Goal: Task Accomplishment & Management: Manage account settings

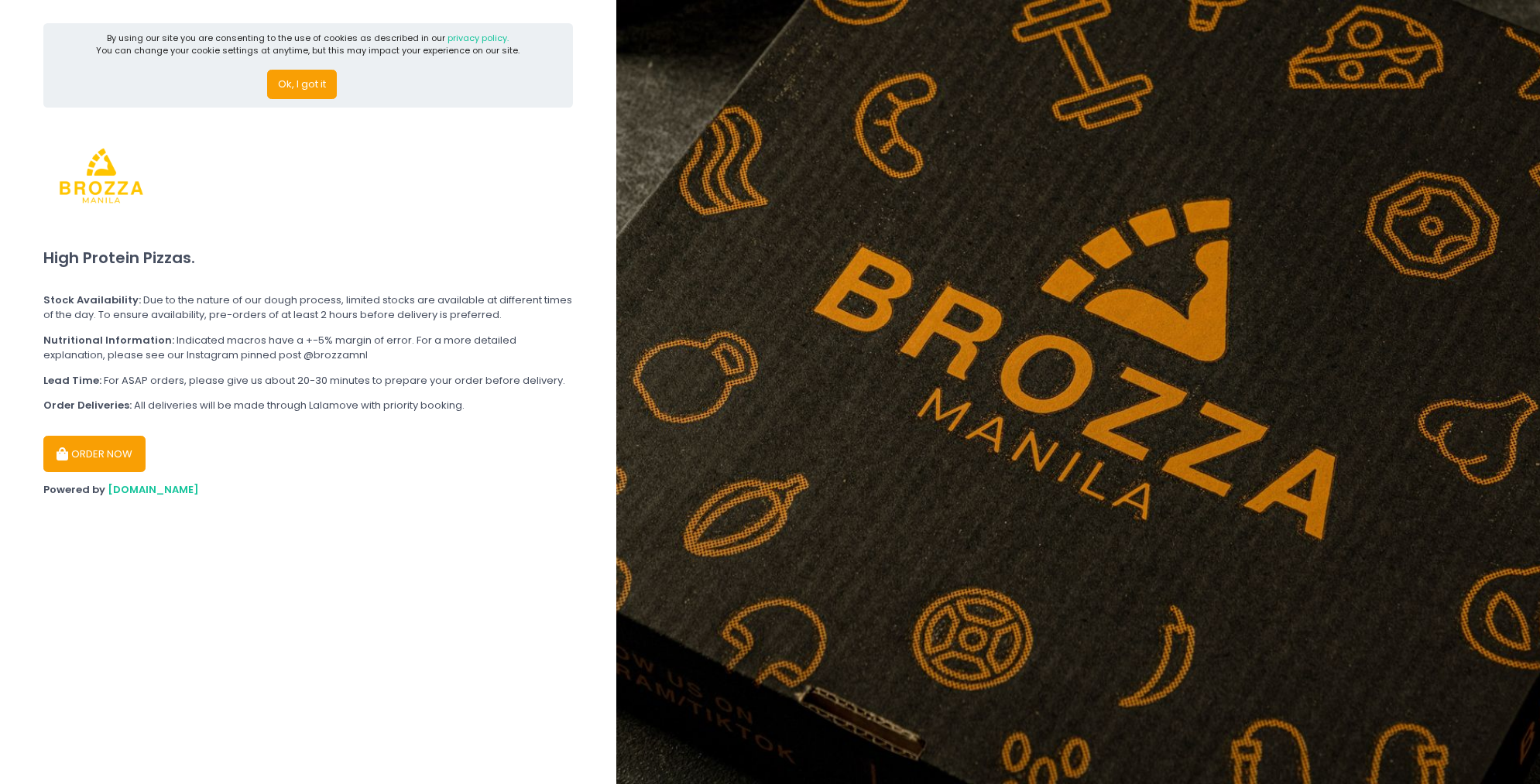
click at [282, 104] on div "By using our site you are consenting to the use of cookies as described in our …" at bounding box center [308, 65] width 530 height 84
click at [290, 97] on button "Ok, I got it" at bounding box center [302, 84] width 70 height 29
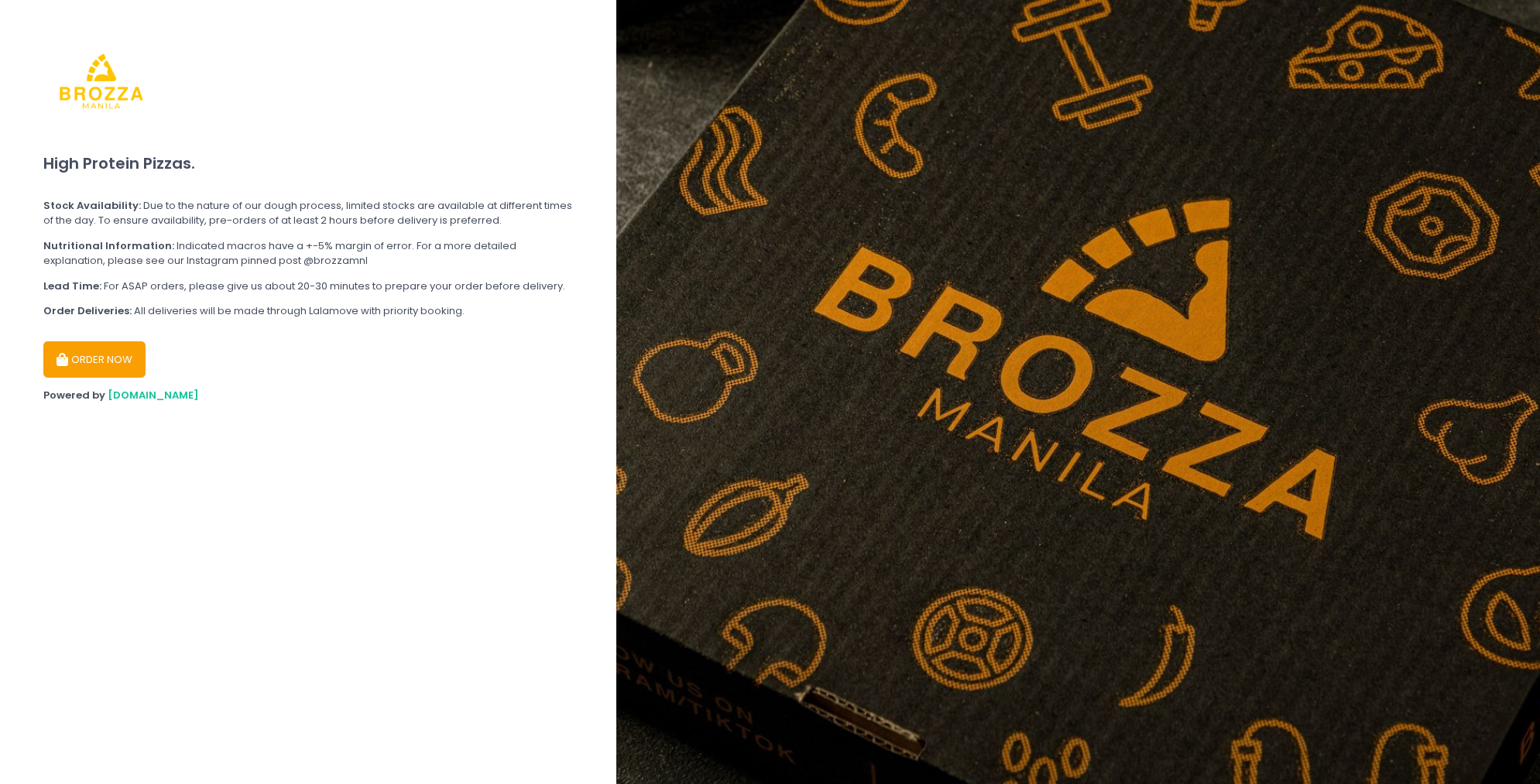
click at [120, 377] on div "ORDER NOW" at bounding box center [308, 354] width 530 height 50
click at [152, 361] on div "ORDER NOW" at bounding box center [308, 354] width 530 height 50
click at [134, 361] on button "ORDER NOW" at bounding box center [94, 359] width 102 height 37
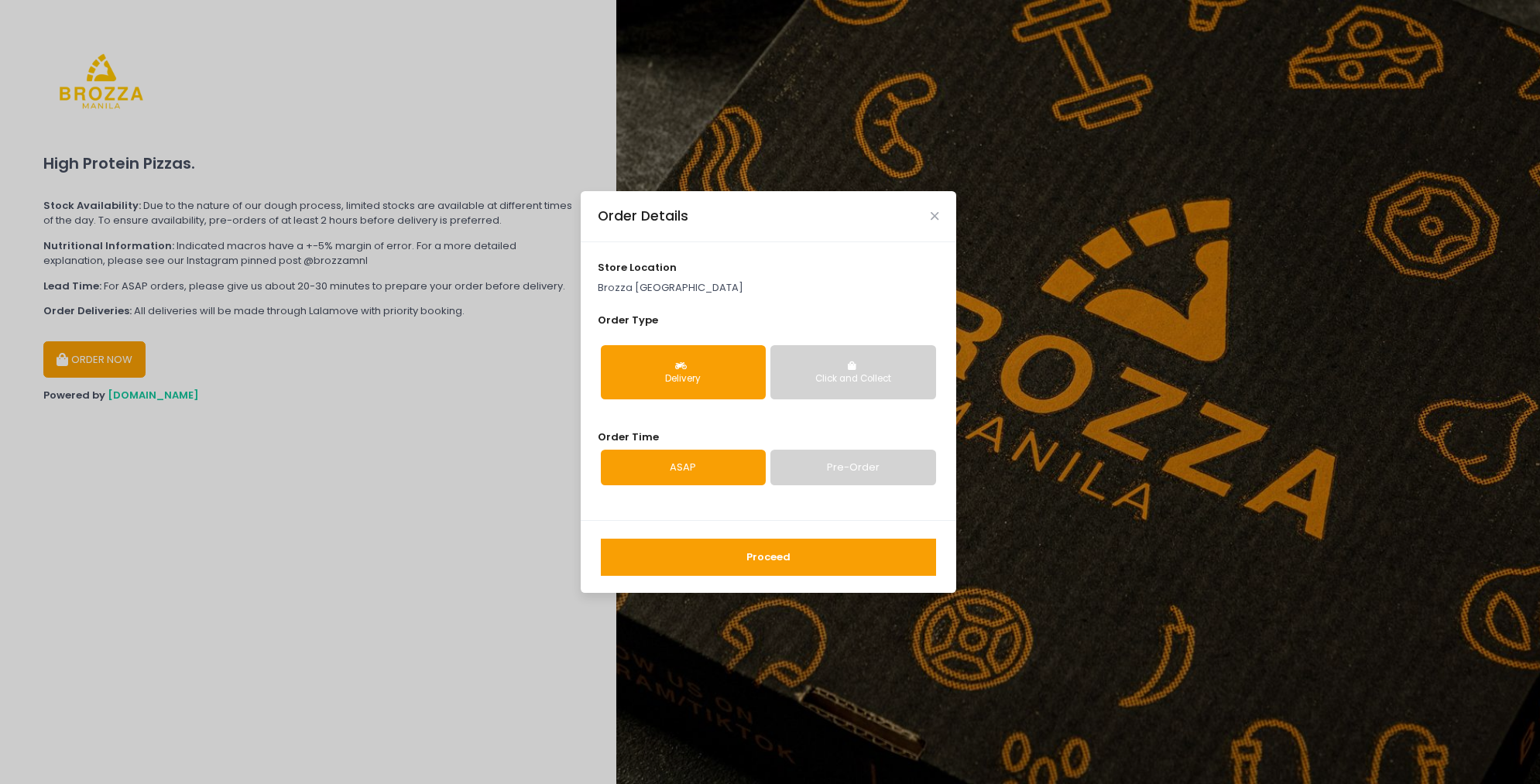
click at [741, 533] on div "Proceed" at bounding box center [768, 556] width 376 height 73
drag, startPoint x: 757, startPoint y: 558, endPoint x: 771, endPoint y: 560, distance: 14.1
click at [757, 558] on button "Proceed" at bounding box center [769, 557] width 335 height 37
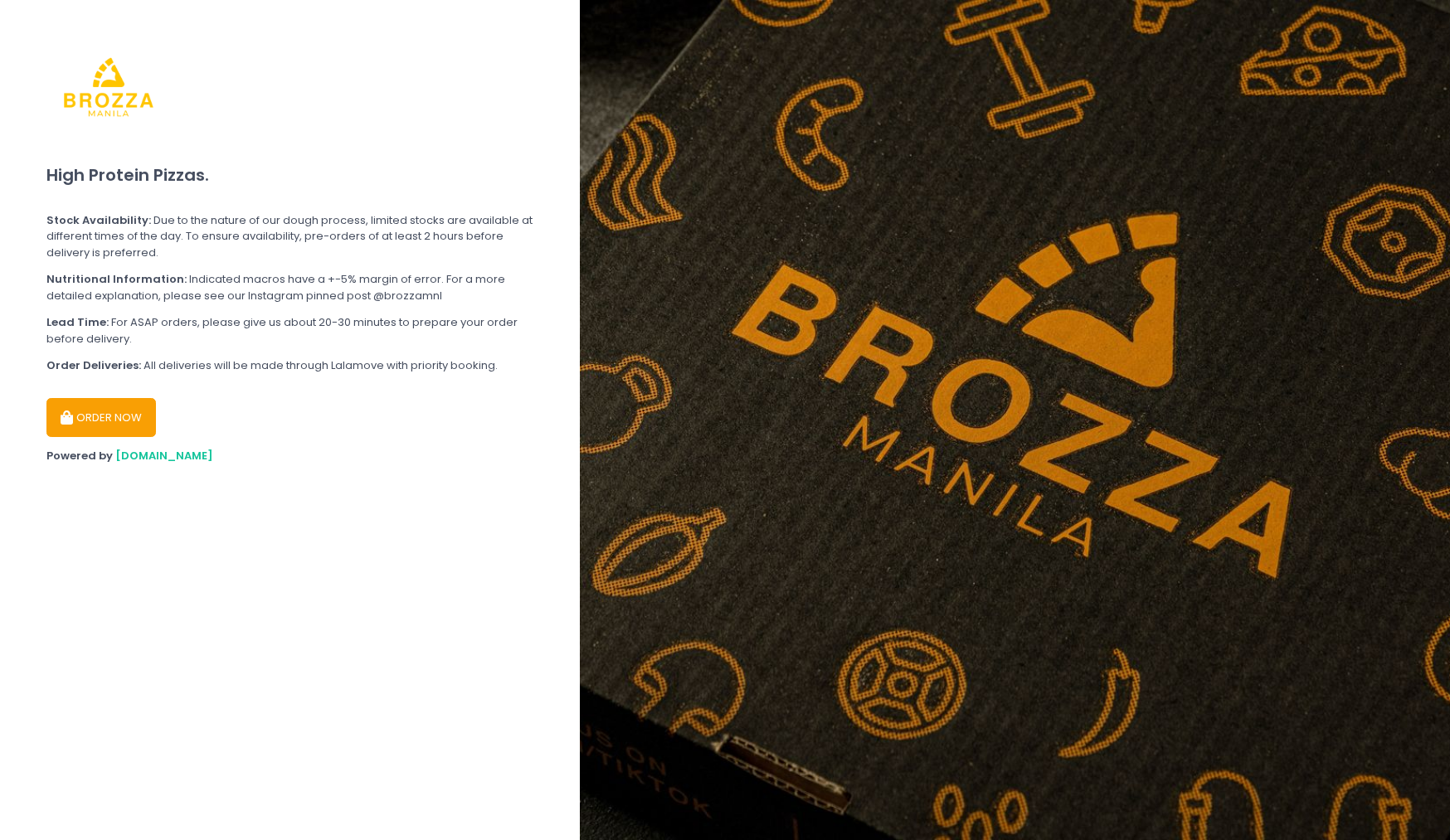
click at [91, 421] on button "ORDER NOW" at bounding box center [100, 417] width 110 height 40
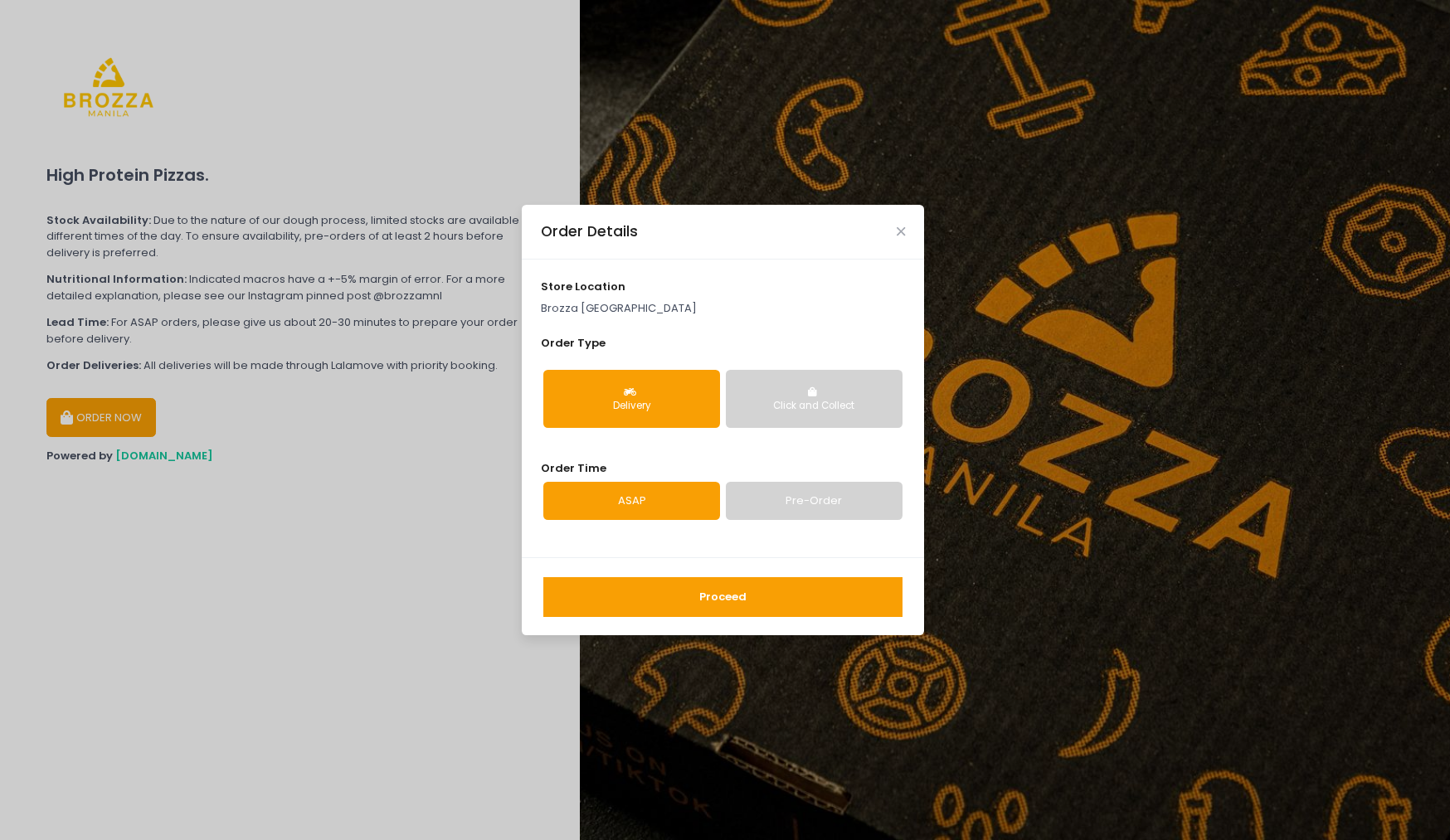
click at [757, 380] on button "Click and Collect" at bounding box center [814, 399] width 177 height 58
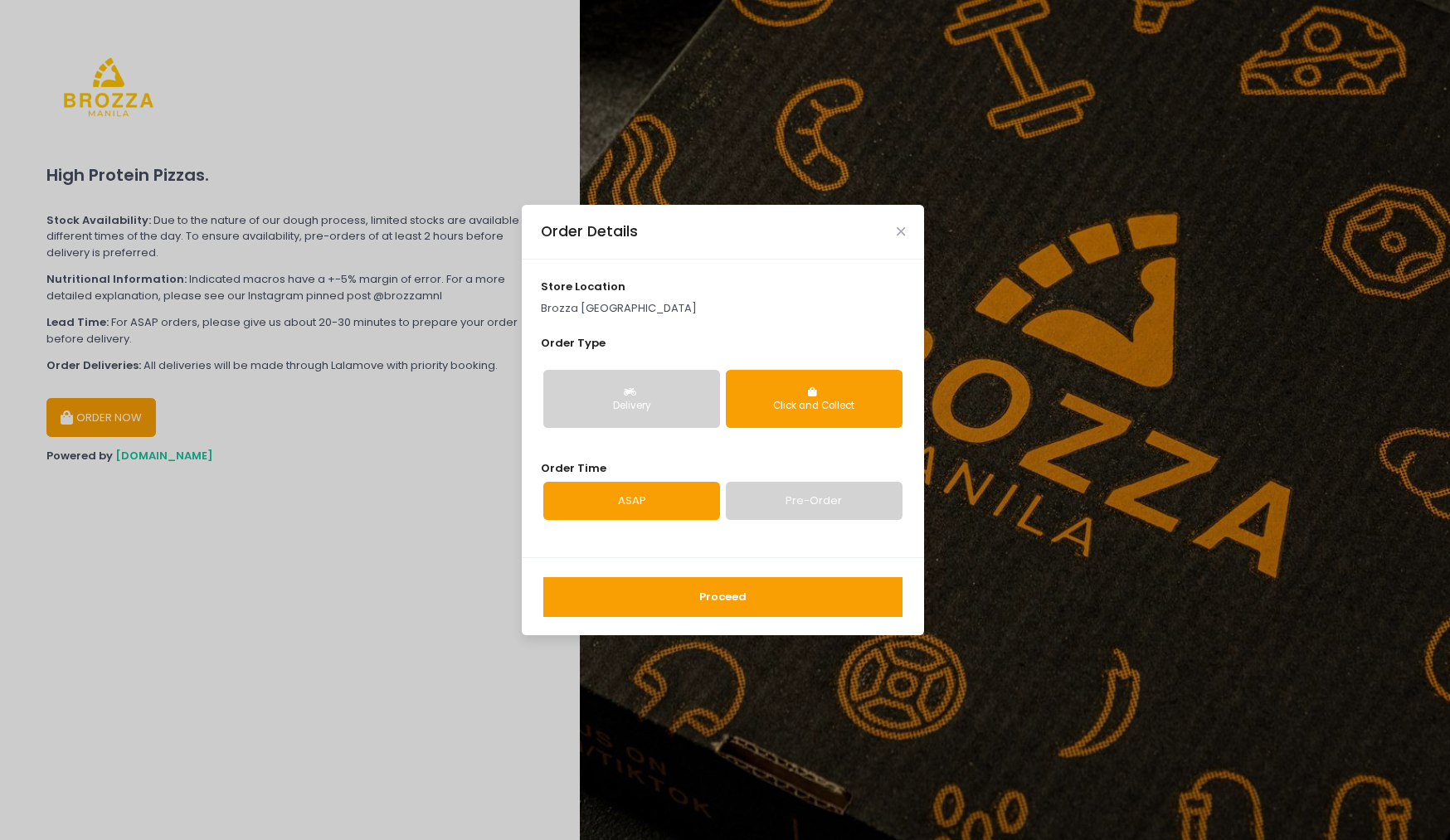
click at [656, 403] on div "Delivery" at bounding box center [631, 406] width 154 height 15
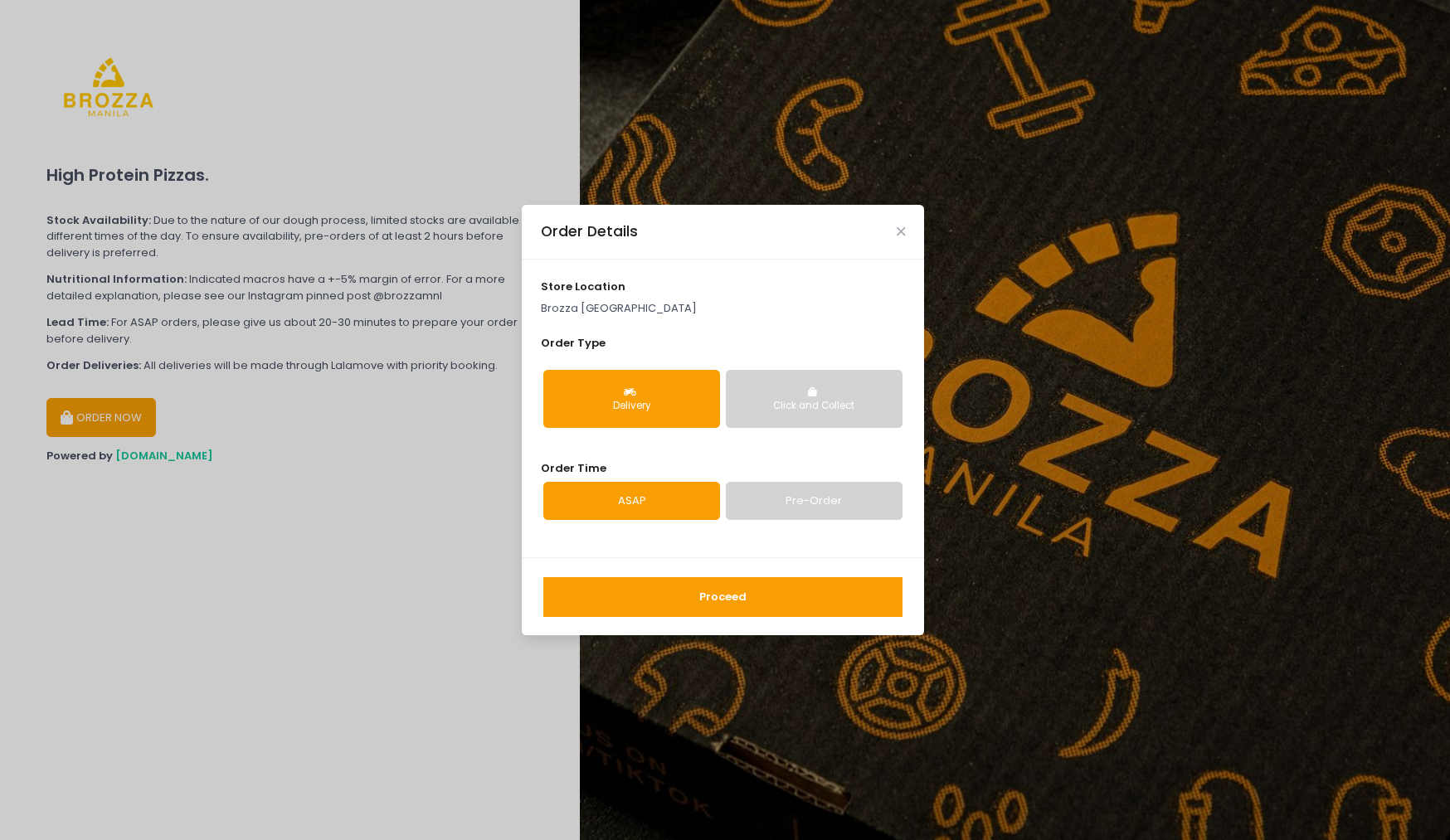
click at [761, 606] on button "Proceed" at bounding box center [723, 597] width 359 height 40
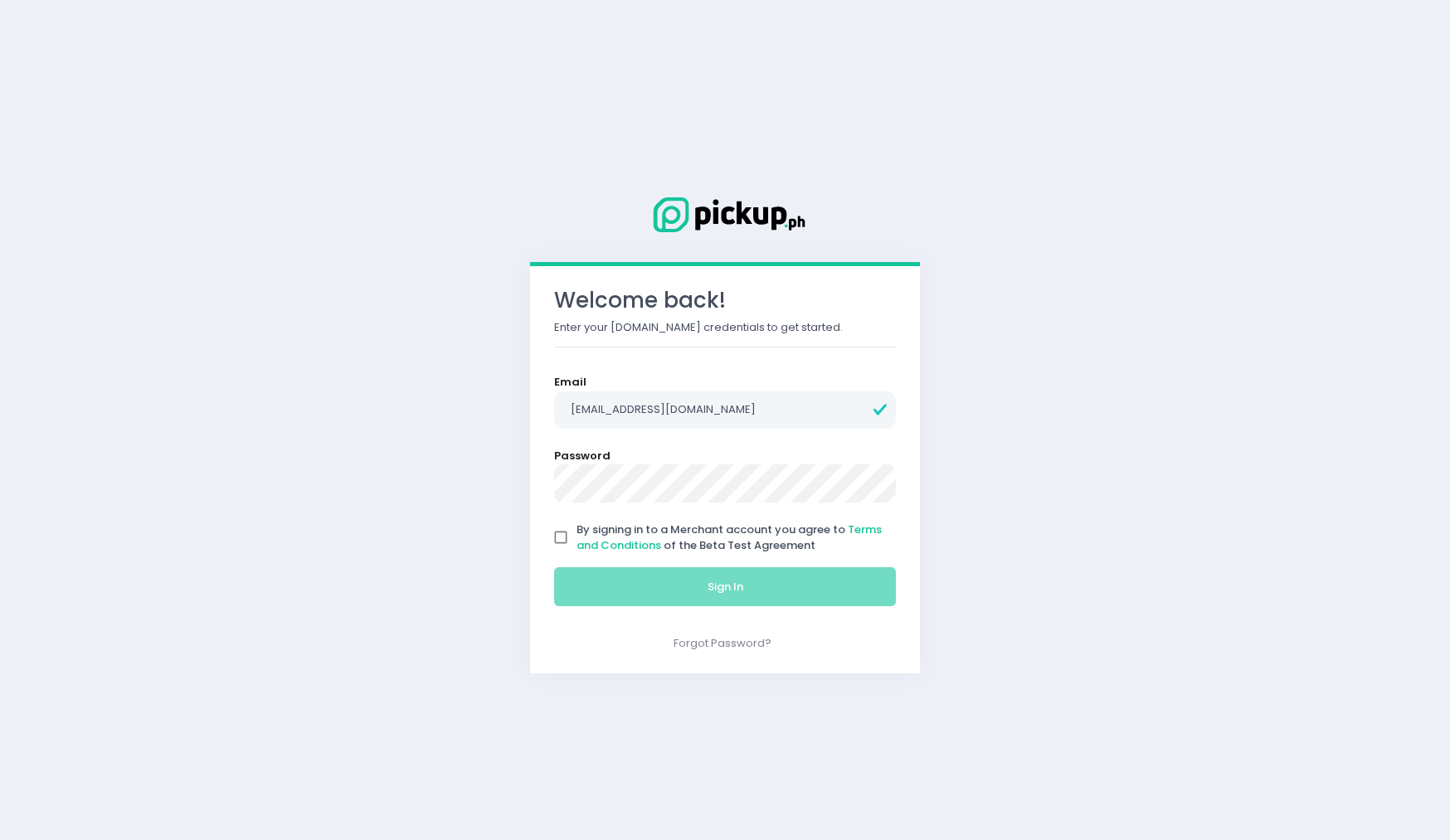
click at [669, 430] on form "Email oplengs@gmail.com Password By signing in to a Merchant account you agree …" at bounding box center [724, 494] width 342 height 240
click at [720, 414] on input "oplengs@gmail.com" at bounding box center [724, 410] width 342 height 38
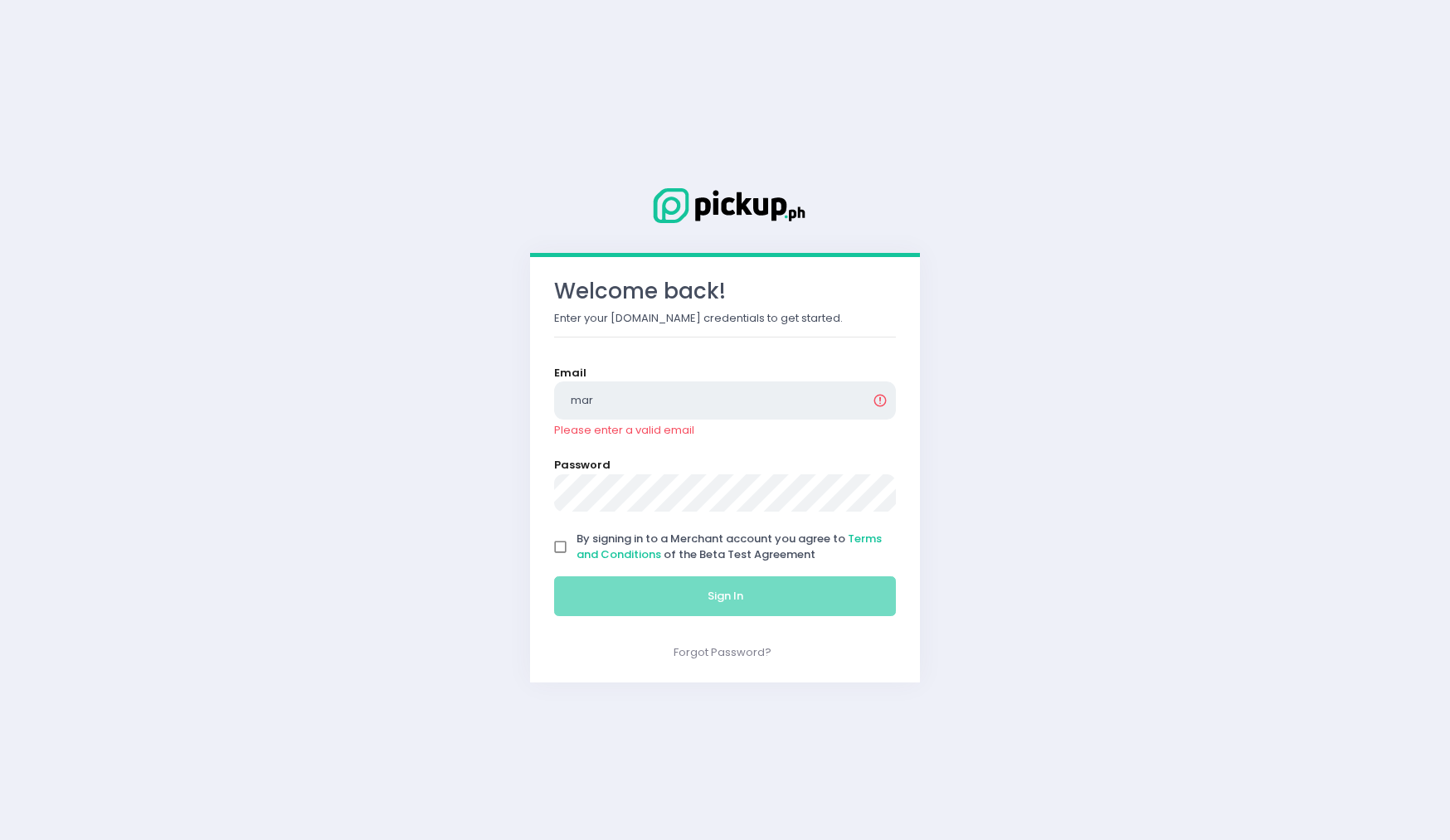
type input "marshal@pickup.ph"
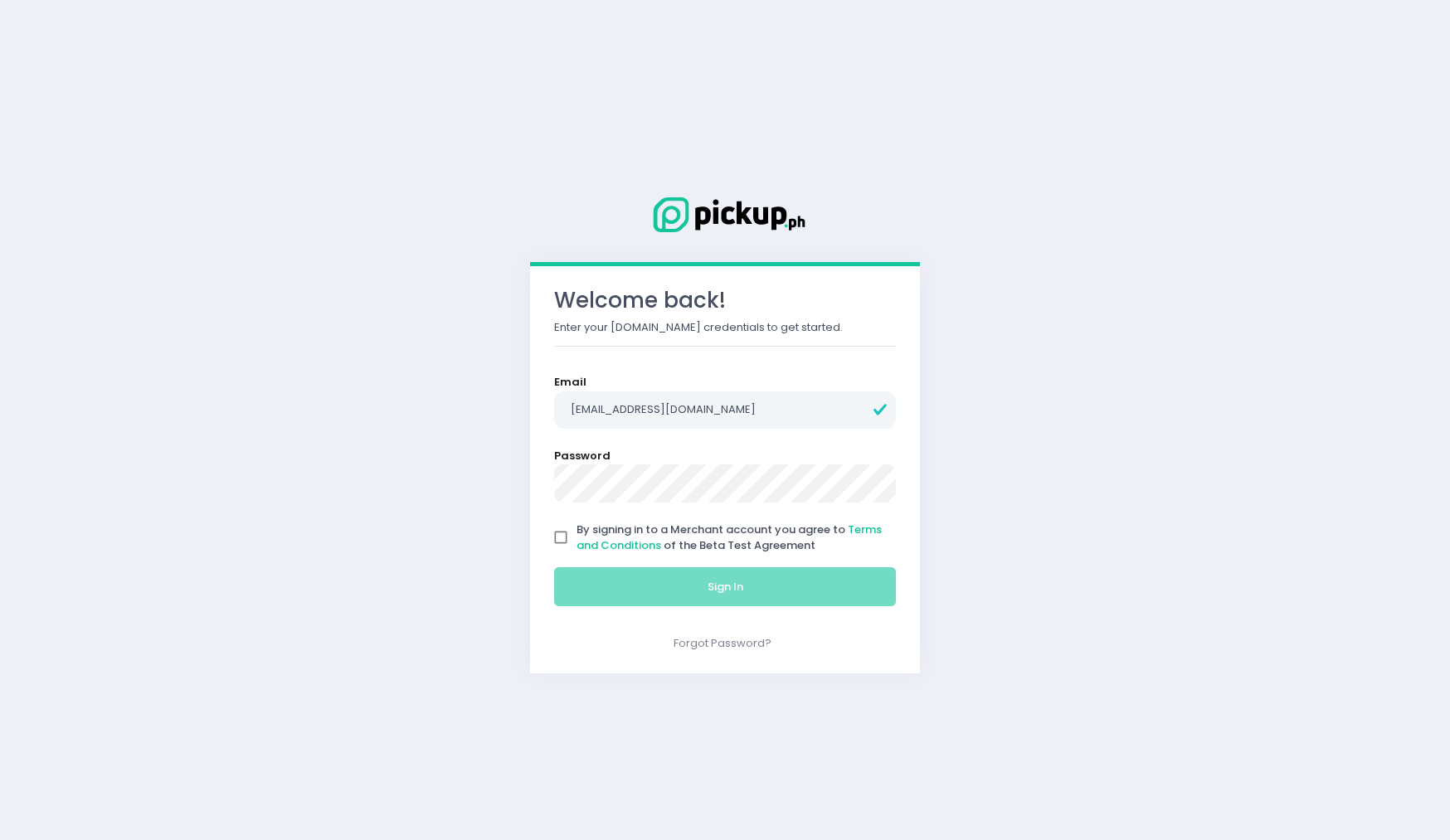
click at [743, 536] on span "By signing in to a Merchant account you agree to Terms and Conditions of the Be…" at bounding box center [729, 537] width 305 height 32
click at [577, 536] on input "By signing in to a Merchant account you agree to Terms and Conditions of the Be…" at bounding box center [560, 537] width 31 height 31
checkbox input "true"
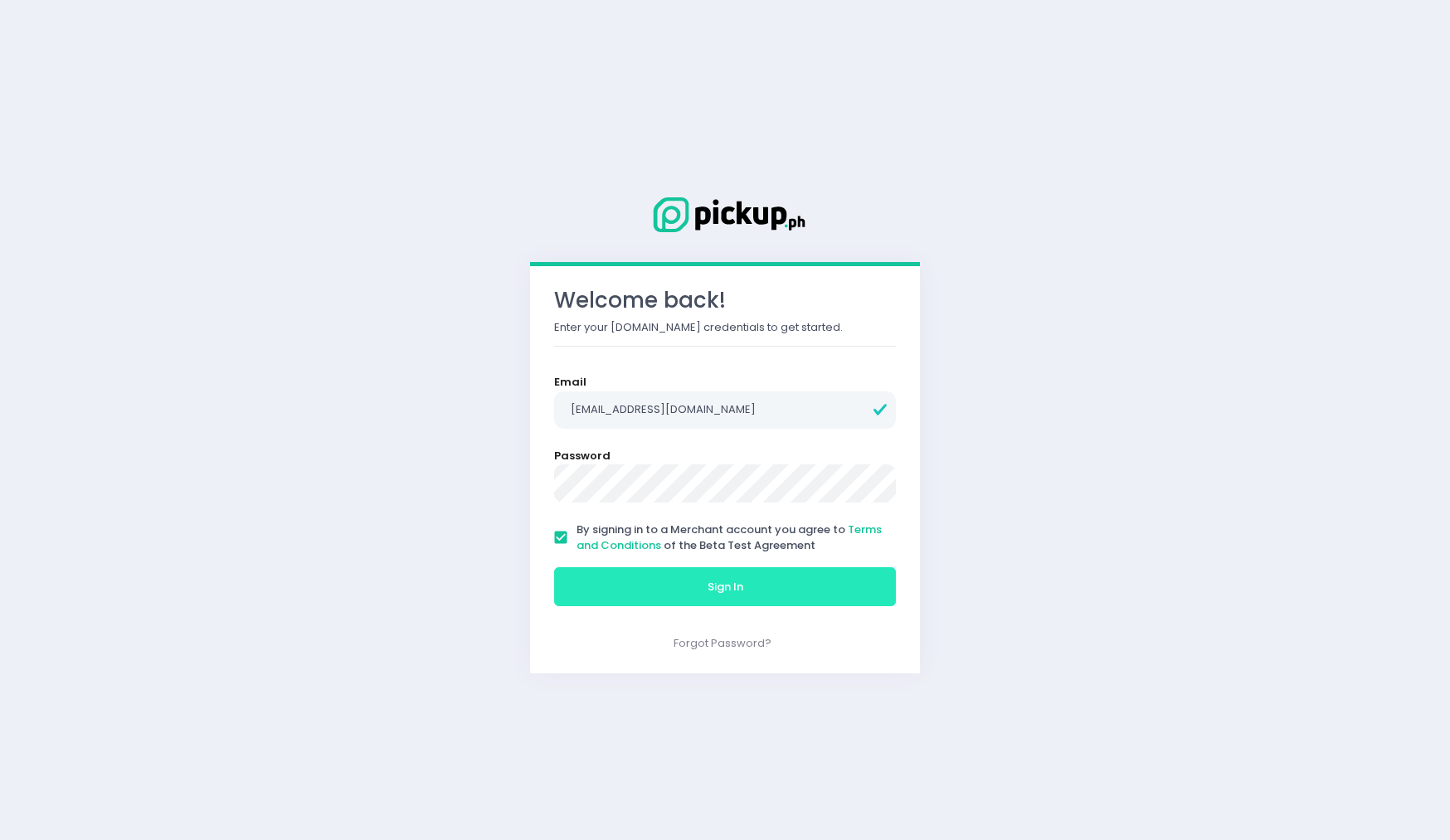
click at [787, 598] on button "Sign In" at bounding box center [724, 587] width 342 height 40
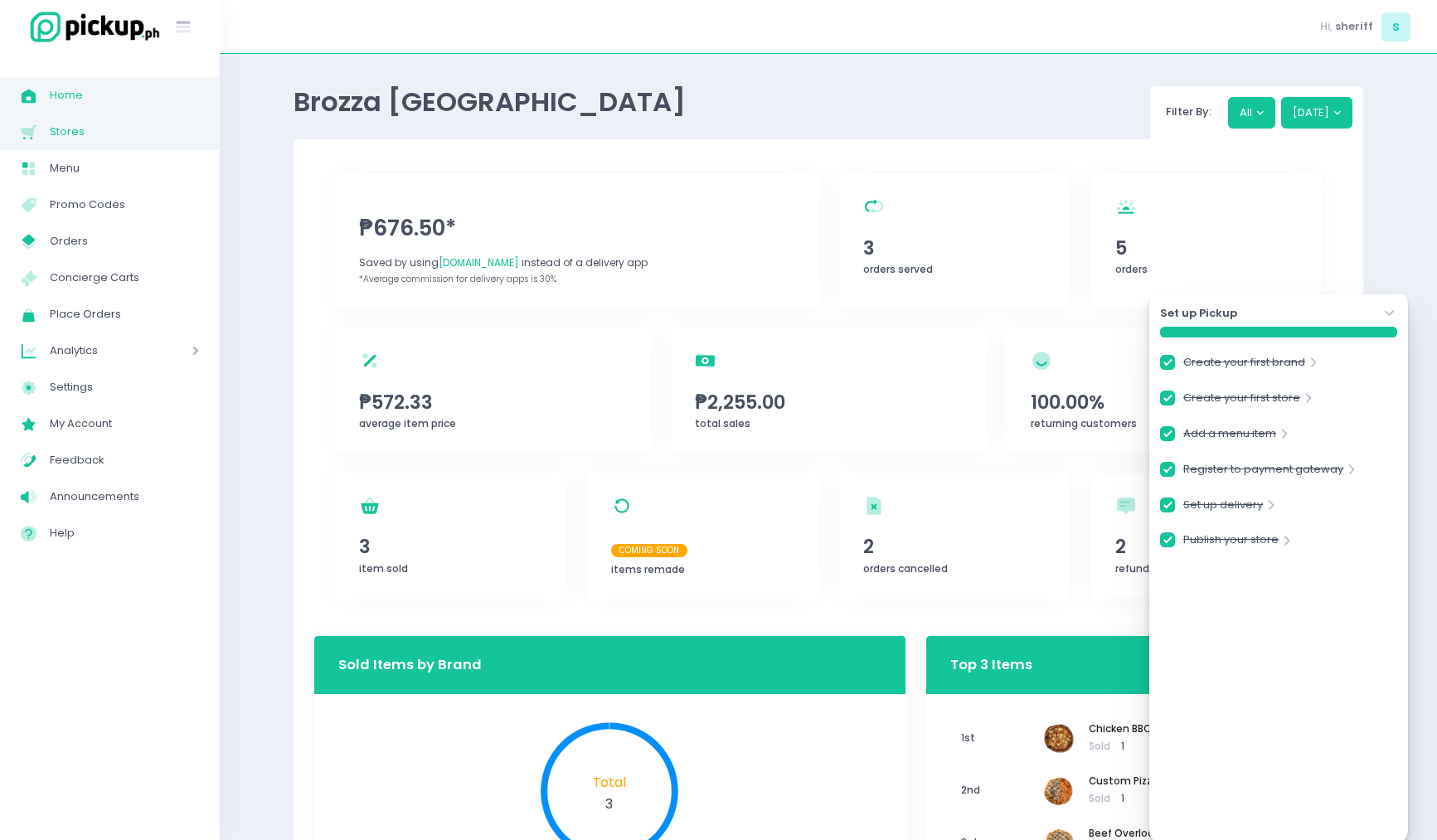
click at [126, 122] on span "Stores" at bounding box center [124, 131] width 149 height 21
checkbox input "true"
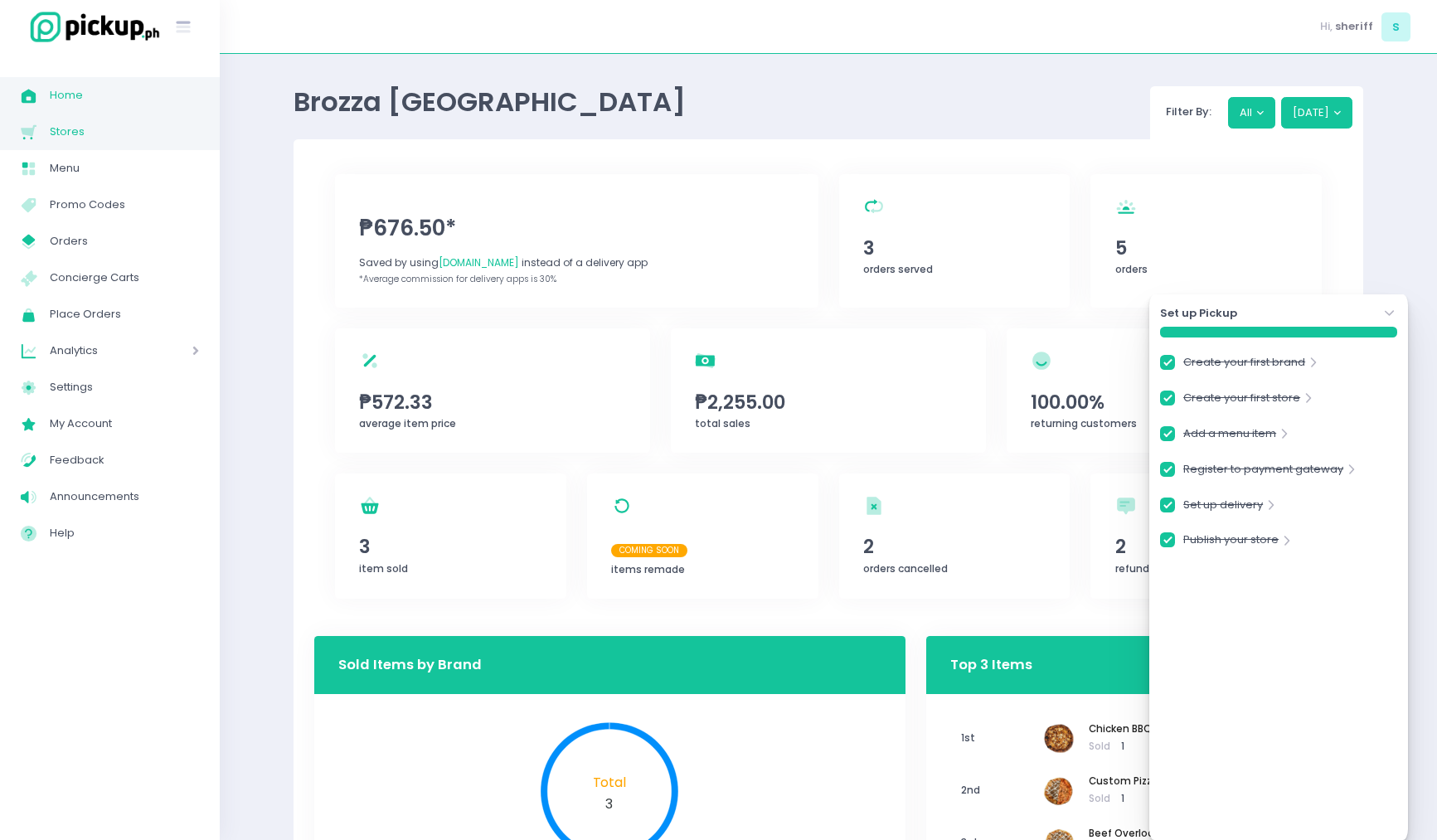
checkbox input "true"
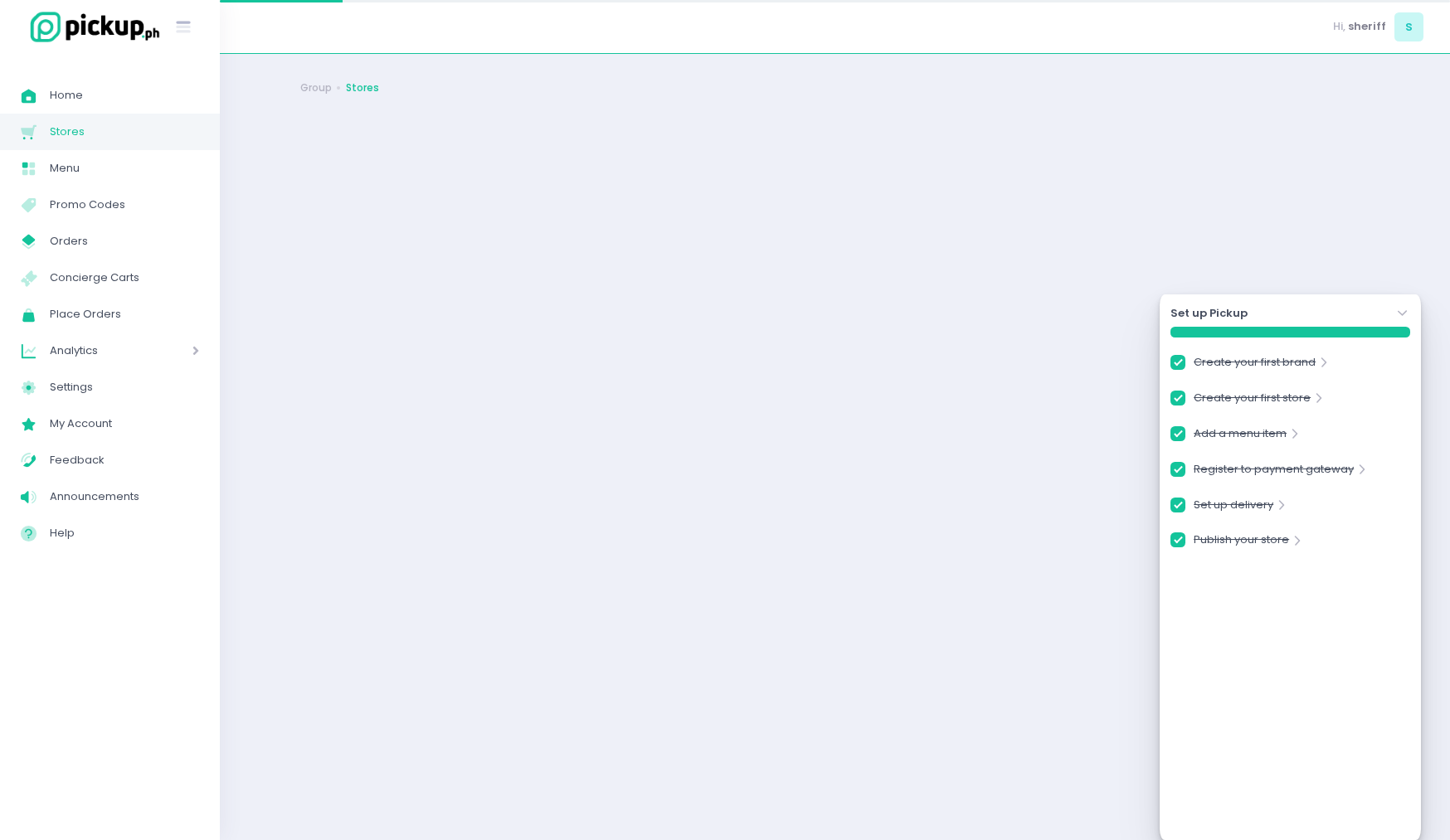
checkbox input "true"
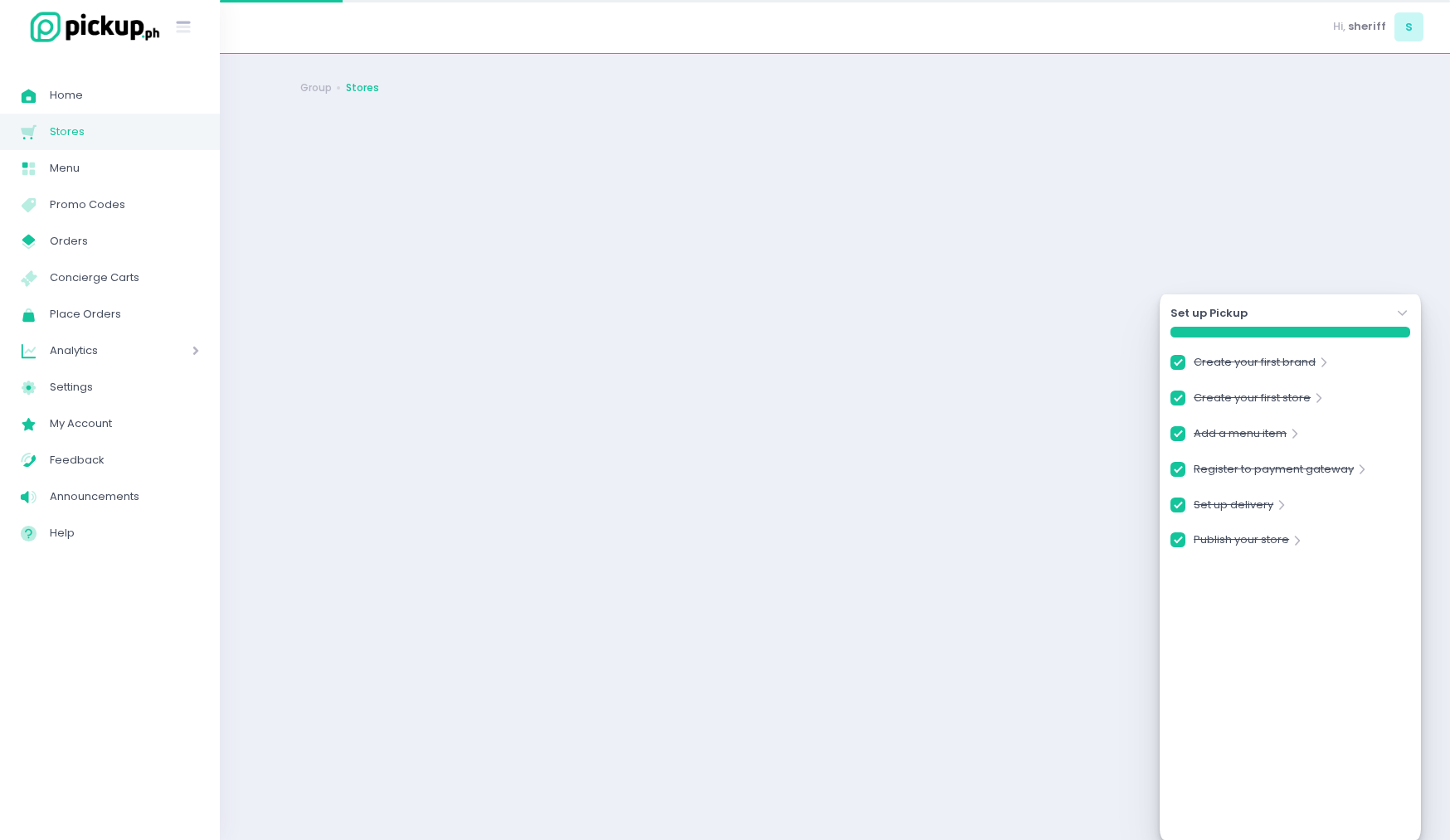
checkbox input "true"
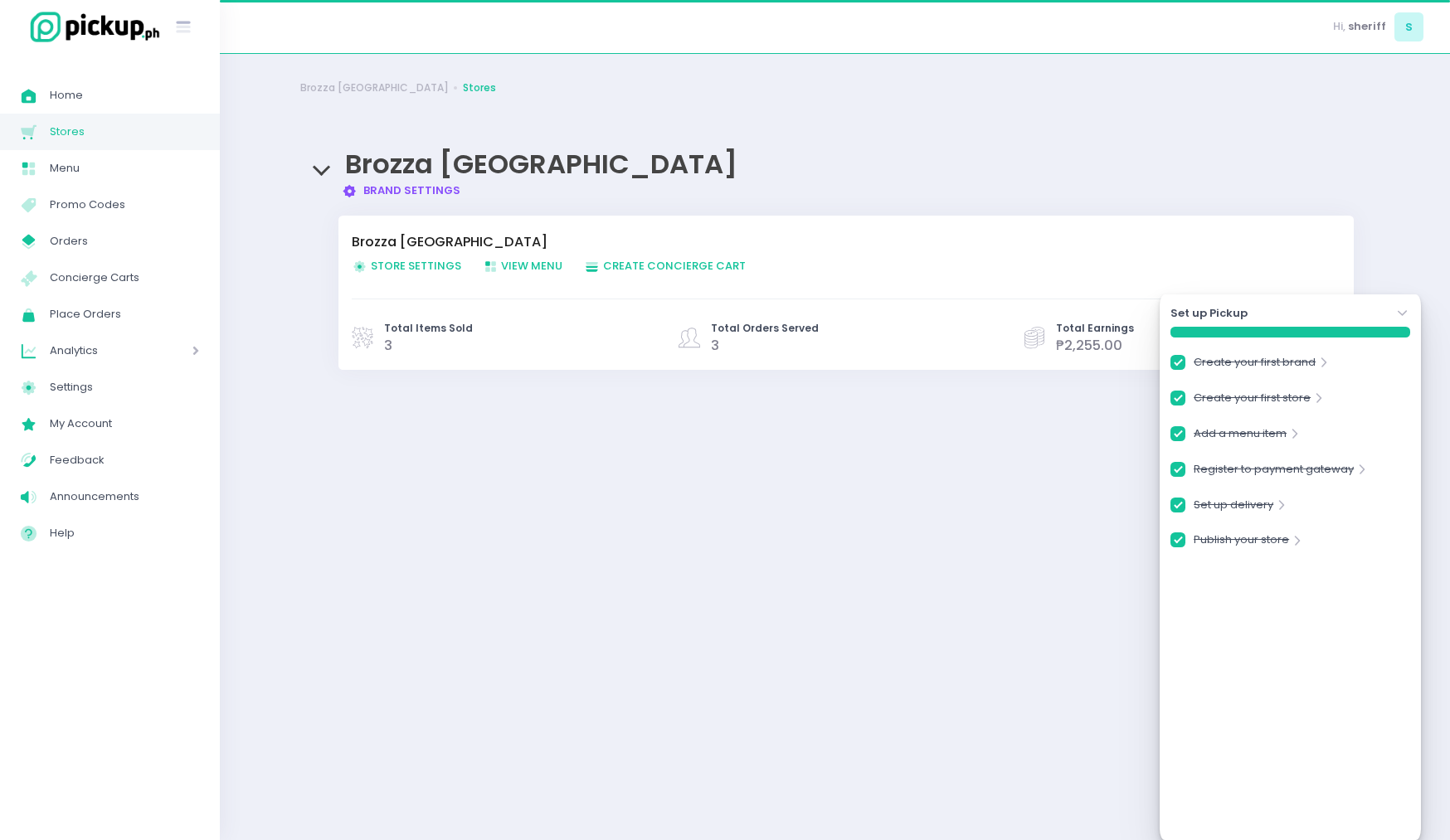
click at [390, 262] on span "Store Settings Created with Sketch. Store Settings" at bounding box center [406, 265] width 110 height 16
checkbox input "true"
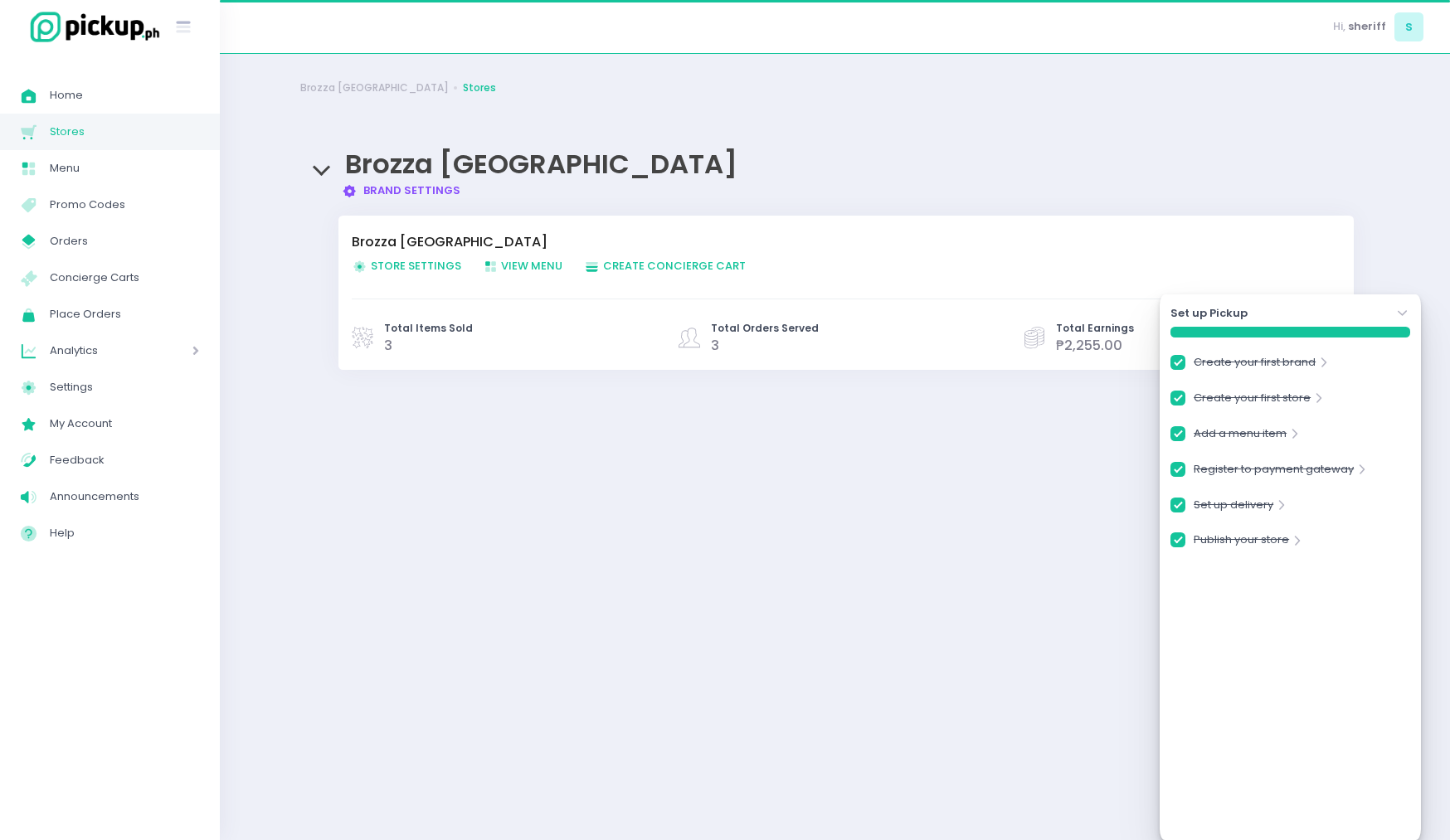
checkbox input "true"
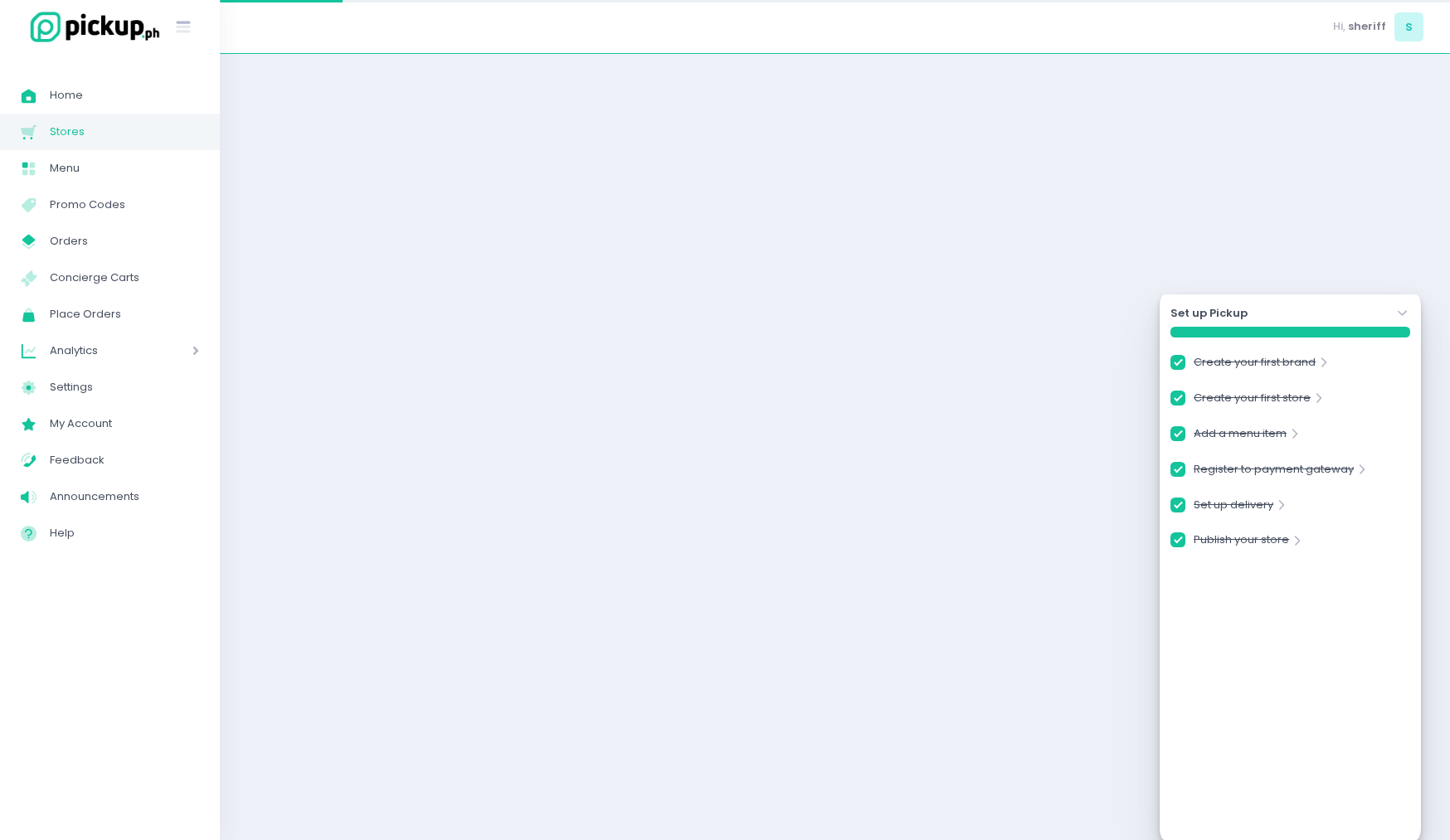
checkbox input "true"
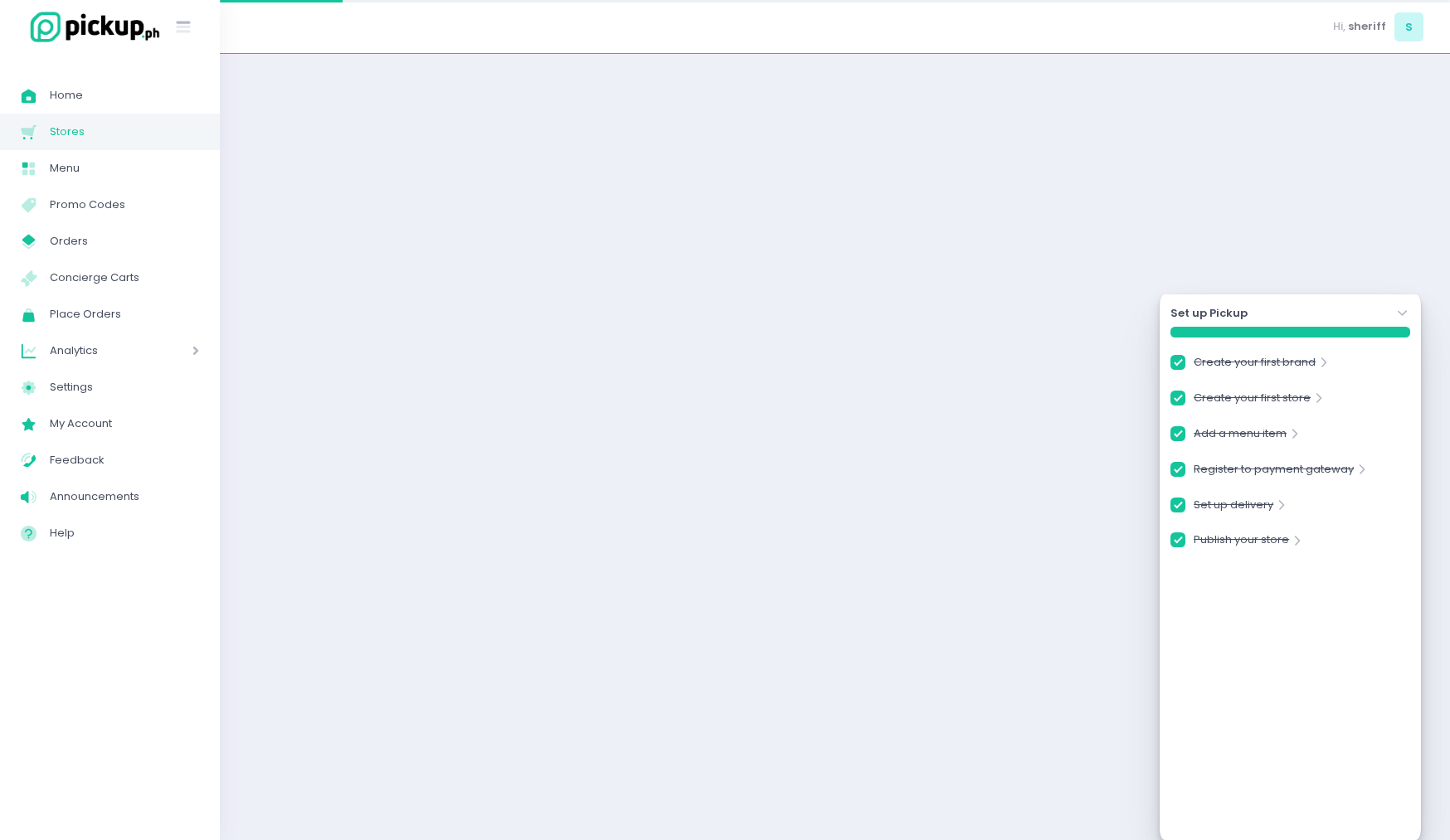
checkbox input "true"
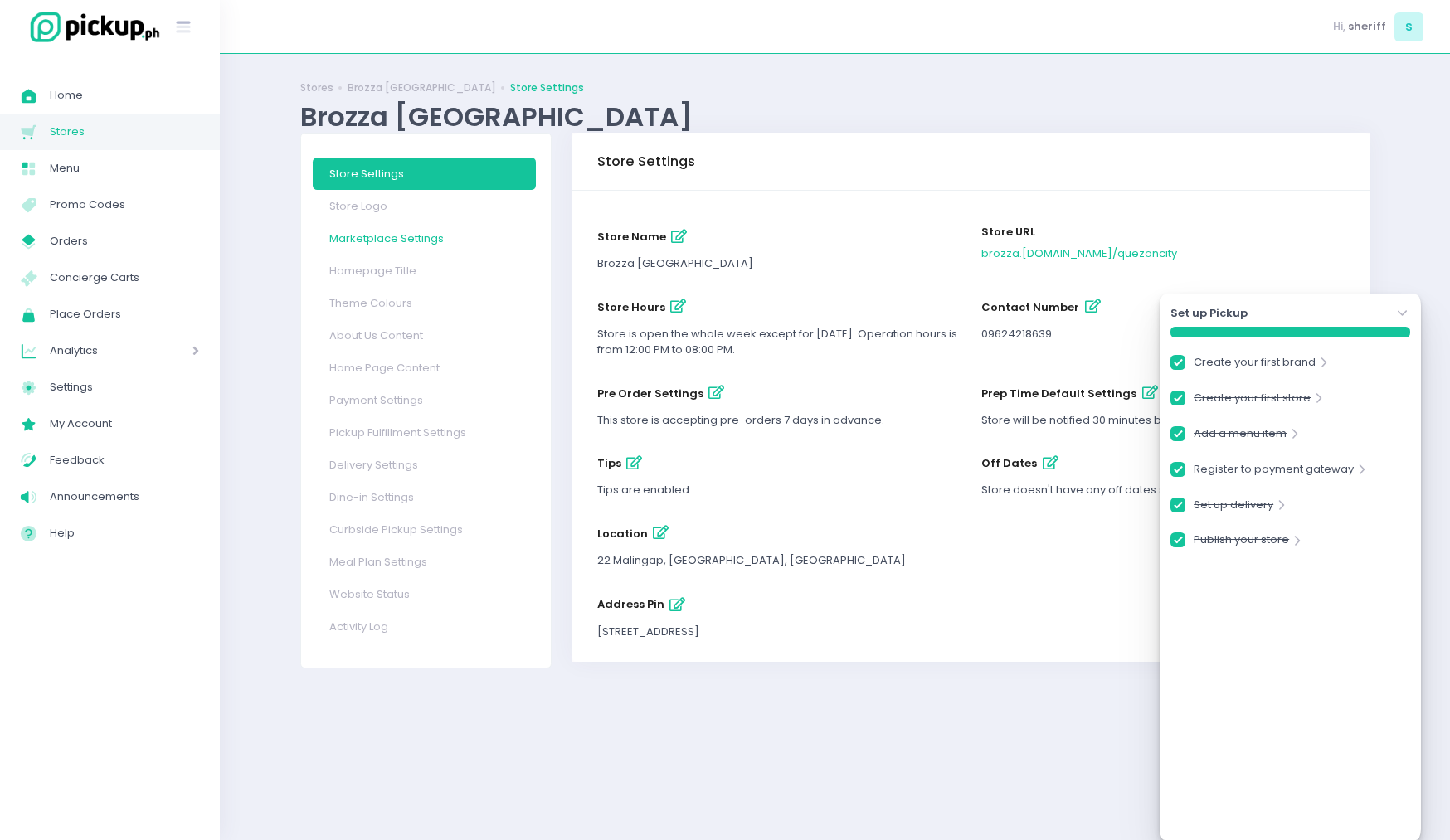
click at [443, 242] on link "Marketplace Settings" at bounding box center [424, 238] width 223 height 32
checkbox input "true"
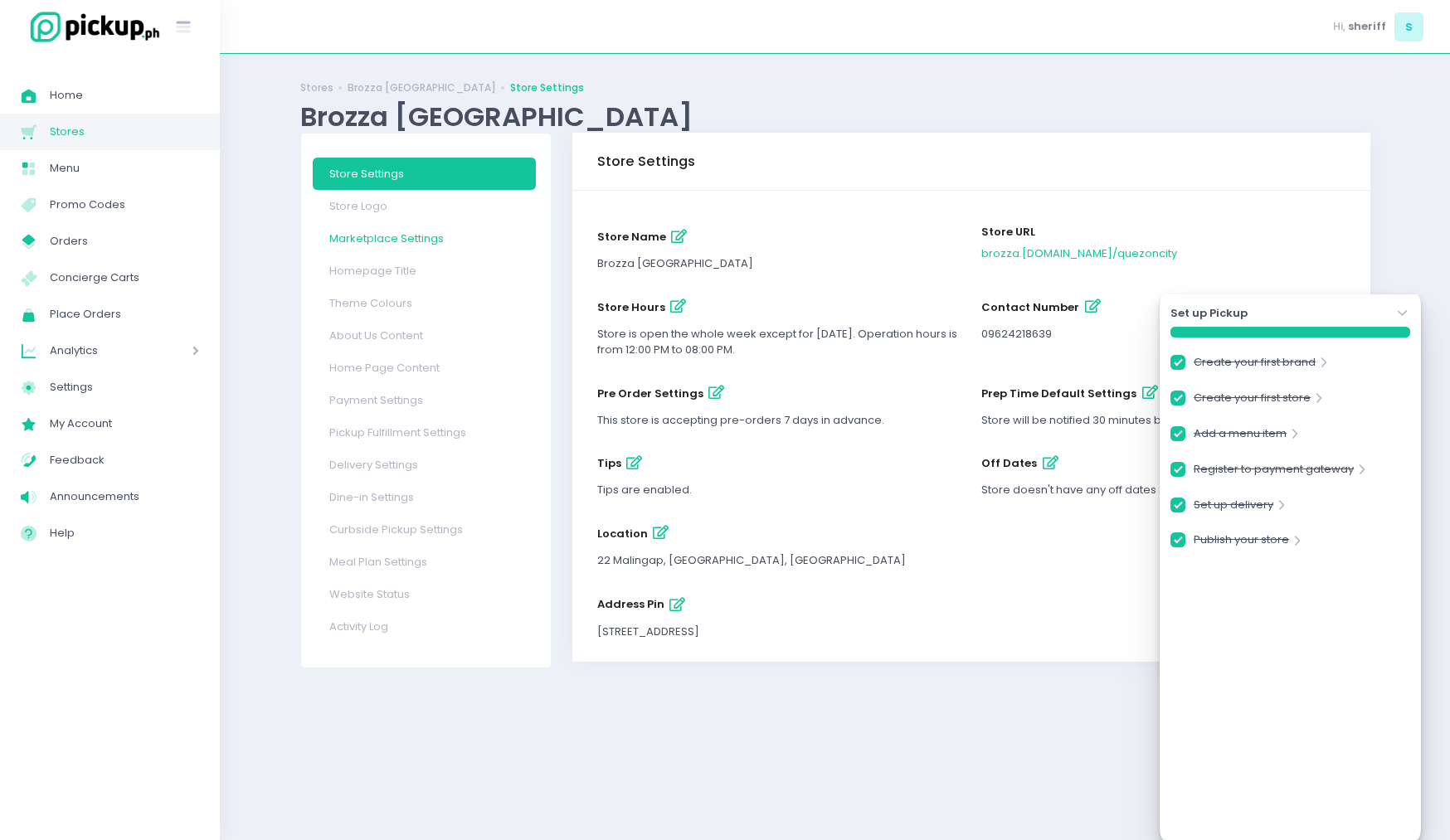
checkbox input "true"
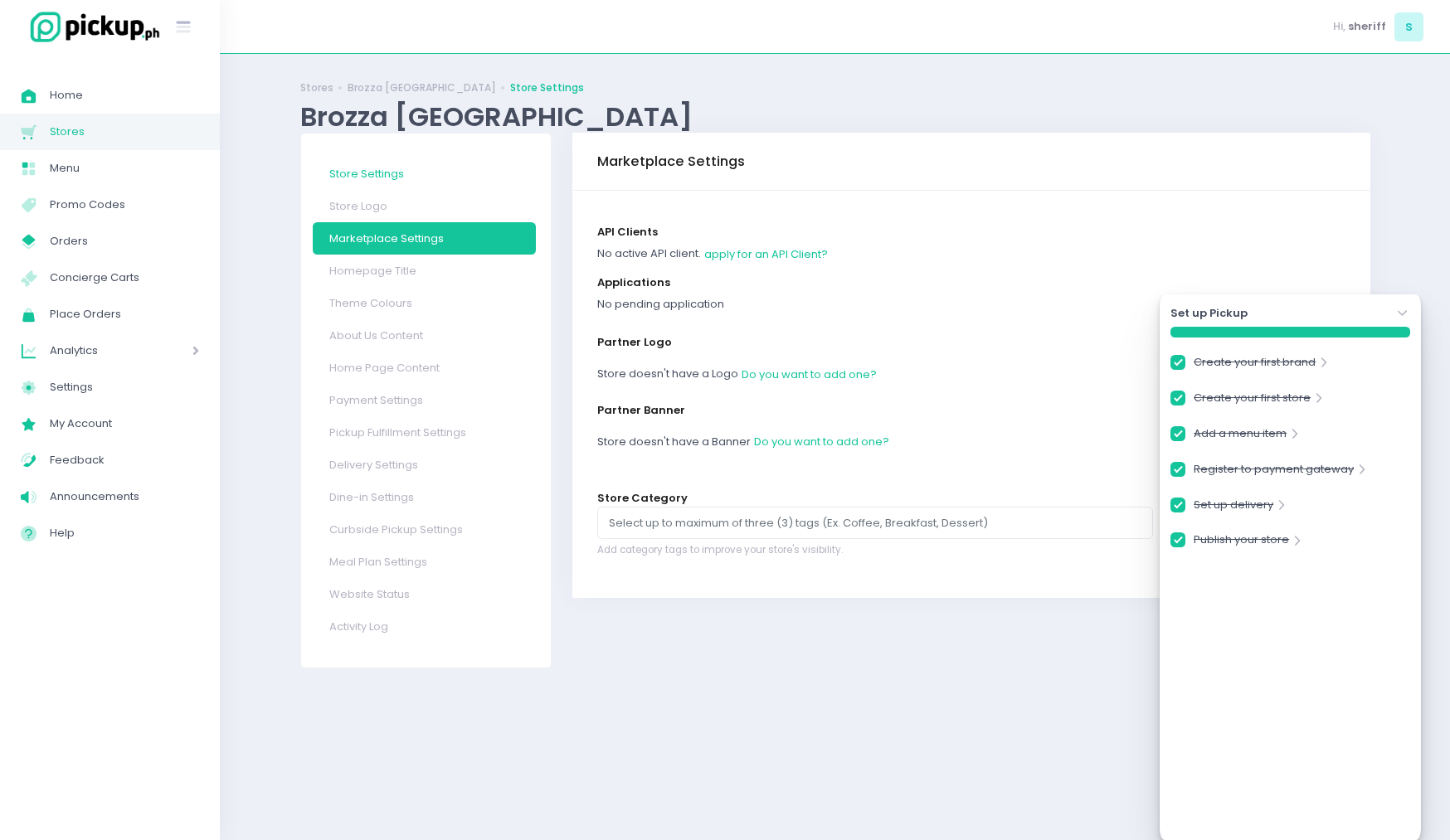
click at [408, 172] on link "Store Settings" at bounding box center [424, 173] width 223 height 32
checkbox input "true"
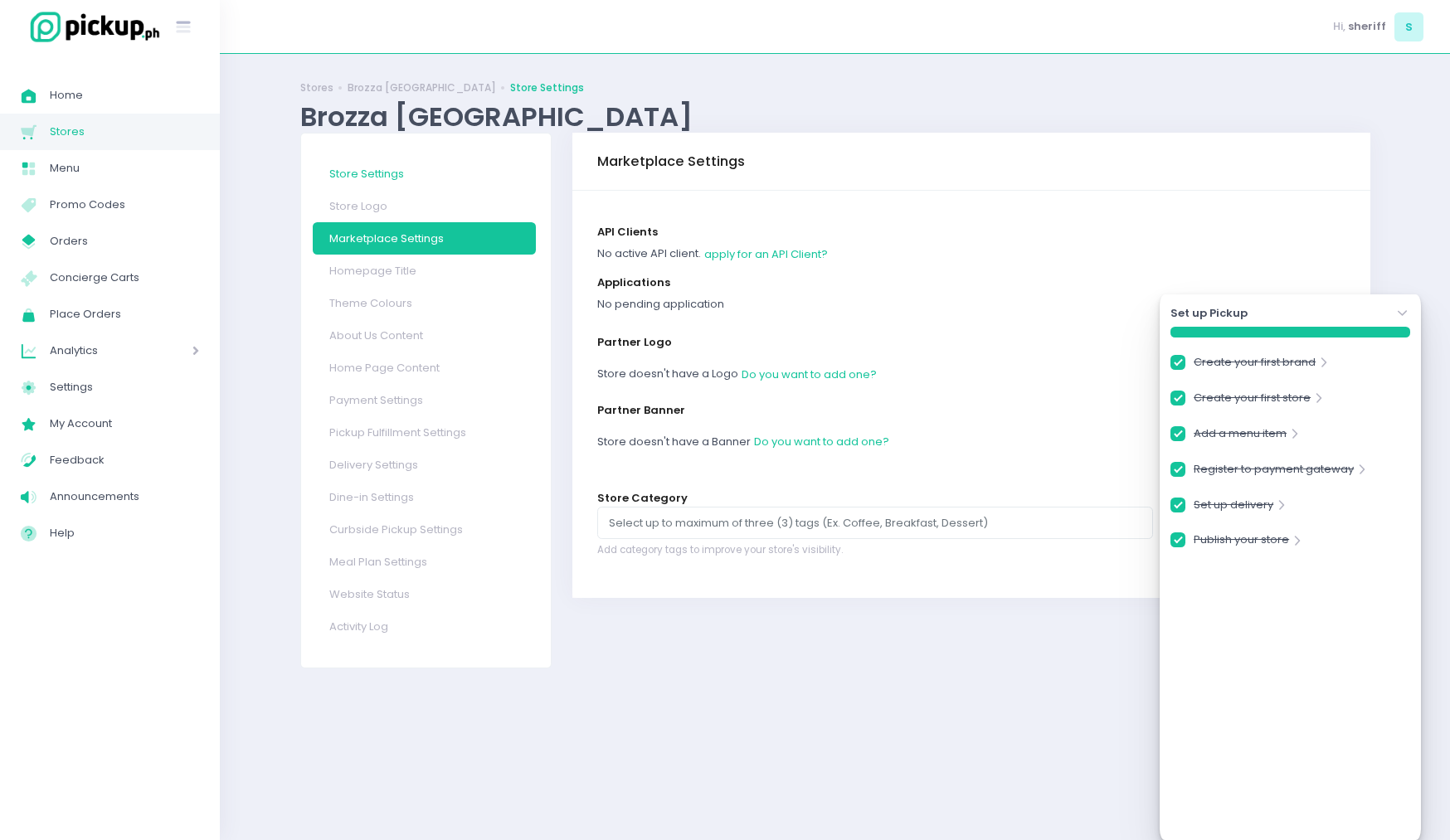
checkbox input "true"
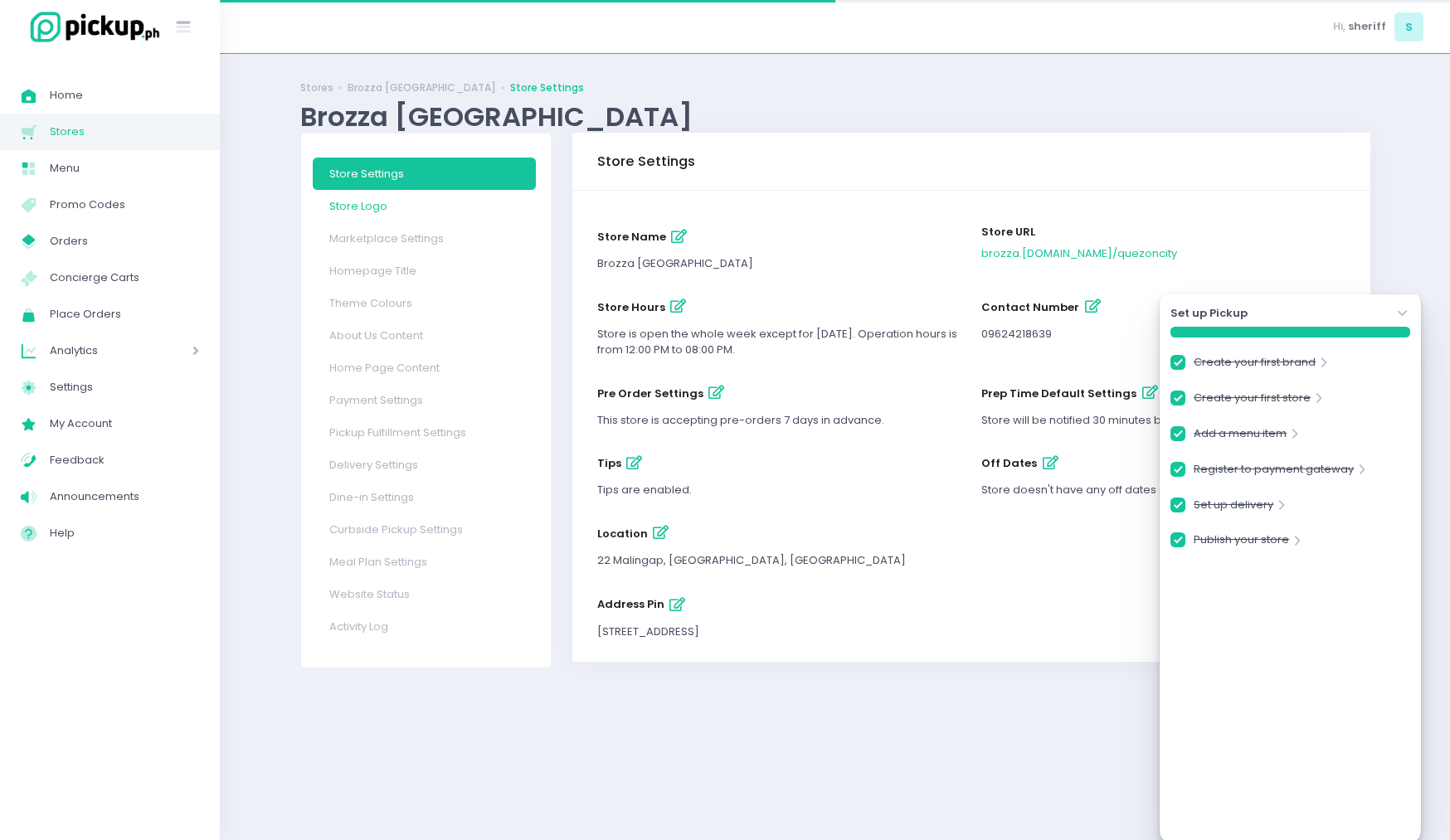
checkbox input "true"
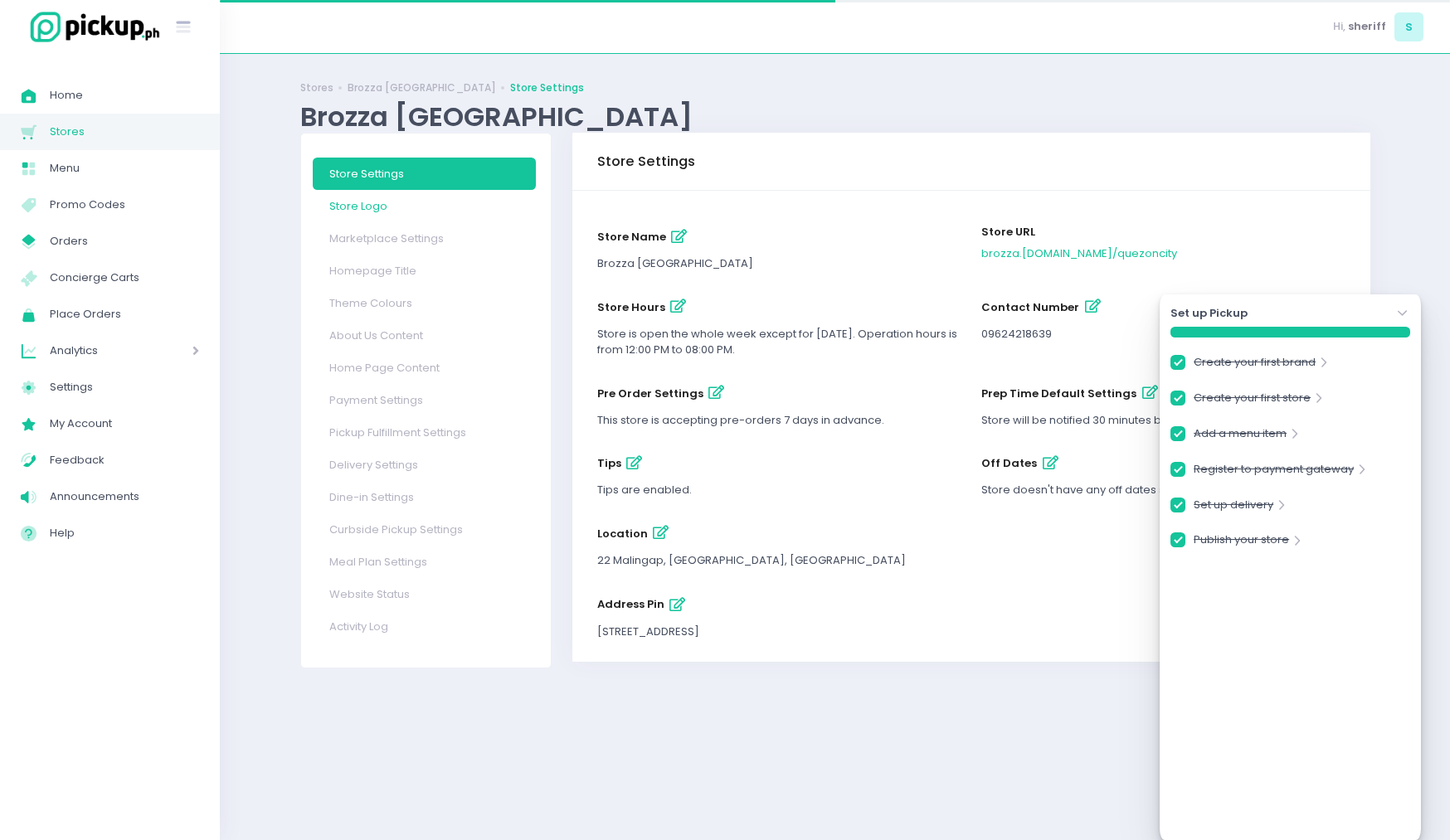
checkbox input "true"
click at [428, 286] on link "Theme Colours" at bounding box center [424, 302] width 223 height 32
checkbox input "true"
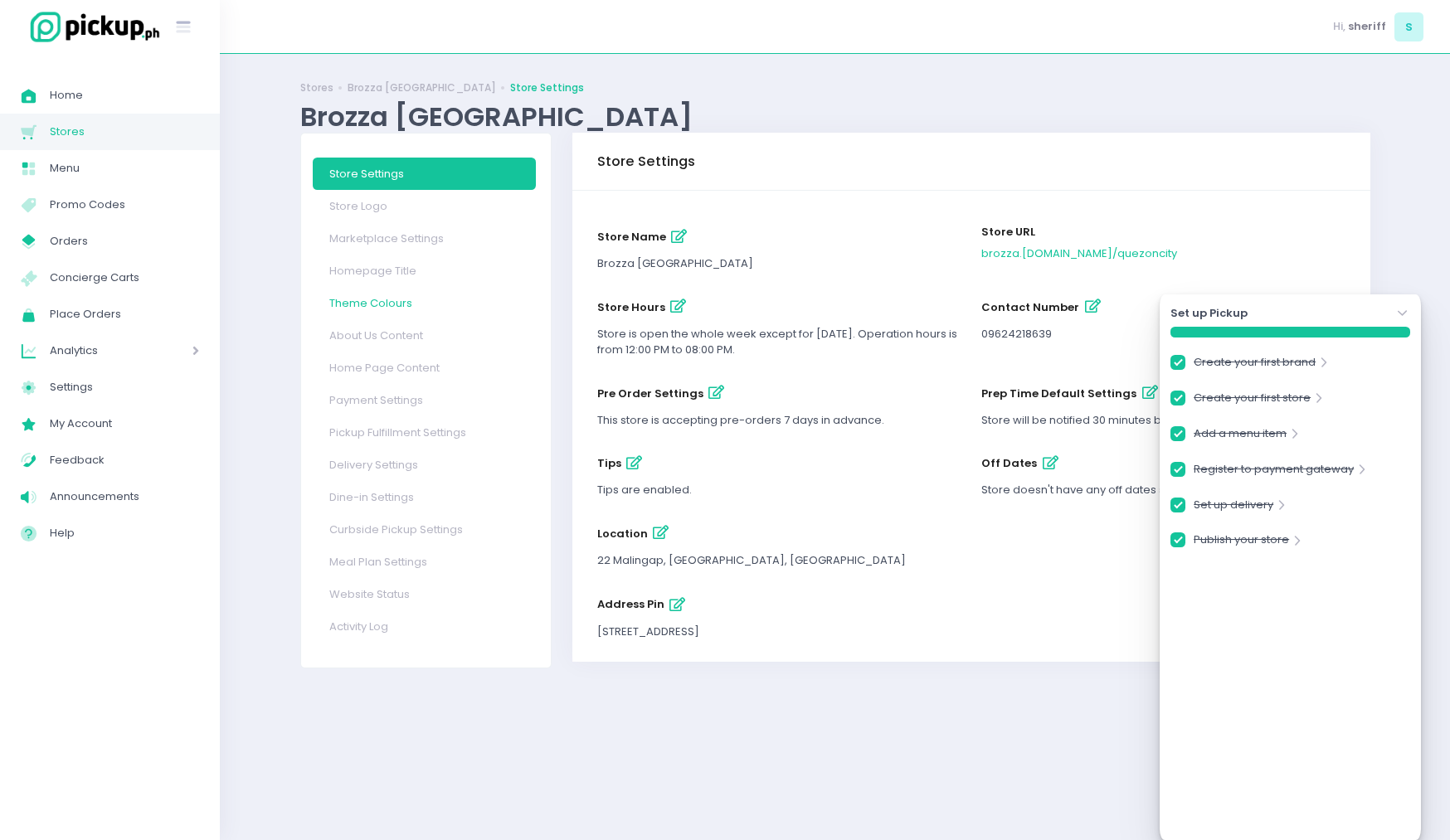
checkbox input "true"
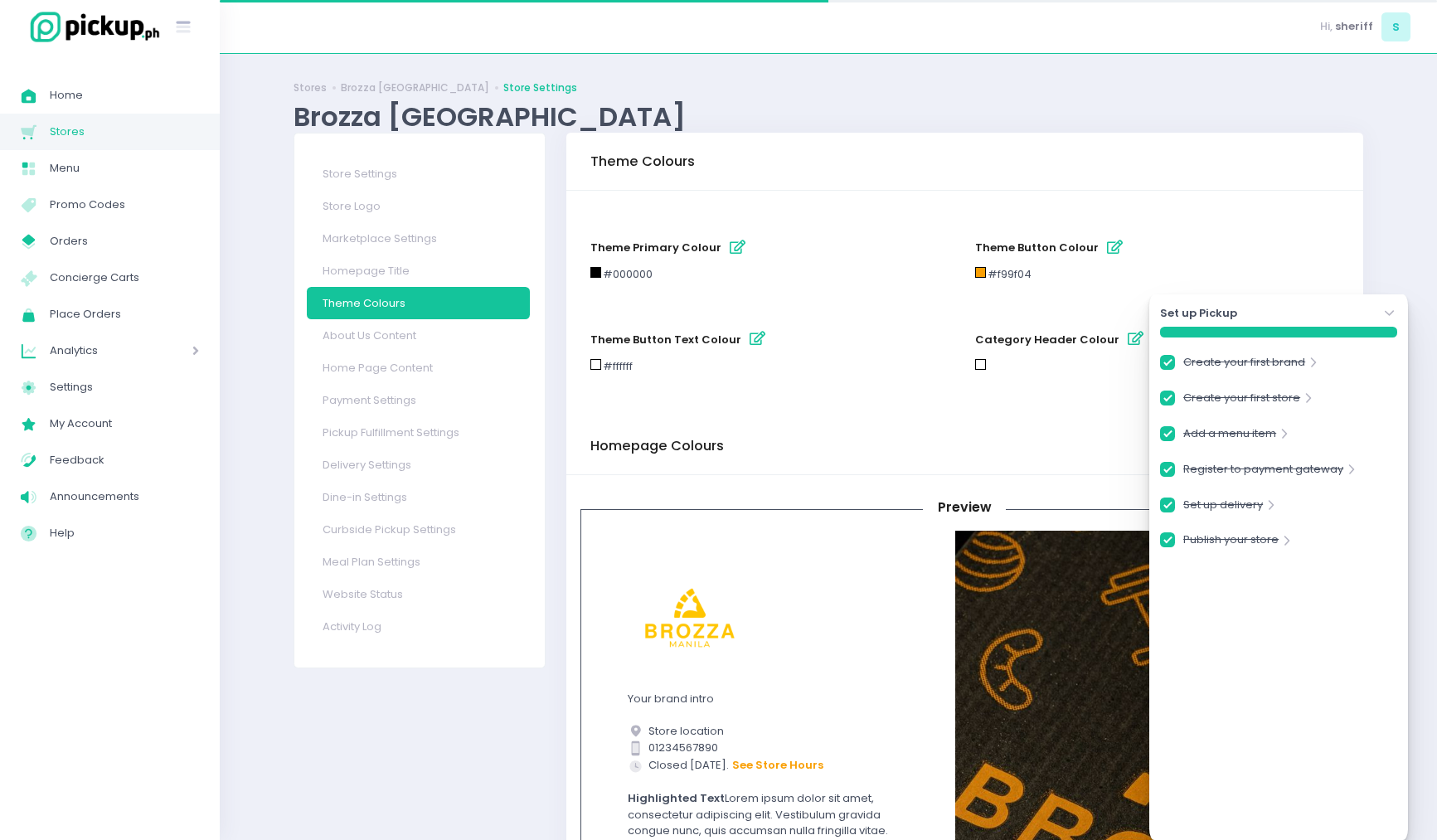
checkbox input "true"
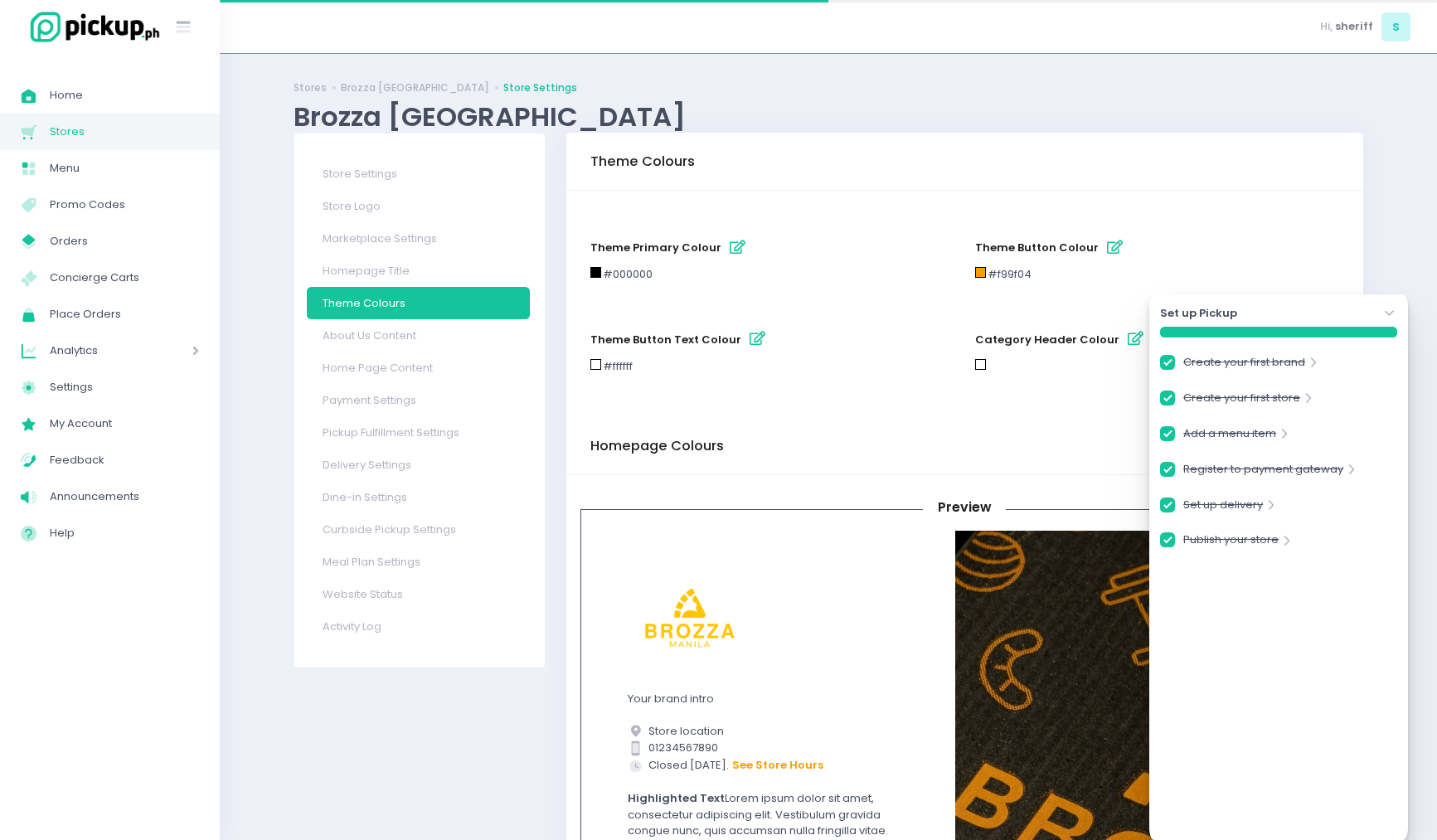
checkbox input "true"
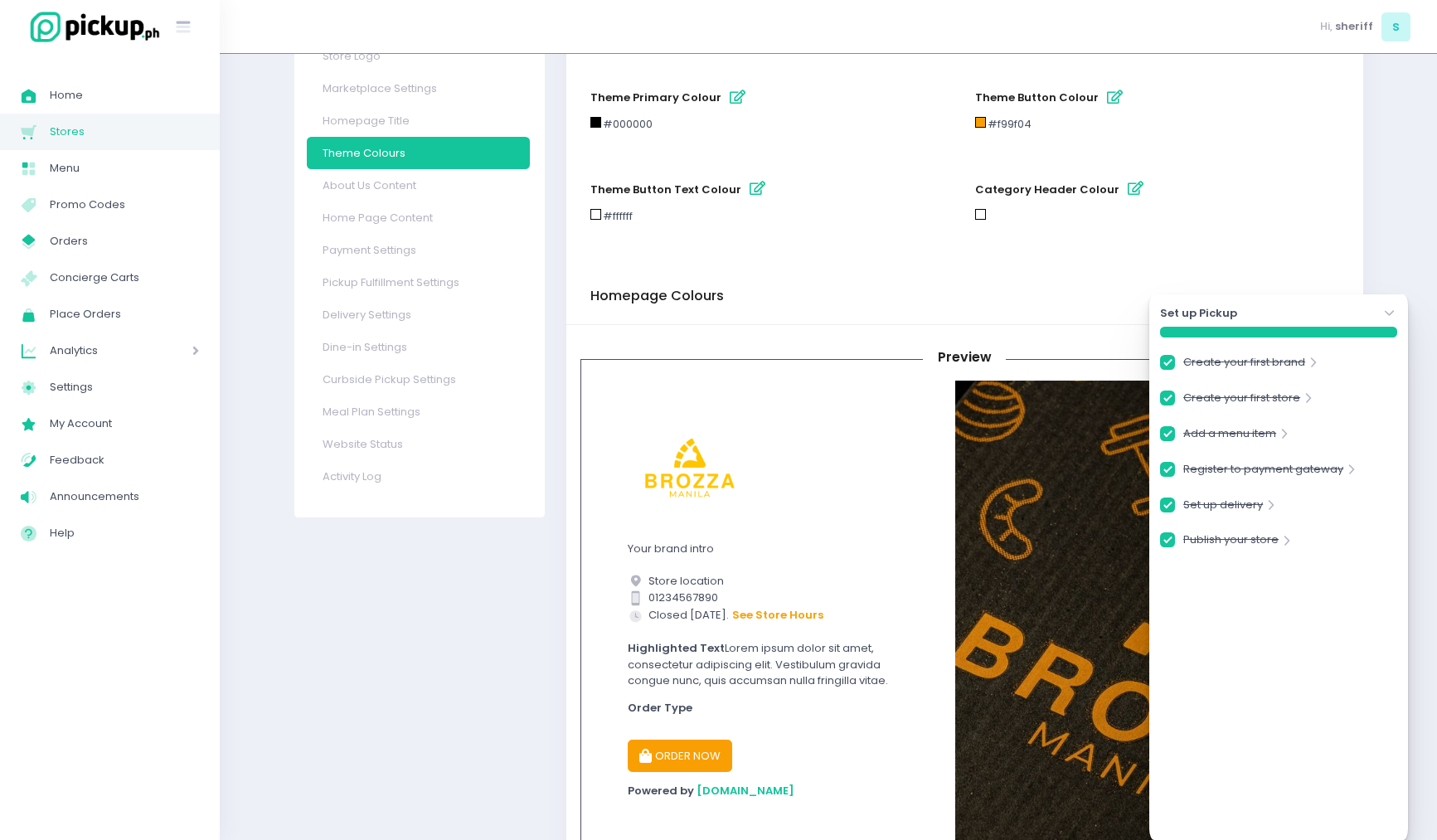
scroll to position [169, 0]
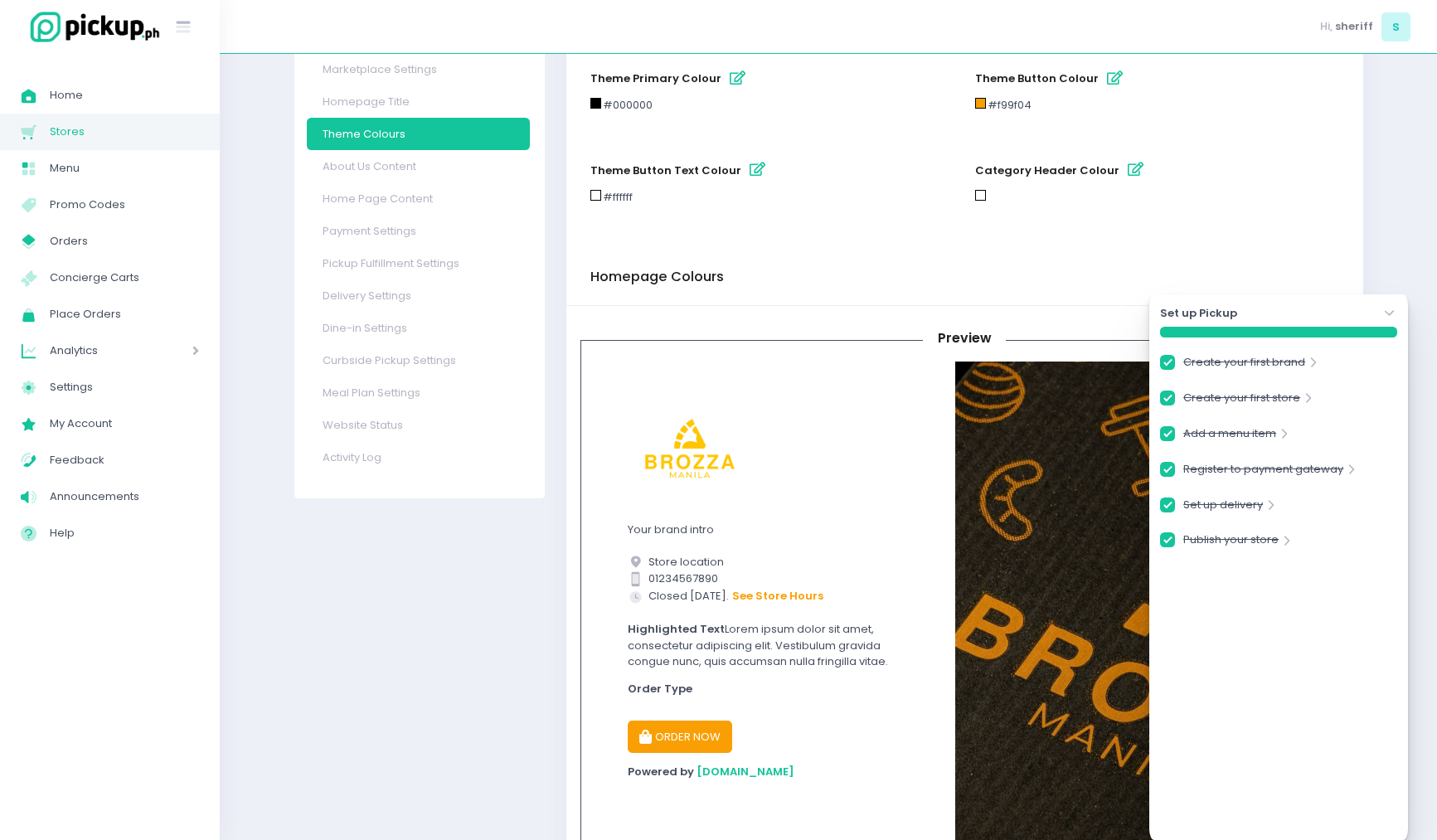
click at [1393, 311] on icon at bounding box center [1389, 314] width 9 height 6
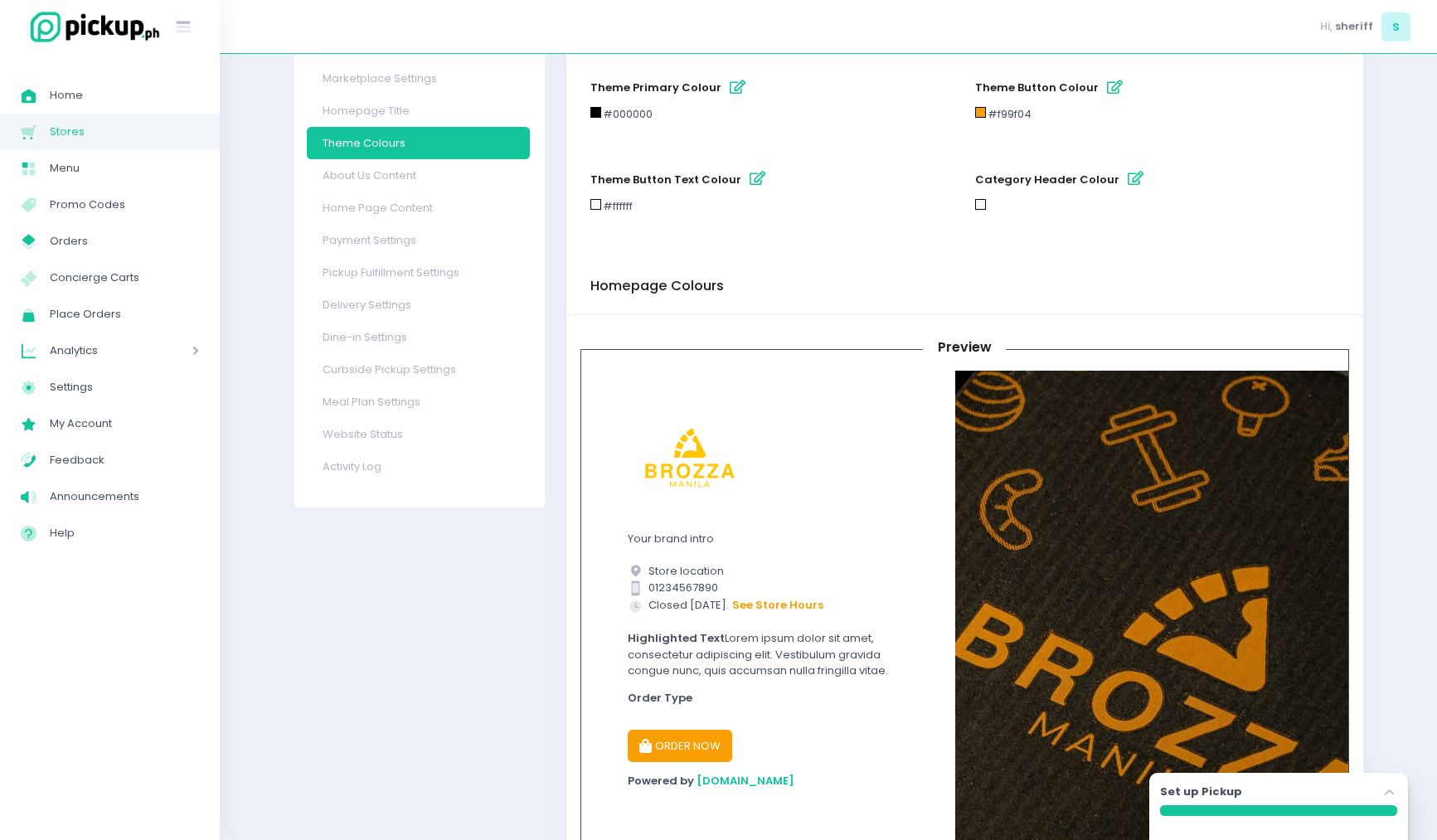
scroll to position [0, 0]
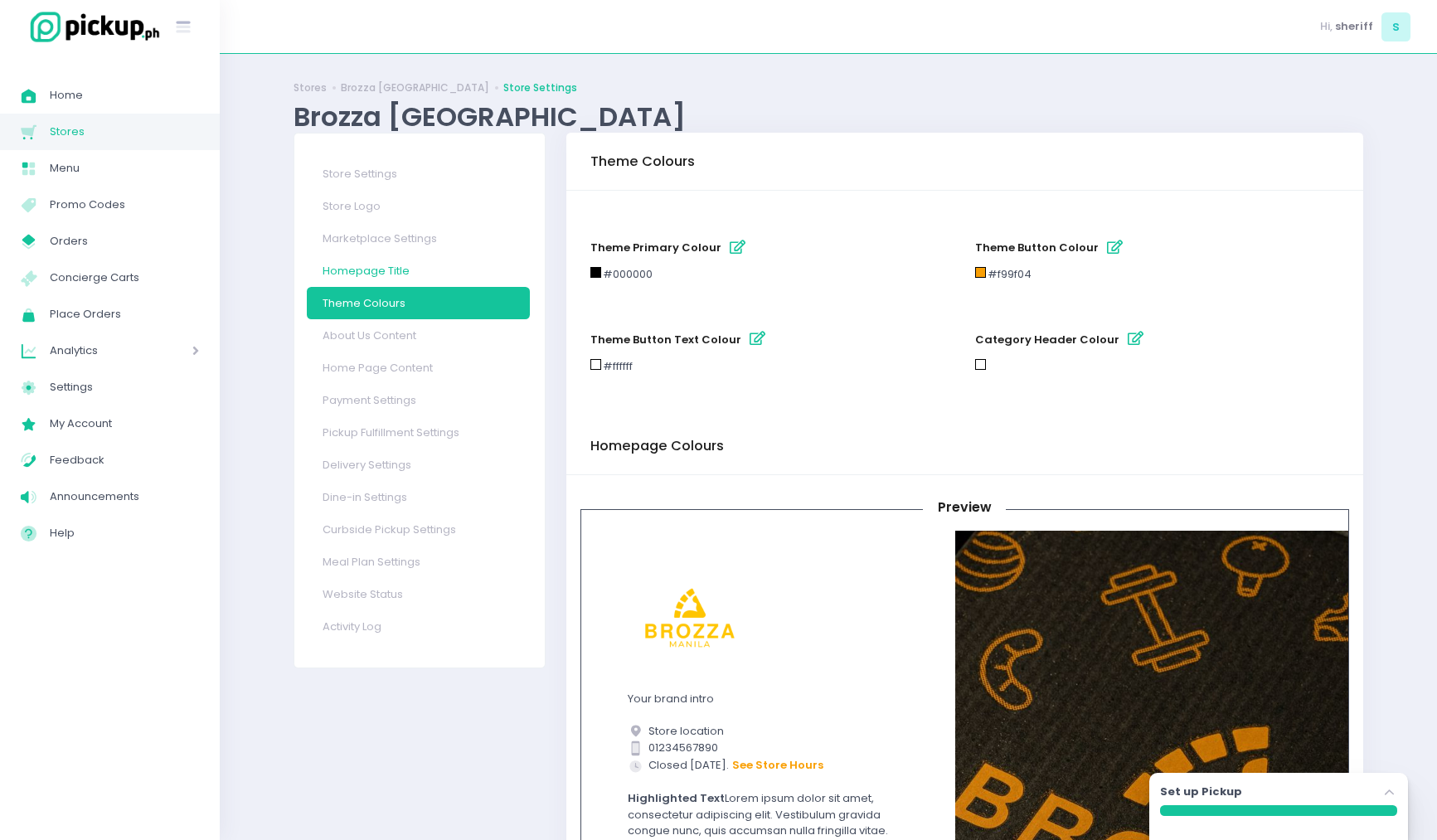
click at [403, 262] on link "Homepage Title" at bounding box center [418, 270] width 223 height 32
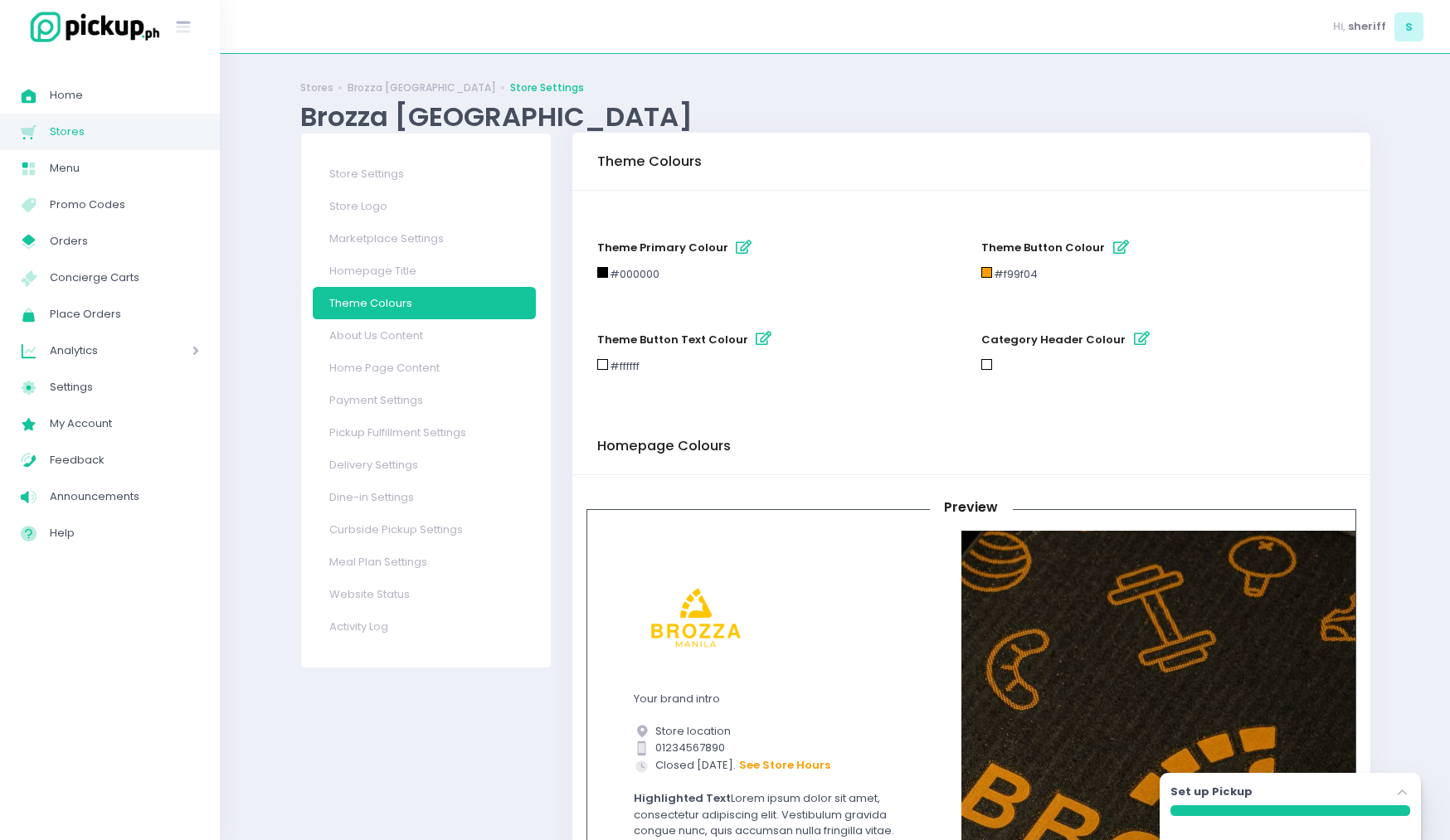
select select "normal"
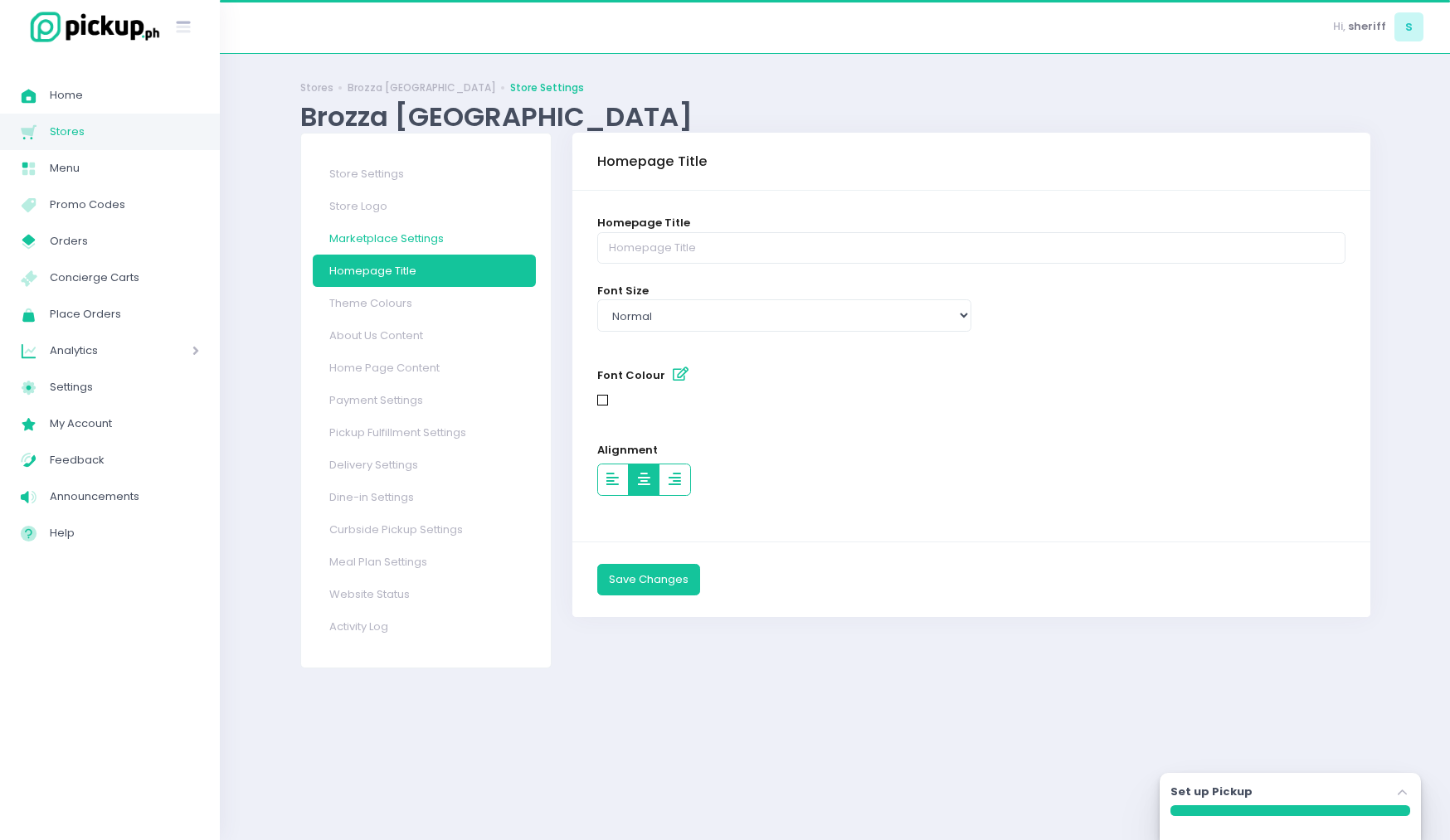
click at [415, 247] on link "Marketplace Settings" at bounding box center [424, 238] width 223 height 32
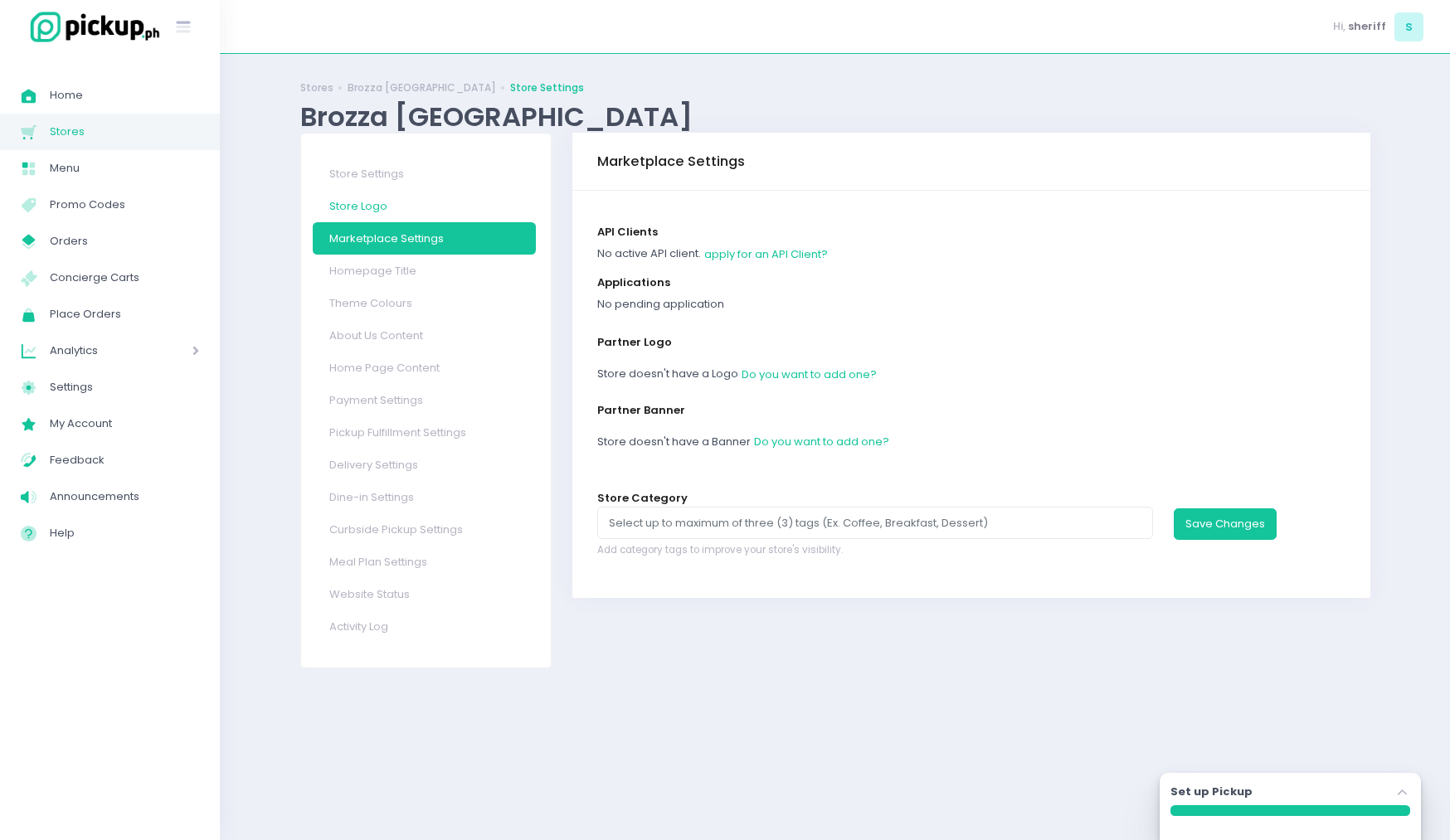
click at [395, 209] on link "Store Logo" at bounding box center [424, 205] width 223 height 32
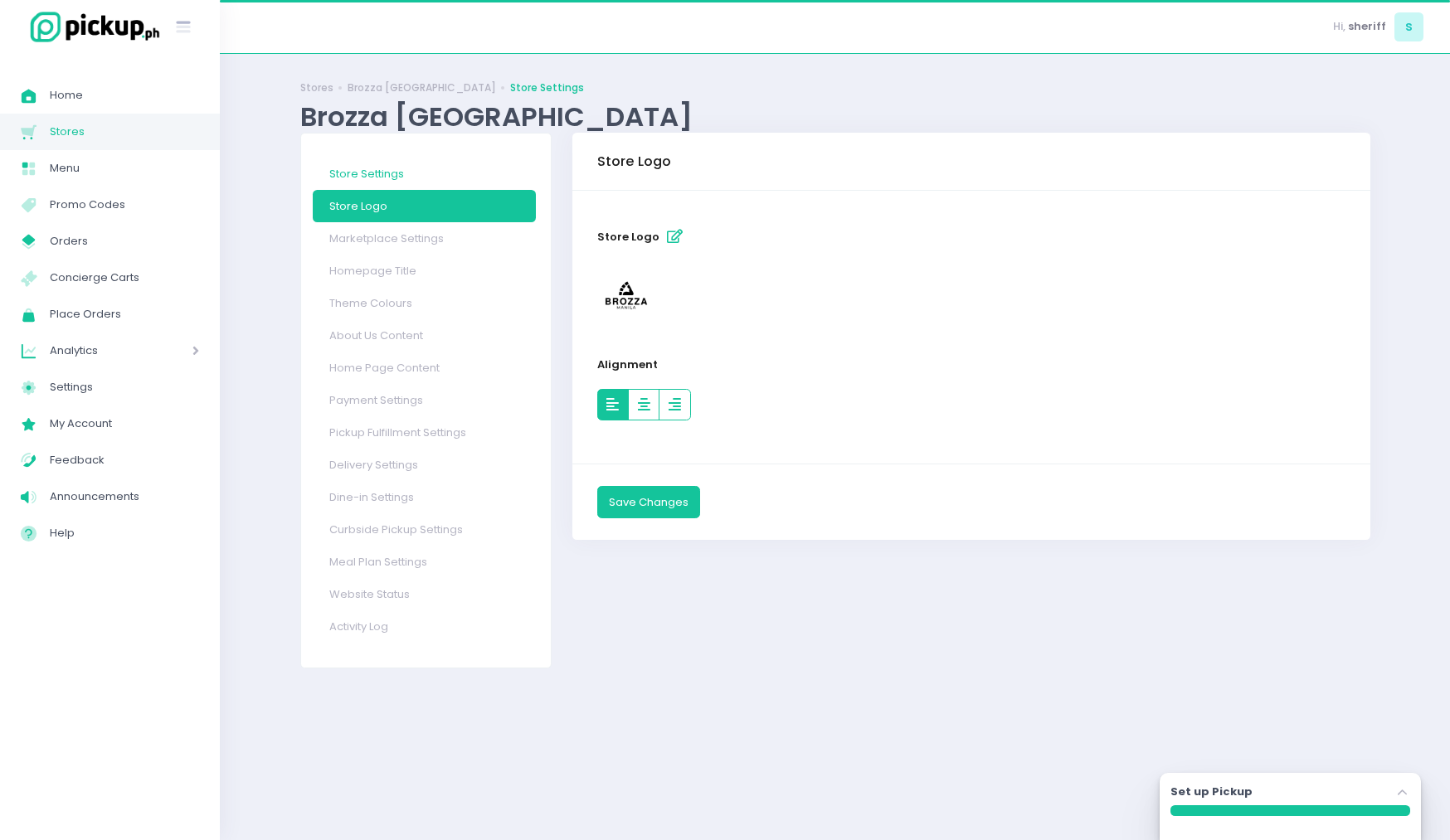
click at [414, 181] on link "Store Settings" at bounding box center [424, 173] width 223 height 32
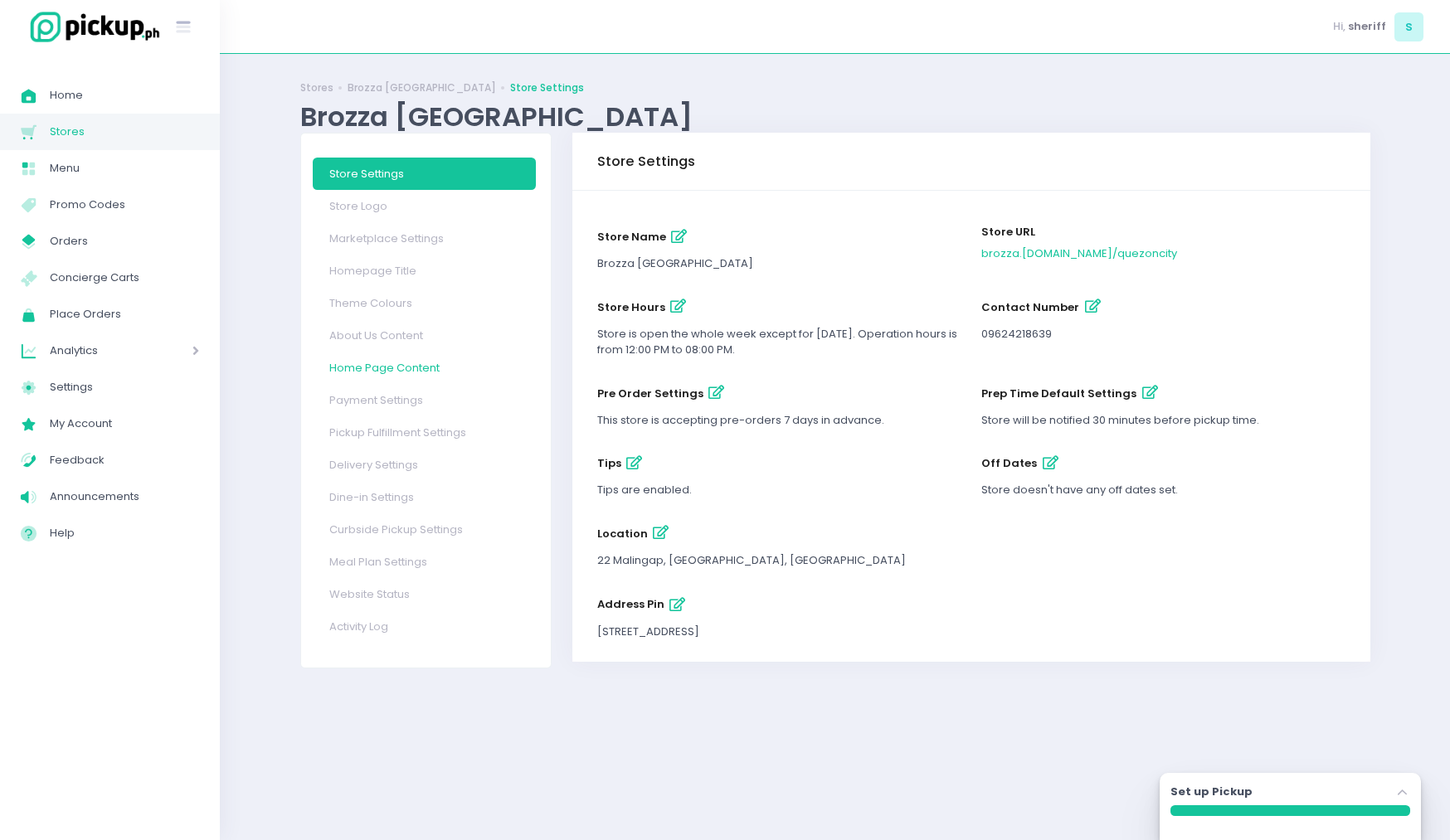
click at [408, 380] on link "Home Page Content" at bounding box center [424, 368] width 223 height 32
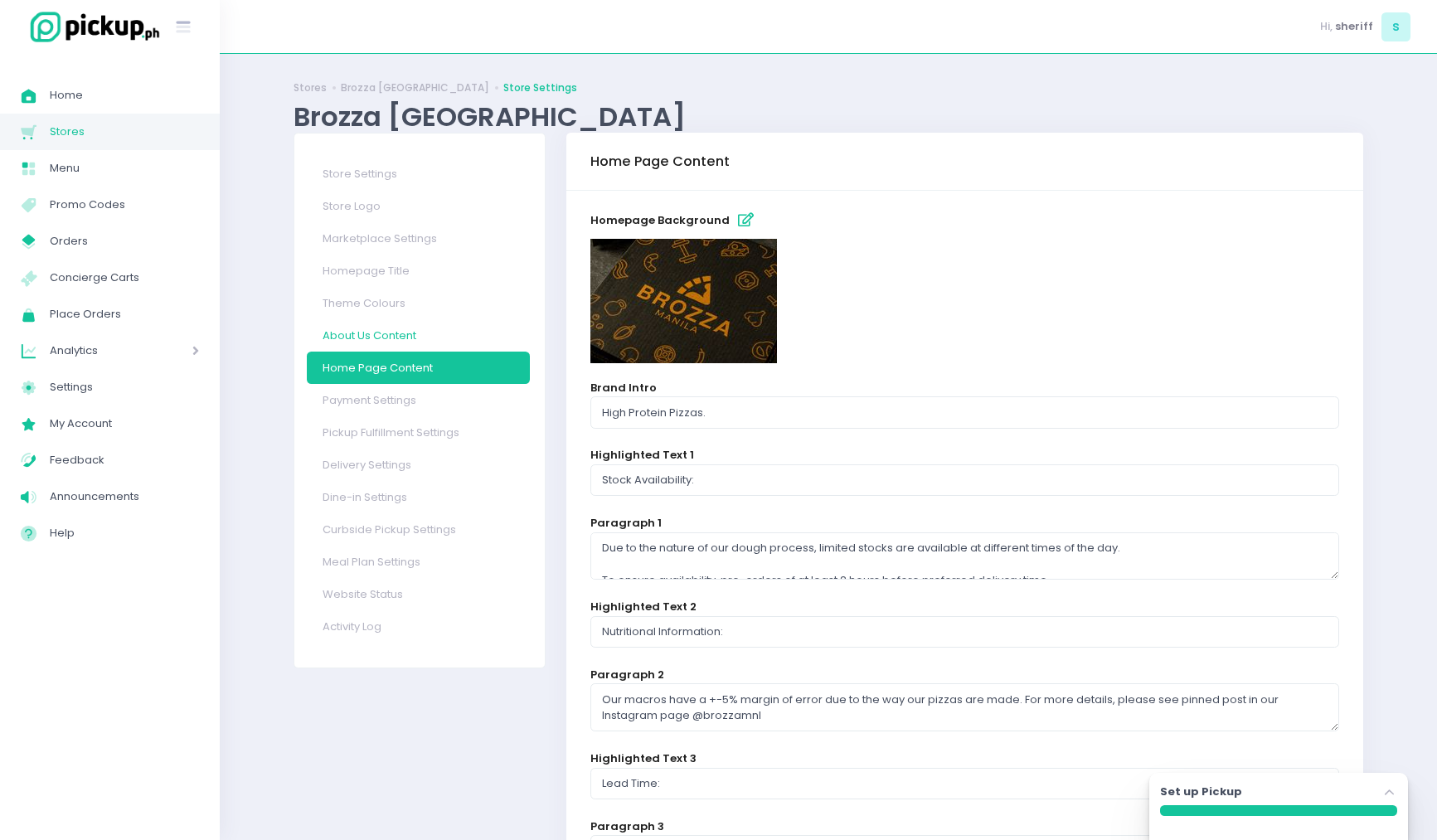
click at [396, 332] on link "About Us Content" at bounding box center [418, 335] width 223 height 32
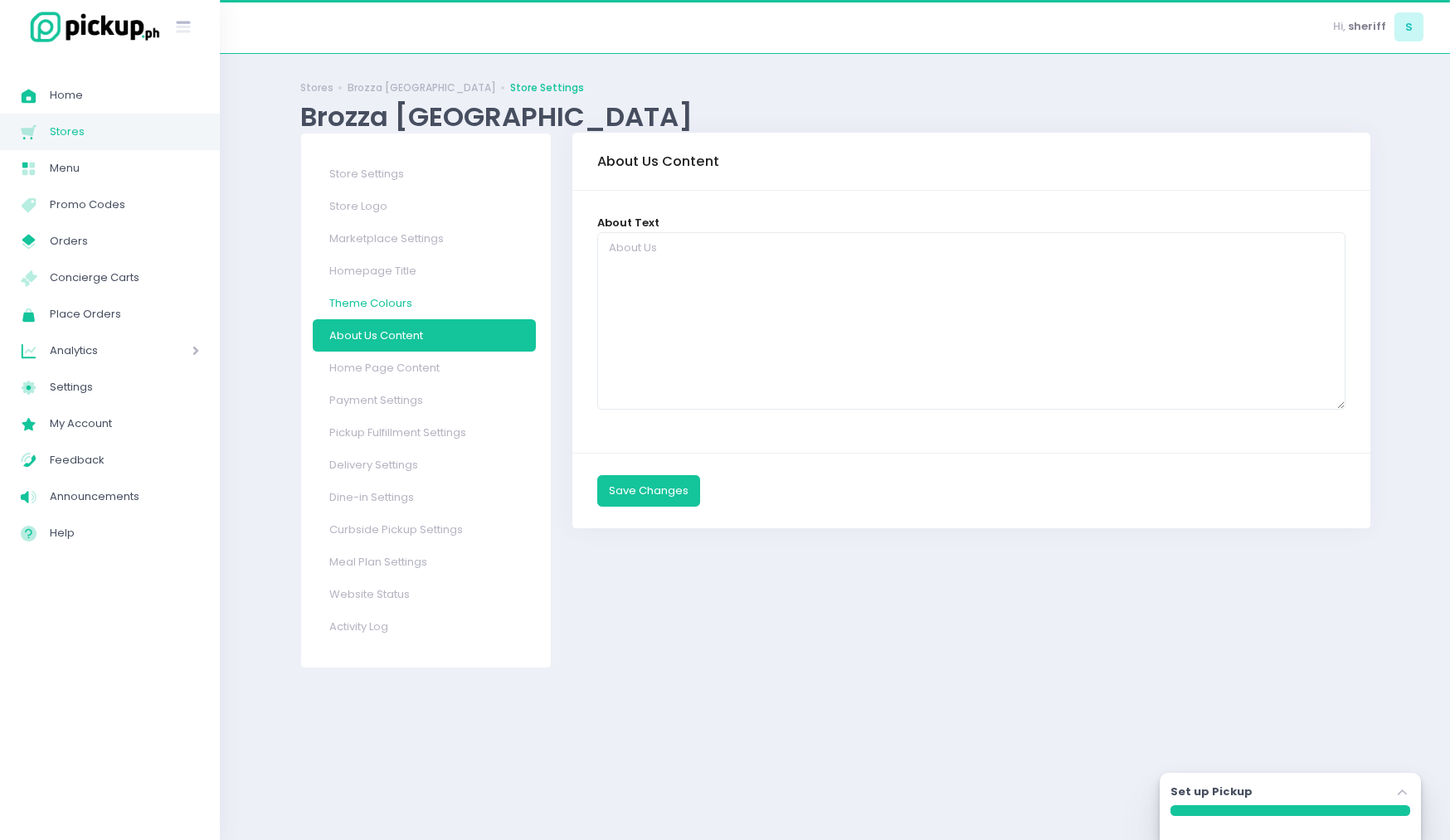
click at [396, 312] on link "Theme Colours" at bounding box center [424, 302] width 223 height 32
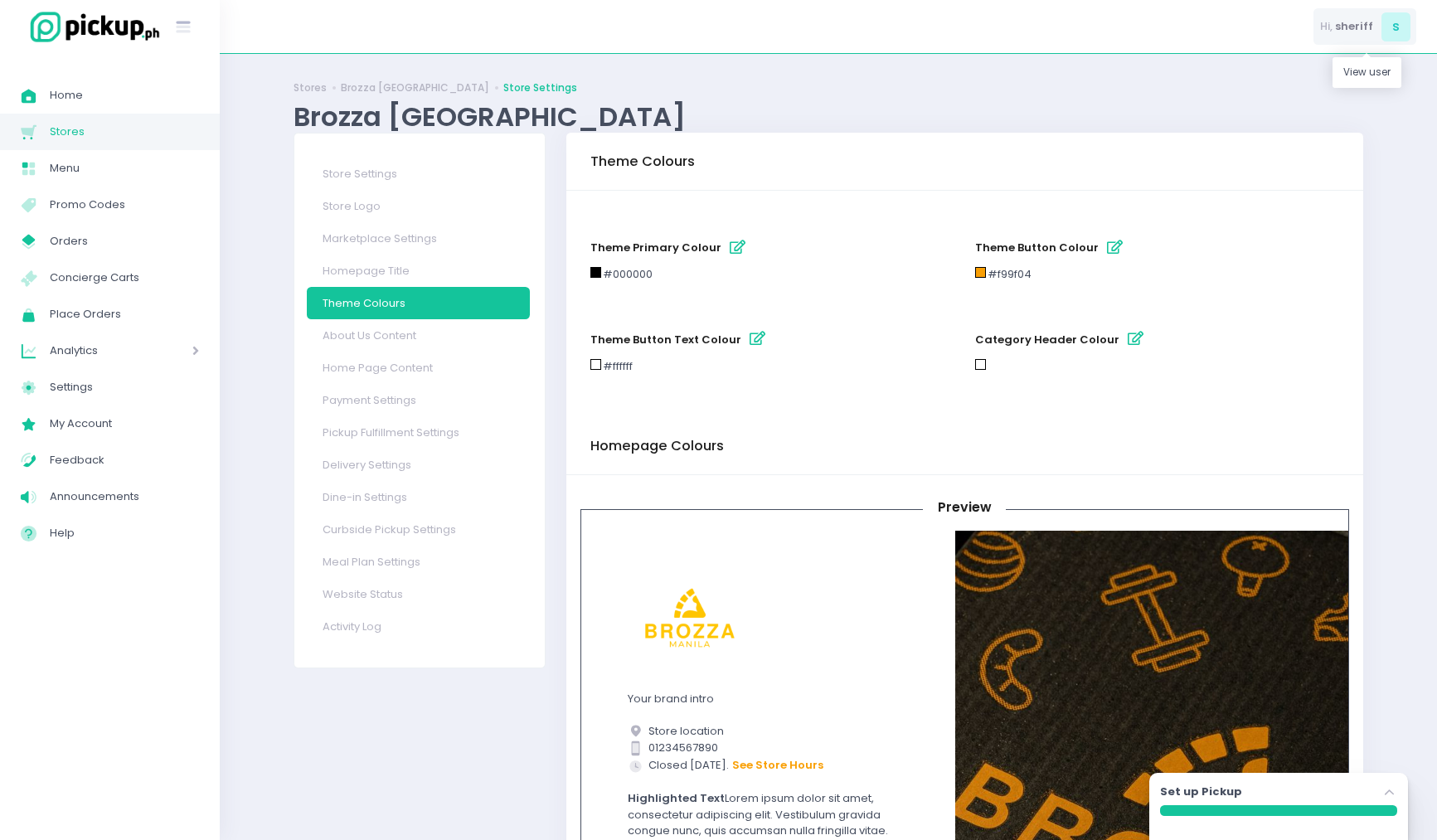
click at [1342, 12] on div "Hi, sheriff s" at bounding box center [1365, 27] width 103 height 38
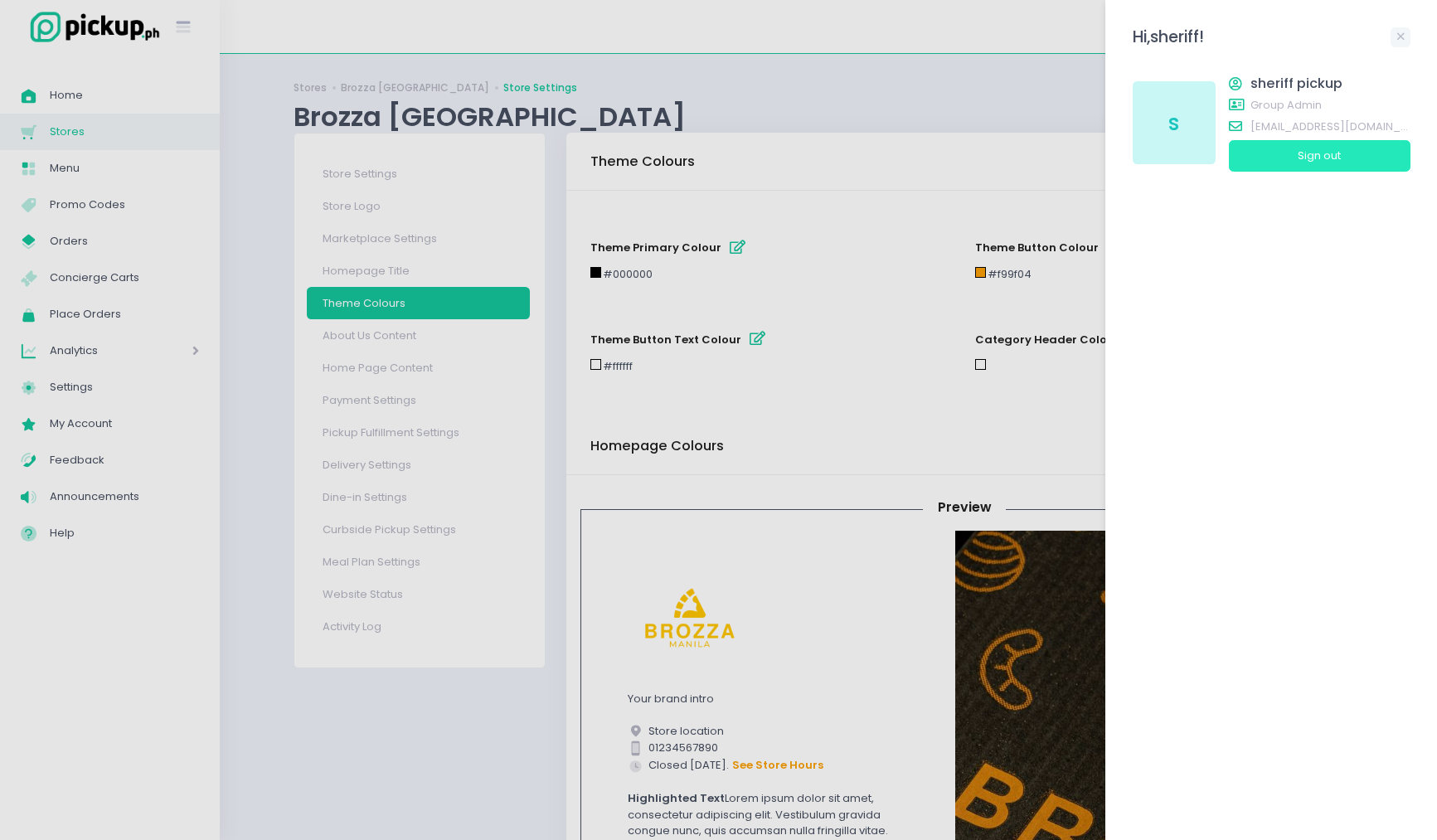
click at [1321, 154] on button "Sign out" at bounding box center [1319, 156] width 181 height 31
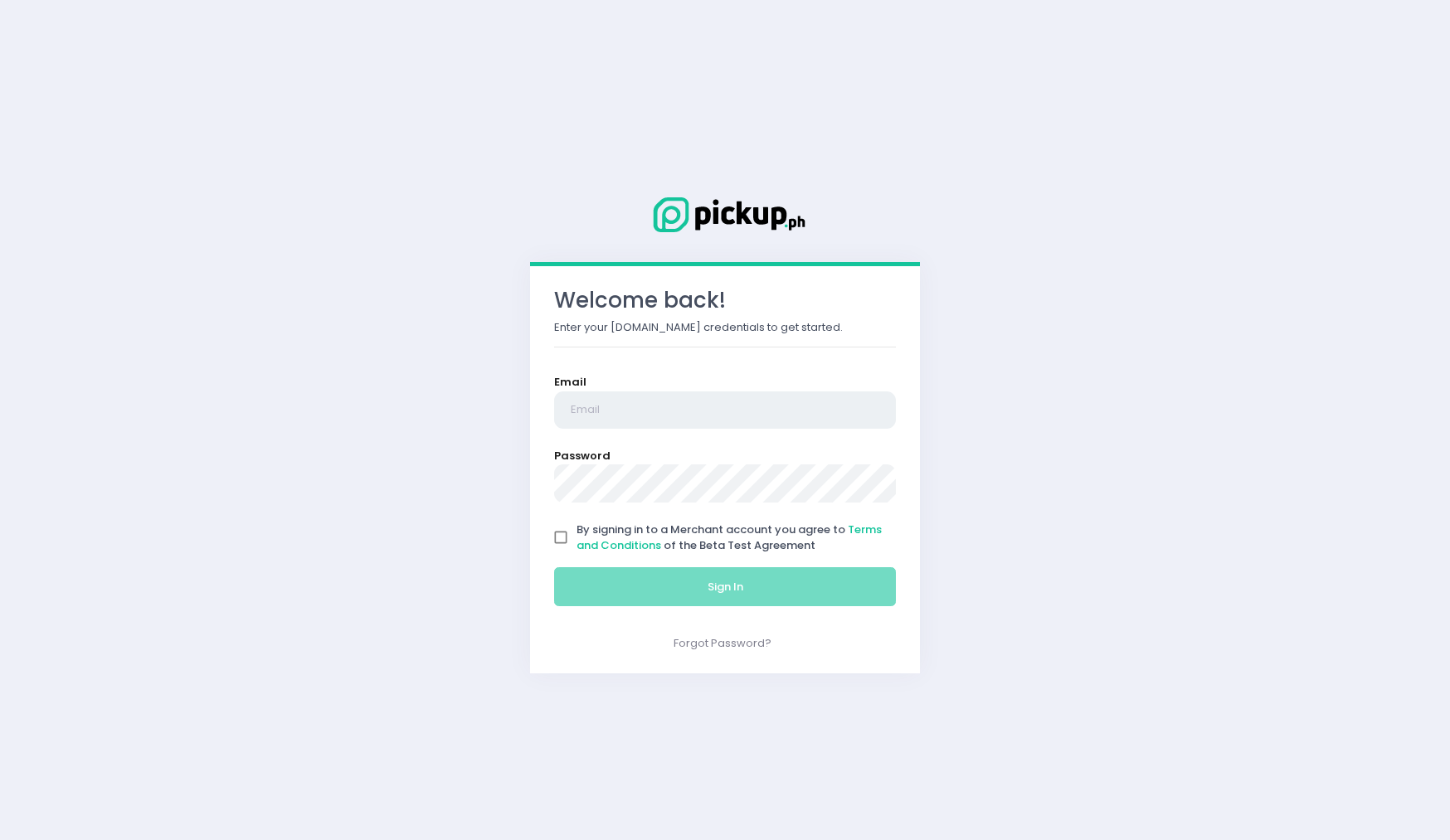
type input "marshal@pickup.ph"
click at [1130, 343] on div "Welcome back! Enter your Pickup.ph credentials to get started. Email marshal@pi…" at bounding box center [725, 420] width 1450 height 840
click at [738, 419] on input "marshal@pickup.ph" at bounding box center [724, 410] width 342 height 38
type input "oplengs@gmail.com"
click at [763, 548] on span "By signing in to a Merchant account you agree to Terms and Conditions of the Be…" at bounding box center [729, 537] width 305 height 32
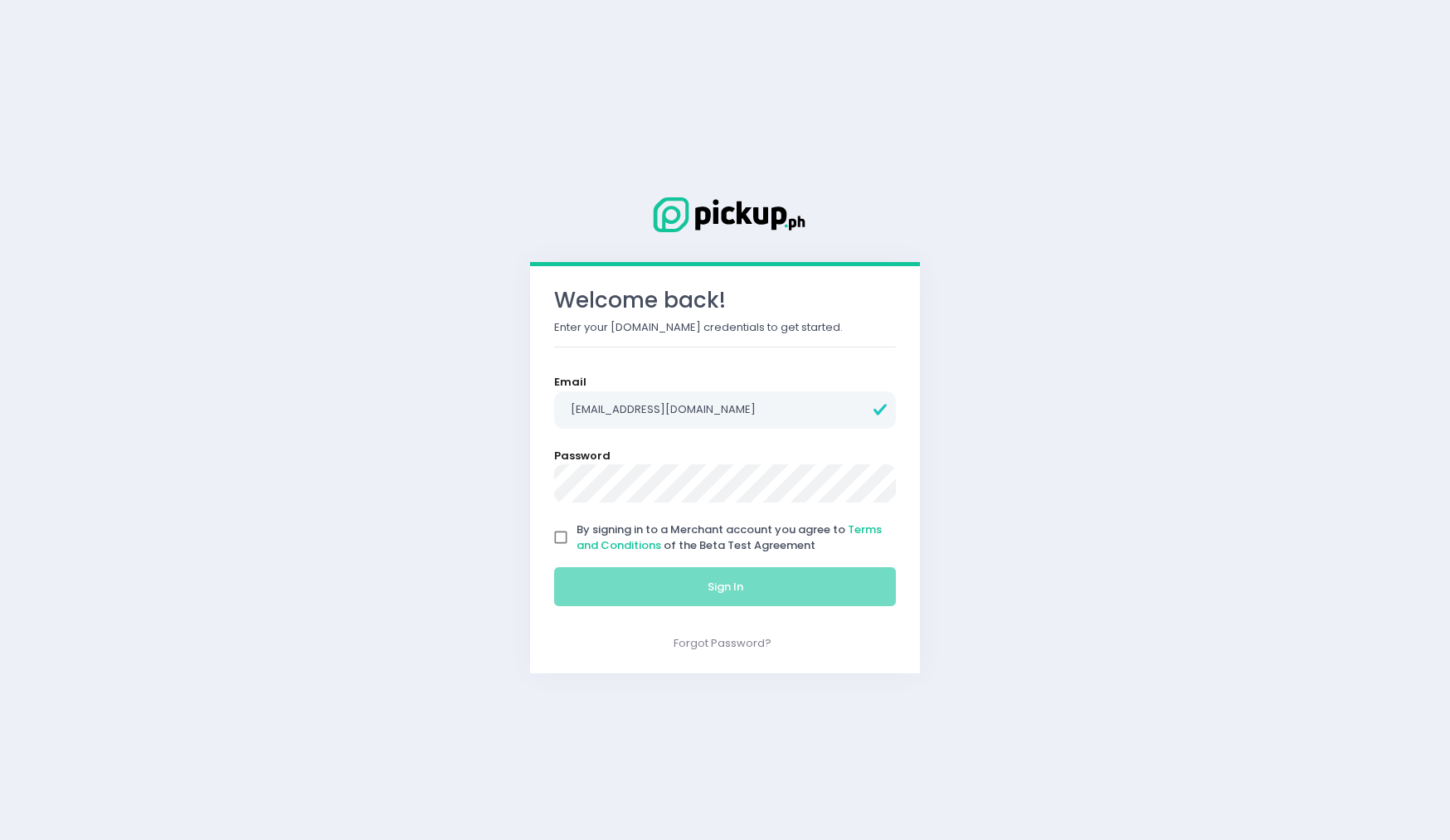
click at [577, 548] on input "By signing in to a Merchant account you agree to Terms and Conditions of the Be…" at bounding box center [560, 537] width 31 height 31
checkbox input "true"
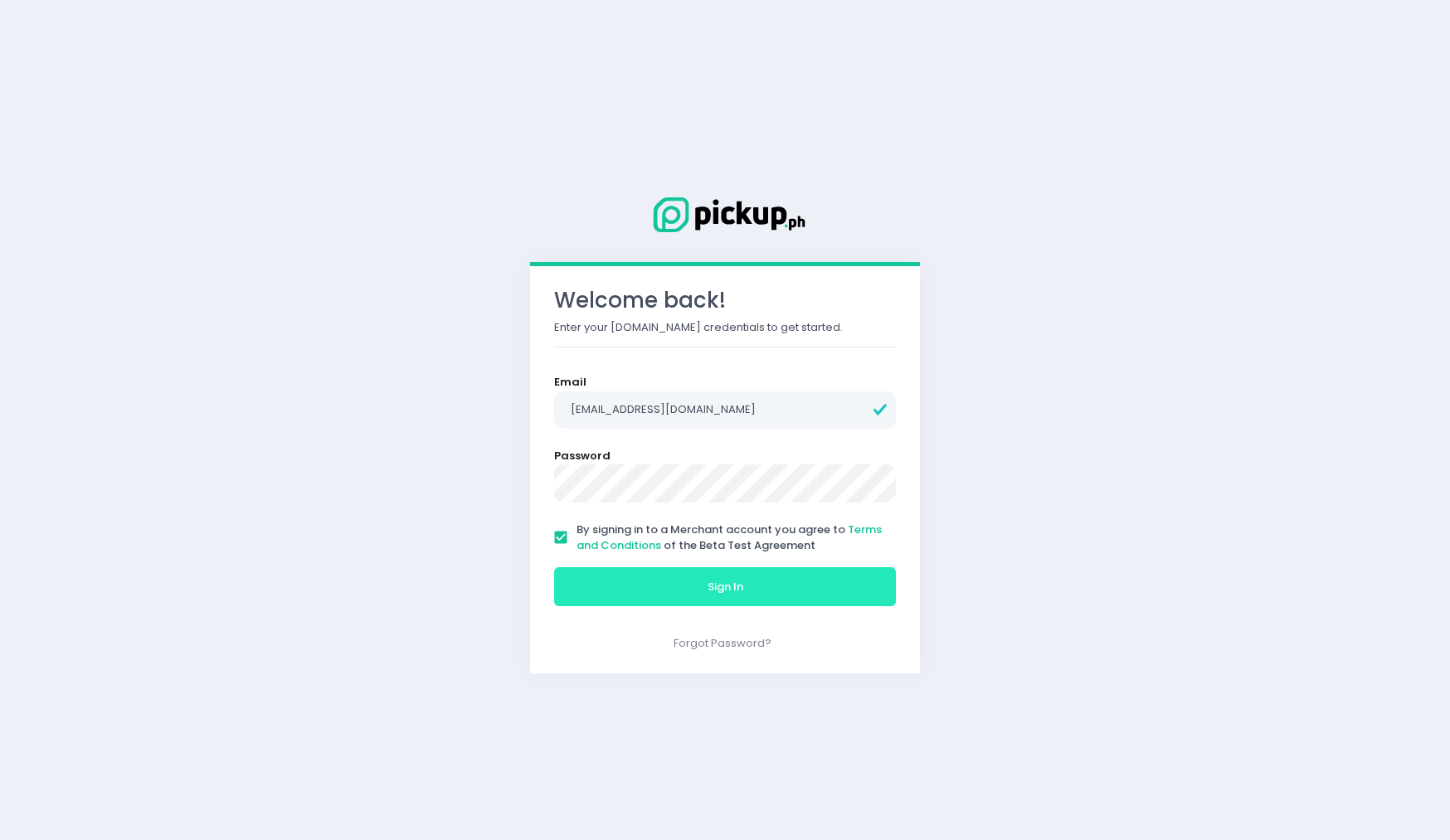
click at [768, 588] on button "Sign In" at bounding box center [724, 587] width 342 height 40
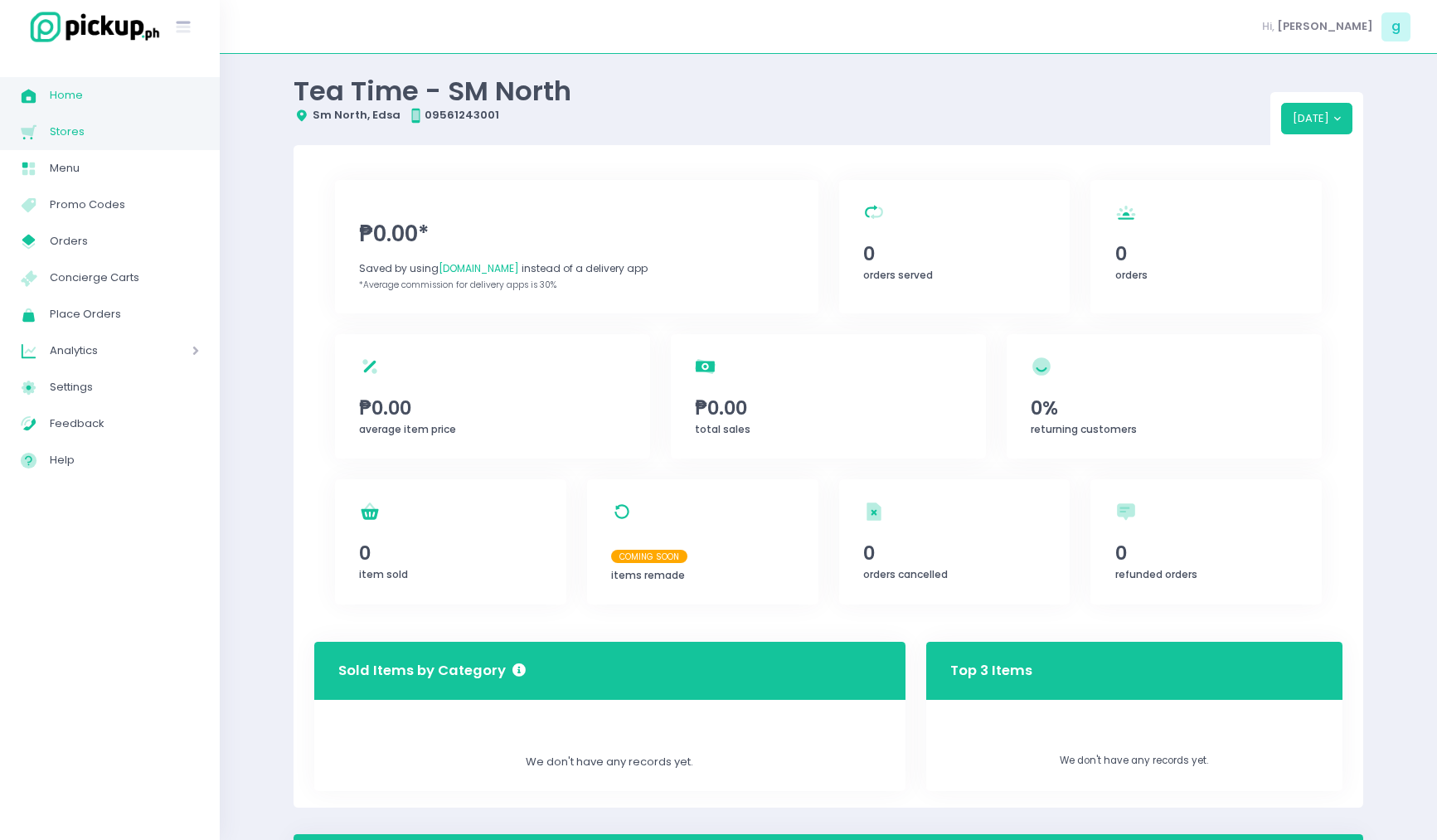
click at [114, 139] on span "Stores" at bounding box center [124, 131] width 149 height 21
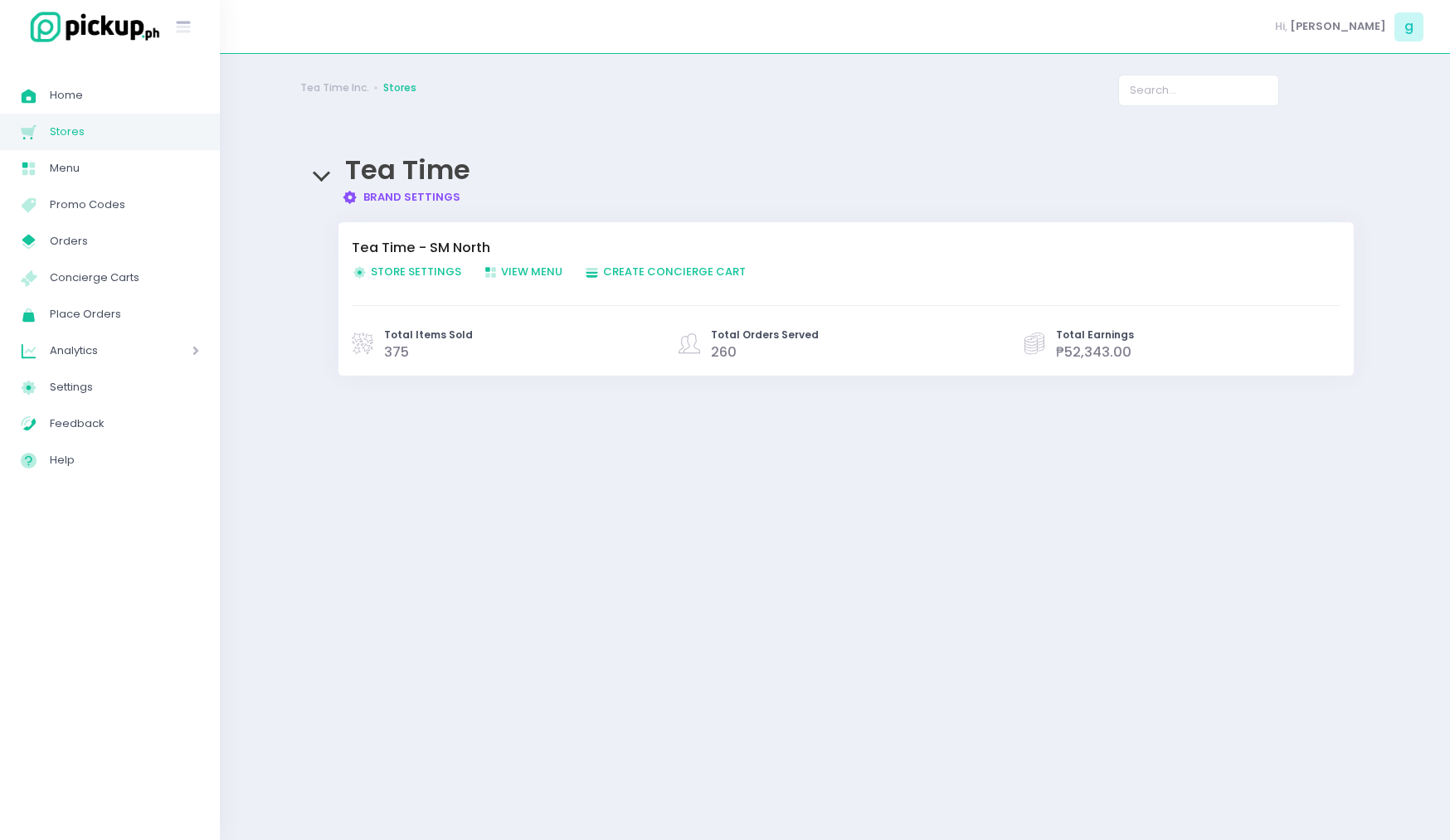
click at [394, 276] on span "Store Settings Created with Sketch. Store Settings" at bounding box center [406, 271] width 110 height 16
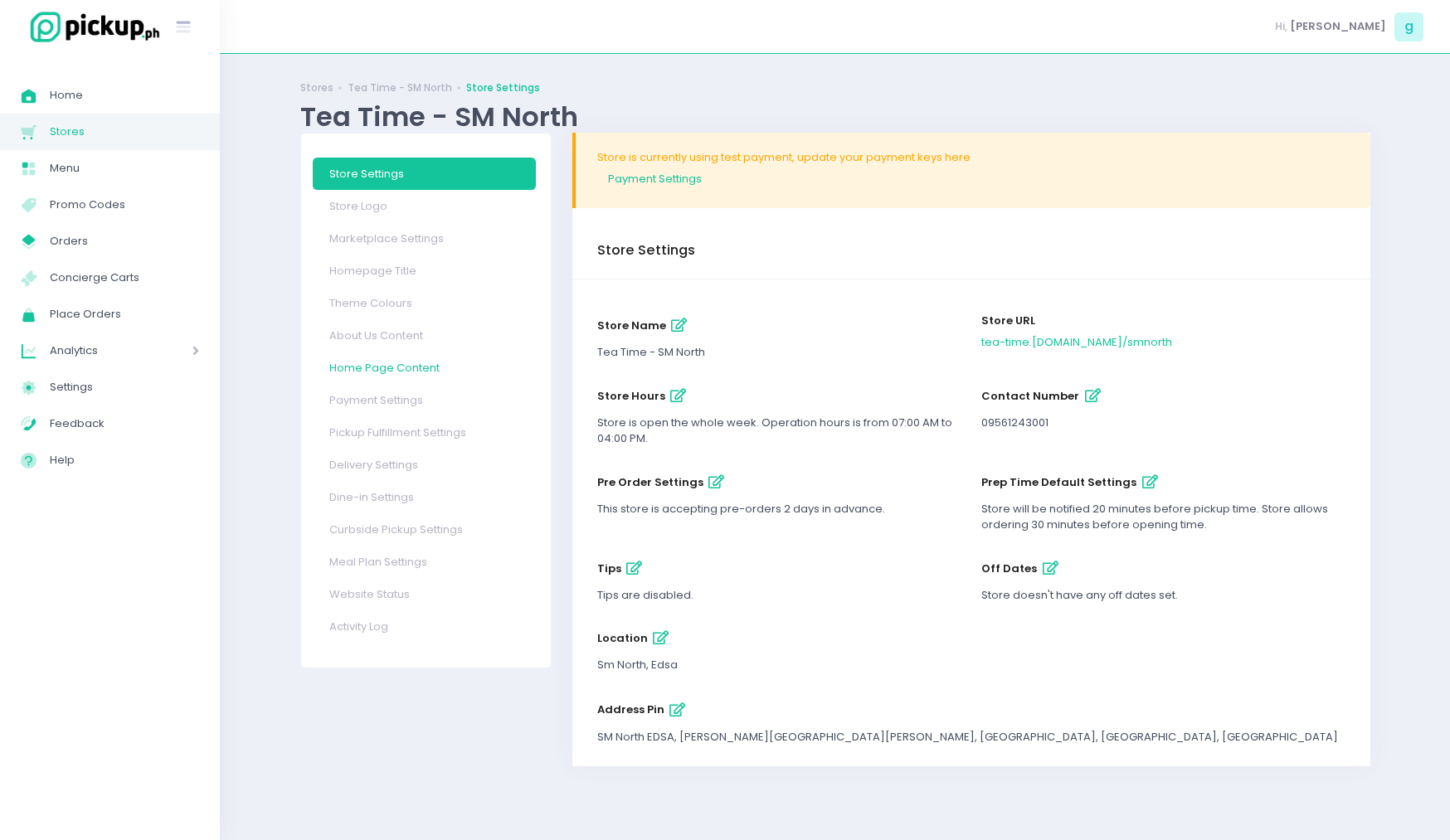
click at [388, 359] on link "Home Page Content" at bounding box center [424, 368] width 223 height 32
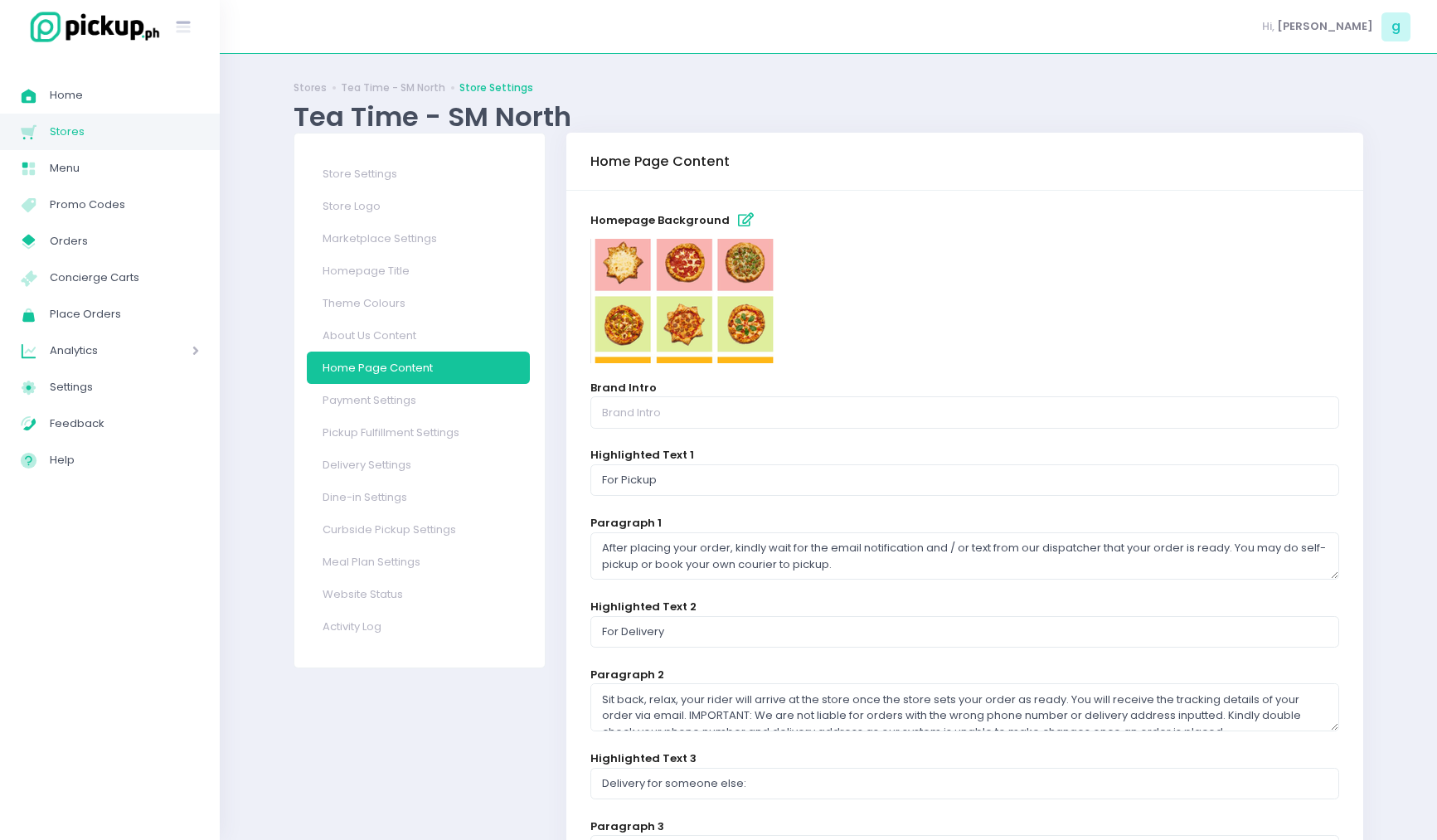
click at [754, 289] on img at bounding box center [683, 300] width 187 height 124
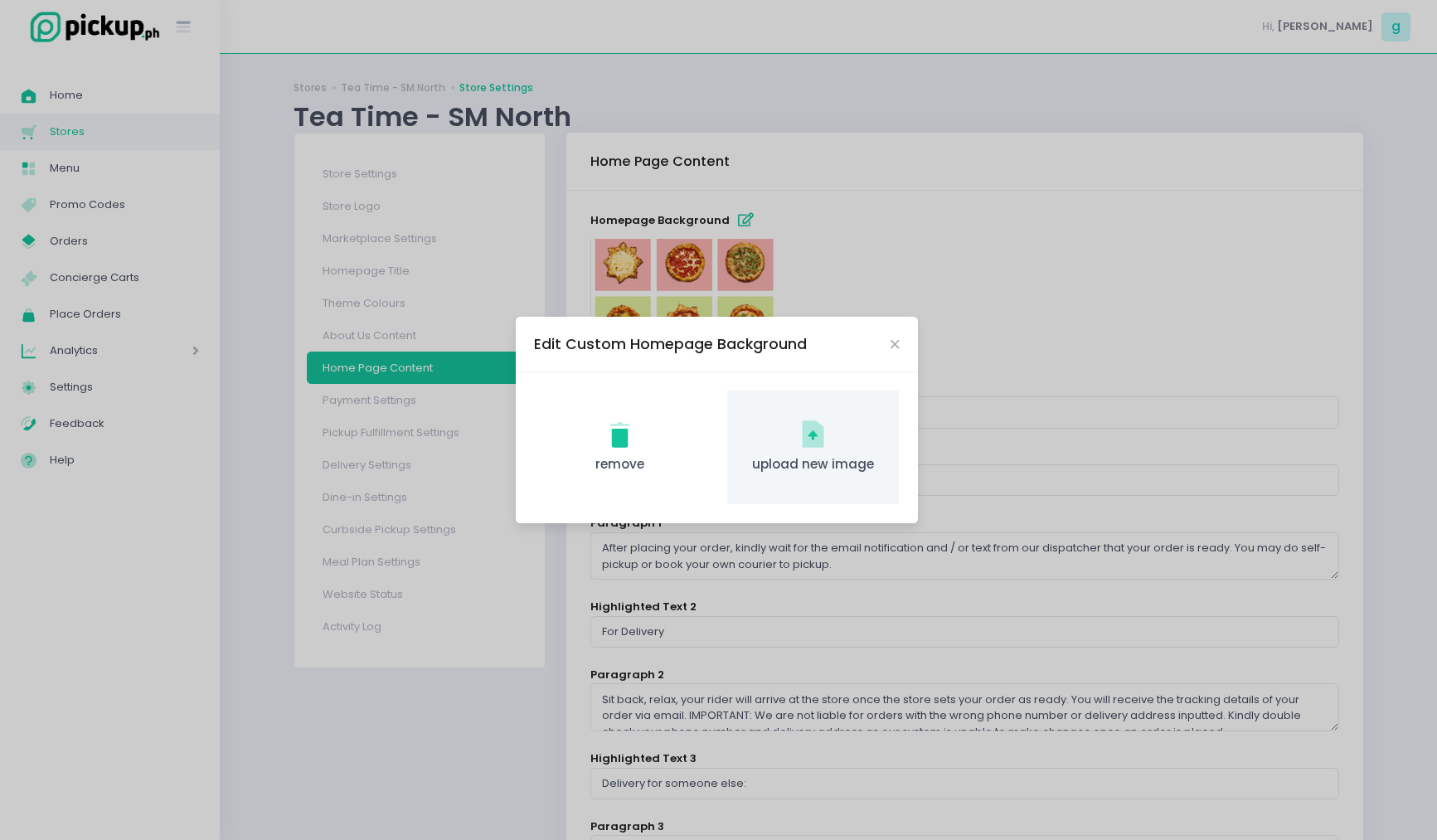
click at [803, 437] on icon at bounding box center [812, 434] width 21 height 28
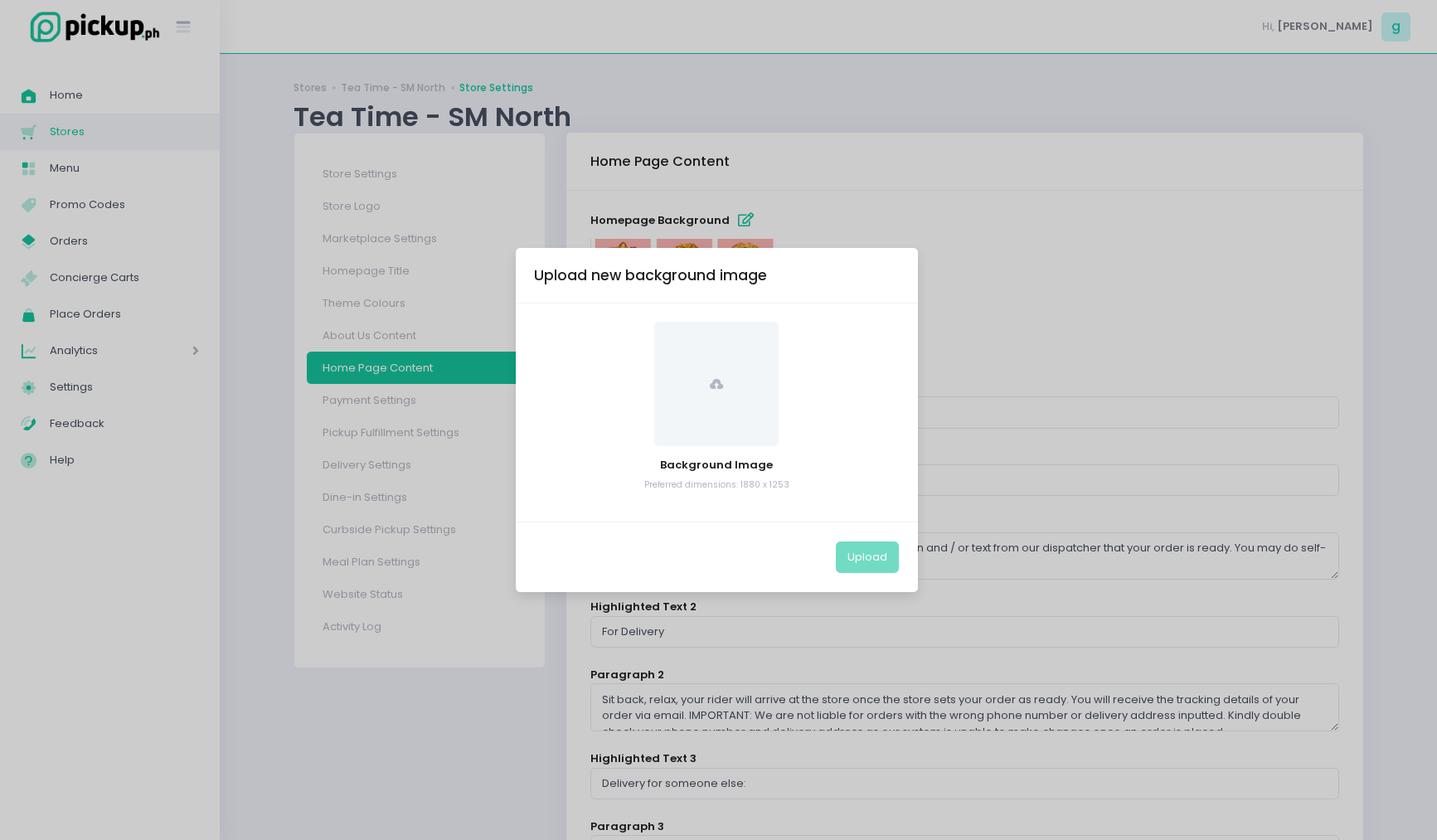
click at [693, 411] on span at bounding box center [716, 383] width 124 height 124
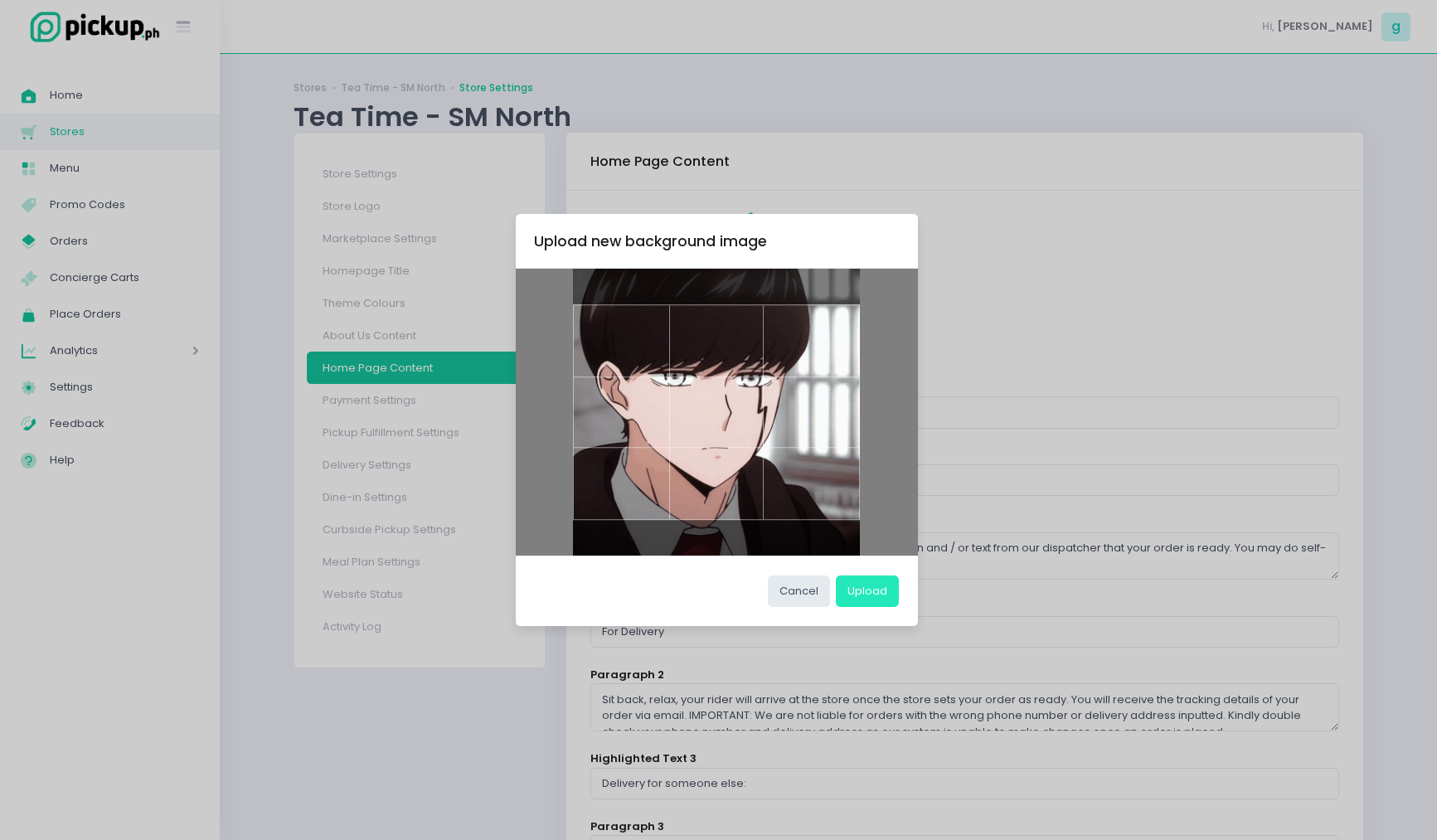
click at [862, 598] on button "Upload" at bounding box center [867, 591] width 63 height 31
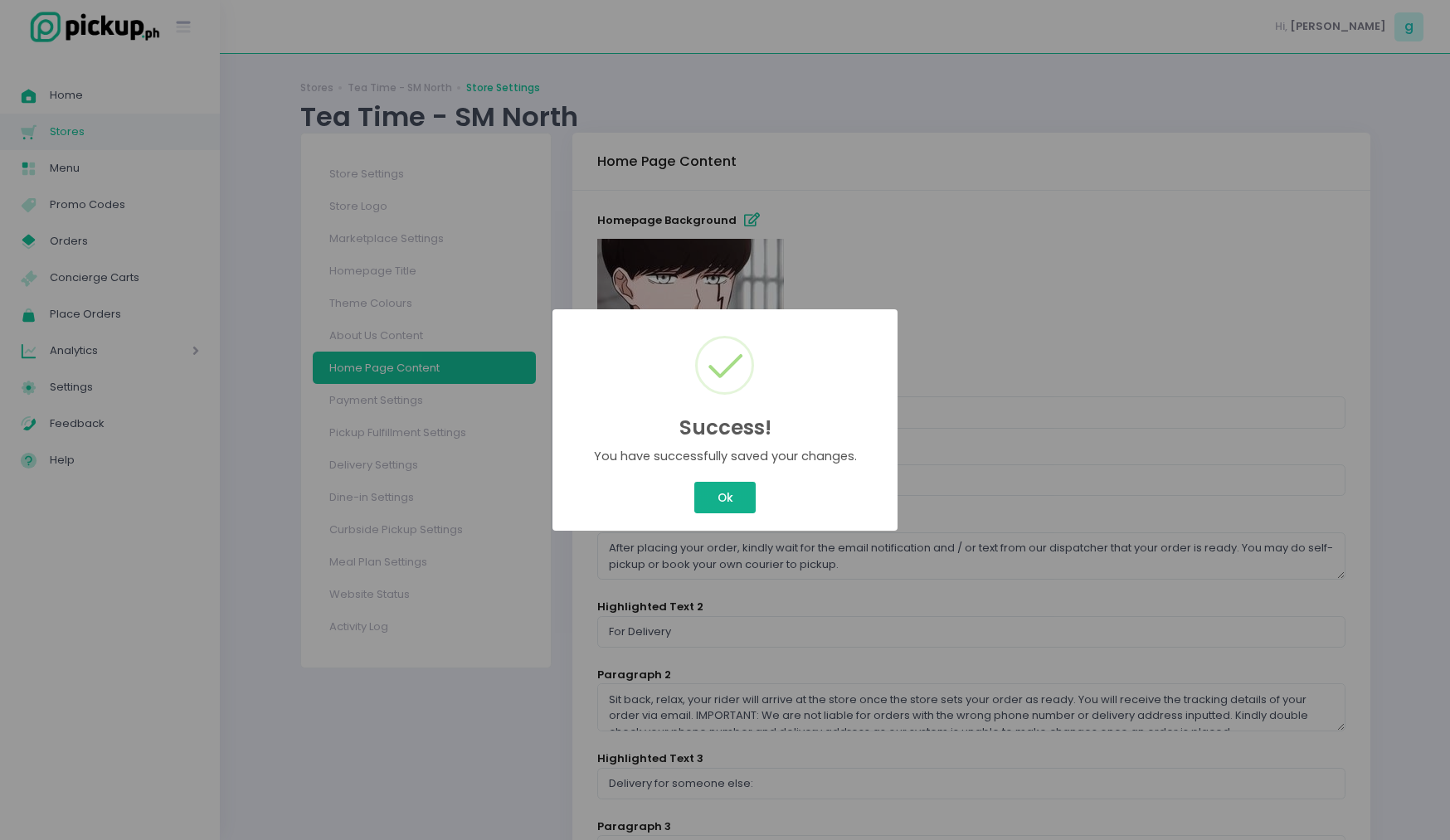
click at [738, 498] on button "Ok" at bounding box center [725, 497] width 62 height 31
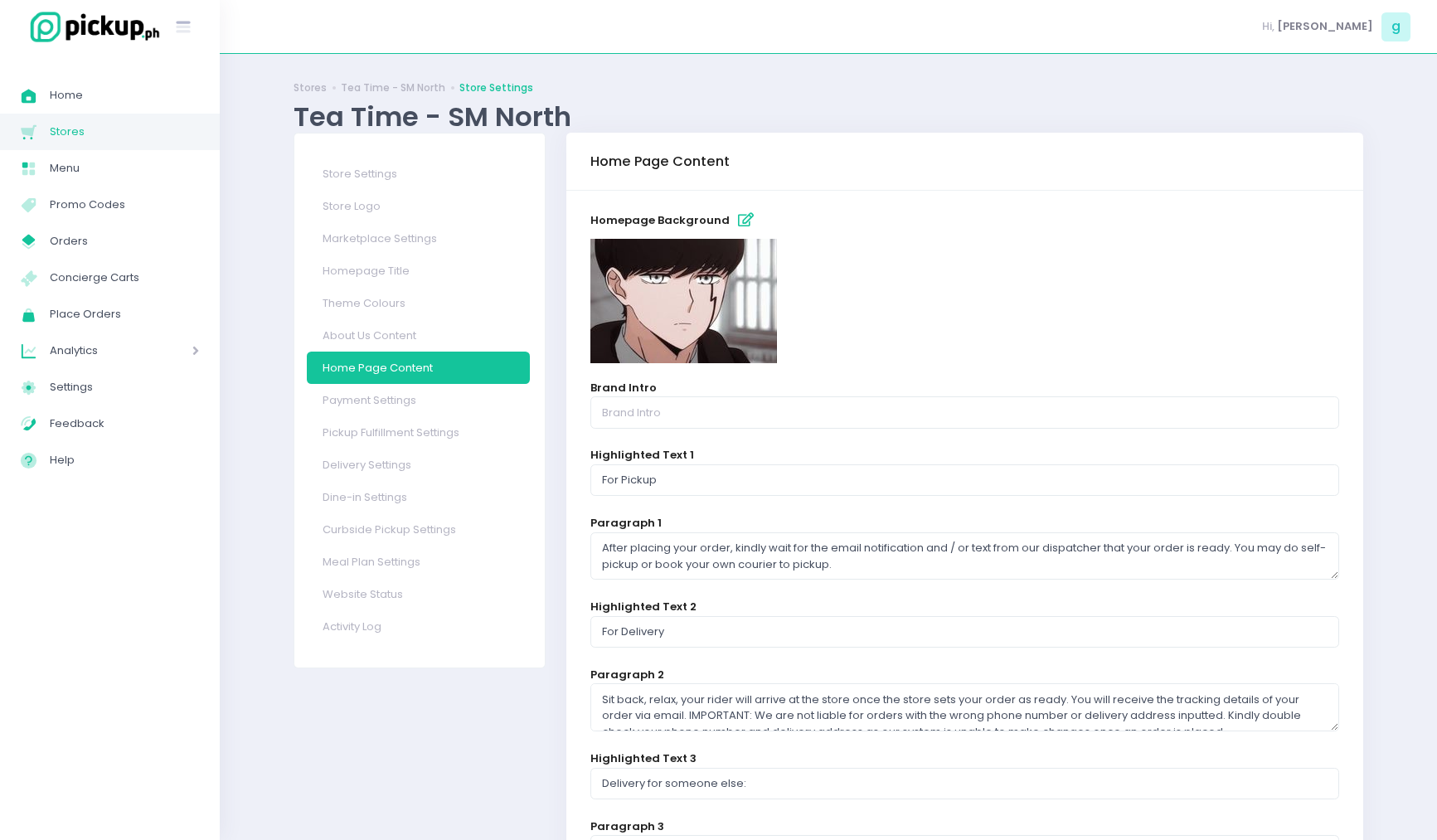
click at [738, 216] on icon "button" at bounding box center [745, 219] width 16 height 14
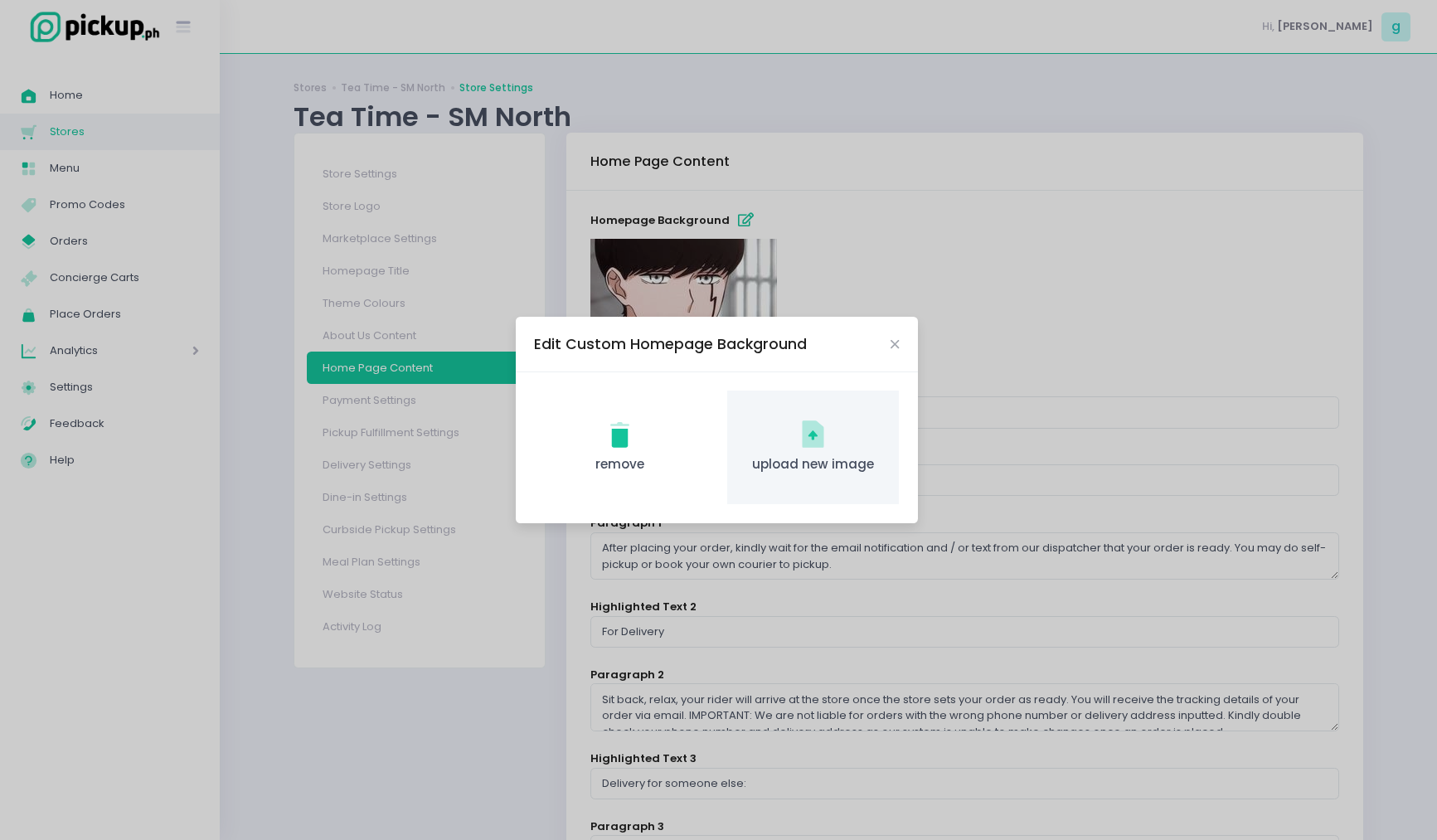
click at [803, 433] on icon at bounding box center [812, 434] width 21 height 28
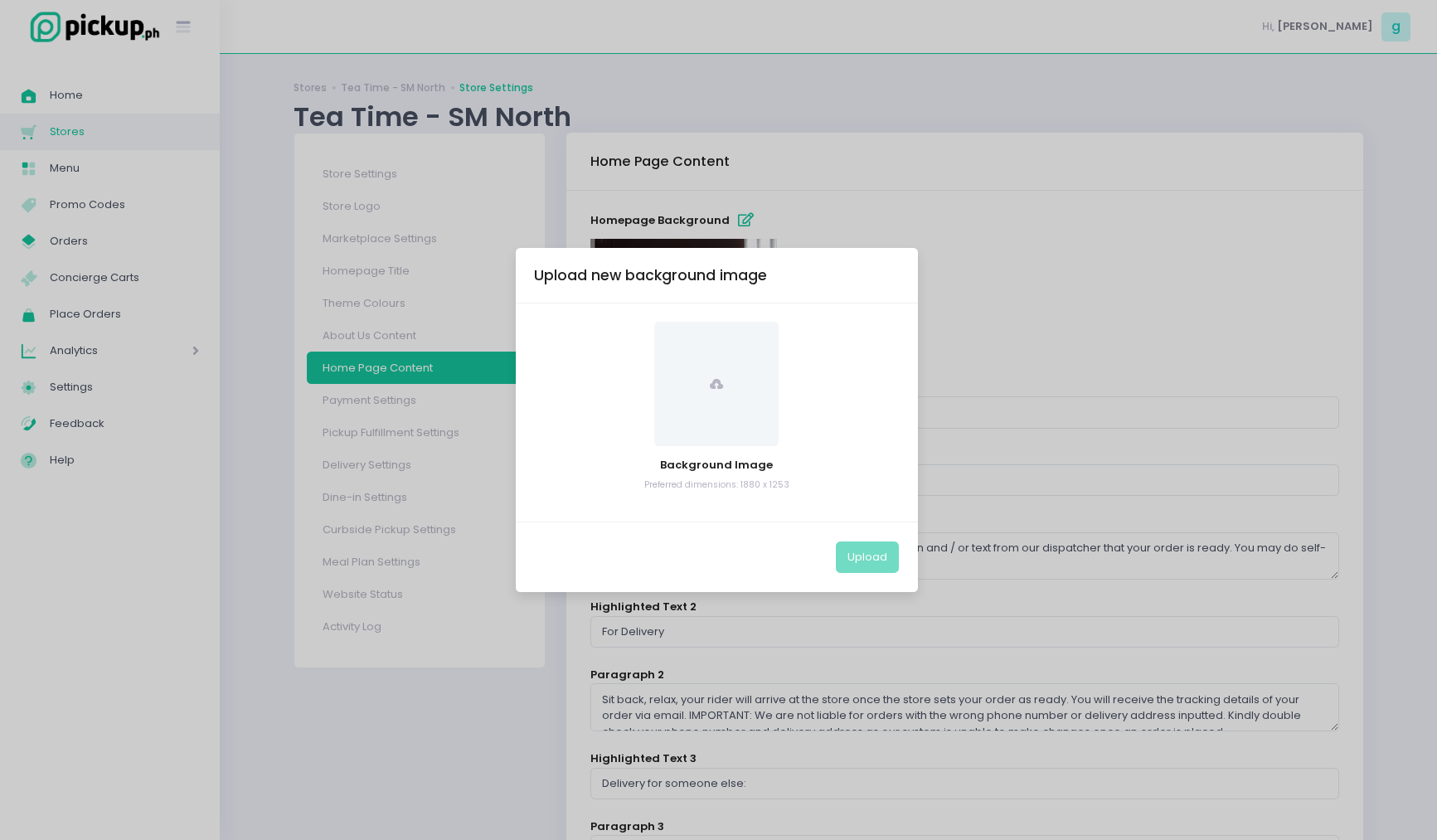
click at [685, 394] on span at bounding box center [716, 383] width 124 height 124
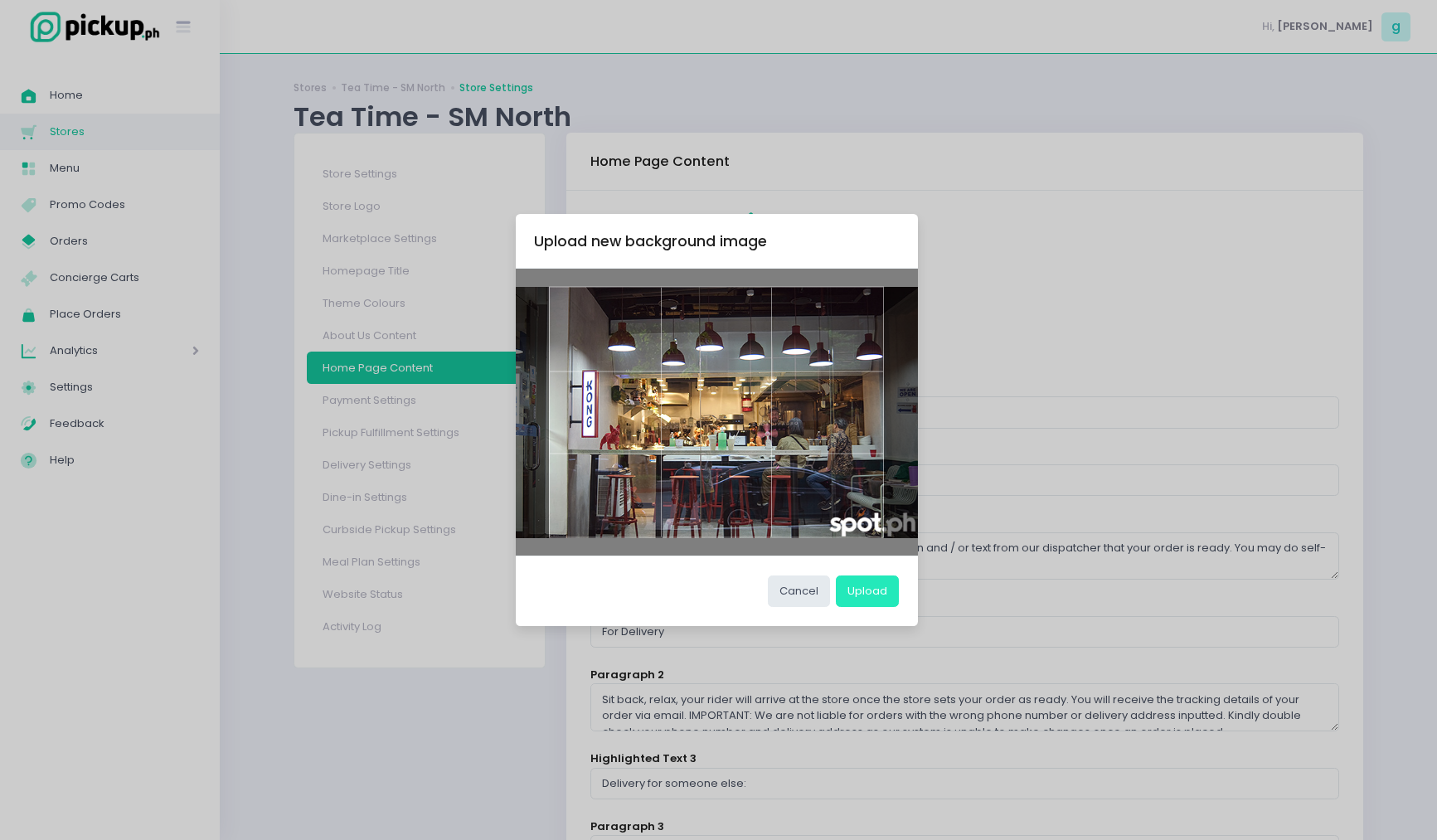
click at [859, 586] on button "Upload" at bounding box center [867, 591] width 63 height 31
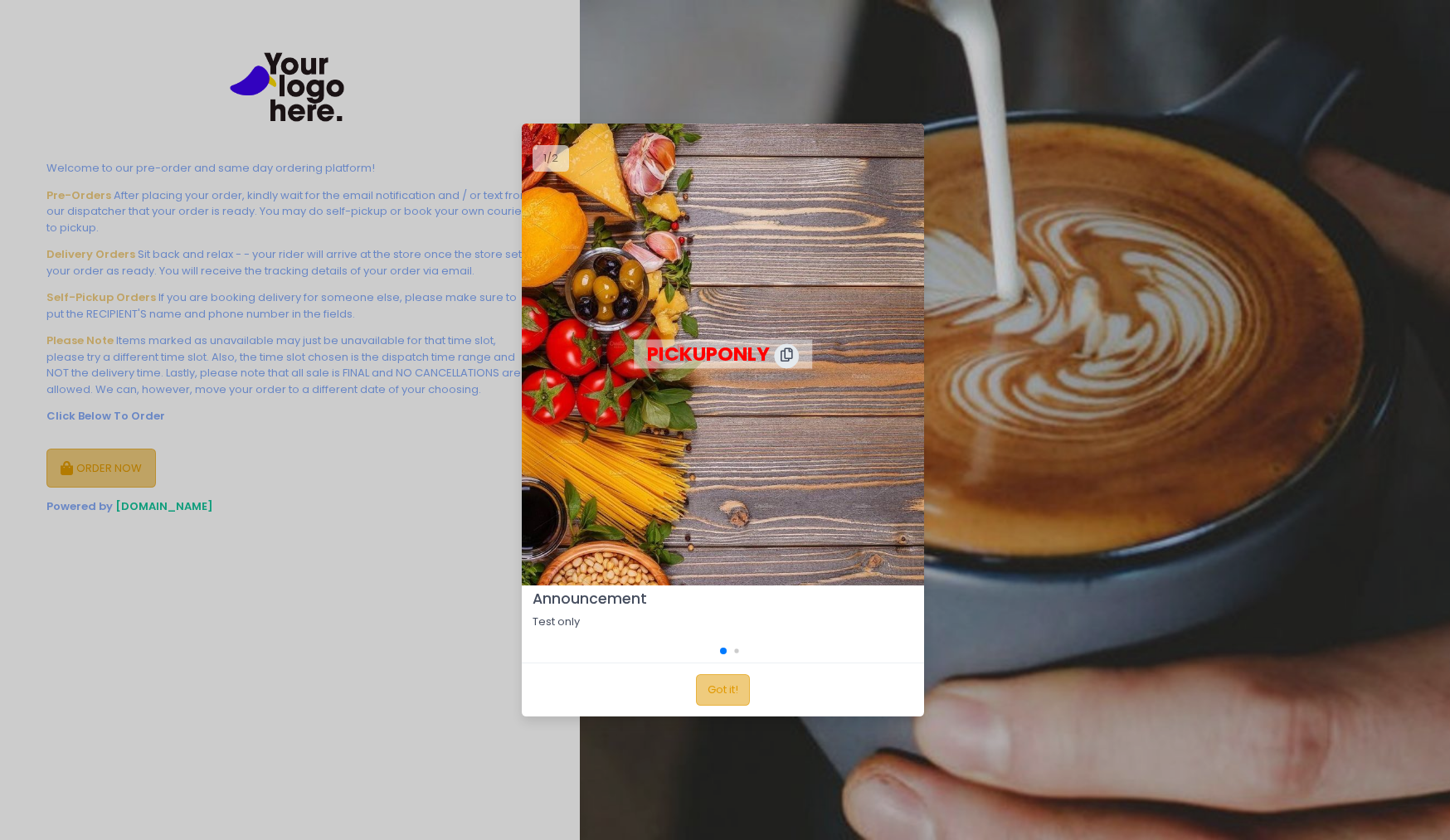
click at [712, 677] on div "Got it!" at bounding box center [722, 689] width 403 height 54
click at [717, 678] on button "Got it!" at bounding box center [722, 690] width 54 height 31
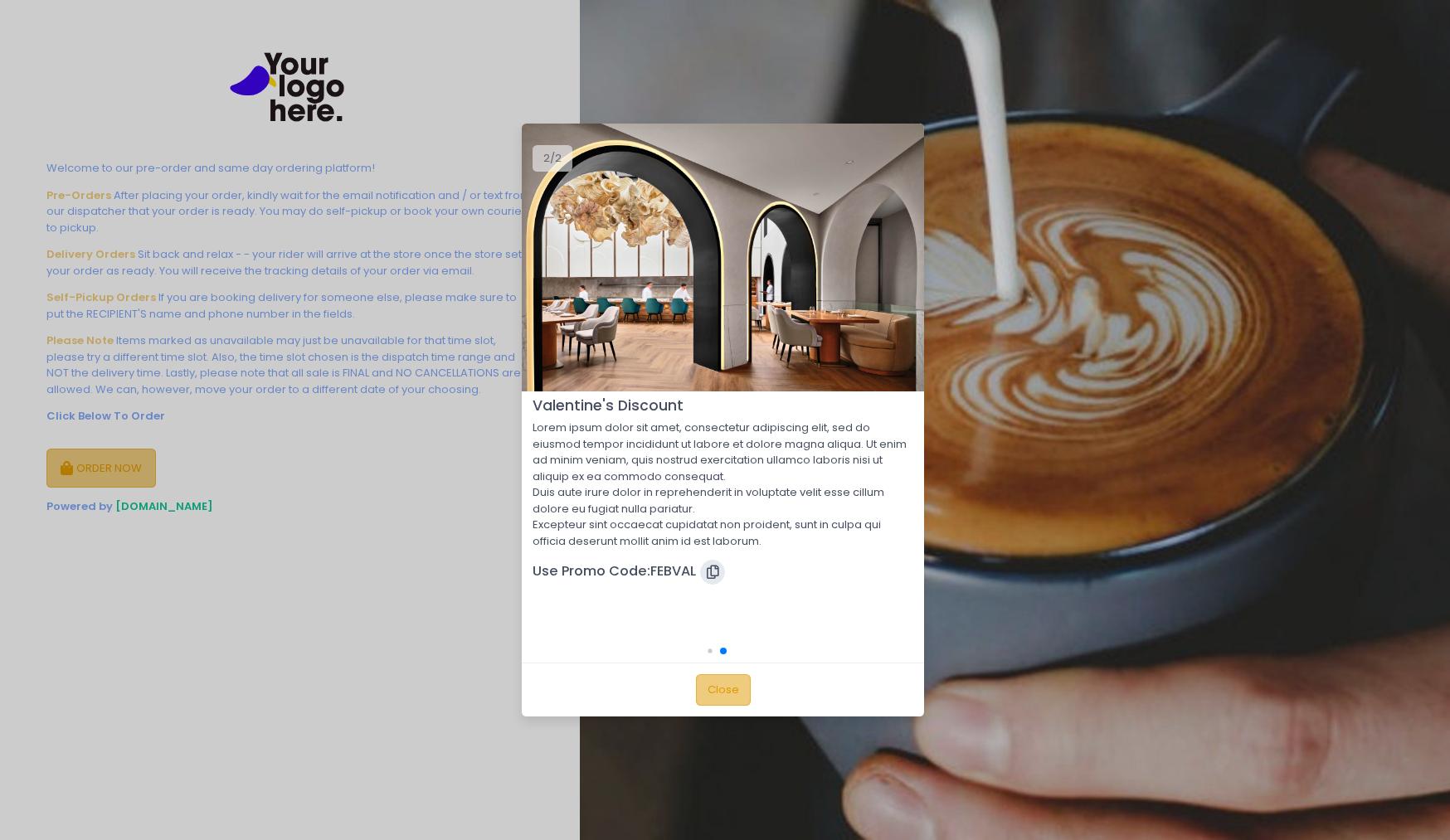
click at [718, 680] on button "Close" at bounding box center [722, 690] width 54 height 31
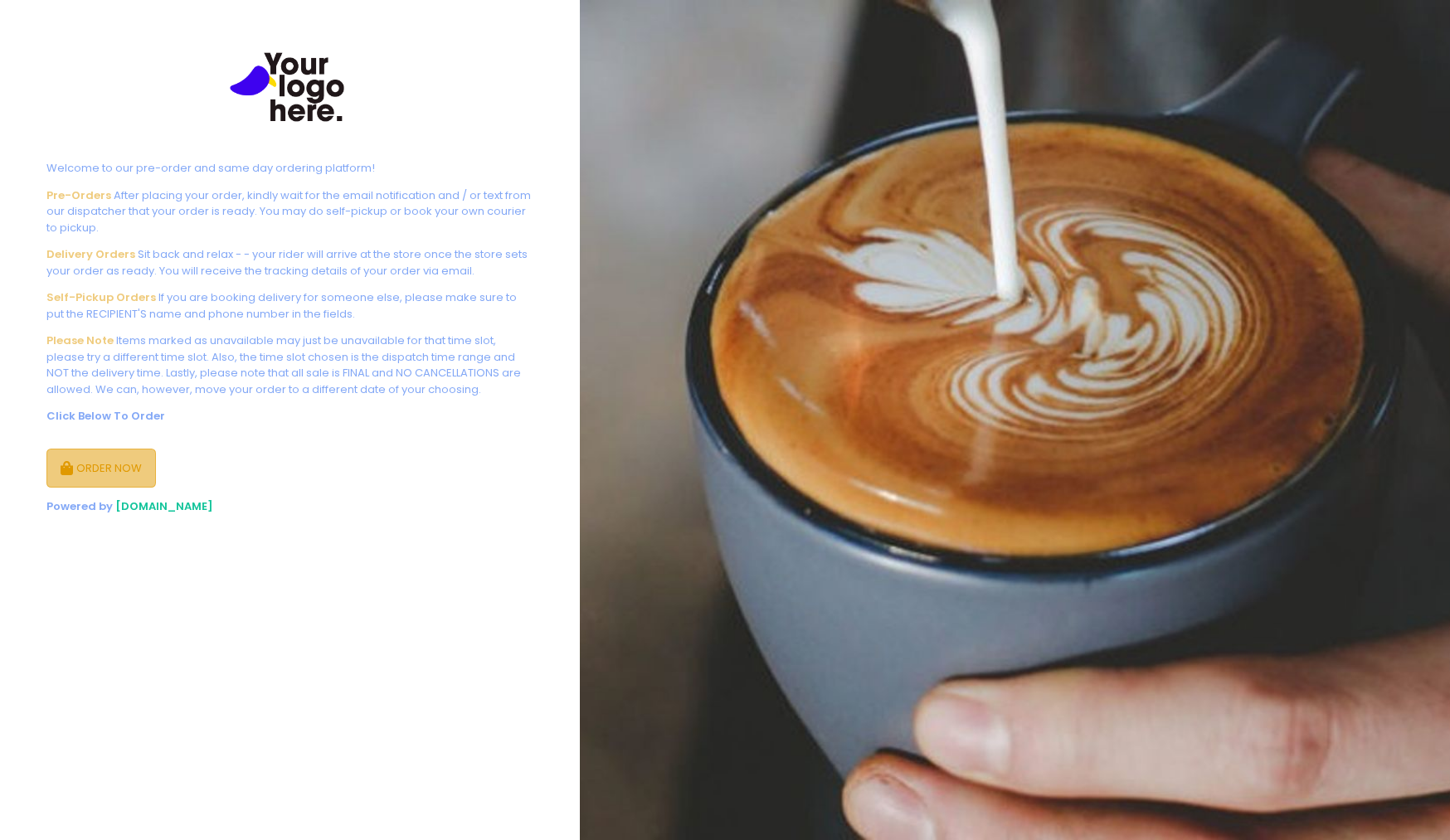
click at [104, 469] on button "ORDER NOW" at bounding box center [100, 468] width 110 height 40
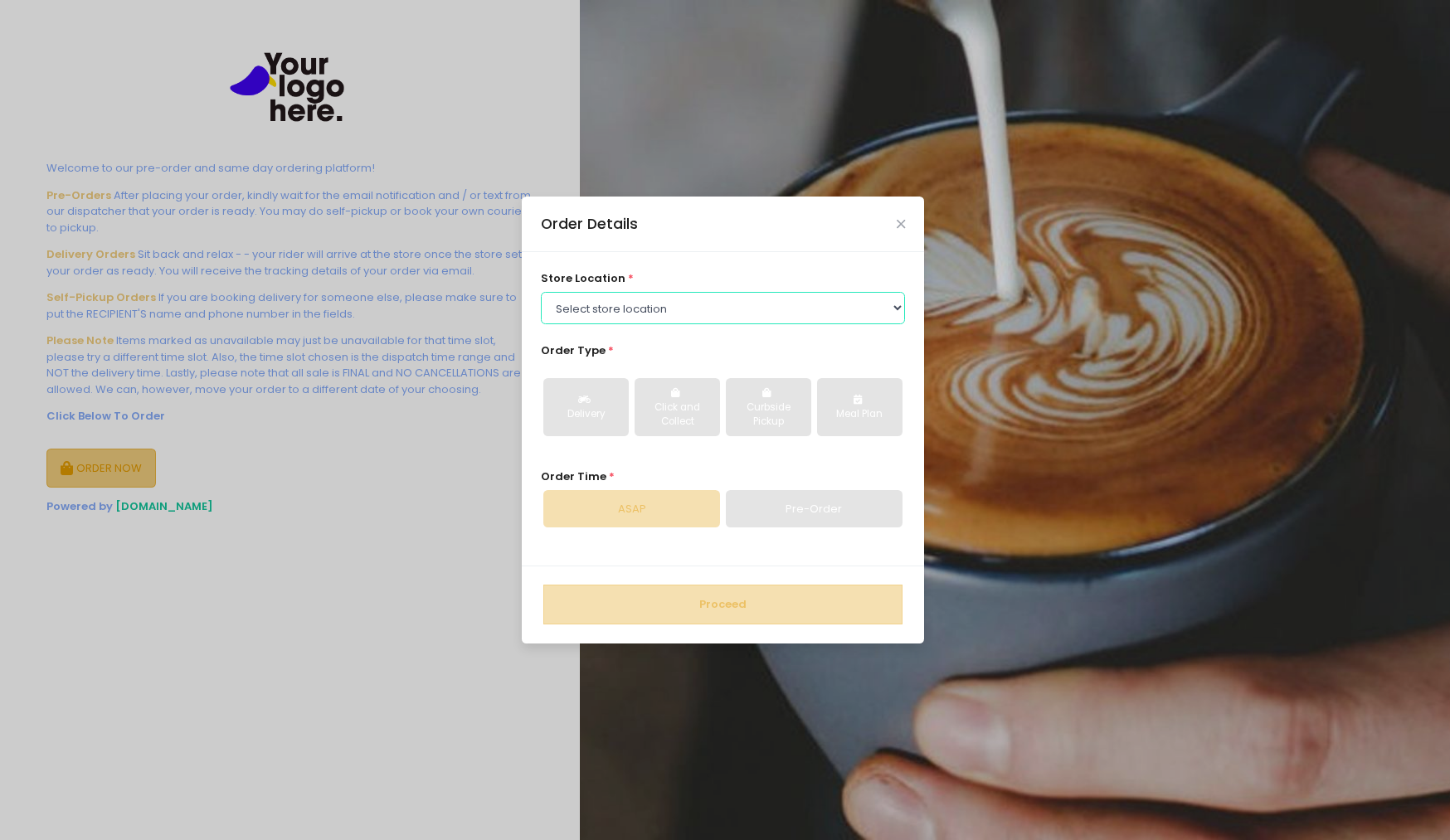
click at [826, 302] on select "Select store location Tea Two SM IKEA Brownies Unlimited - copy Tea Two Pasig T…" at bounding box center [723, 308] width 365 height 31
click at [541, 292] on select "Select store location Tea Two SM IKEA Brownies Unlimited - copy Tea Two Pasig T…" at bounding box center [723, 308] width 365 height 31
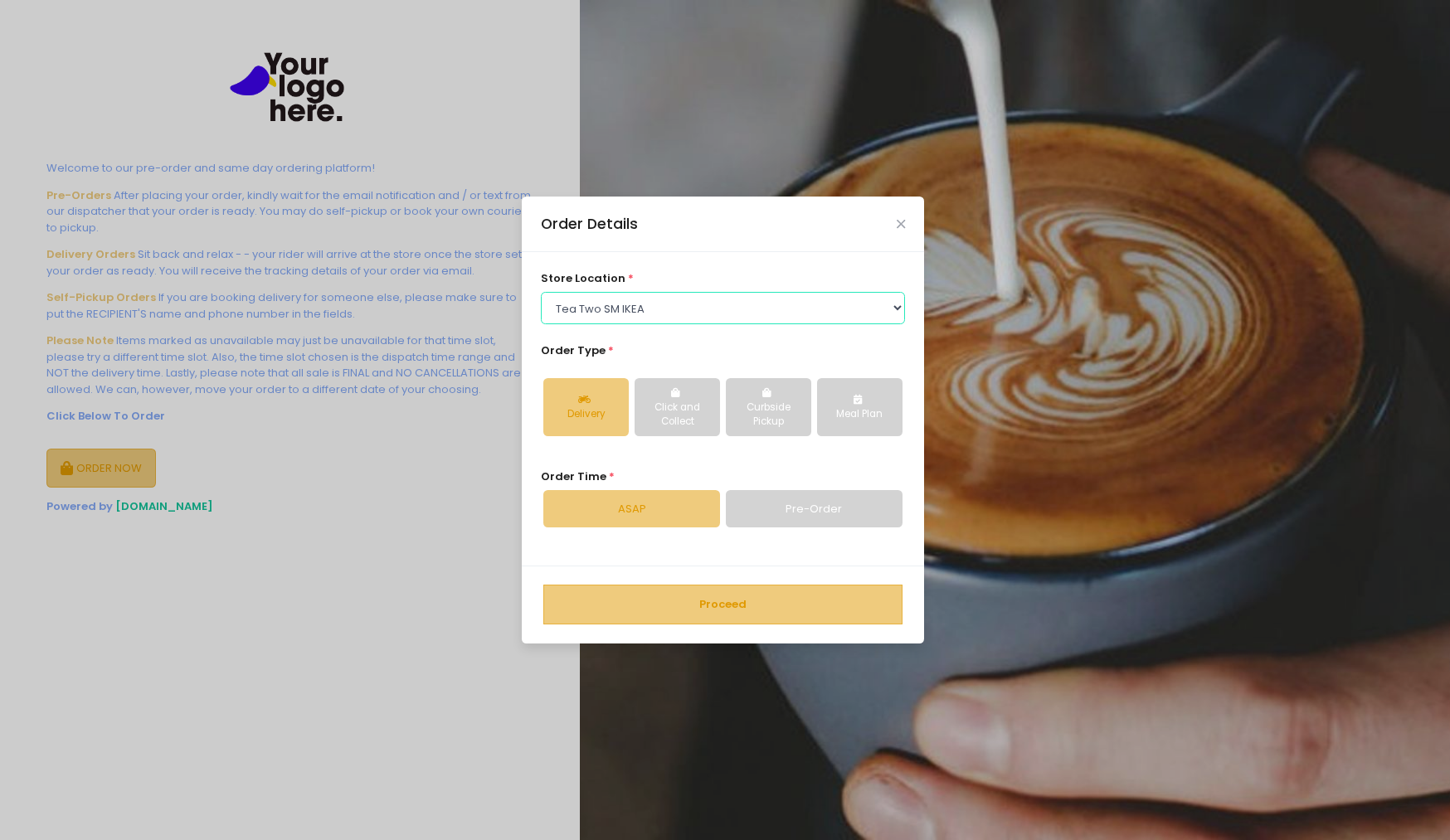
click at [771, 304] on select "Select store location Tea Two SM IKEA Brownies Unlimited - copy Tea Two Pasig T…" at bounding box center [723, 308] width 365 height 31
select select "639c060941a8df6502a50bc0"
click at [541, 292] on select "Select store location Tea Two SM IKEA Brownies Unlimited - copy Tea Two Pasig T…" at bounding box center [723, 308] width 365 height 31
click at [739, 604] on button "Proceed" at bounding box center [723, 604] width 359 height 40
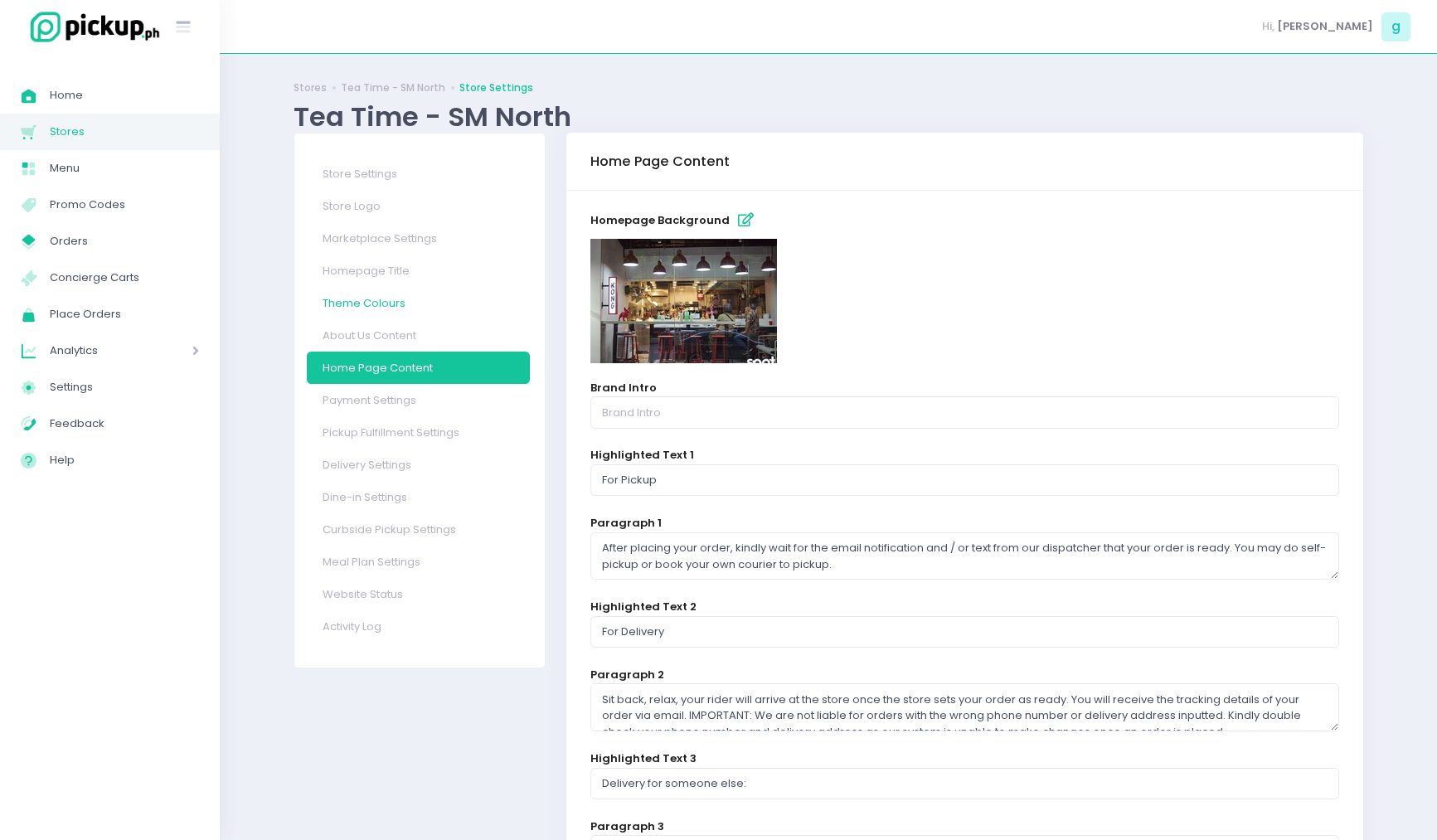
click at [379, 302] on link "Theme Colours" at bounding box center [418, 302] width 223 height 32
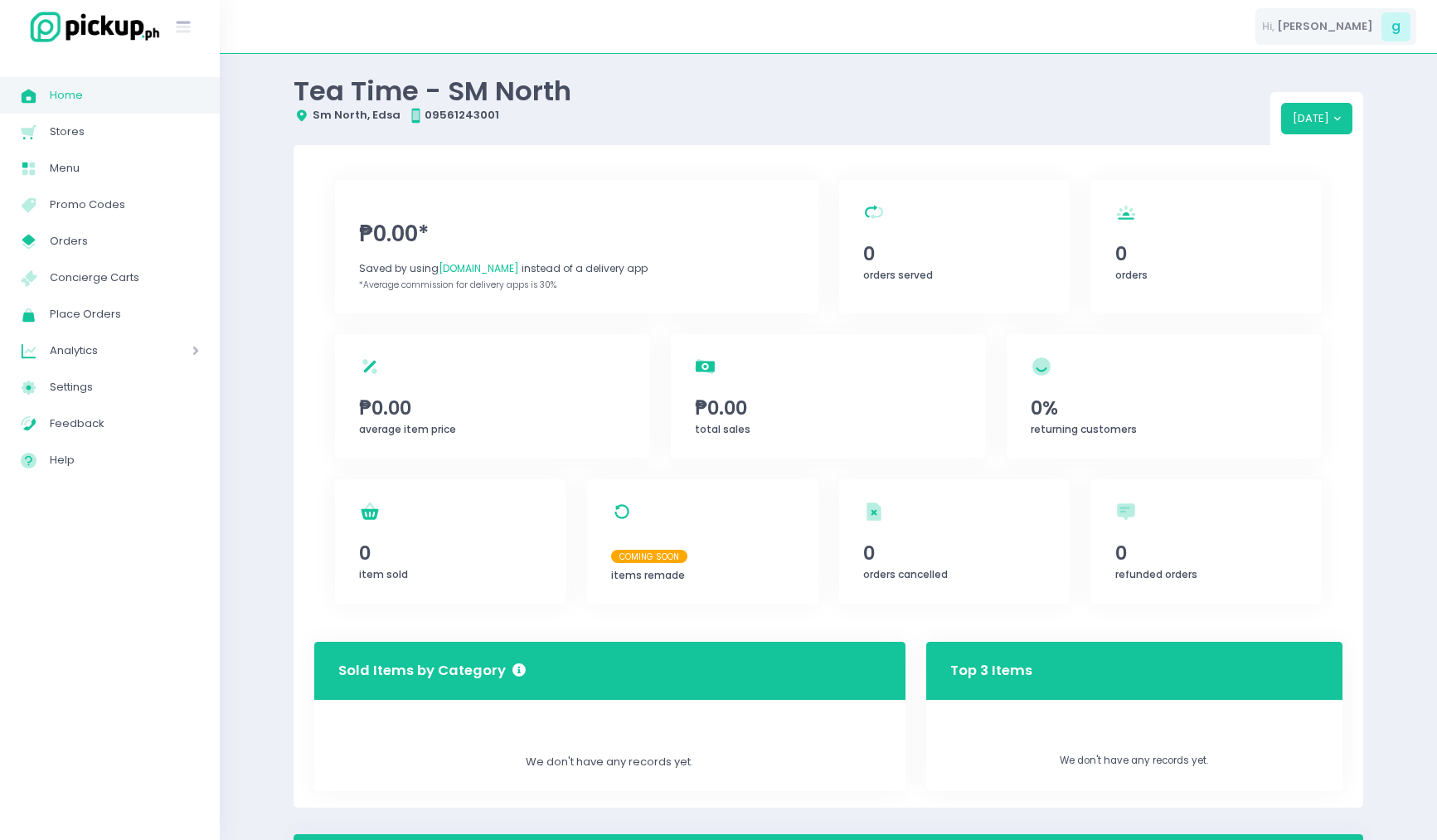
click at [1377, 34] on div "Hi, geoffrey g" at bounding box center [1336, 27] width 161 height 38
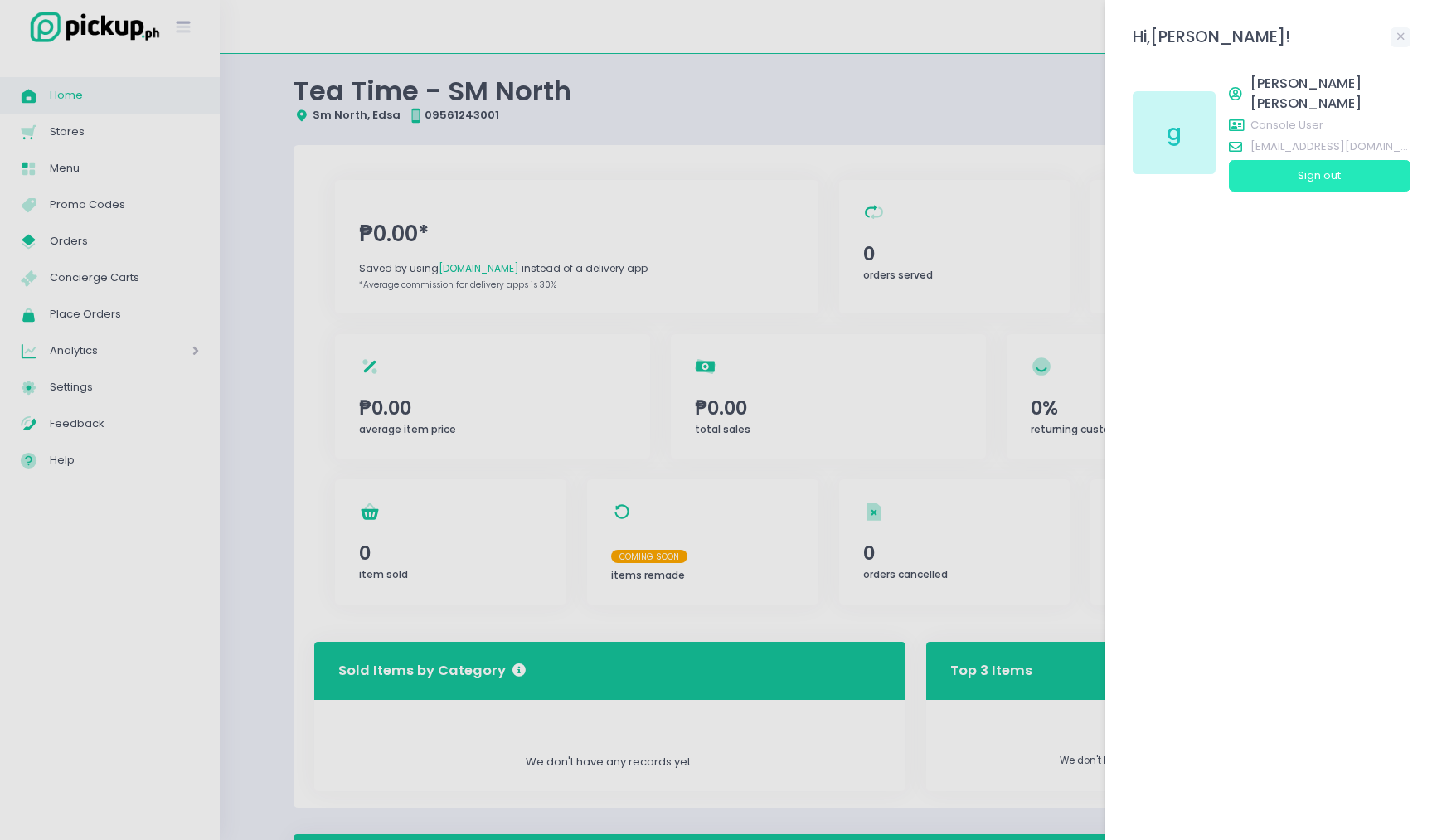
click at [1240, 160] on button "Sign out" at bounding box center [1319, 176] width 181 height 31
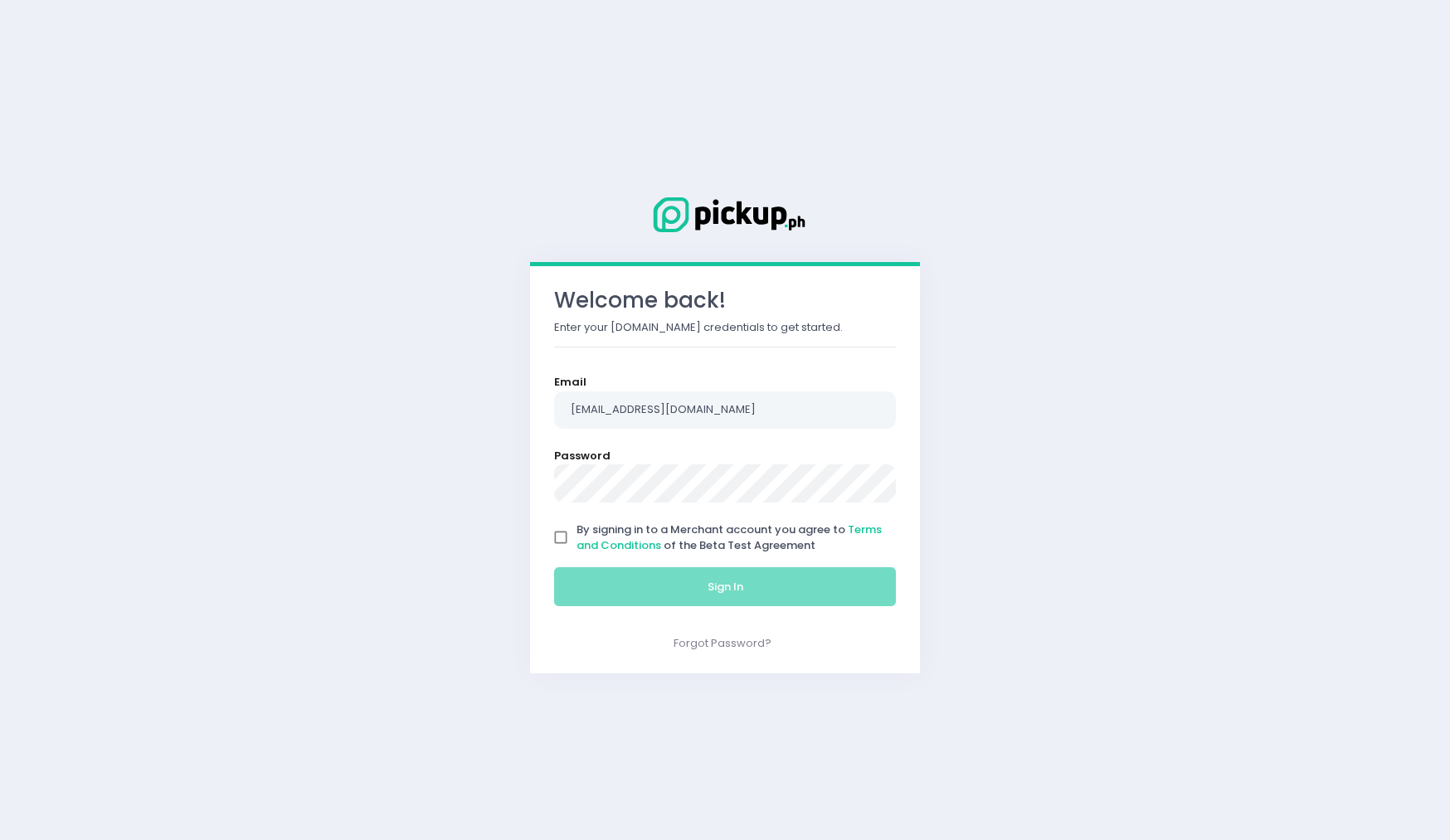
click at [631, 389] on div "Email oplengs@gmail.com" at bounding box center [724, 401] width 342 height 54
click at [707, 412] on input "oplengs@gmail.com" at bounding box center [724, 410] width 342 height 38
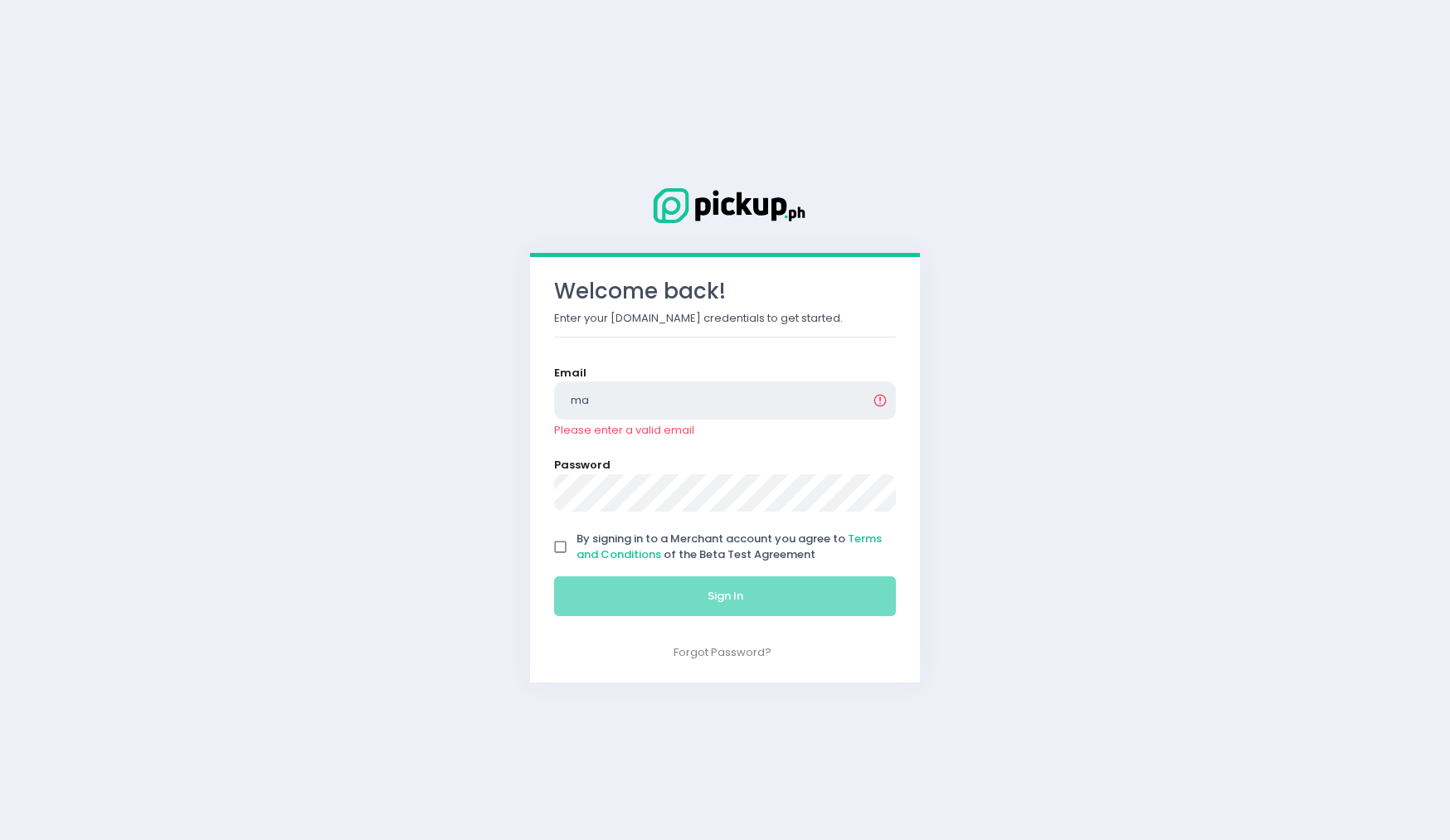
type input "marshal@pickup.ph"
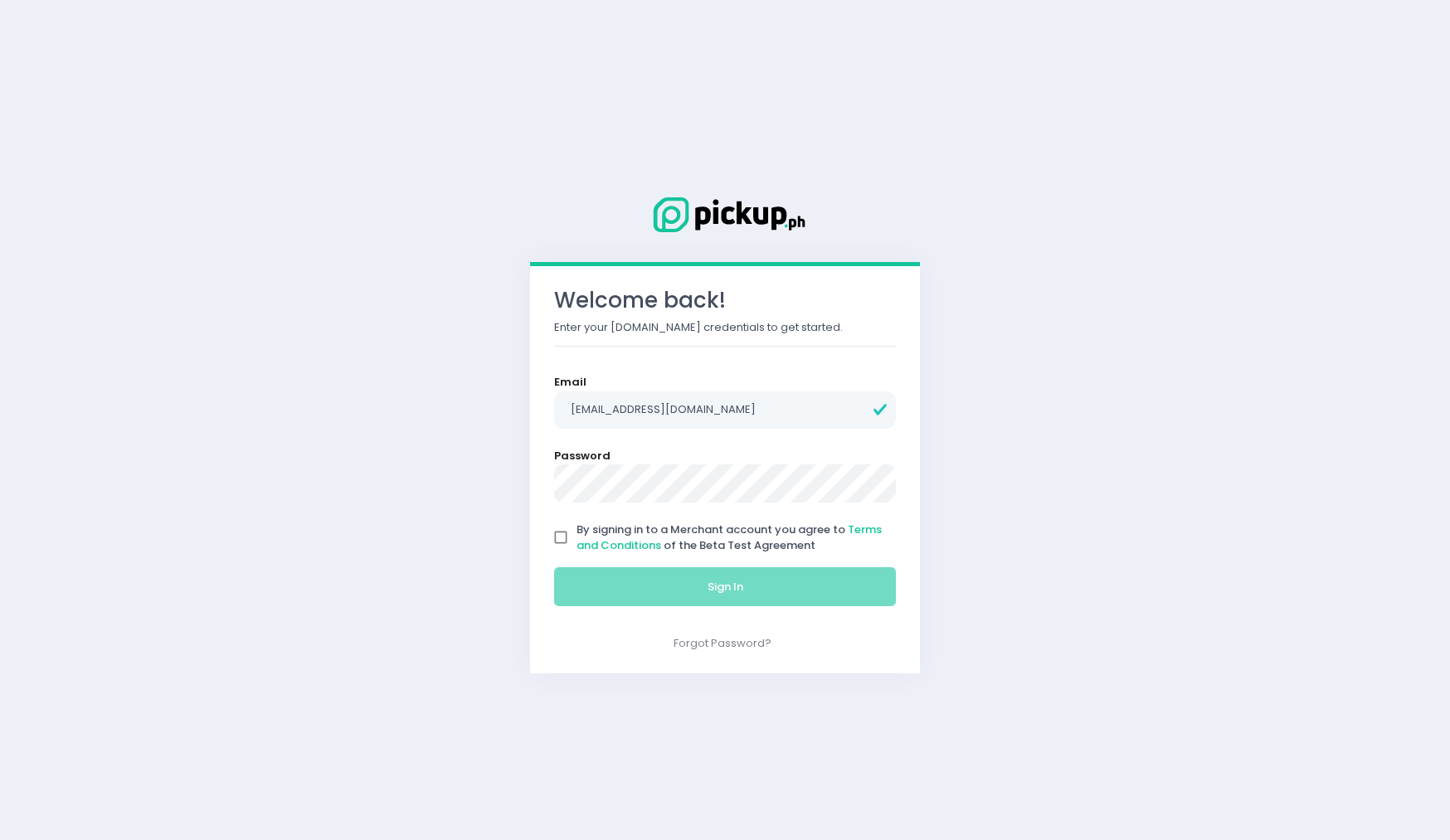
click at [788, 539] on span "By signing in to a Merchant account you agree to Terms and Conditions of the Be…" at bounding box center [729, 537] width 305 height 32
click at [577, 539] on input "By signing in to a Merchant account you agree to Terms and Conditions of the Be…" at bounding box center [560, 537] width 31 height 31
checkbox input "true"
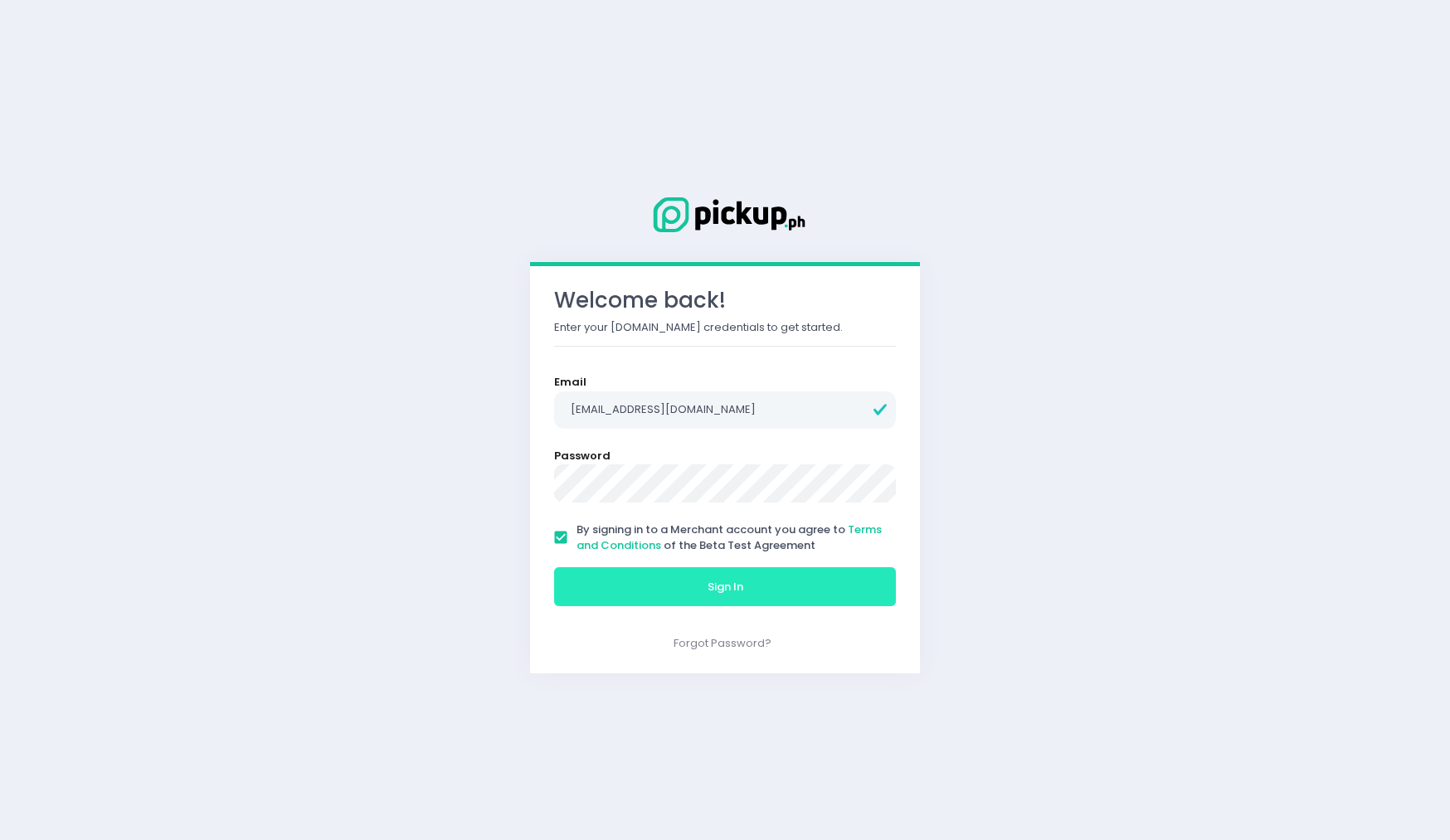
click at [794, 590] on button "Sign In" at bounding box center [724, 587] width 342 height 40
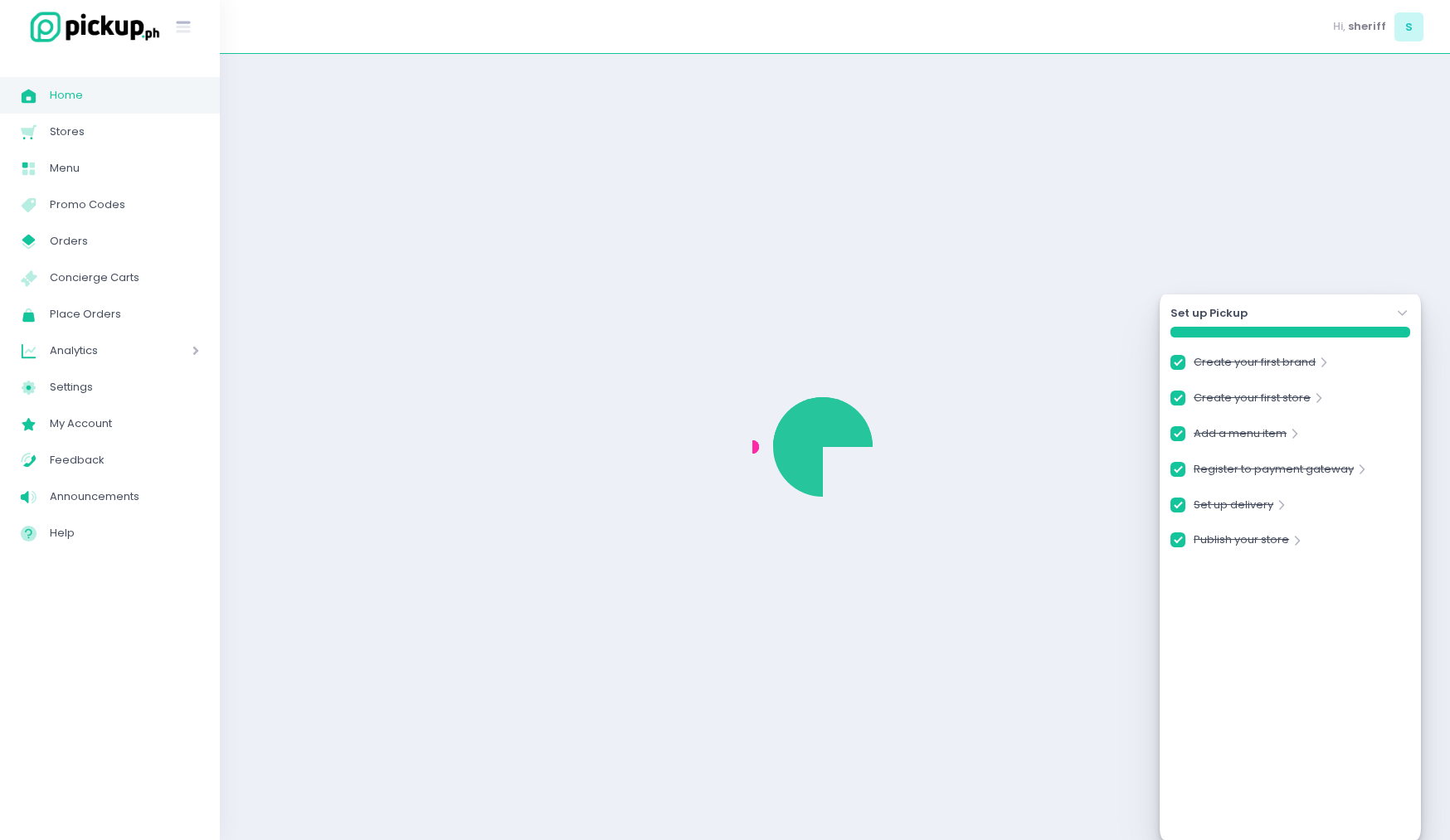
checkbox input "true"
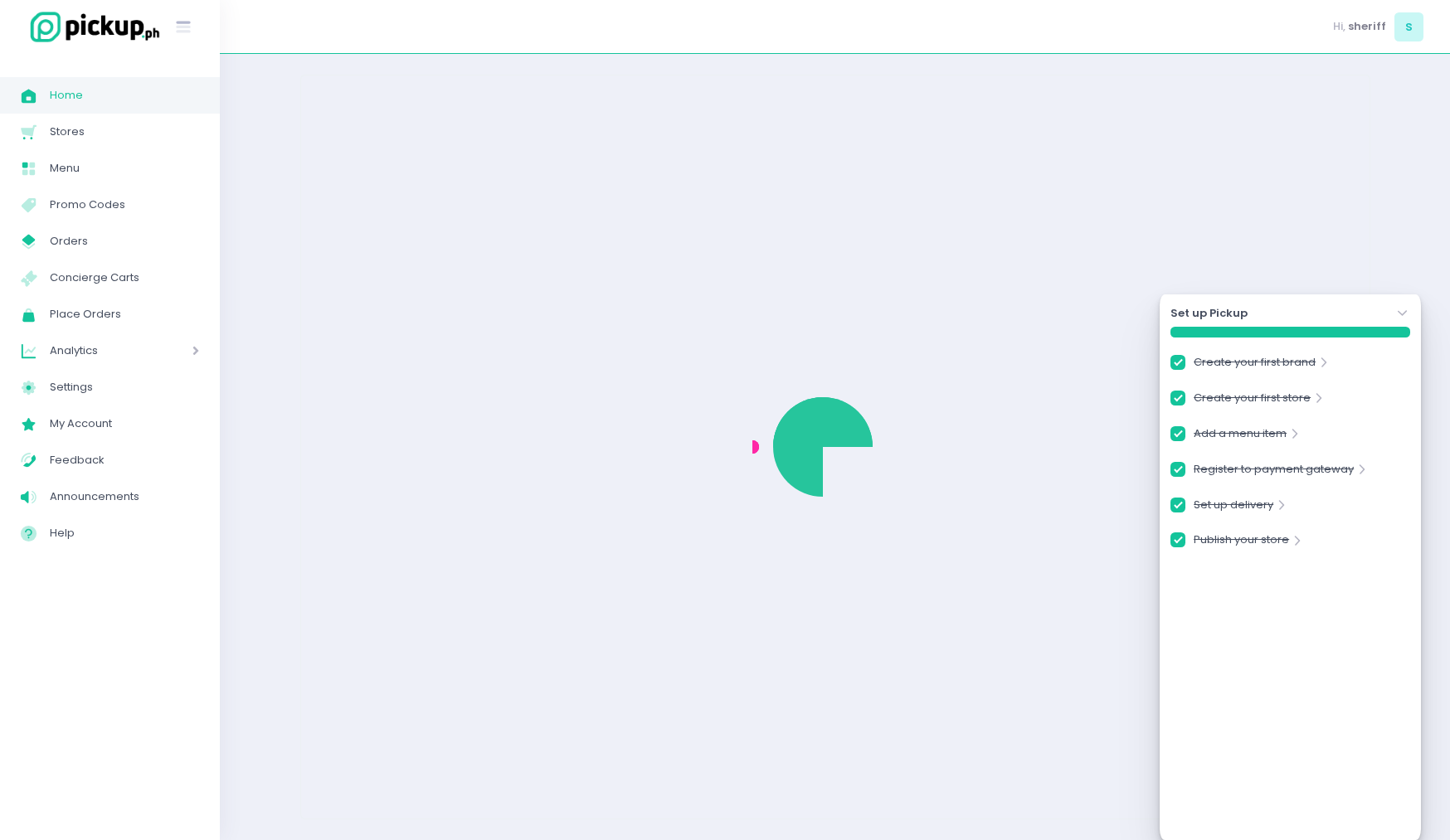
checkbox input "true"
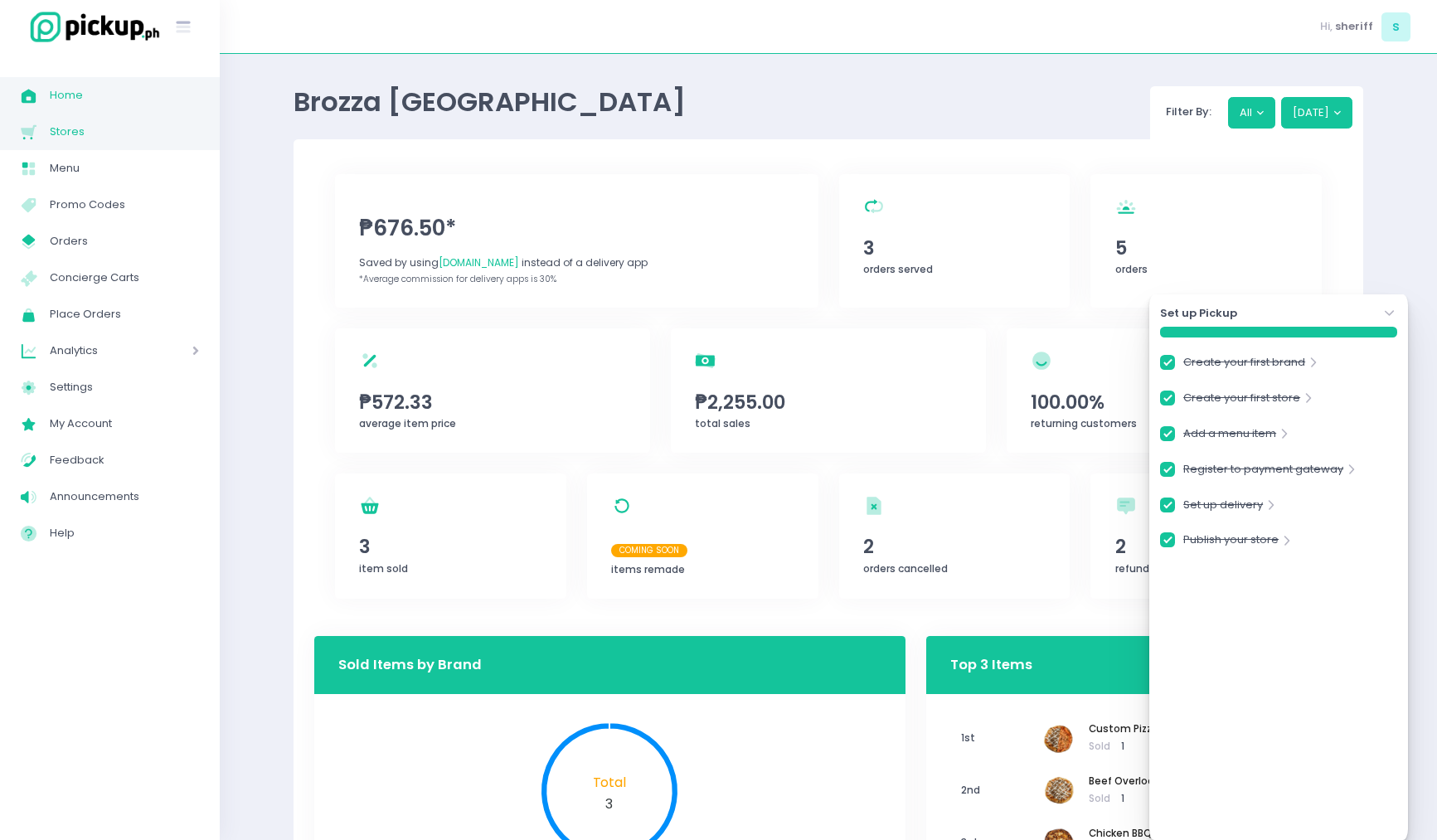
click at [114, 129] on span "Stores" at bounding box center [124, 131] width 149 height 21
checkbox input "true"
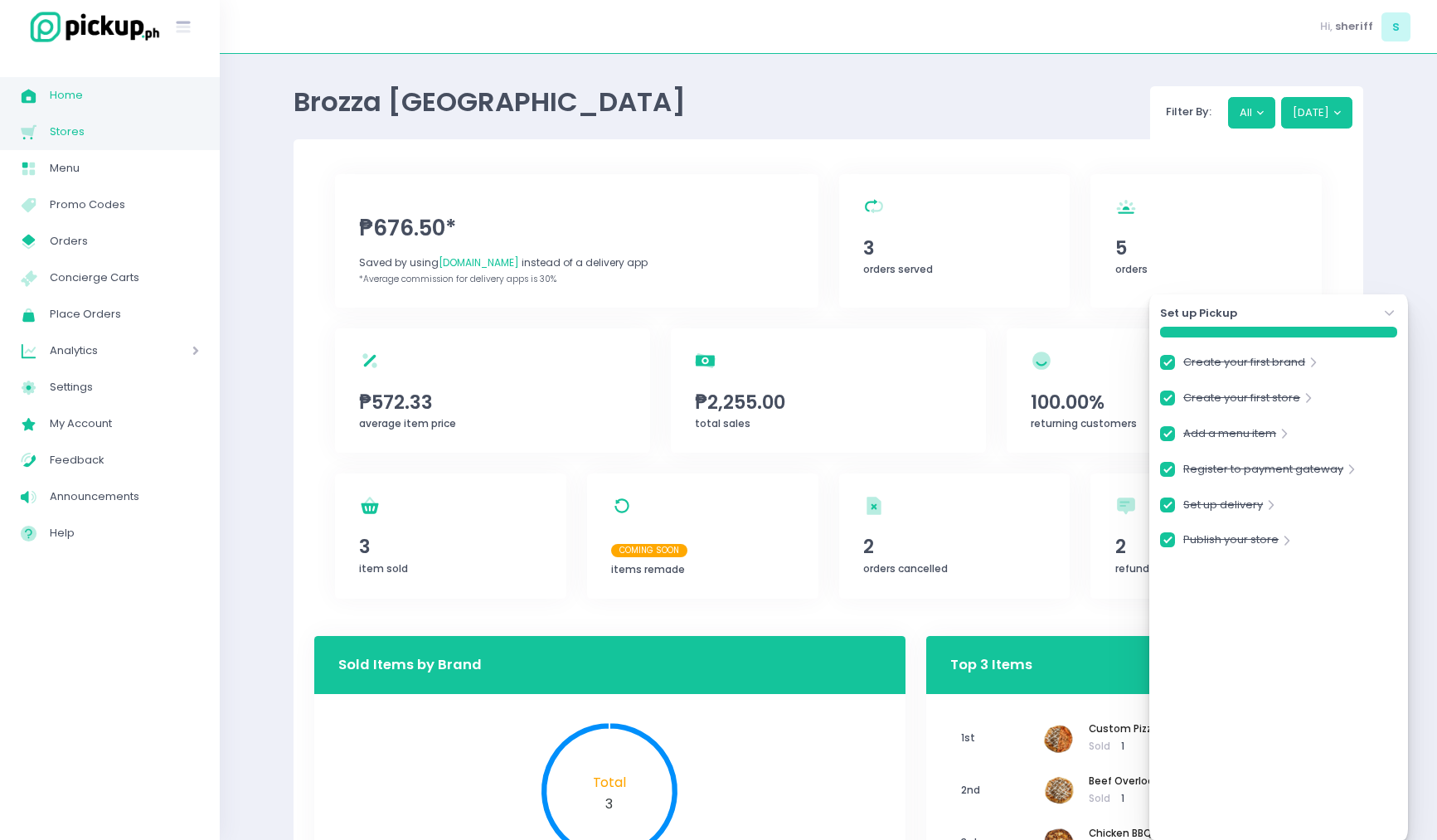
checkbox input "true"
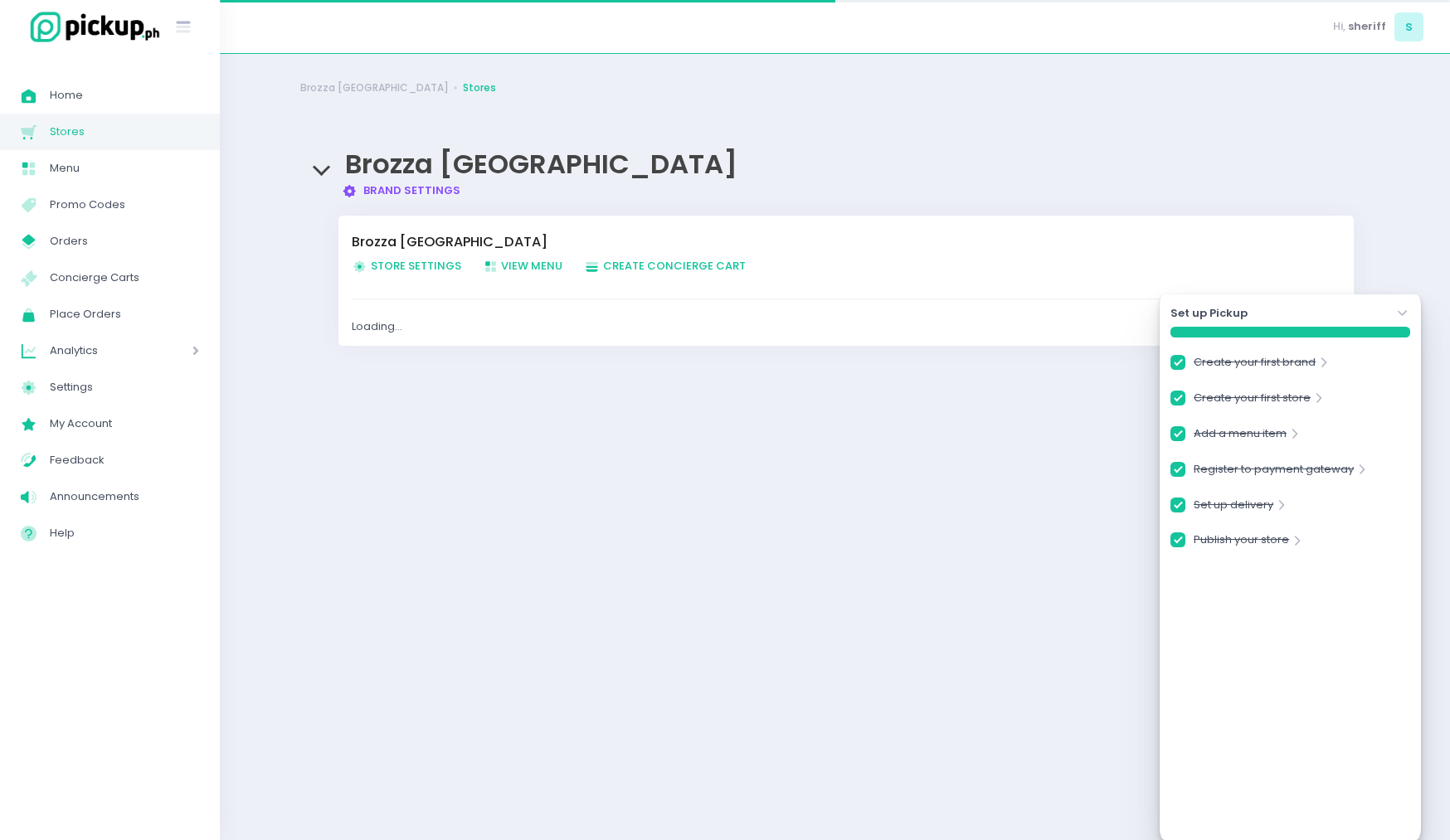
checkbox input "true"
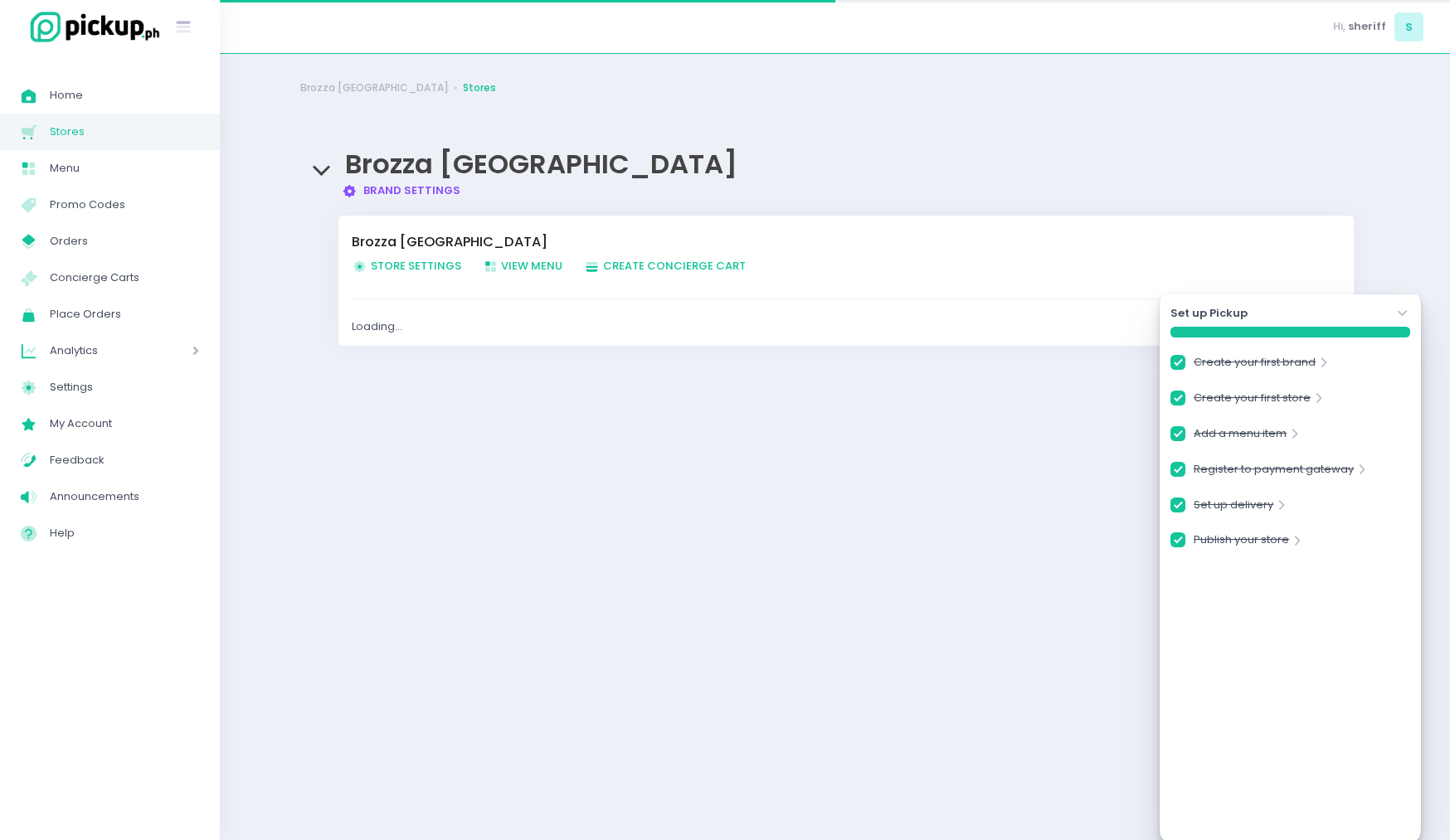
checkbox input "true"
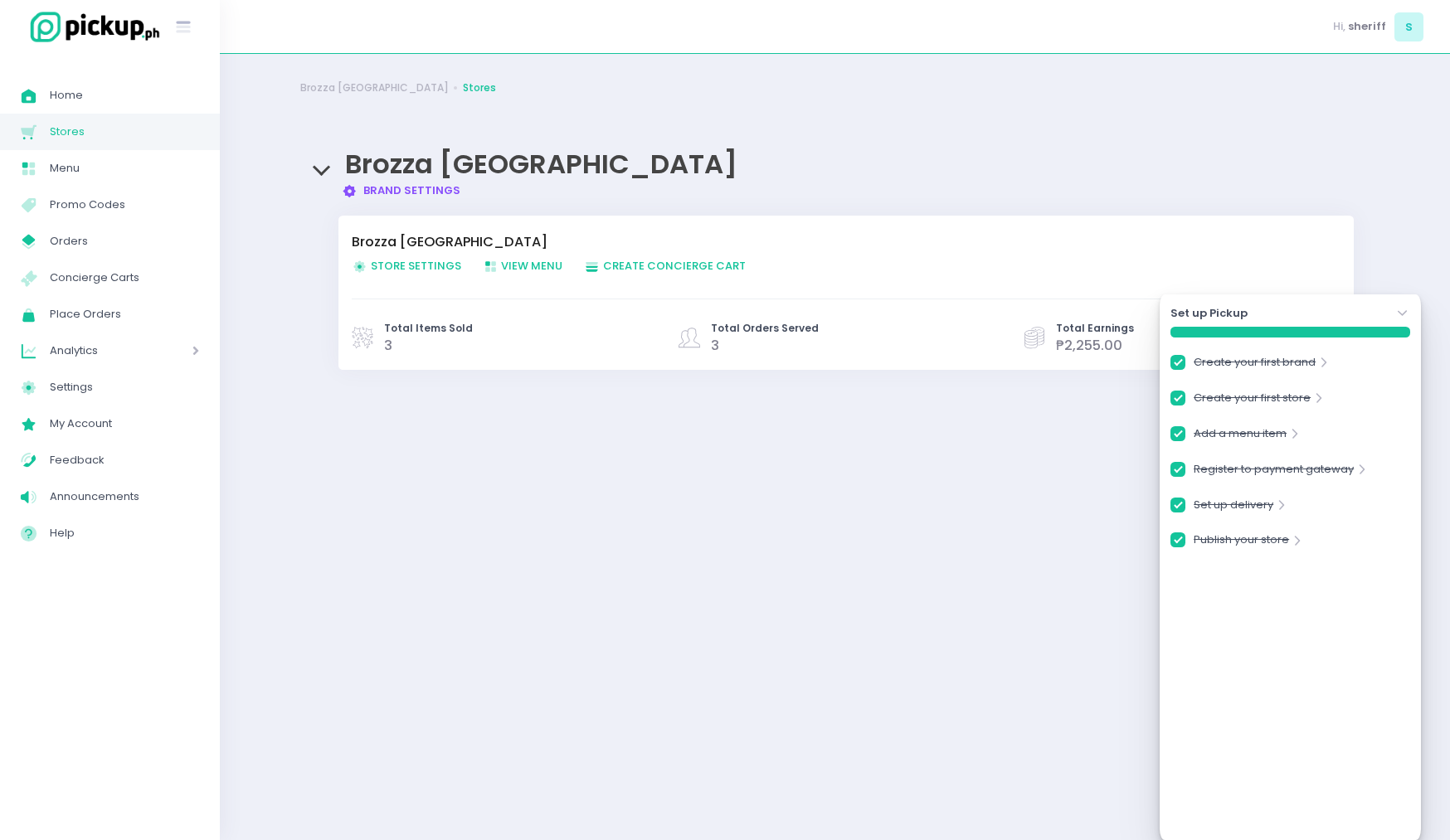
click at [406, 264] on span "Store Settings Created with Sketch. Store Settings" at bounding box center [406, 265] width 110 height 16
checkbox input "true"
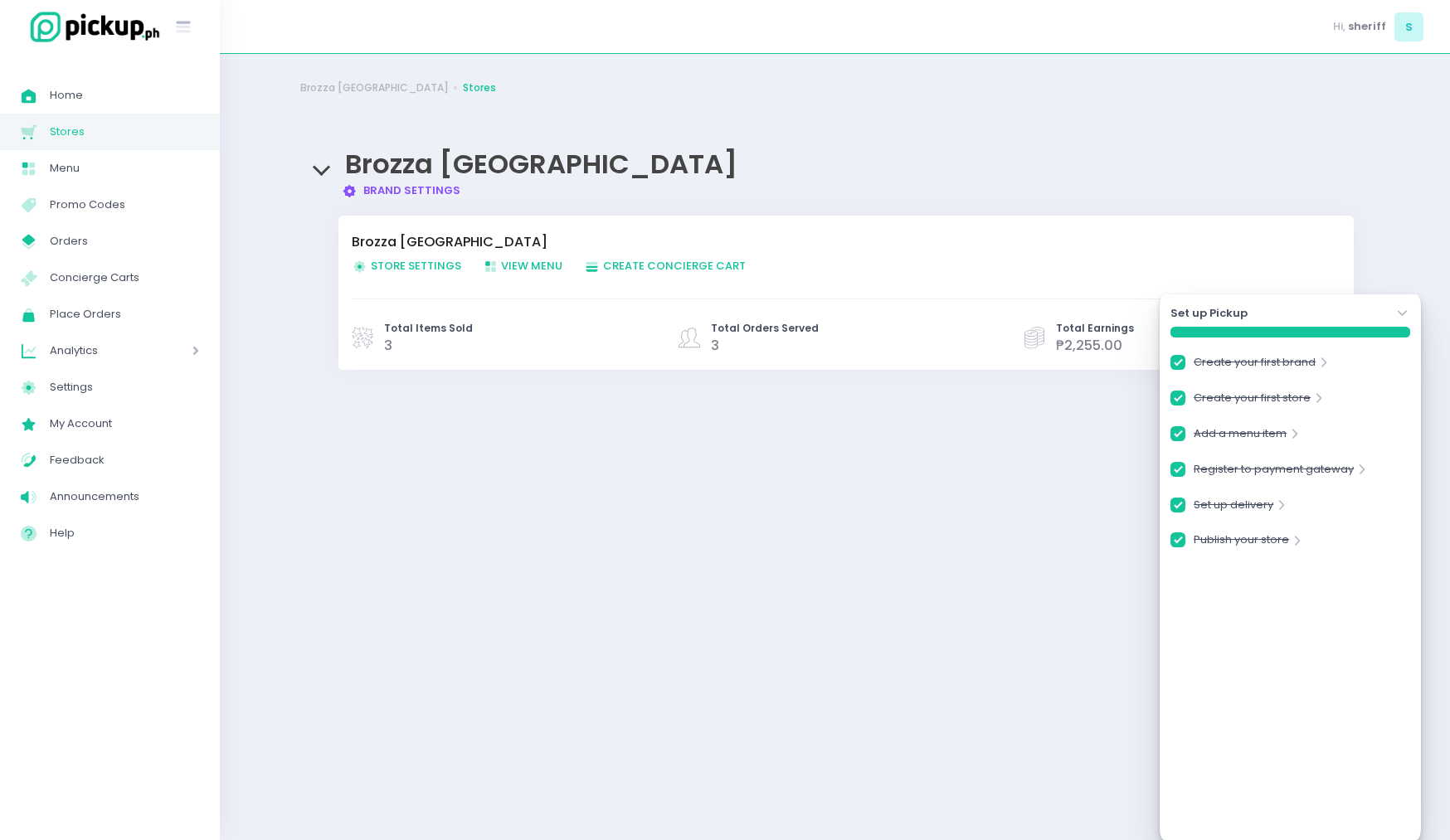
checkbox input "true"
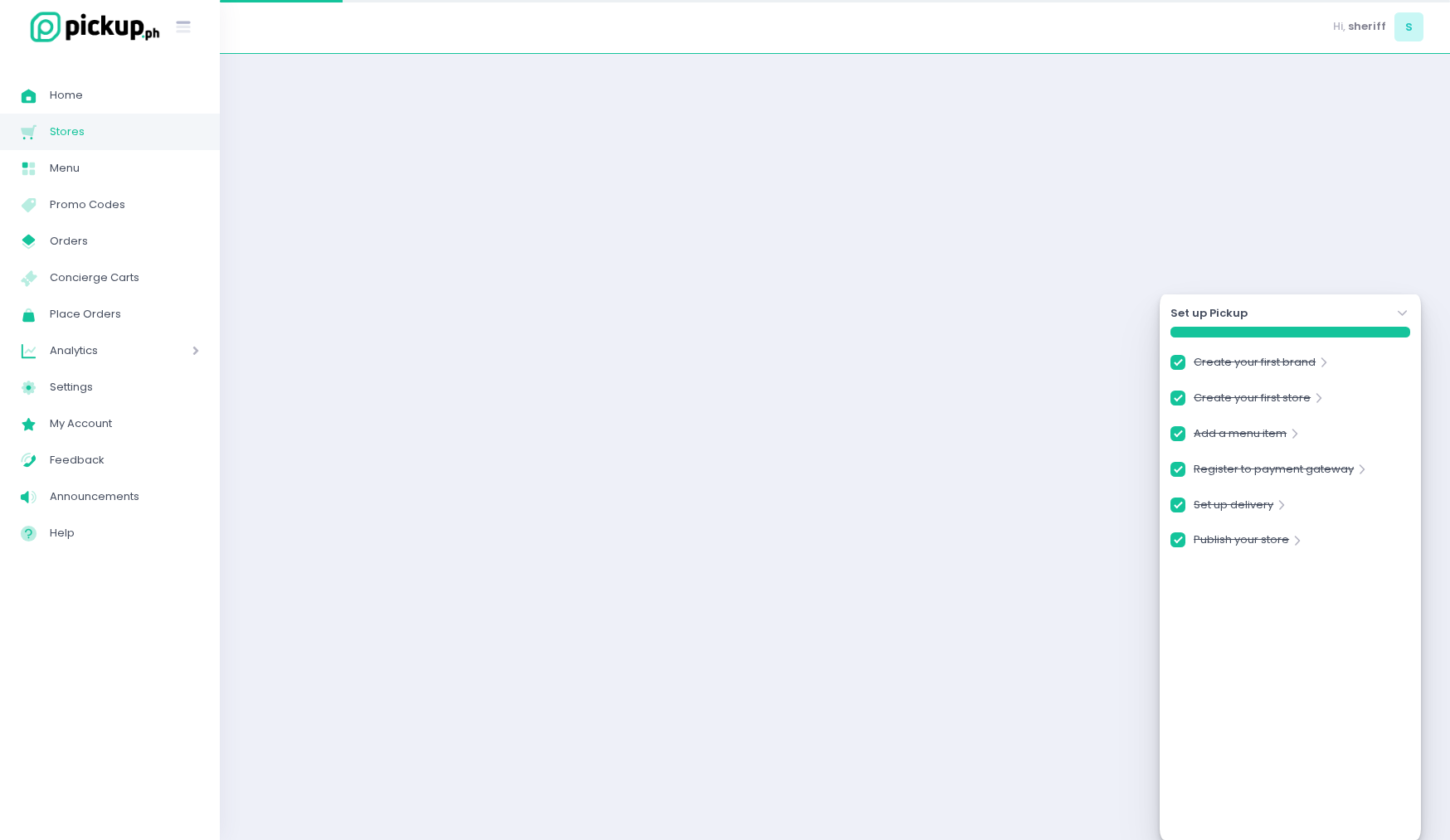
checkbox input "true"
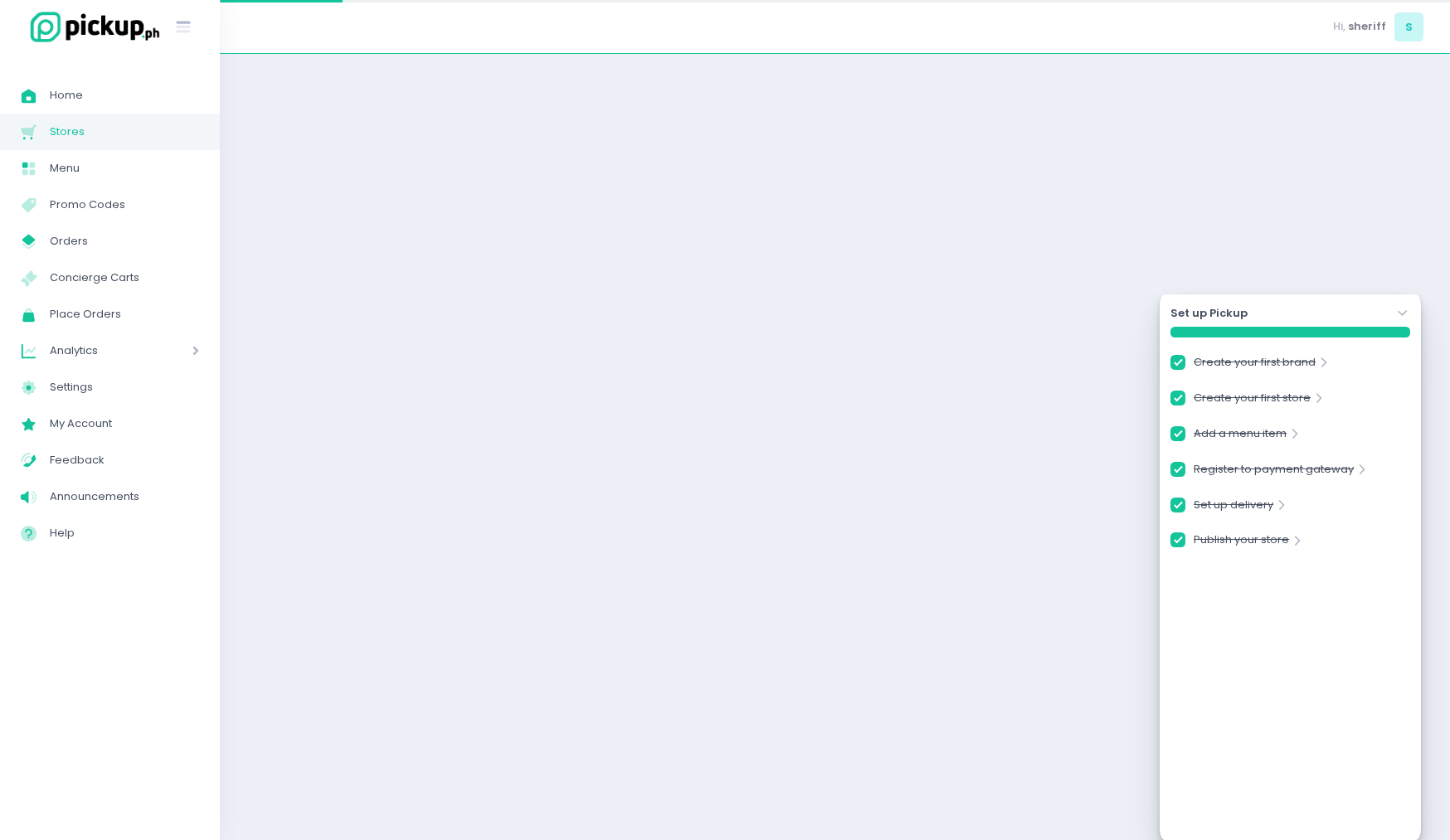
checkbox input "true"
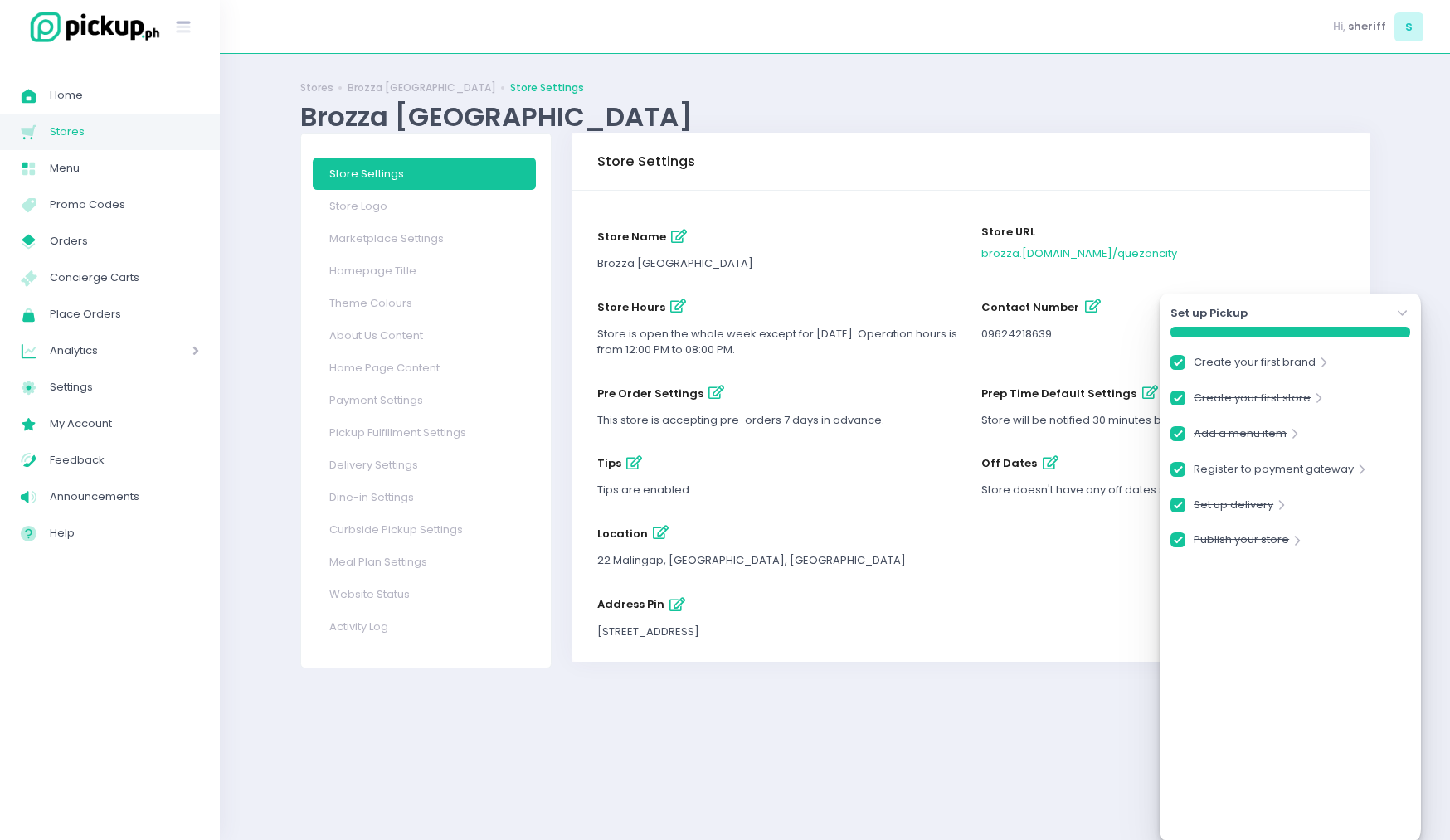
click at [1407, 315] on icon "Stockholm-icons / Navigation / Angle-down Created with Sketch." at bounding box center [1402, 313] width 17 height 17
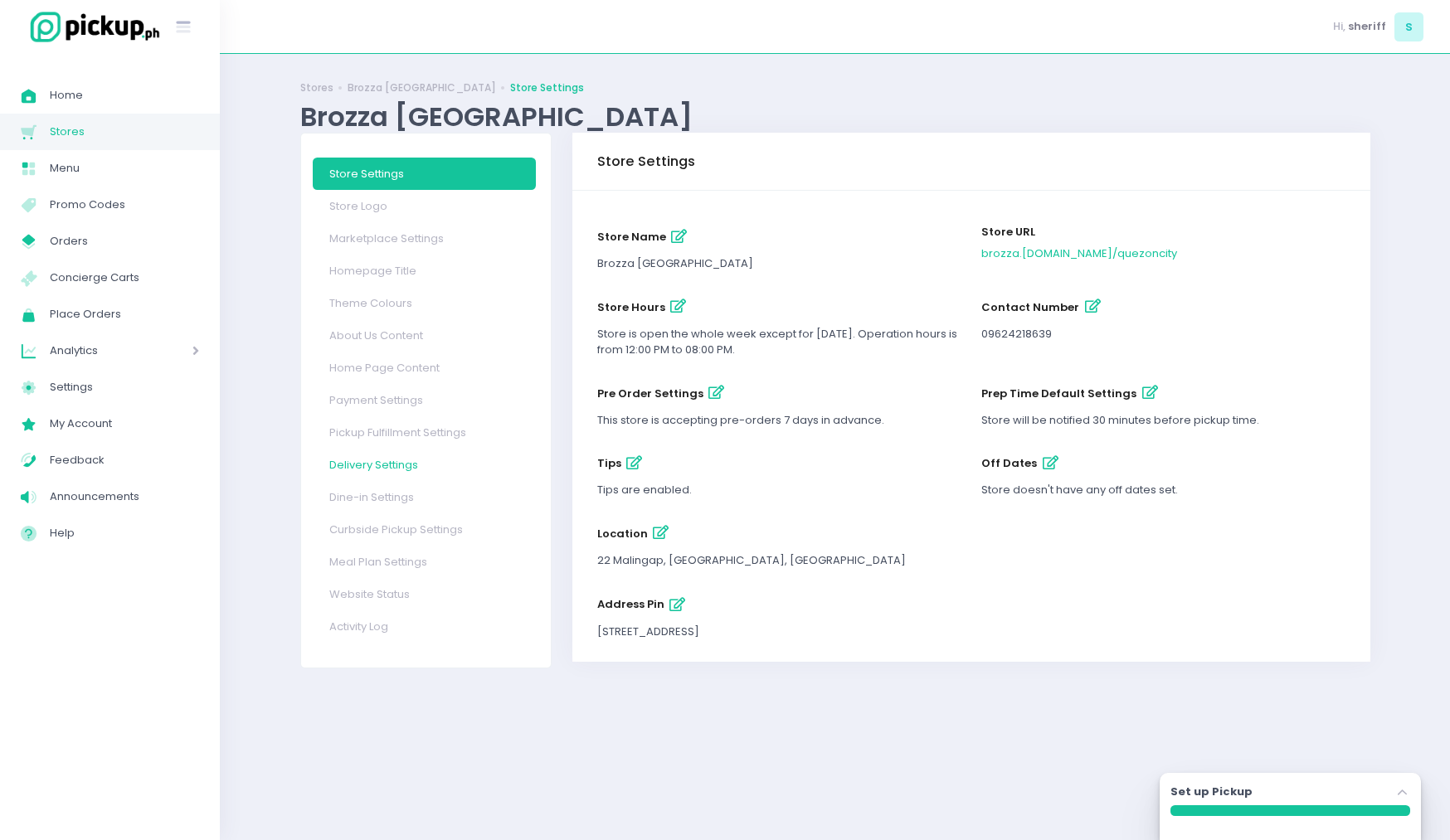
click at [404, 473] on link "Delivery Settings" at bounding box center [424, 464] width 223 height 32
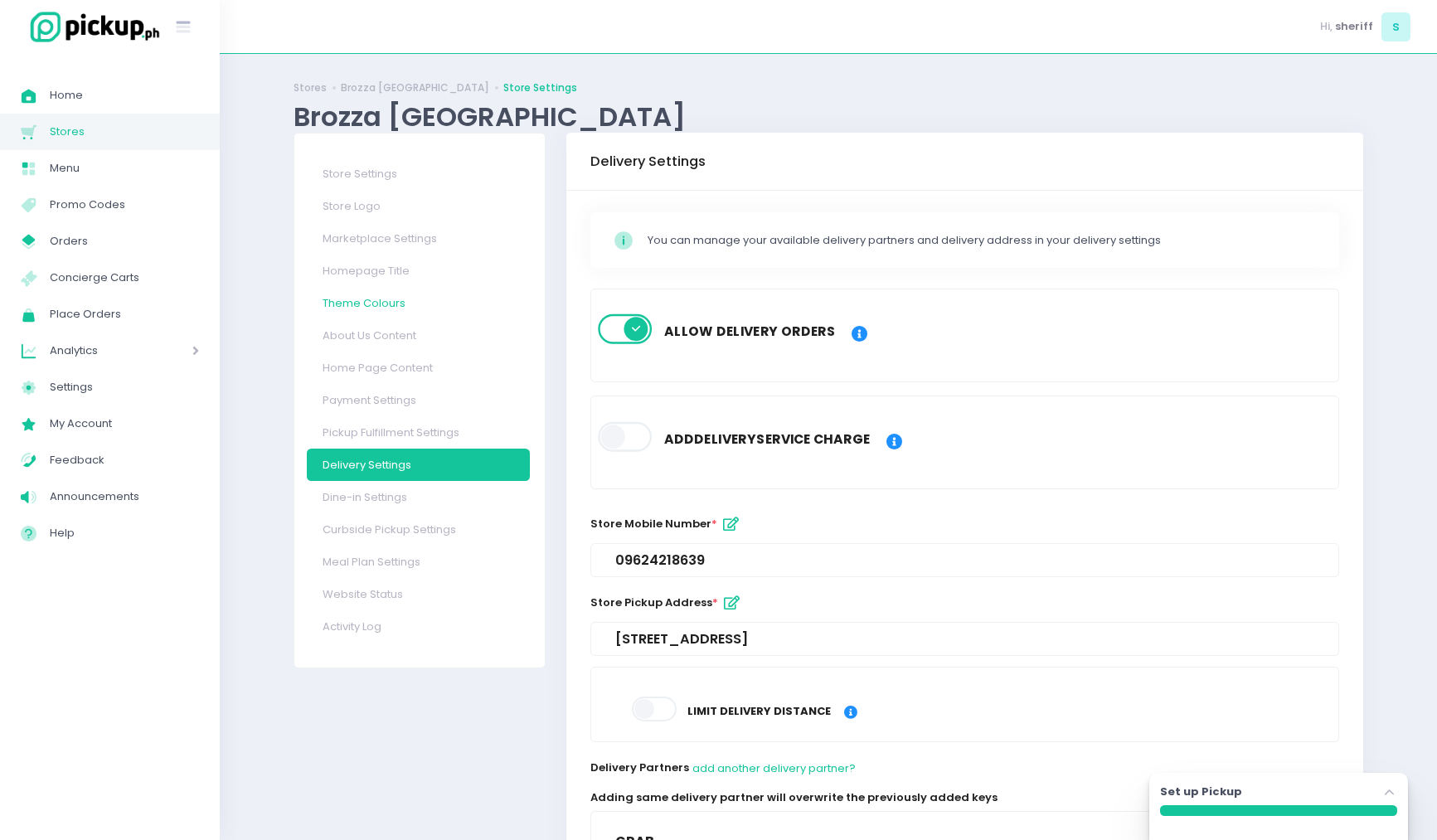
click at [385, 311] on link "Theme Colours" at bounding box center [418, 302] width 223 height 32
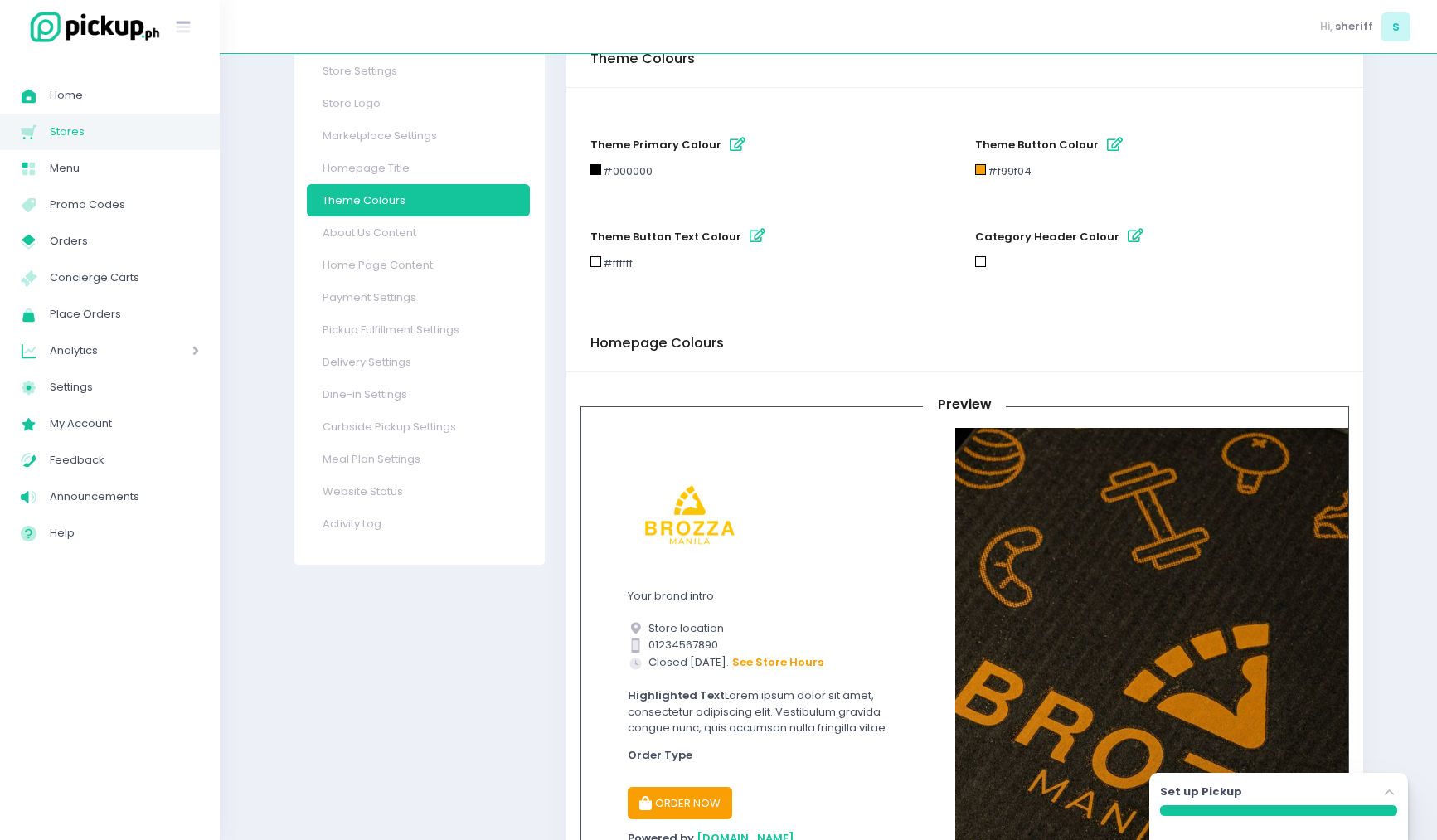
scroll to position [95, 0]
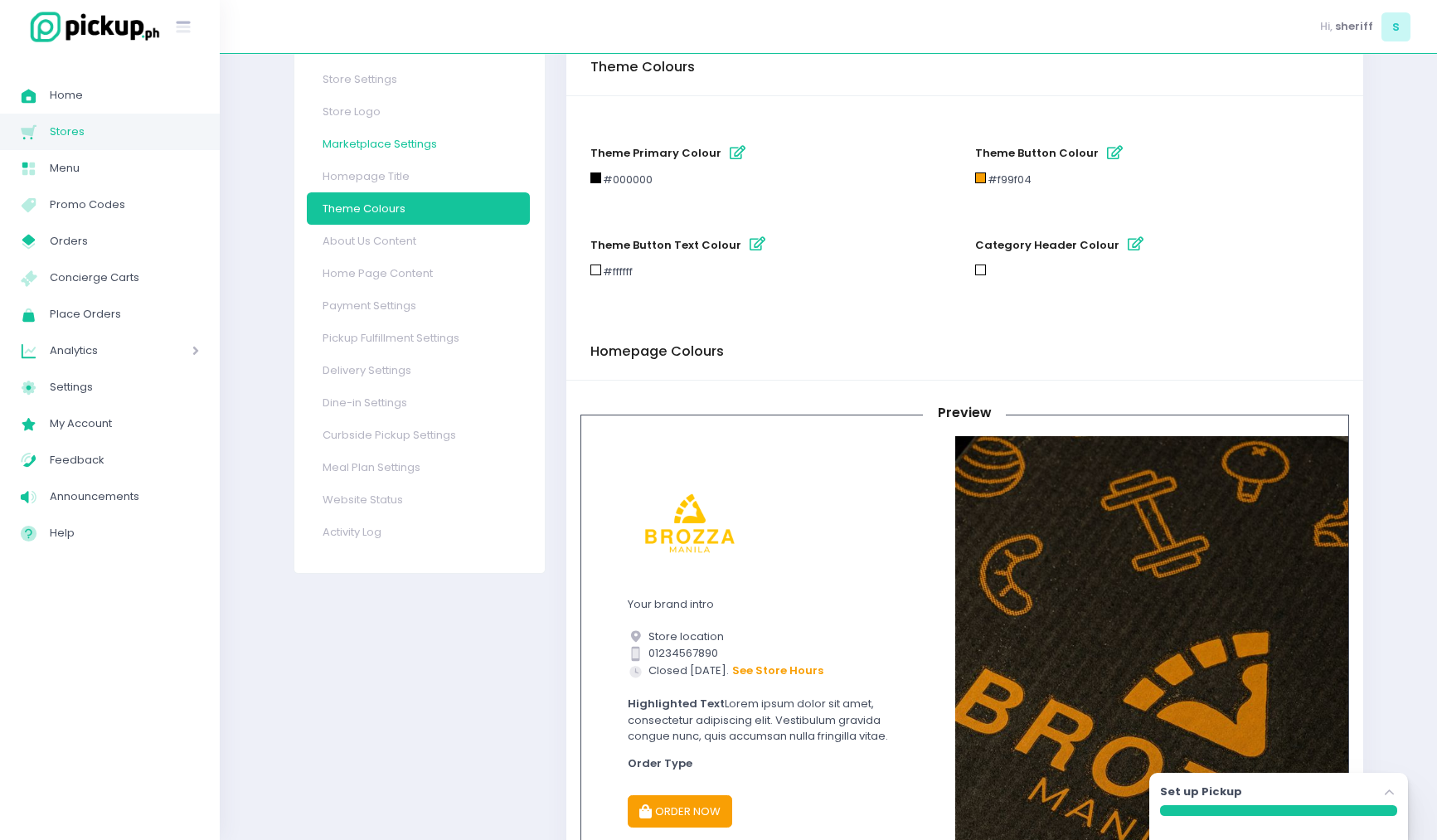
click at [400, 142] on link "Marketplace Settings" at bounding box center [418, 144] width 223 height 32
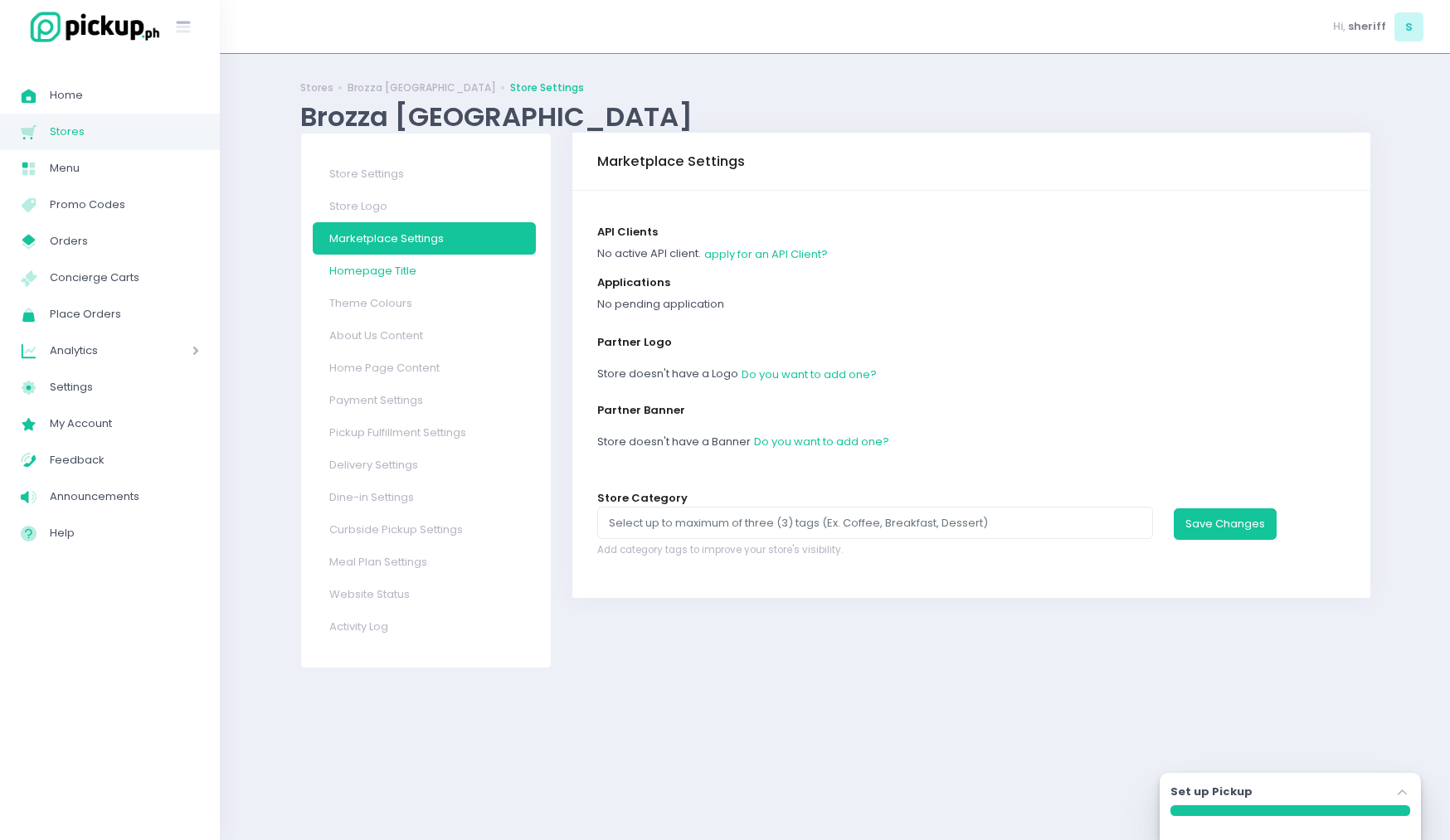
click at [399, 280] on link "Homepage Title" at bounding box center [424, 270] width 223 height 32
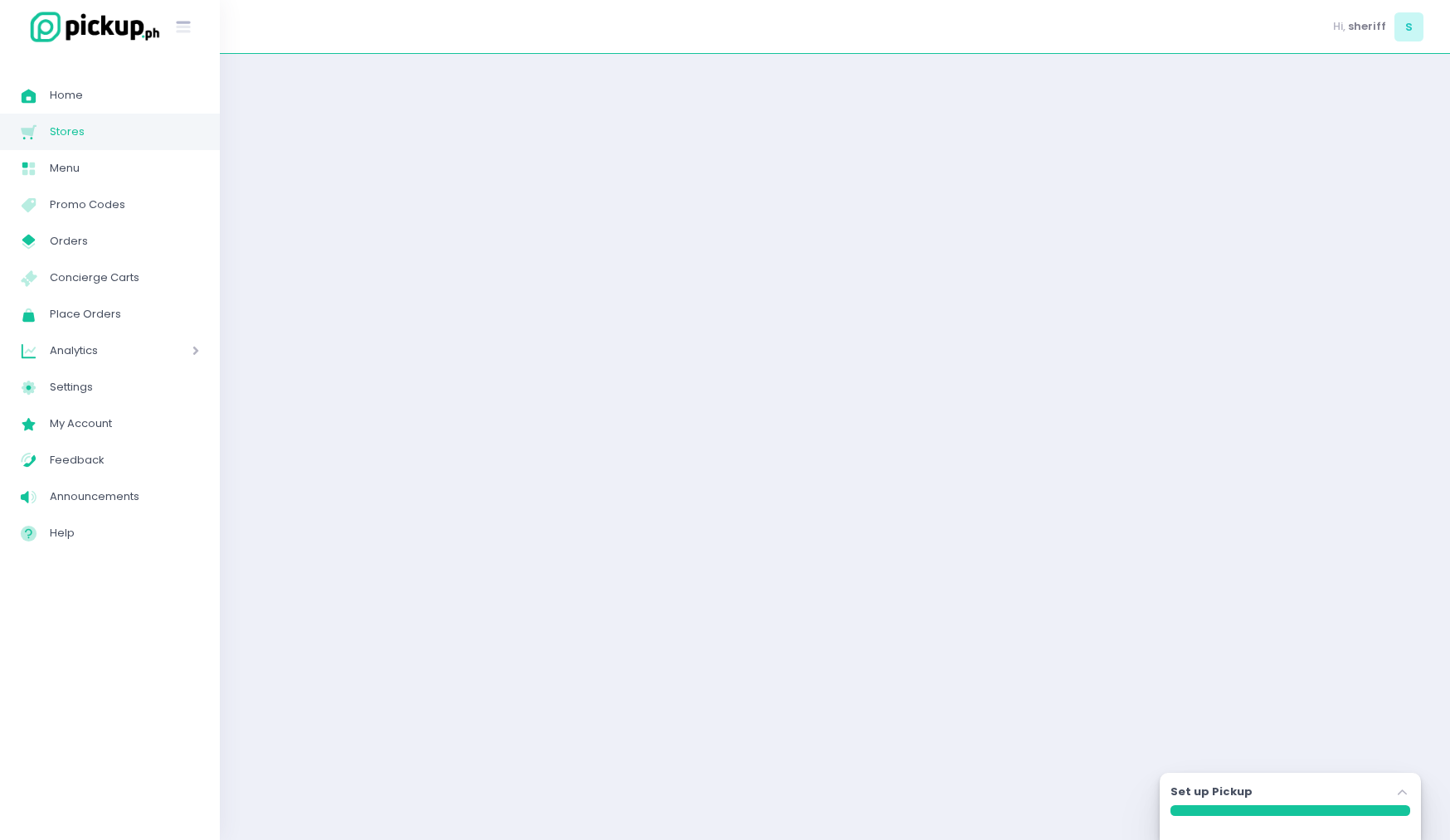
select select "normal"
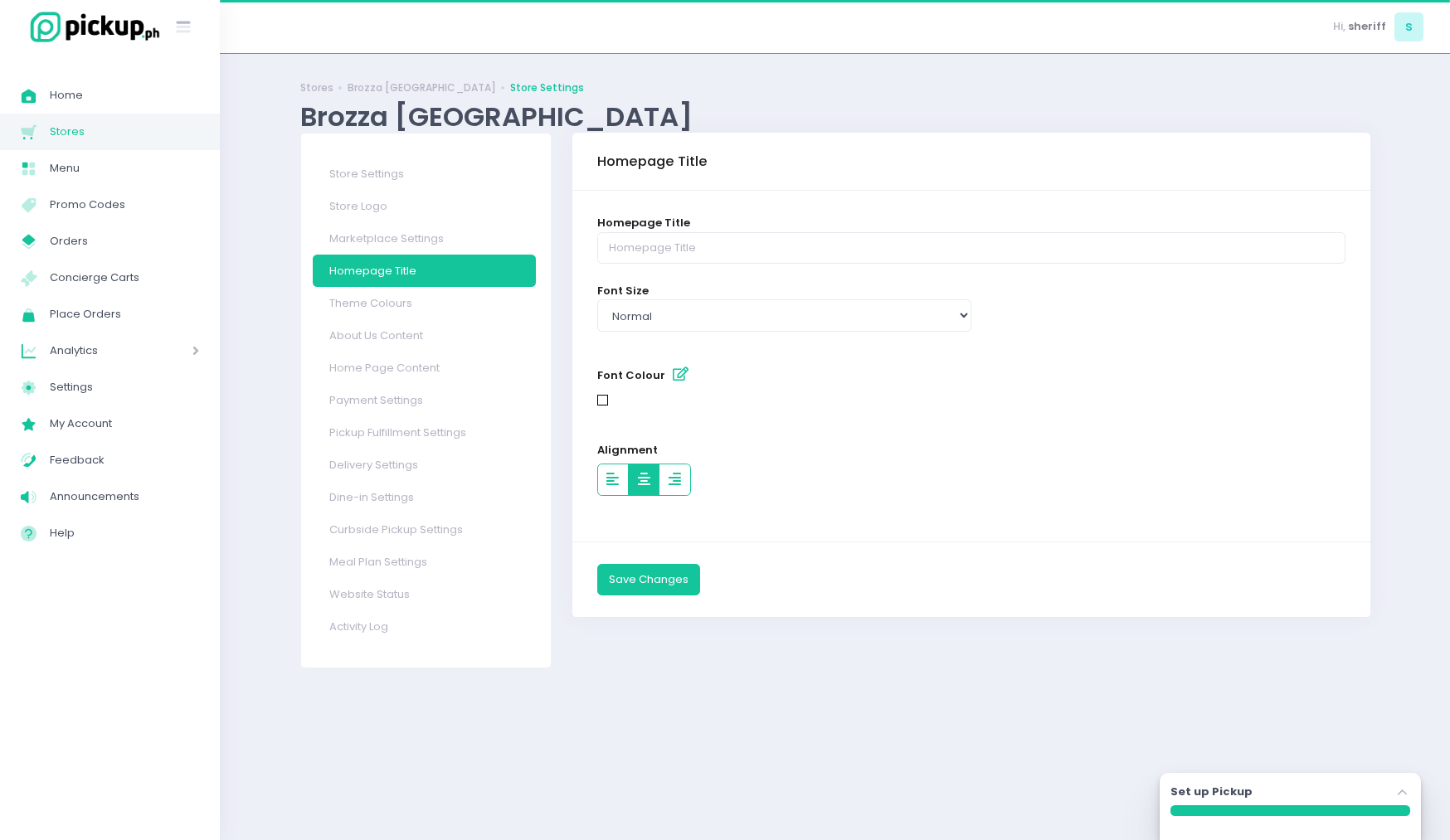
click at [398, 301] on link "Theme Colours" at bounding box center [424, 302] width 223 height 32
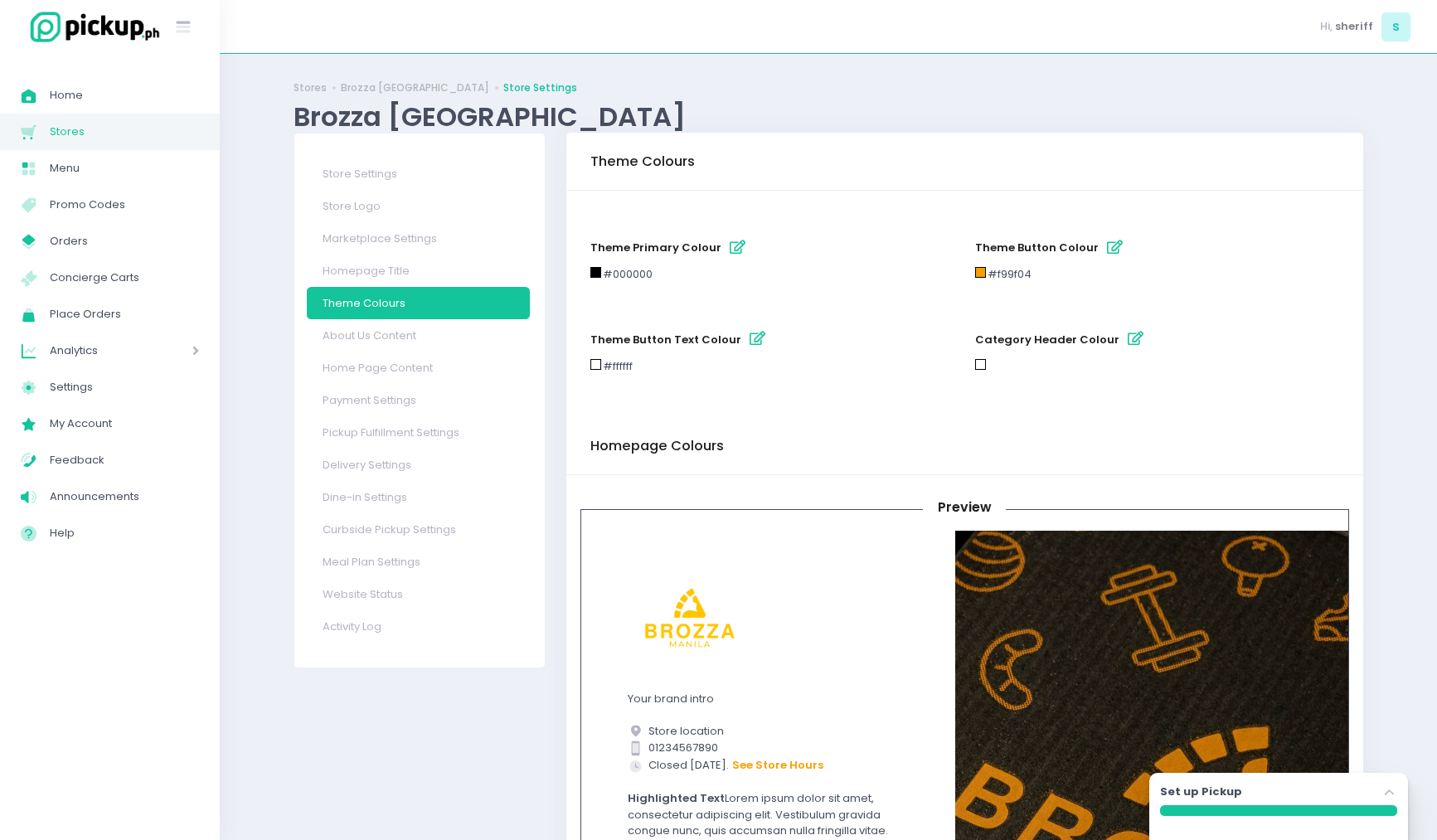
click at [402, 332] on link "About Us Content" at bounding box center [418, 335] width 223 height 32
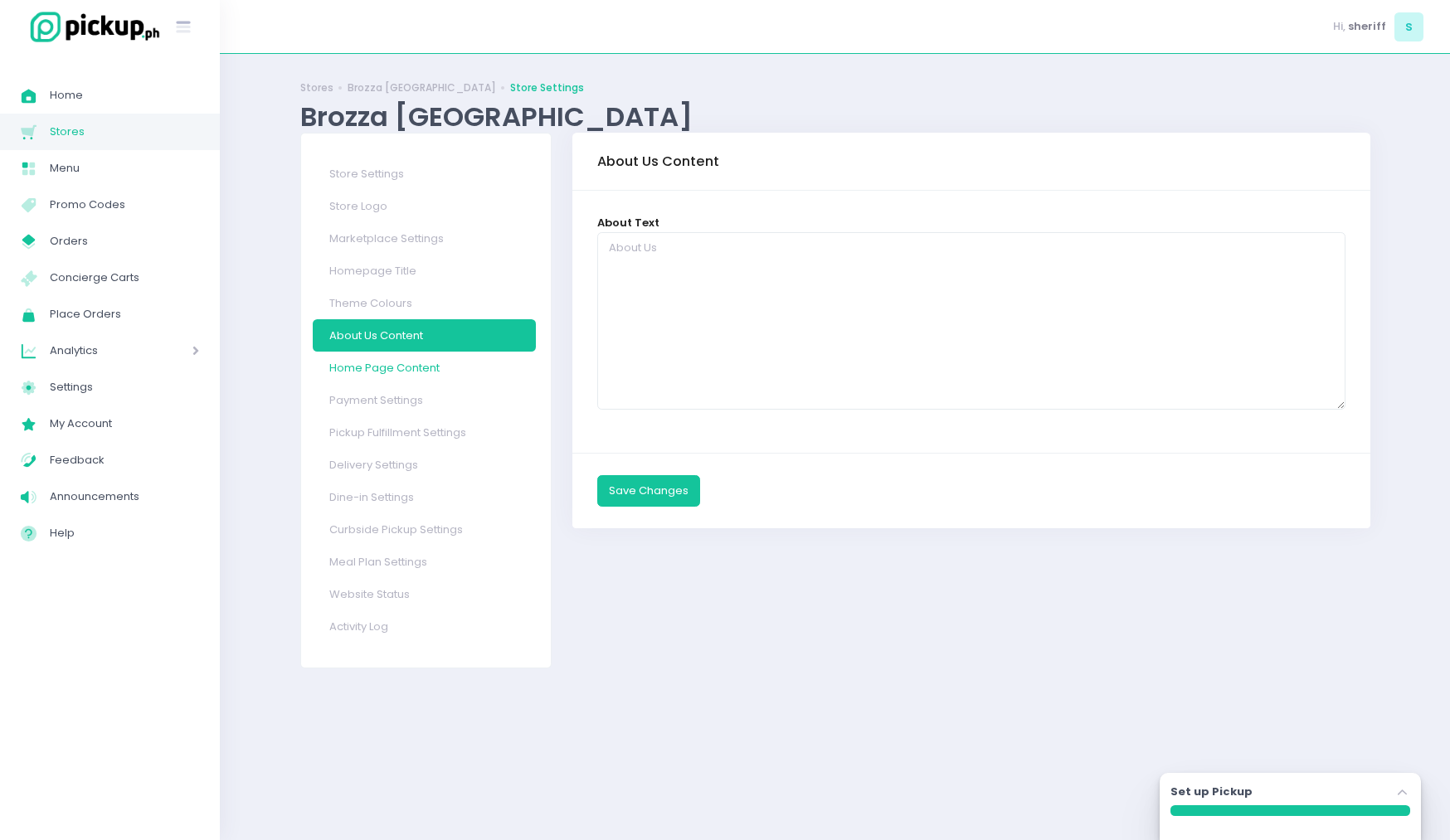
click at [400, 364] on link "Home Page Content" at bounding box center [424, 368] width 223 height 32
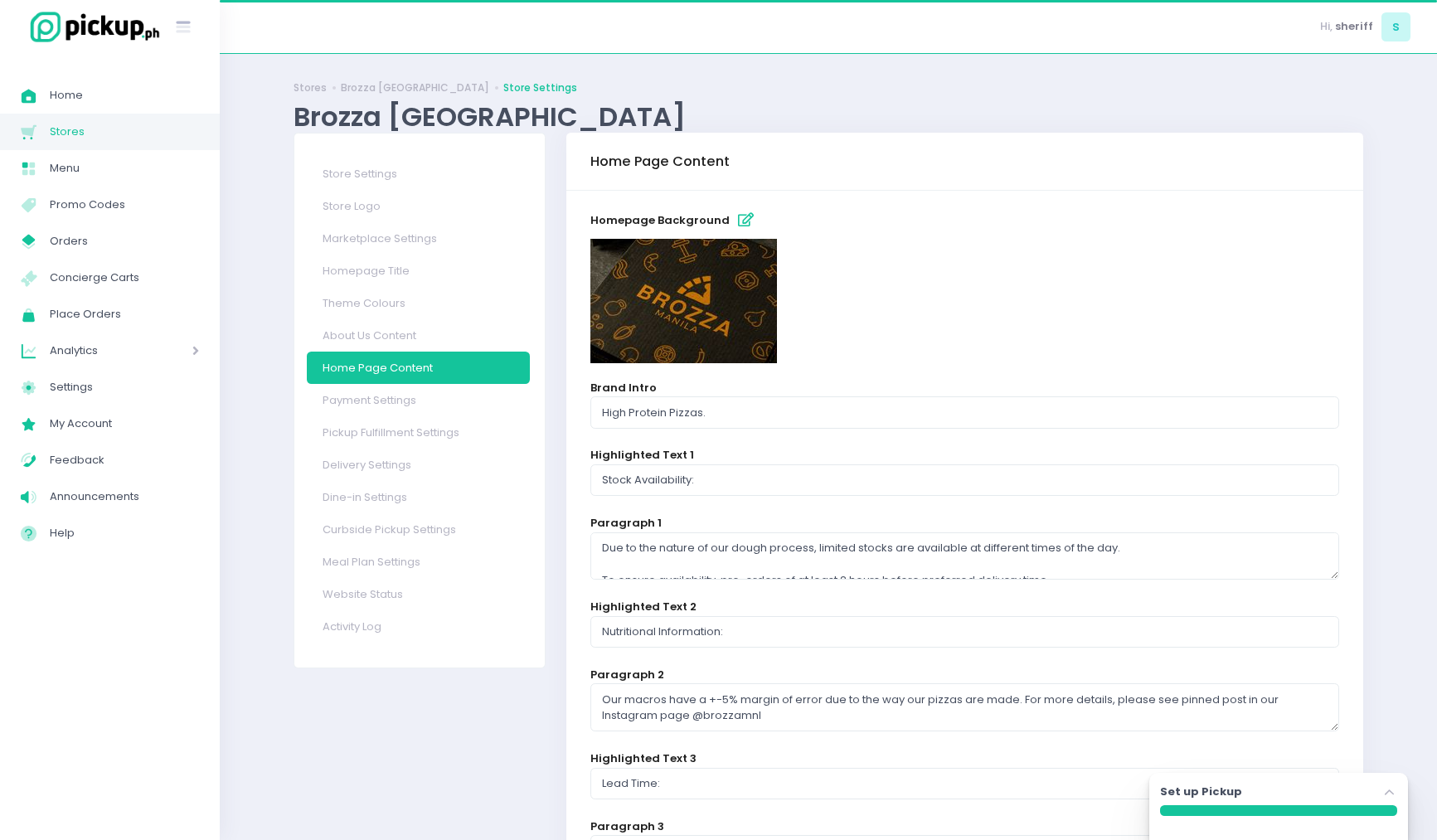
click at [663, 290] on img at bounding box center [683, 300] width 187 height 124
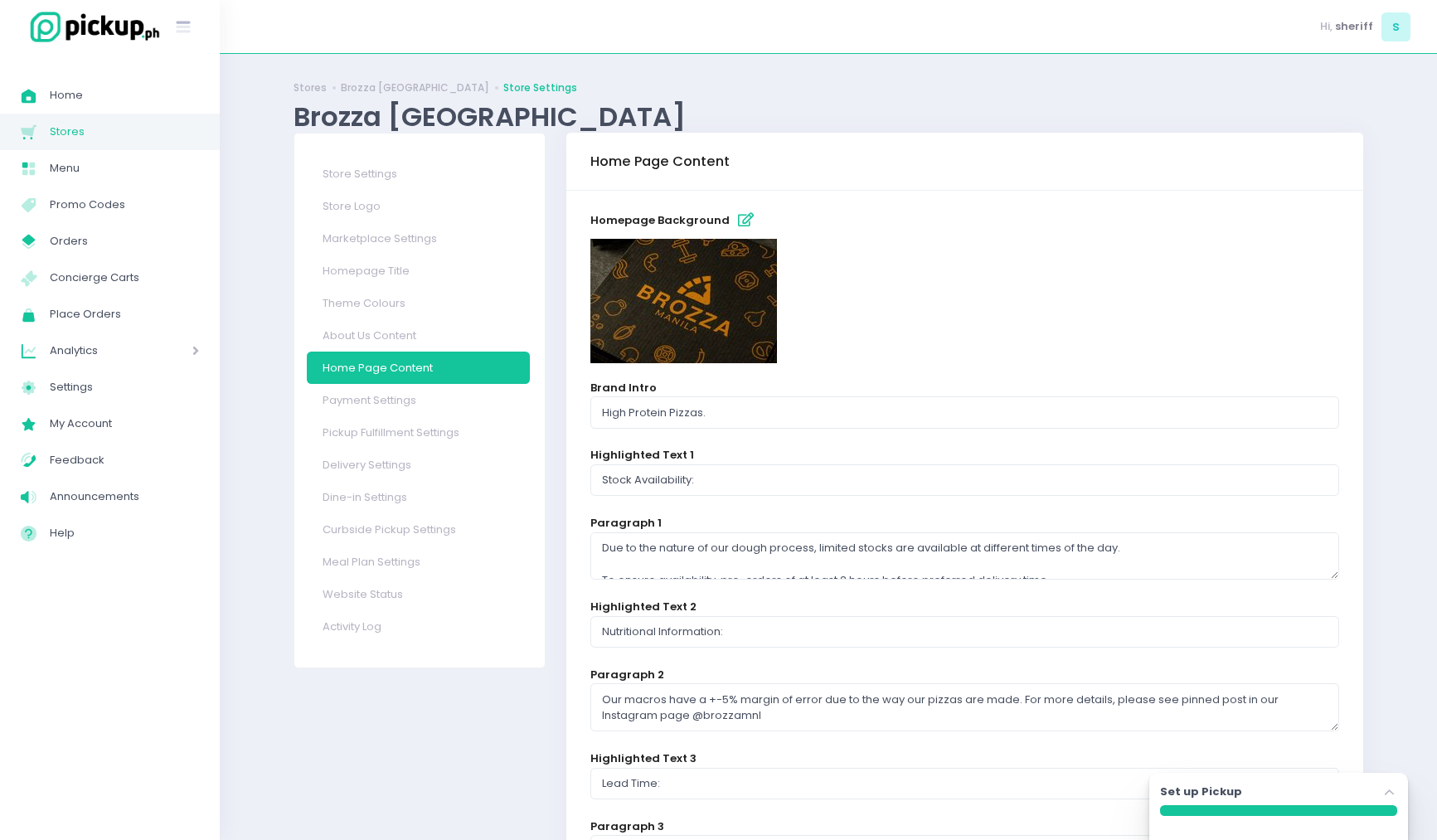
click at [738, 219] on icon "button" at bounding box center [745, 219] width 16 height 14
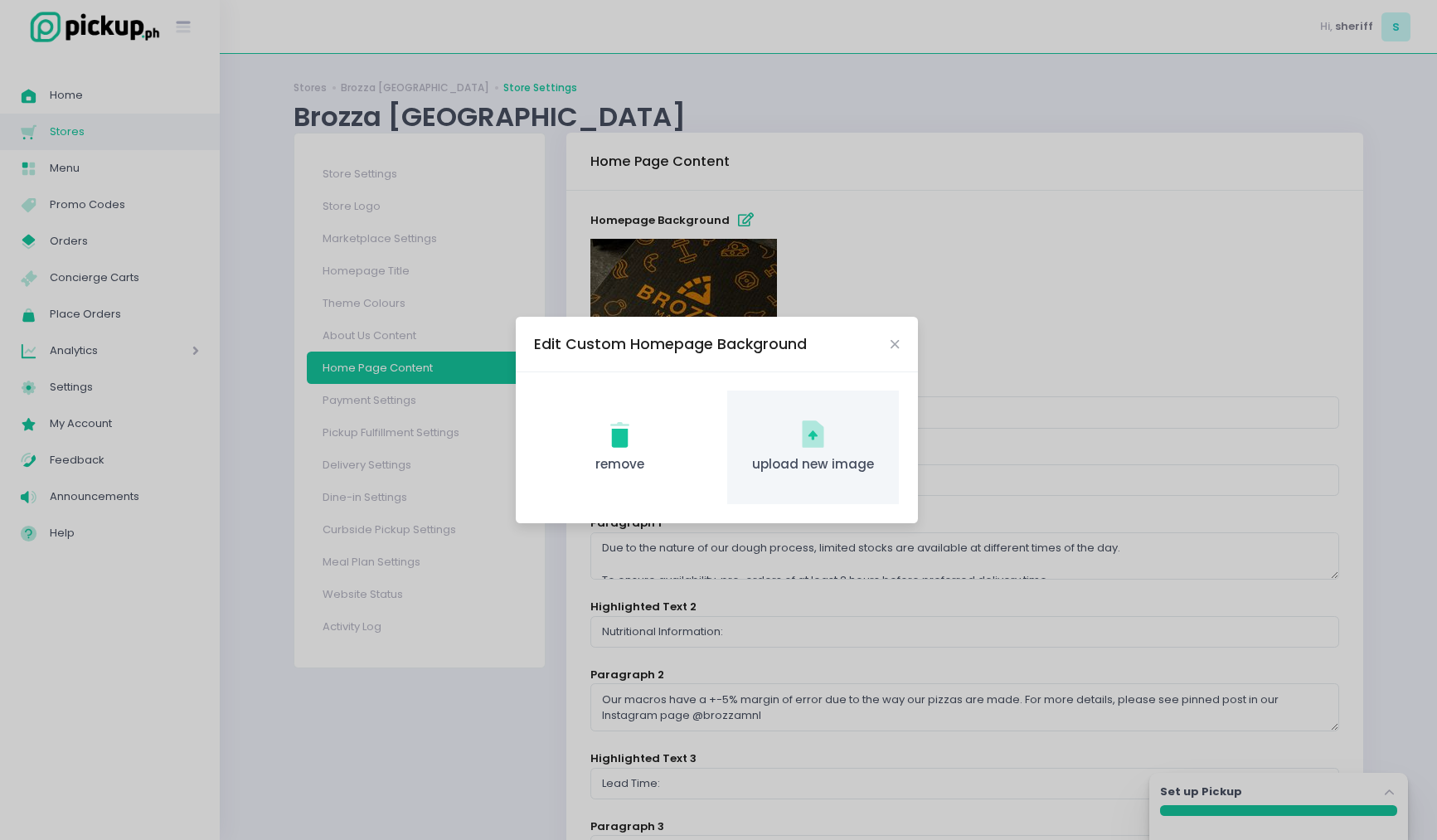
click at [826, 461] on span "upload new image" at bounding box center [813, 464] width 146 height 19
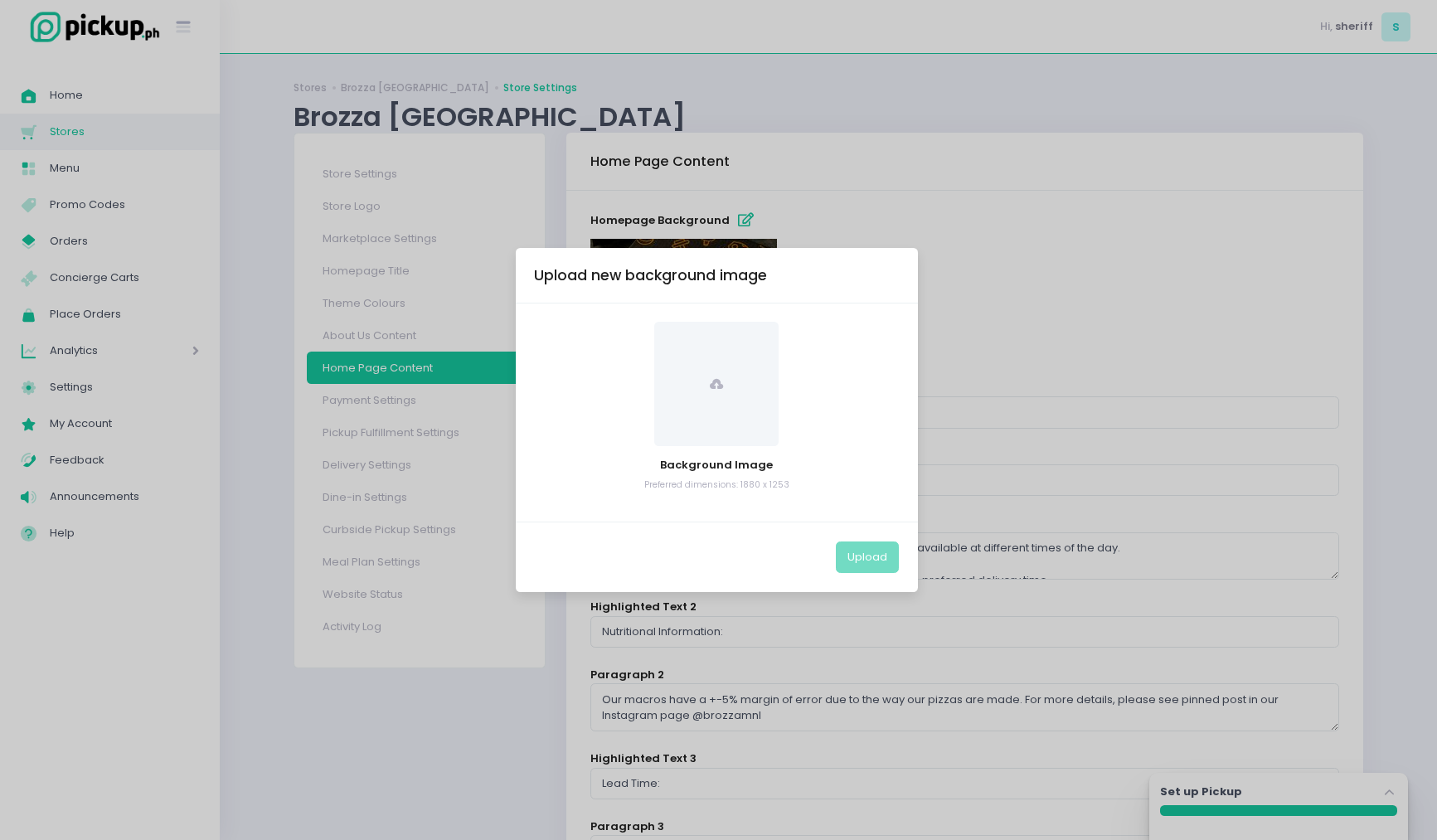
click at [695, 403] on span at bounding box center [716, 383] width 124 height 124
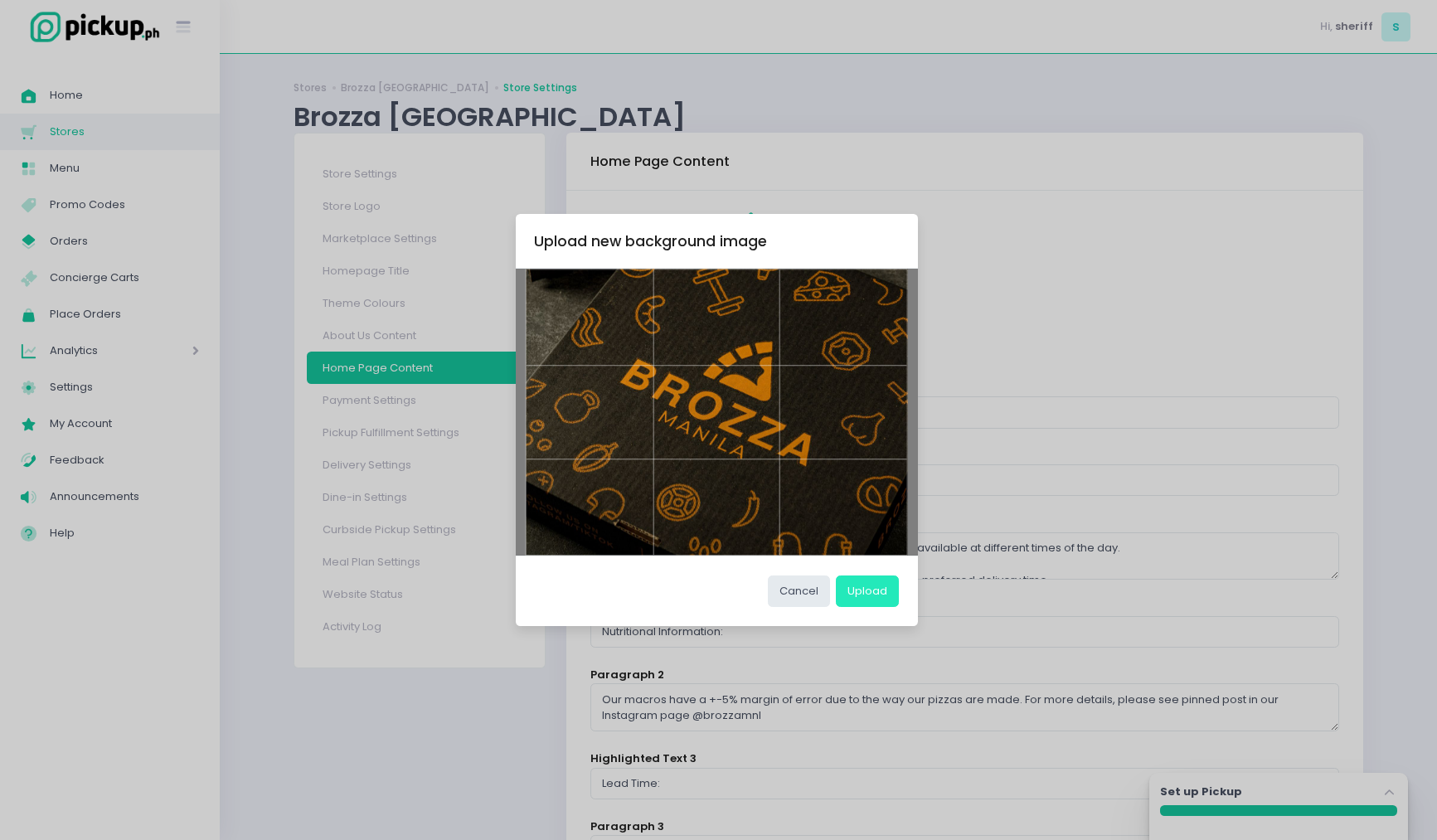
click at [876, 598] on button "Upload" at bounding box center [867, 591] width 63 height 31
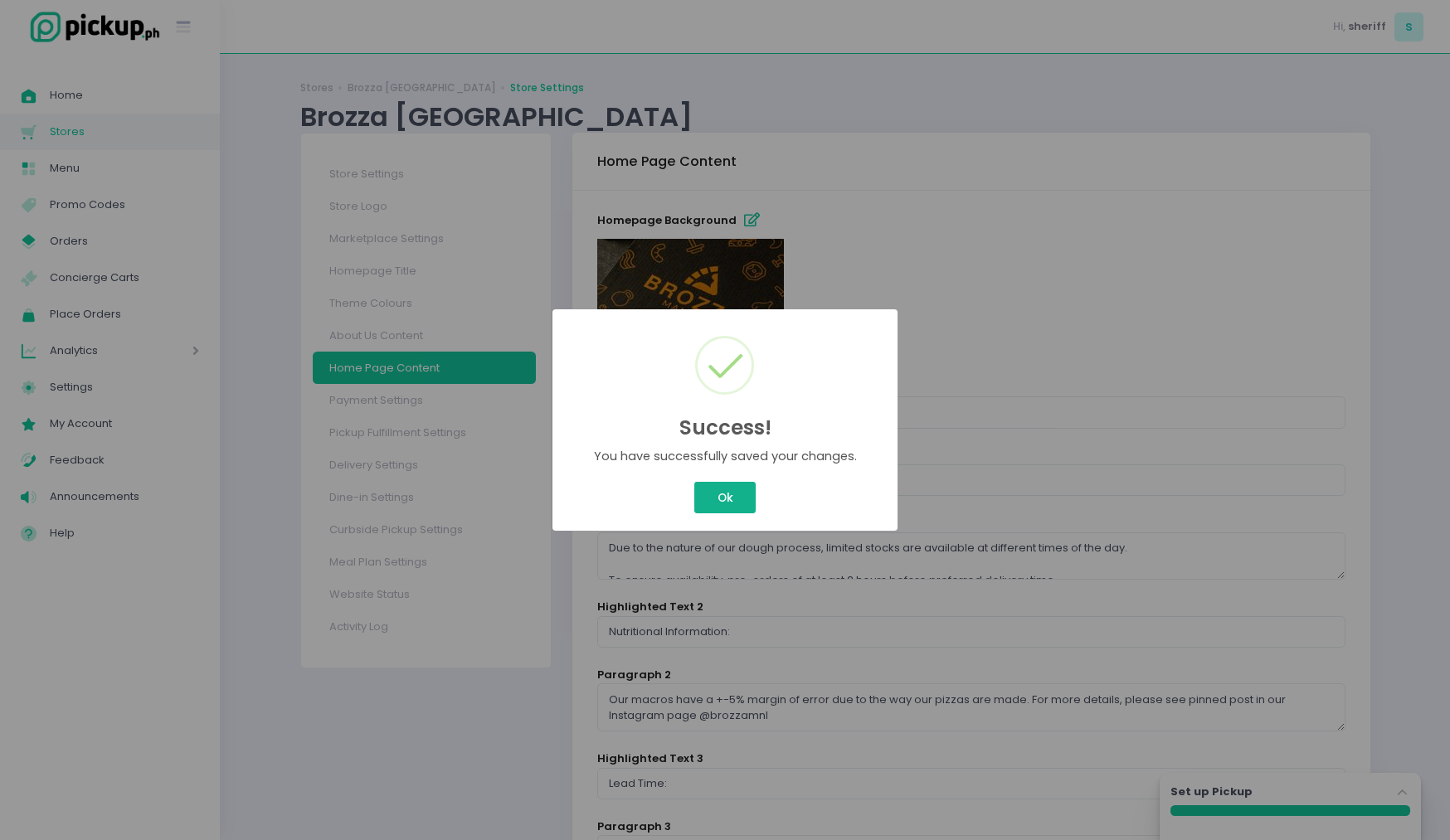
click at [728, 507] on button "Ok" at bounding box center [725, 497] width 62 height 31
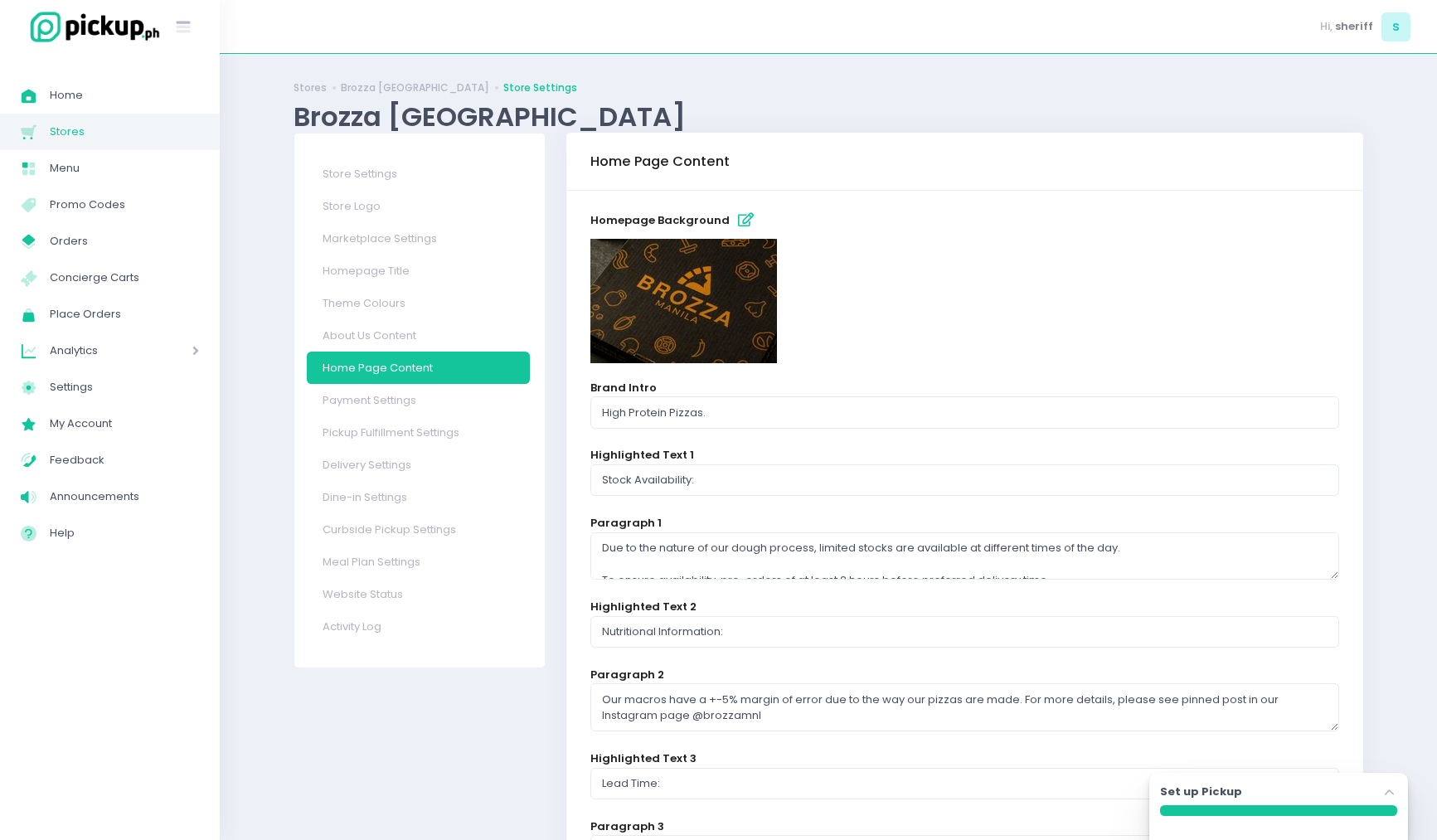
click at [728, 304] on img at bounding box center [683, 300] width 187 height 124
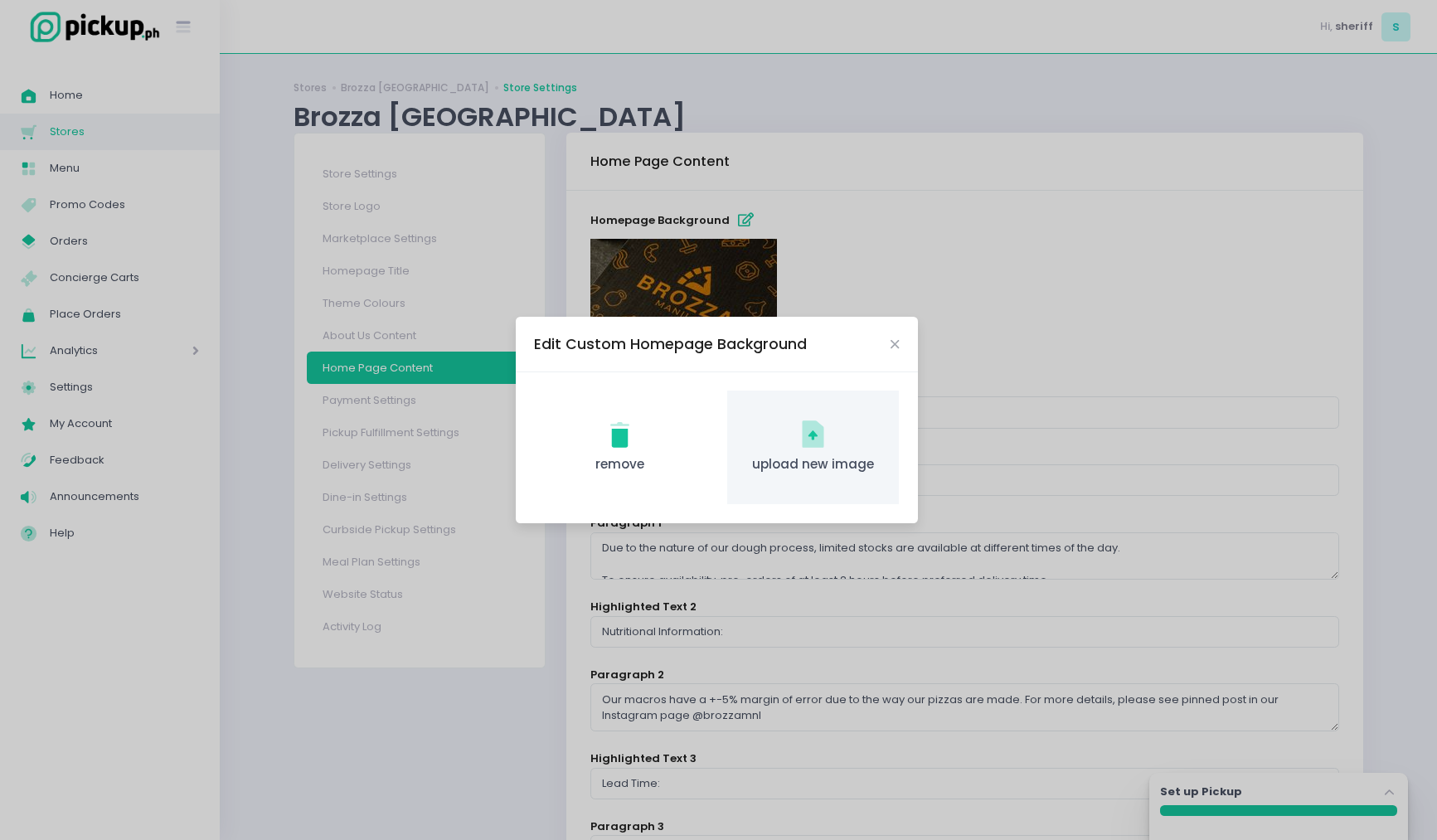
click at [818, 466] on span "upload new image" at bounding box center [813, 464] width 146 height 19
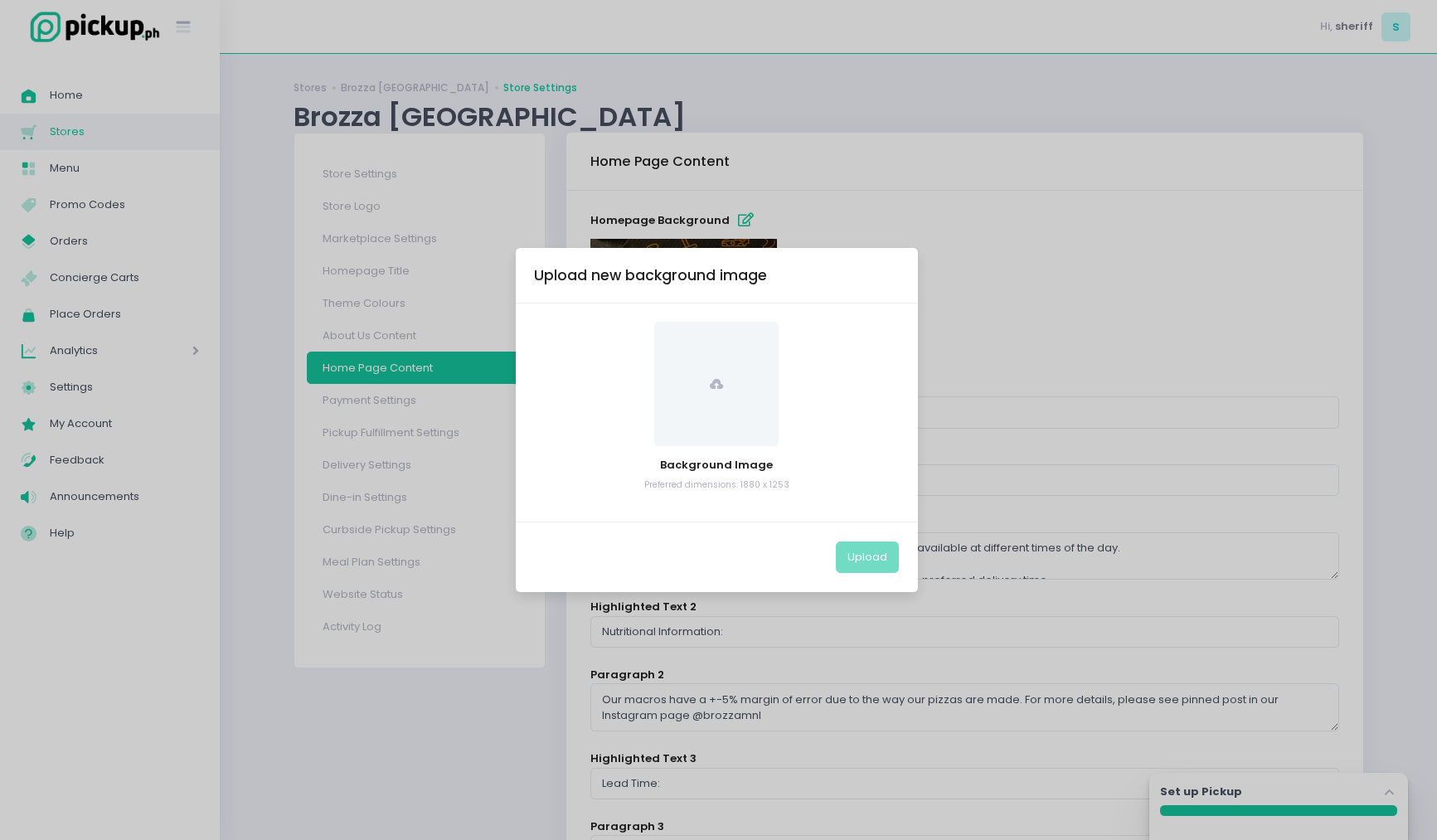
click at [723, 403] on span at bounding box center [716, 383] width 124 height 124
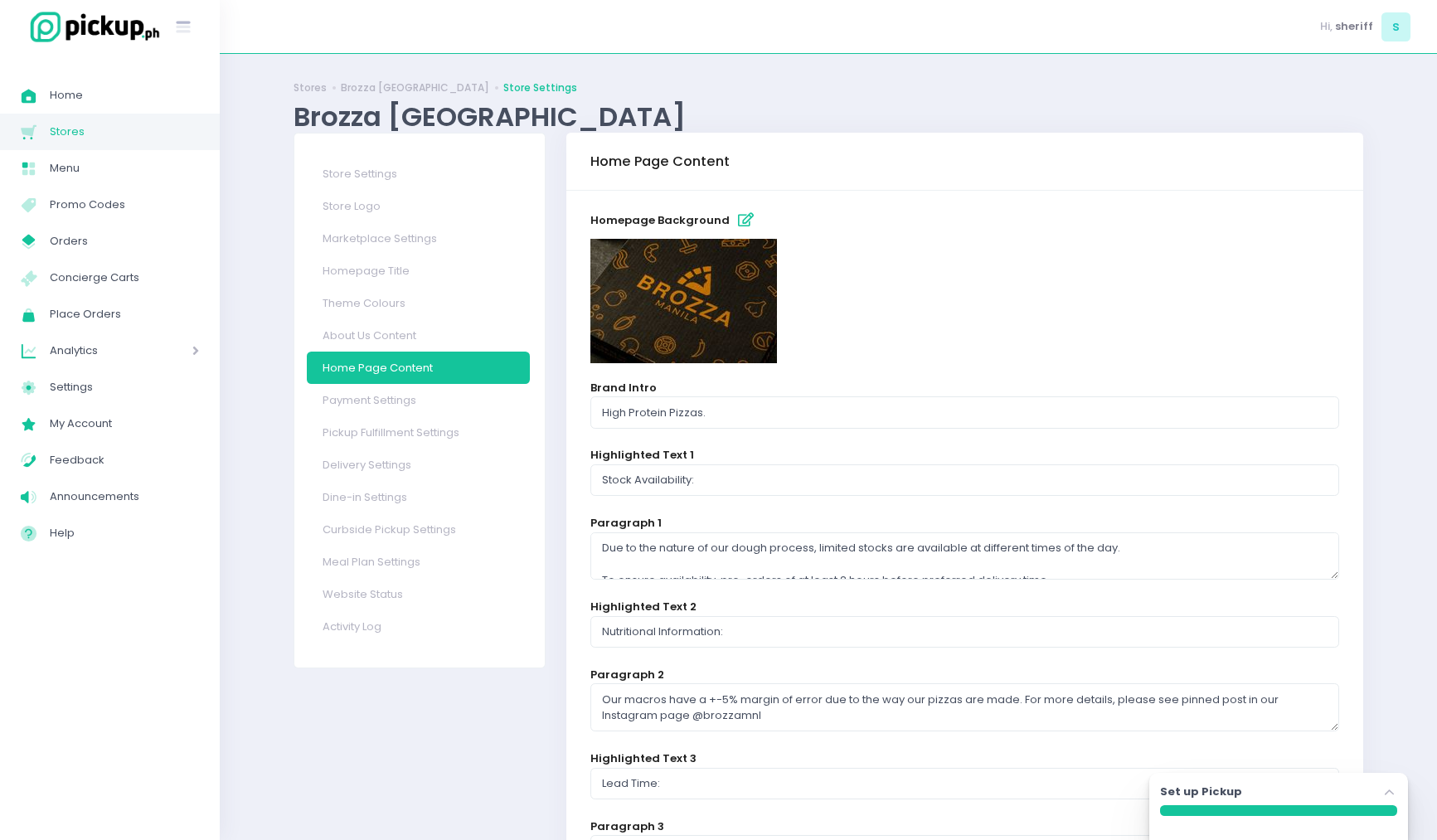
click at [739, 217] on icon "button" at bounding box center [745, 219] width 16 height 14
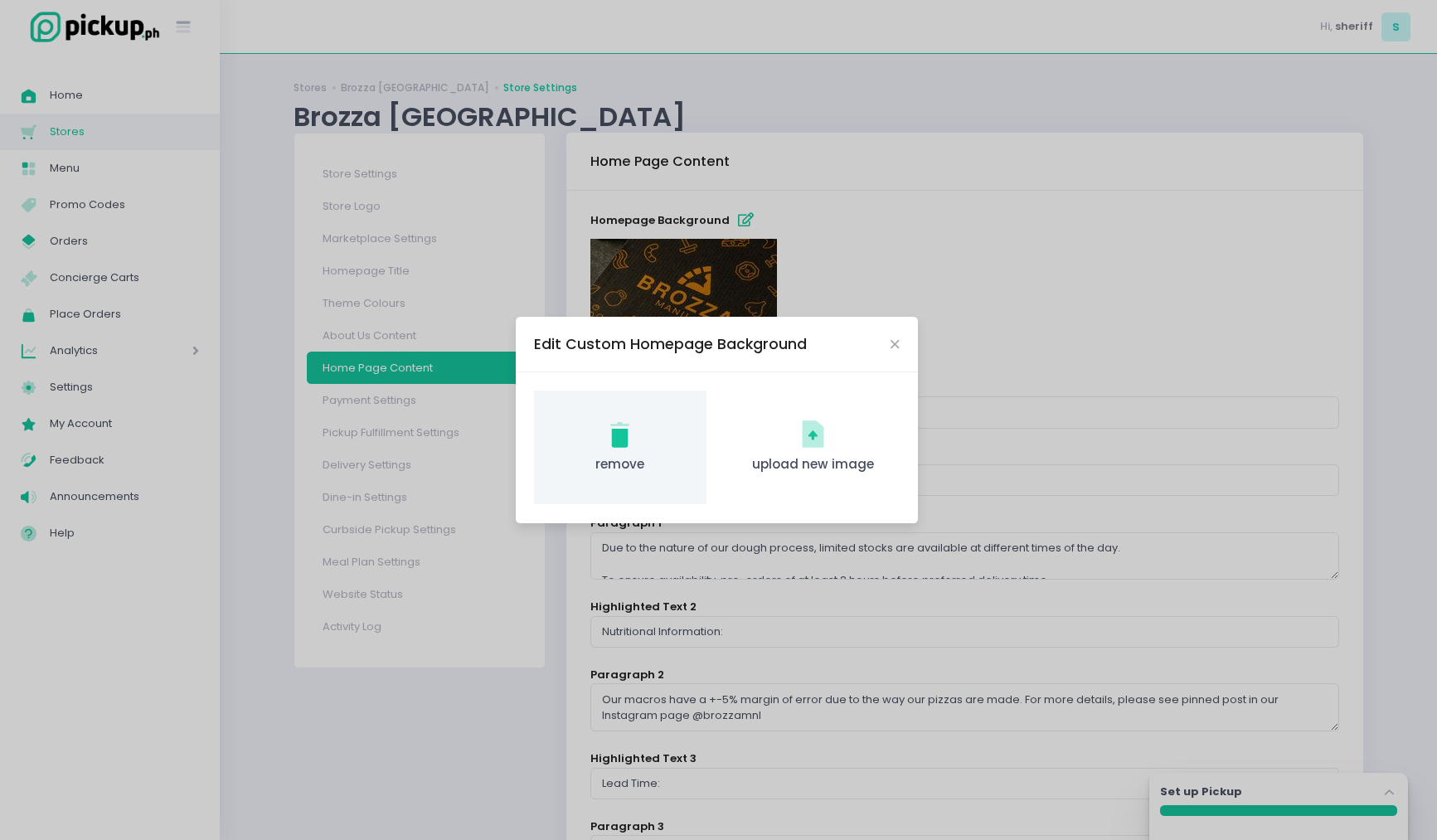
click at [637, 453] on div "remove Created with Sketch. remove" at bounding box center [620, 447] width 171 height 113
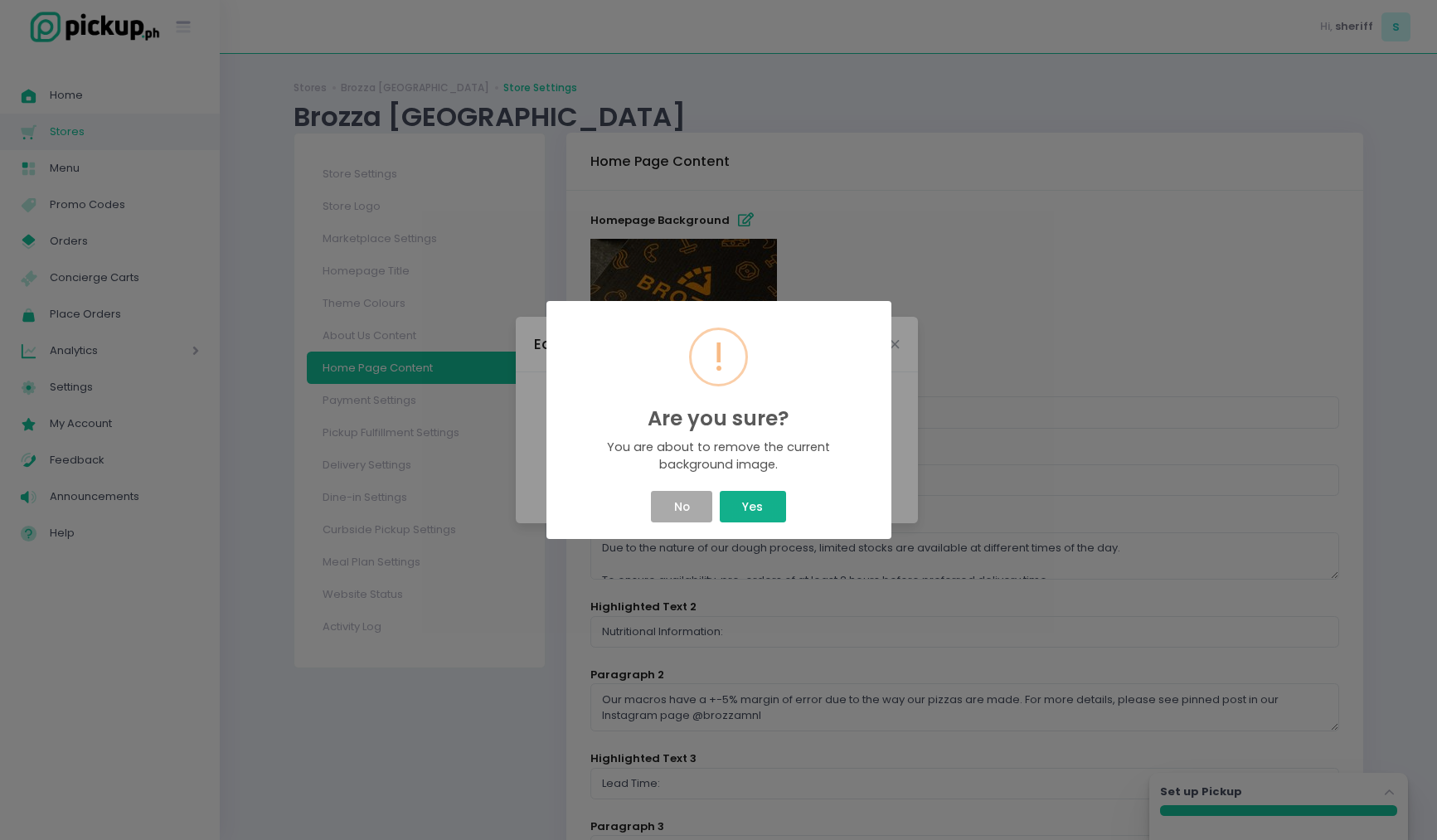
click at [777, 517] on button "Yes" at bounding box center [753, 507] width 66 height 31
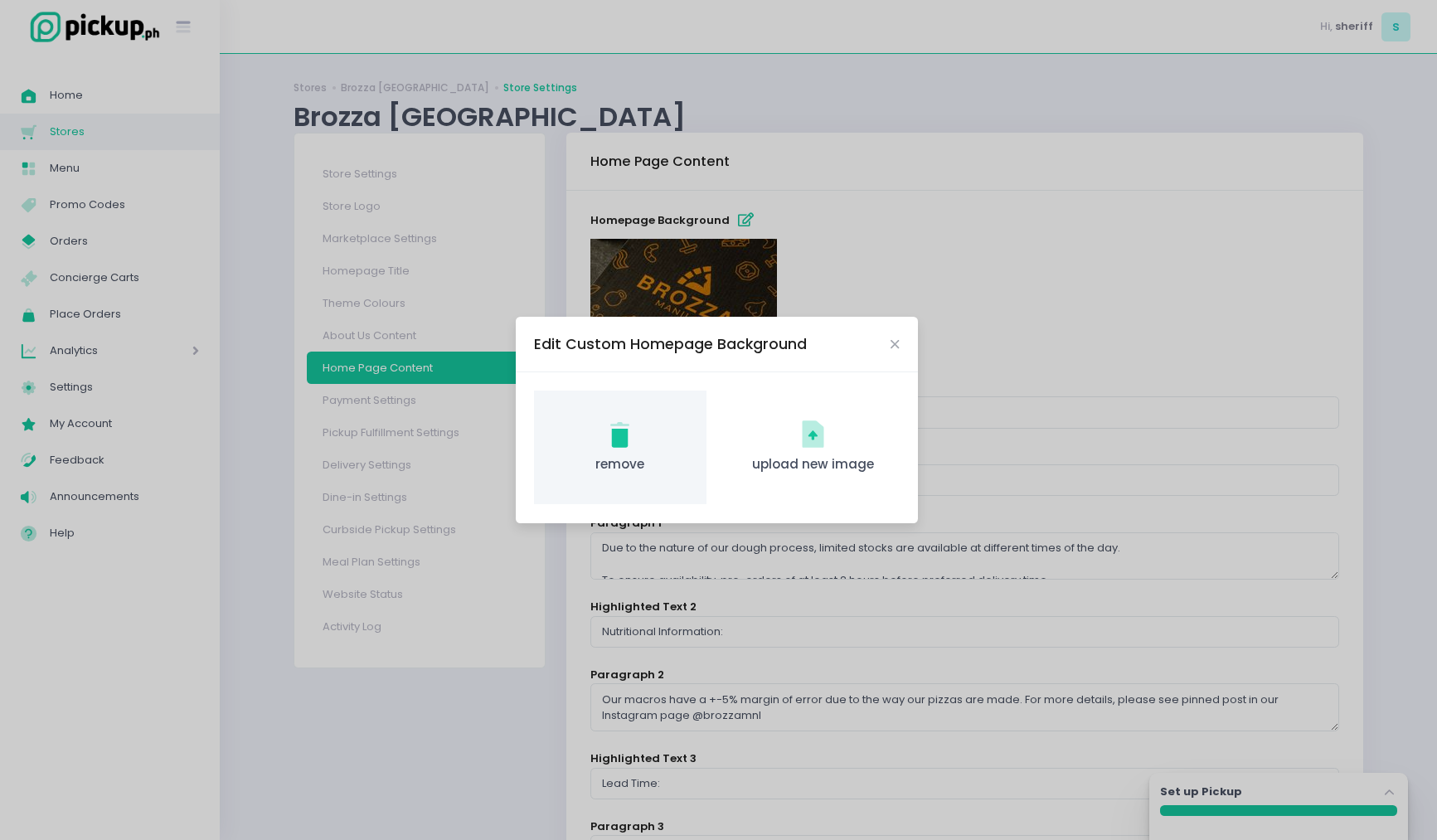
click at [625, 458] on span "remove" at bounding box center [621, 464] width 146 height 19
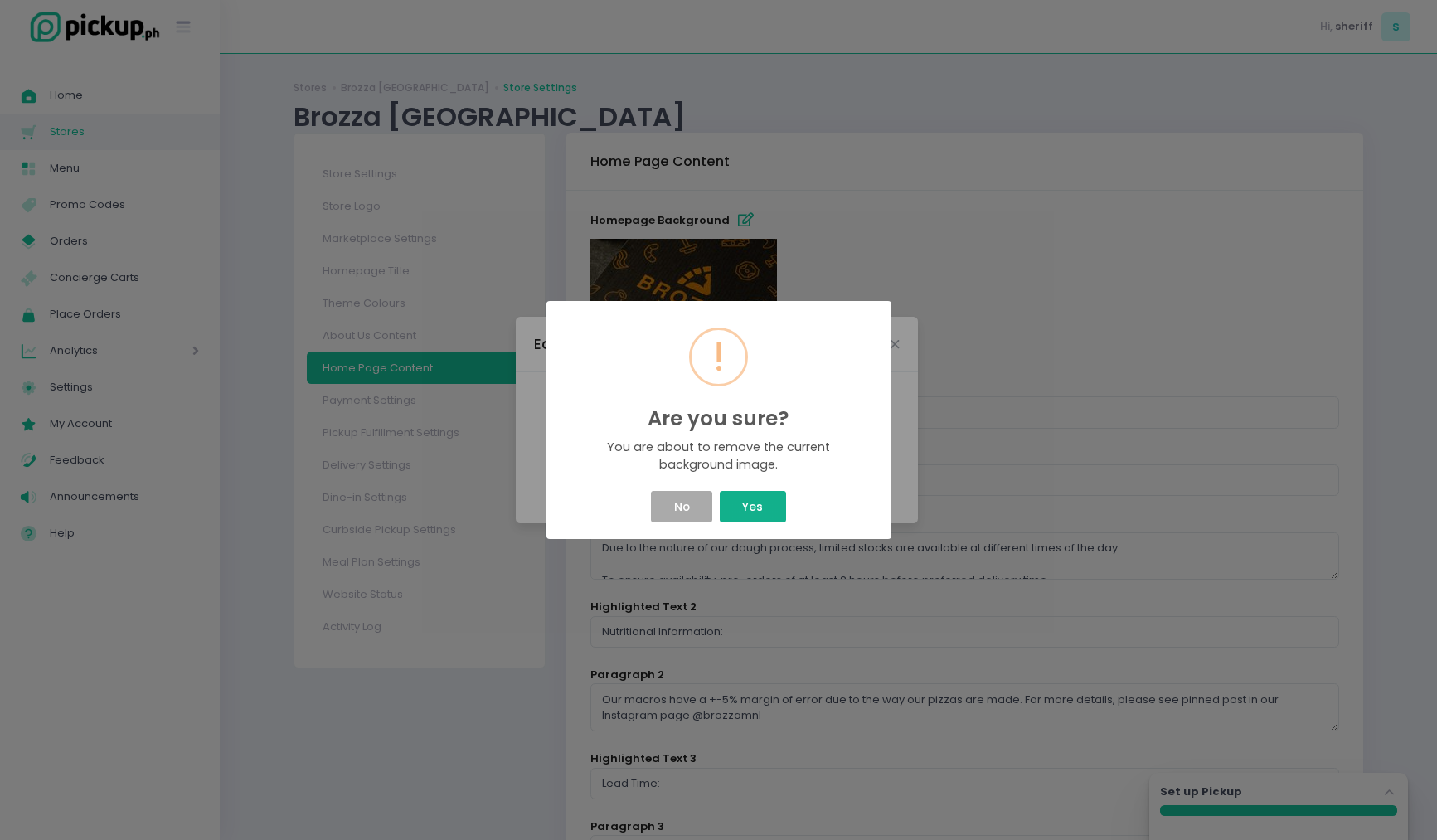
click at [756, 497] on button "Yes" at bounding box center [753, 507] width 66 height 31
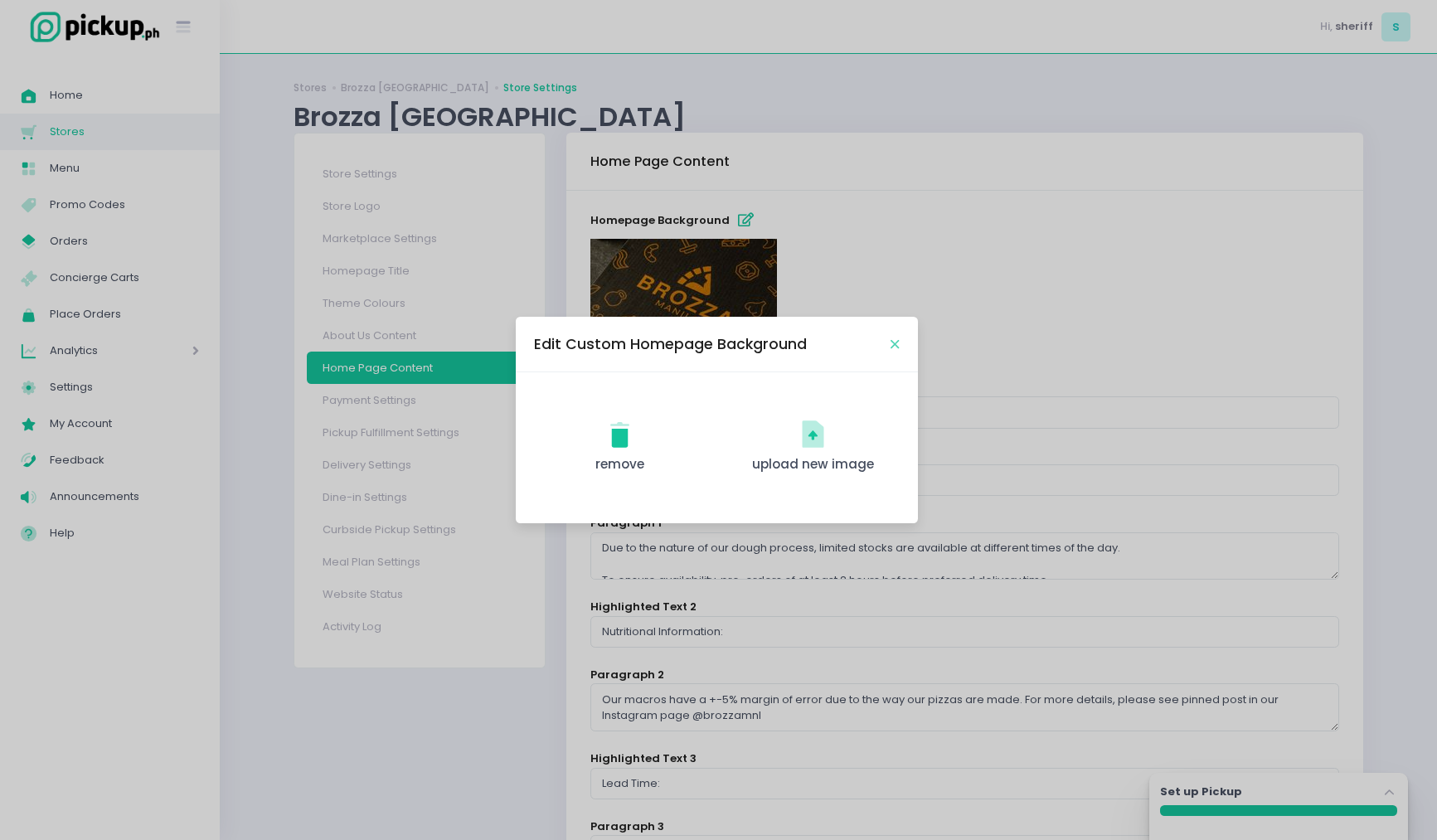
click at [894, 347] on icon "Close" at bounding box center [894, 344] width 8 height 13
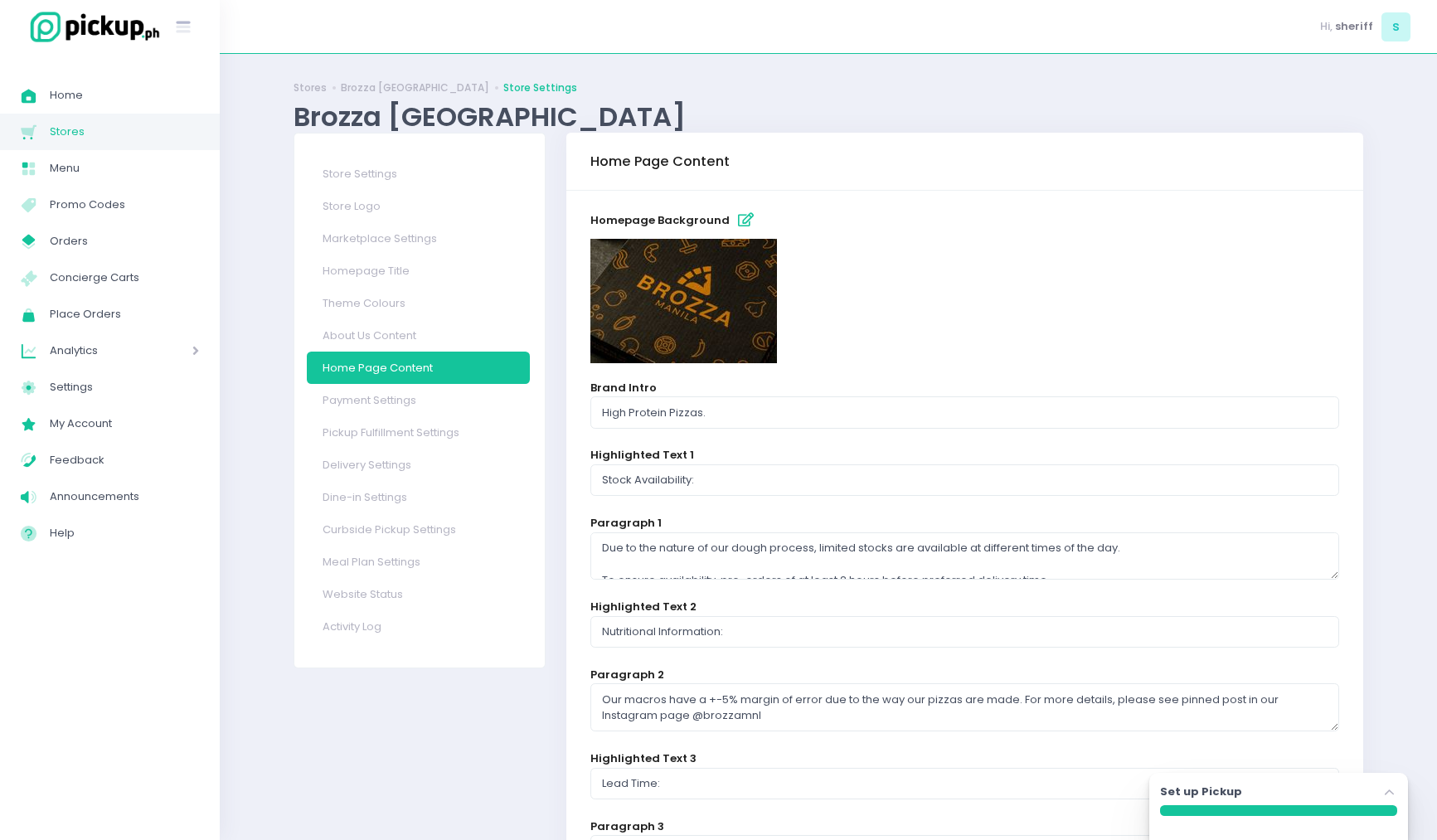
click at [952, 313] on div at bounding box center [964, 300] width 749 height 124
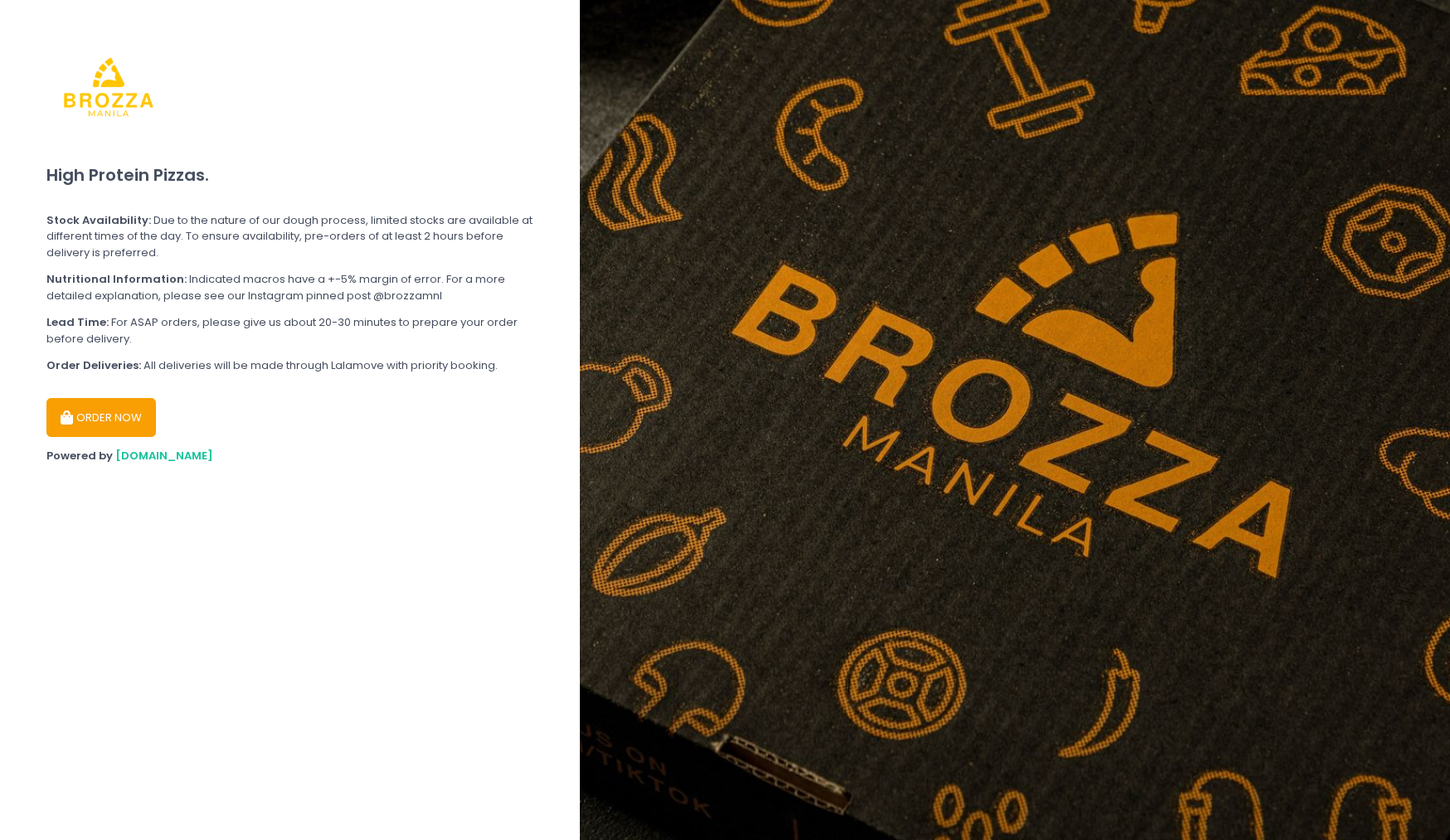
click at [134, 408] on button "ORDER NOW" at bounding box center [100, 417] width 110 height 40
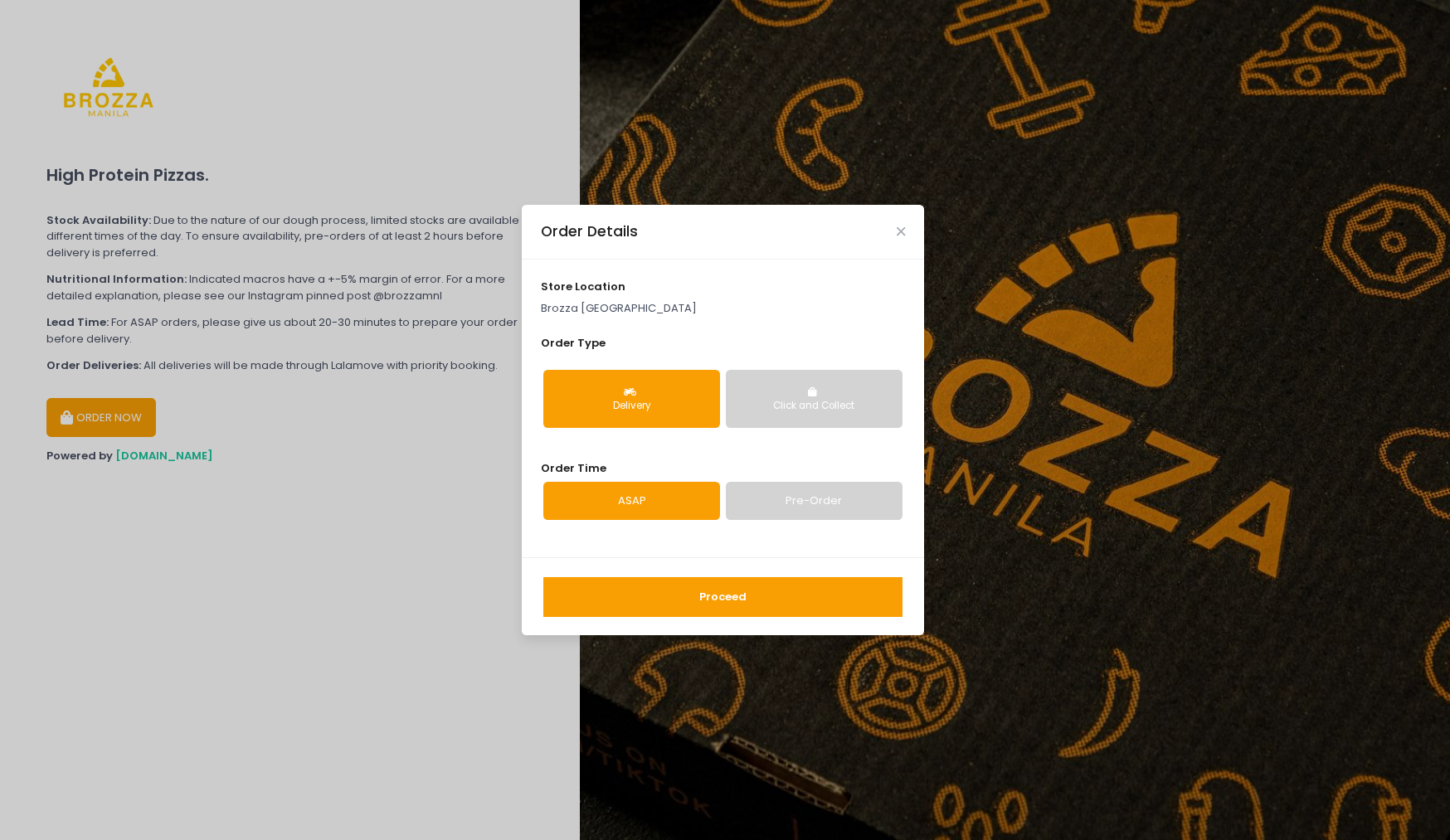
click at [742, 592] on button "Proceed" at bounding box center [723, 597] width 359 height 40
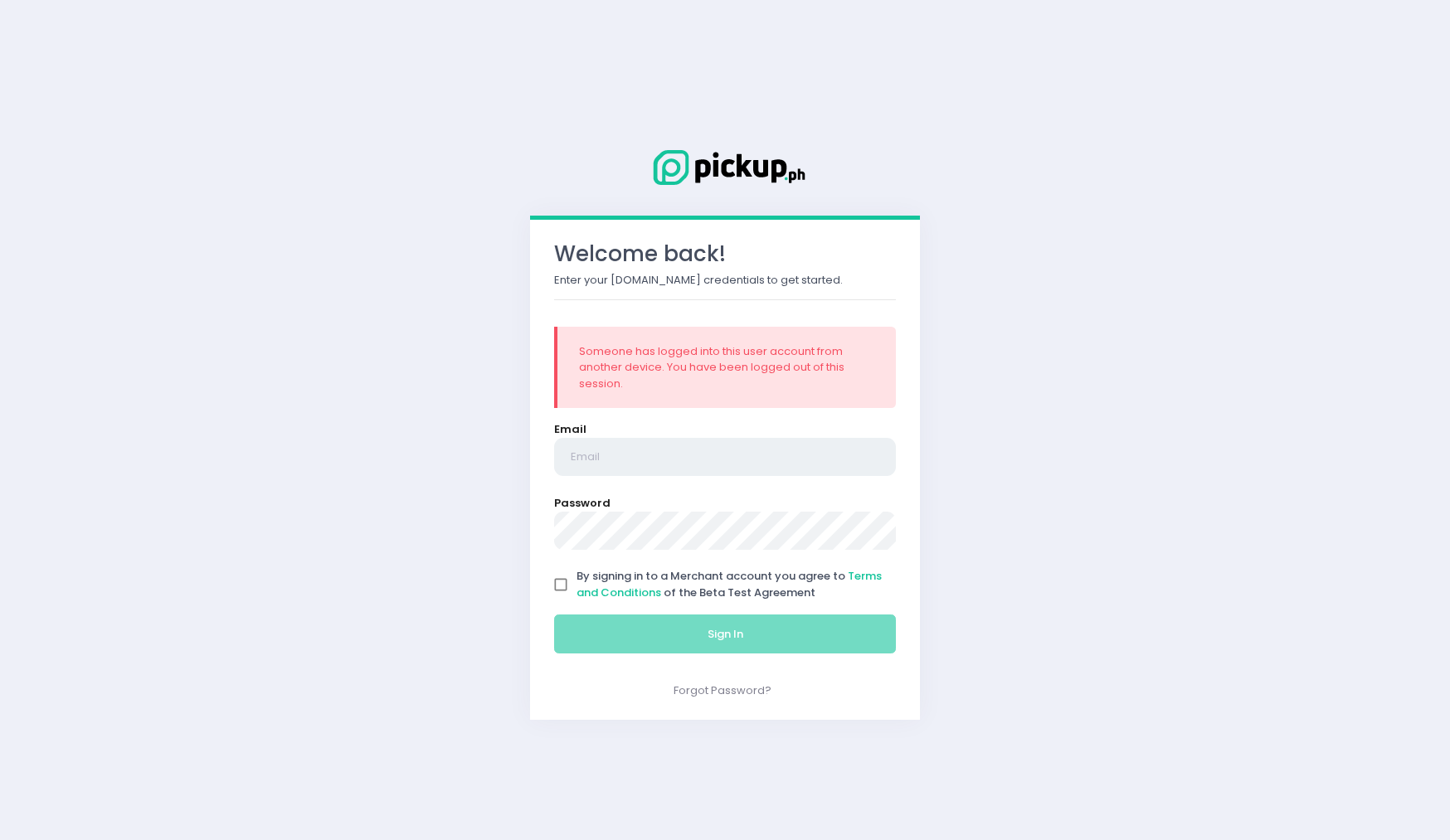
type input "marshal@pickup.ph"
click at [711, 589] on span "By signing in to a Merchant account you agree to Terms and Conditions of the Be…" at bounding box center [729, 584] width 305 height 32
click at [577, 589] on input "By signing in to a Merchant account you agree to Terms and Conditions of the Be…" at bounding box center [560, 585] width 31 height 31
checkbox input "true"
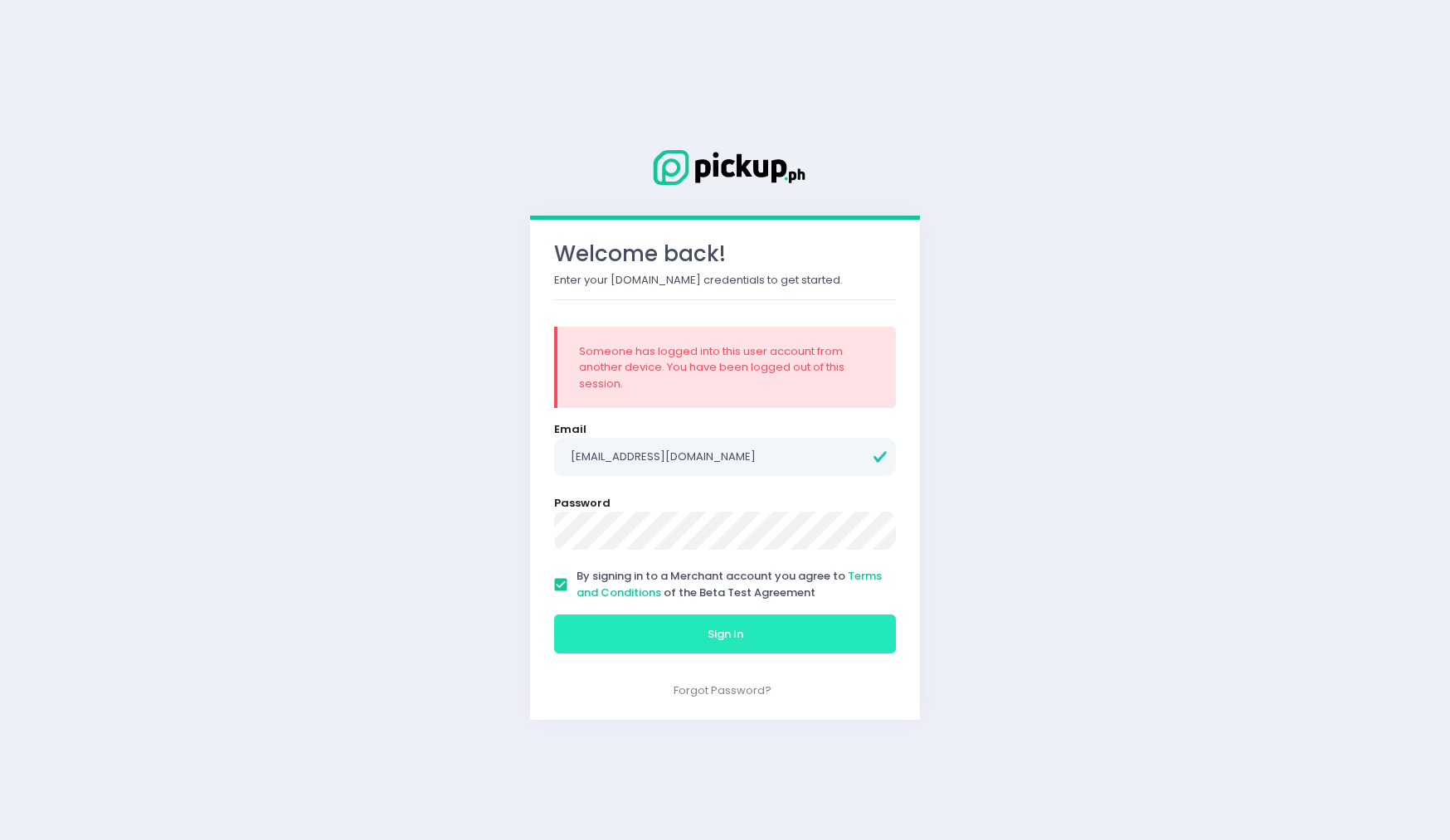
click at [739, 641] on span "Sign In" at bounding box center [725, 634] width 36 height 16
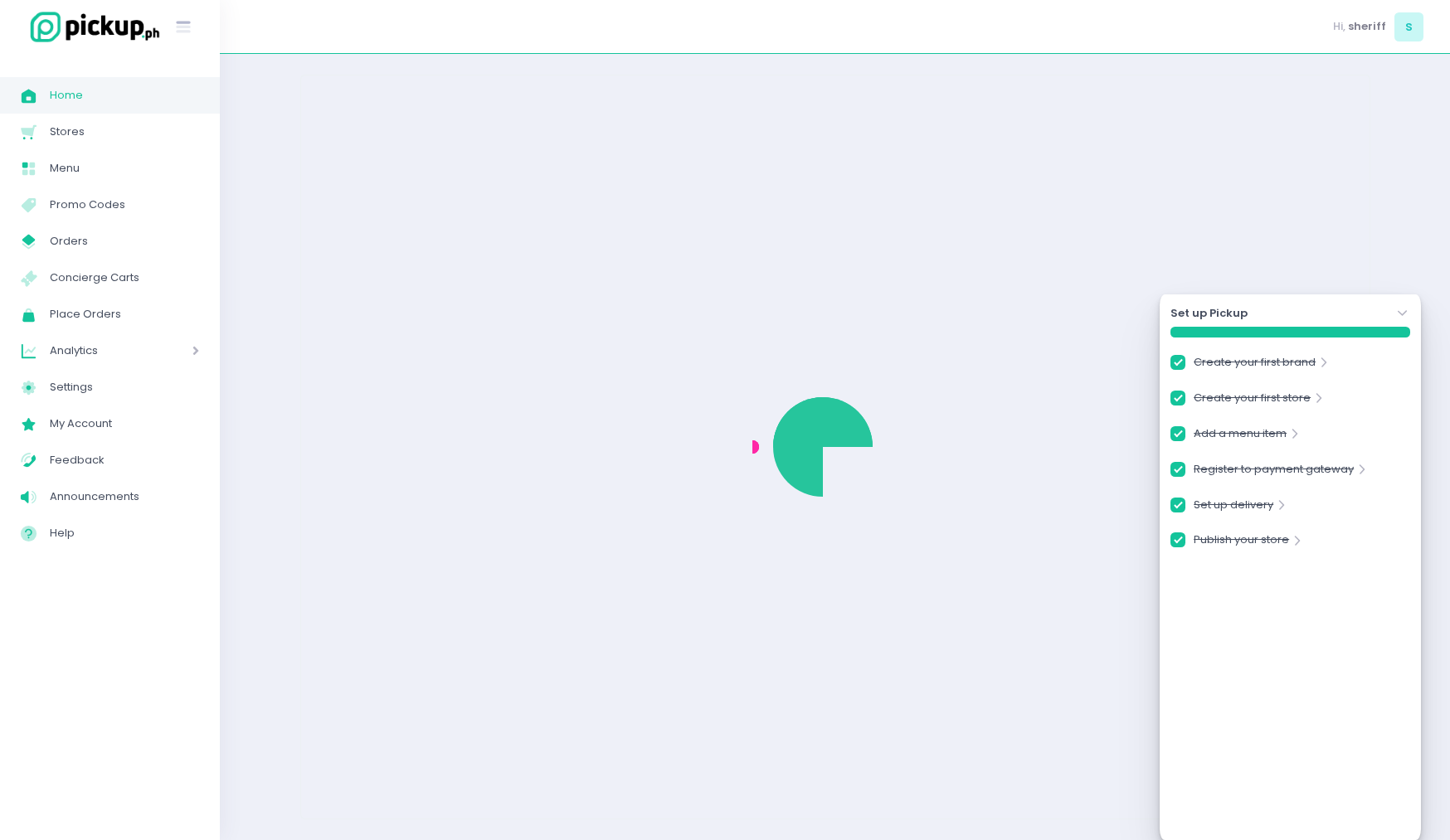
checkbox input "true"
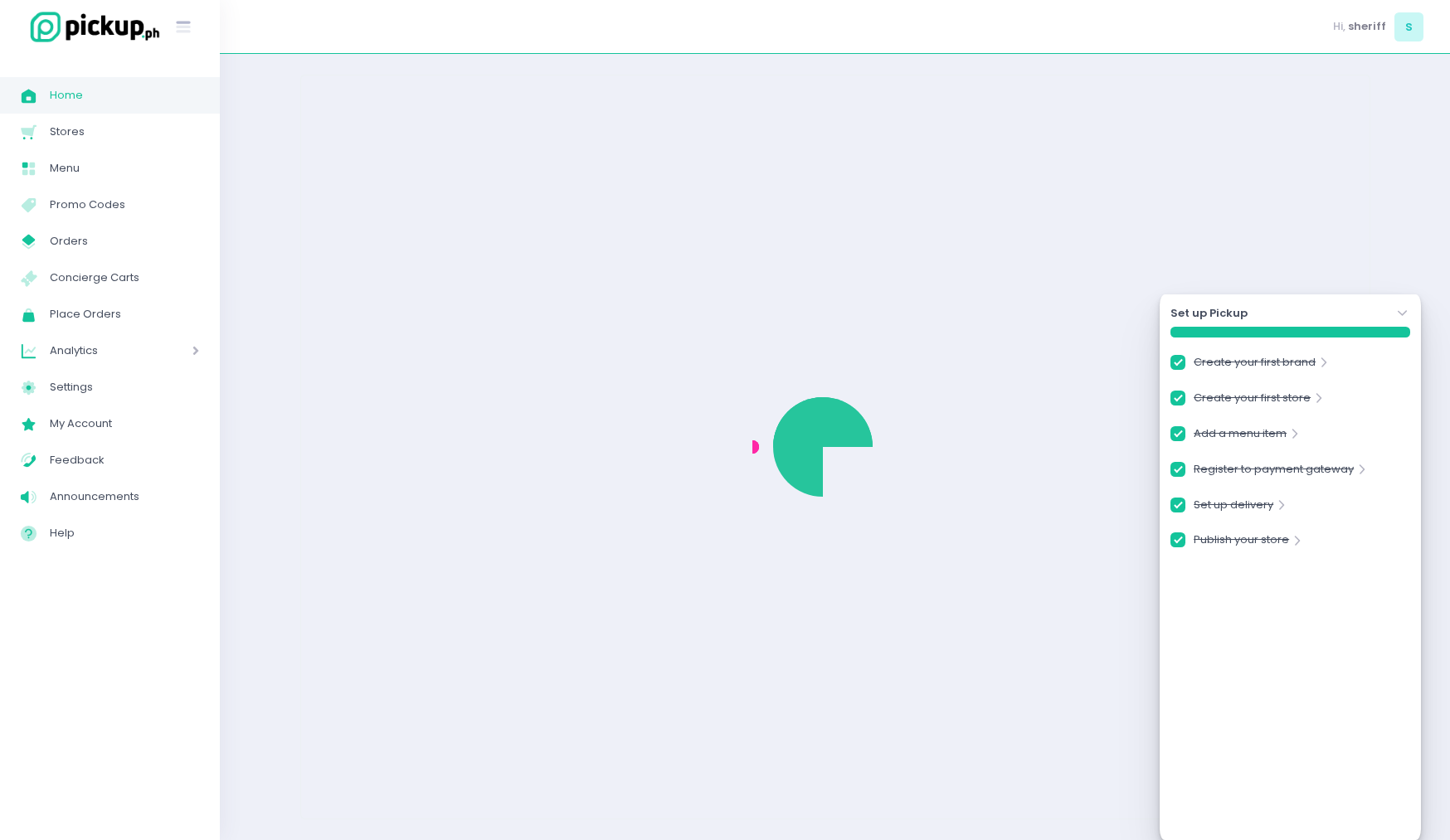
checkbox input "true"
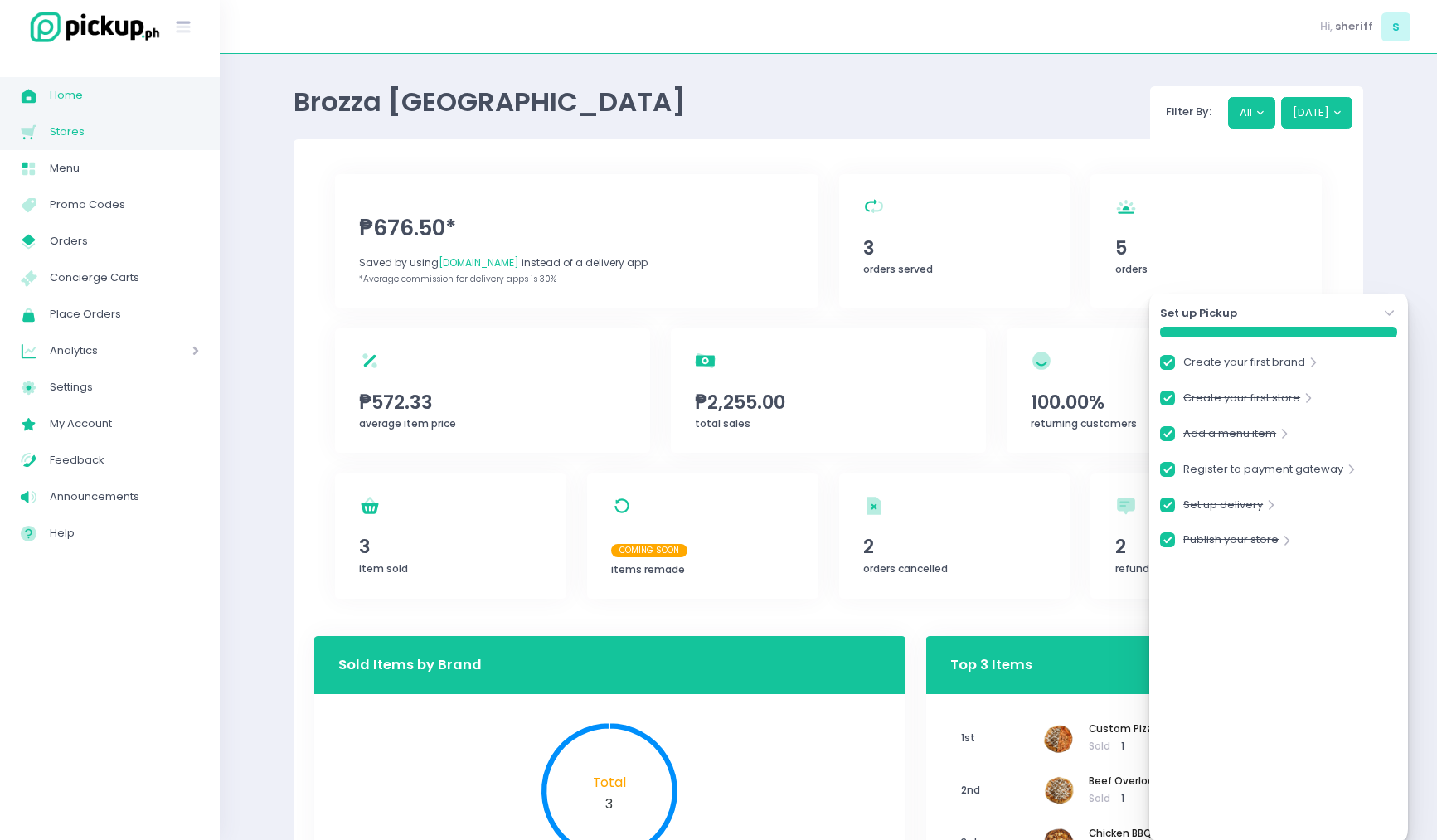
click at [122, 130] on span "Stores" at bounding box center [124, 131] width 149 height 21
checkbox input "true"
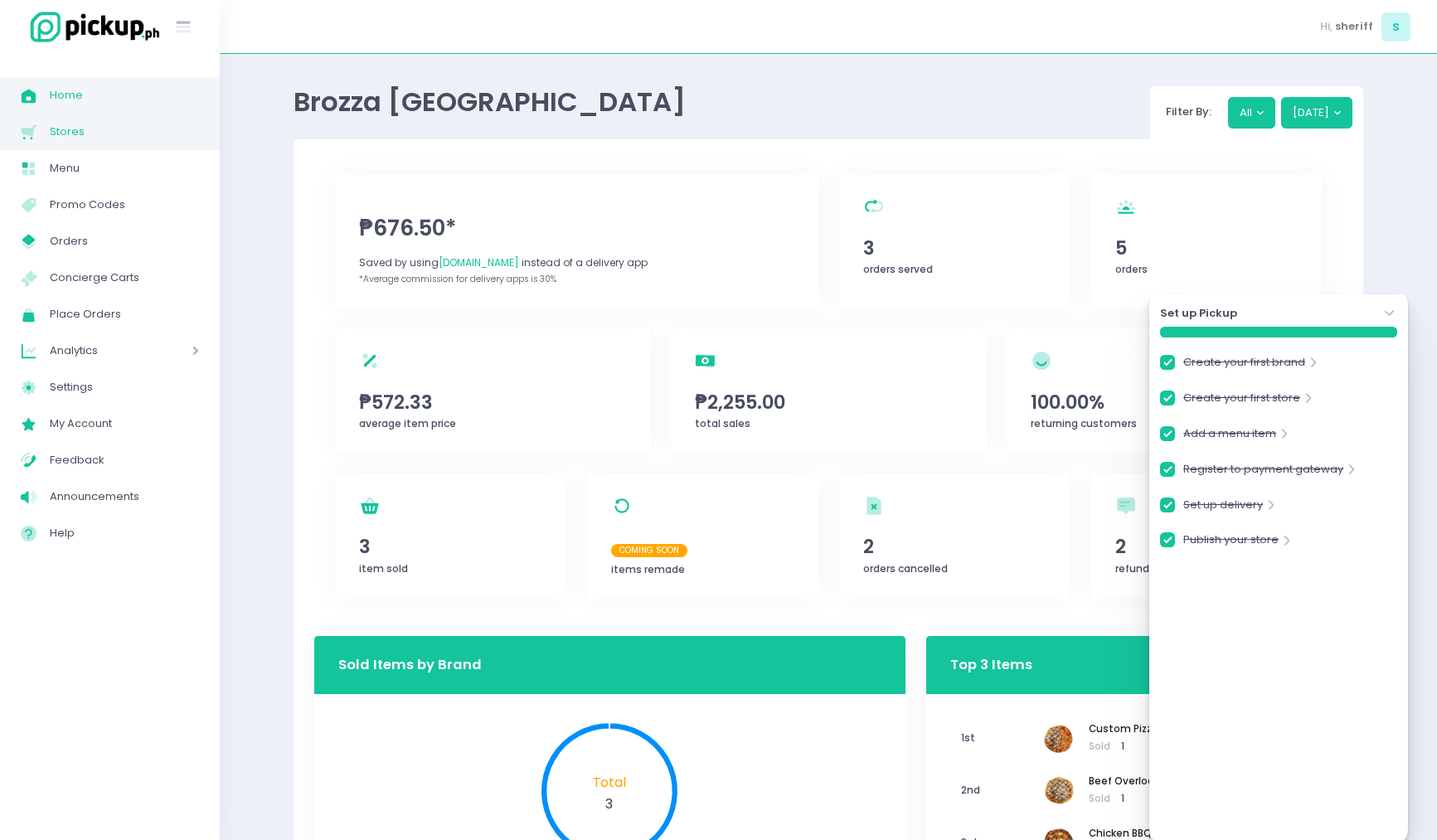
checkbox input "true"
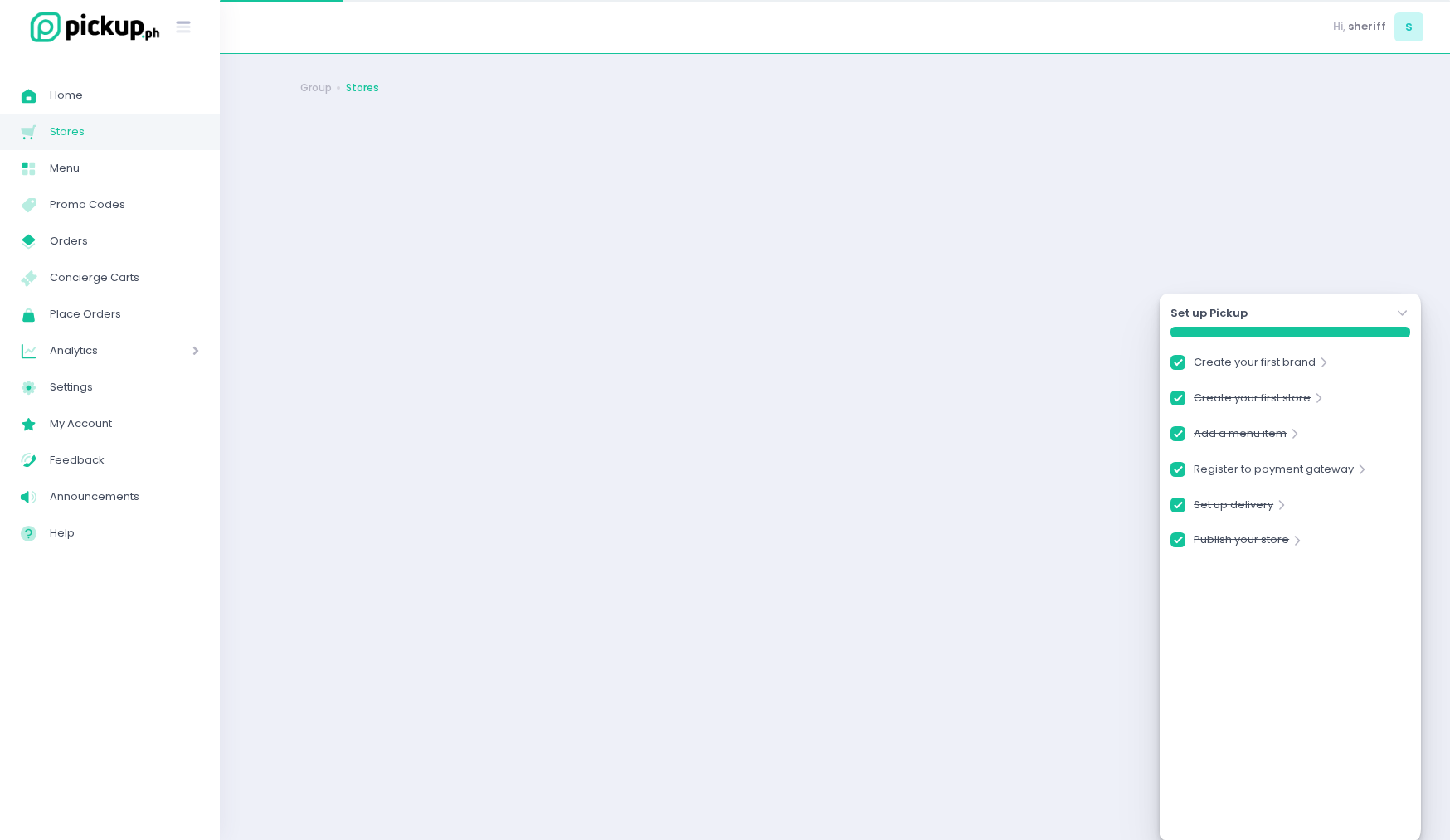
click at [122, 130] on span "Stores" at bounding box center [124, 131] width 149 height 21
checkbox input "true"
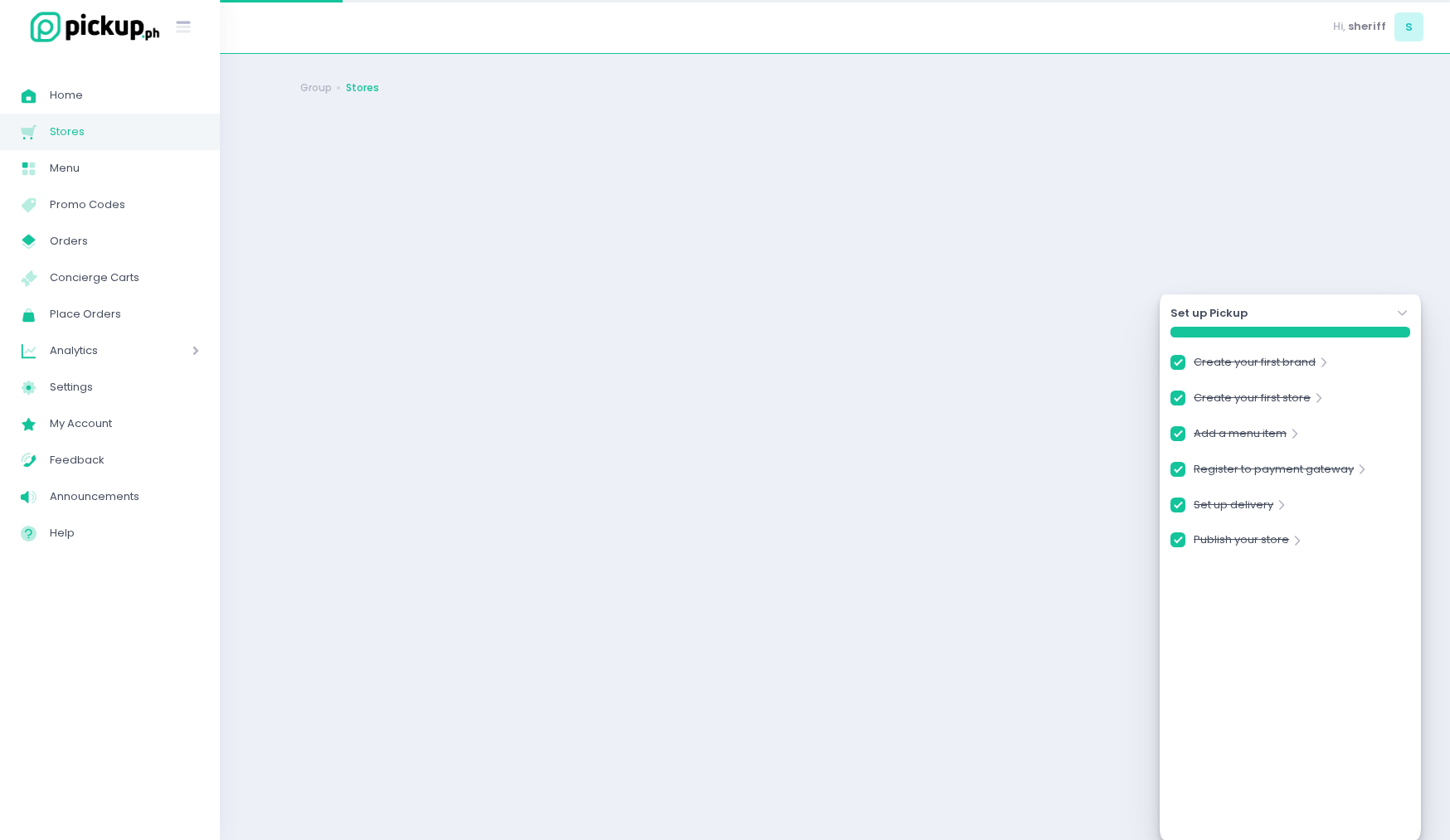
checkbox input "true"
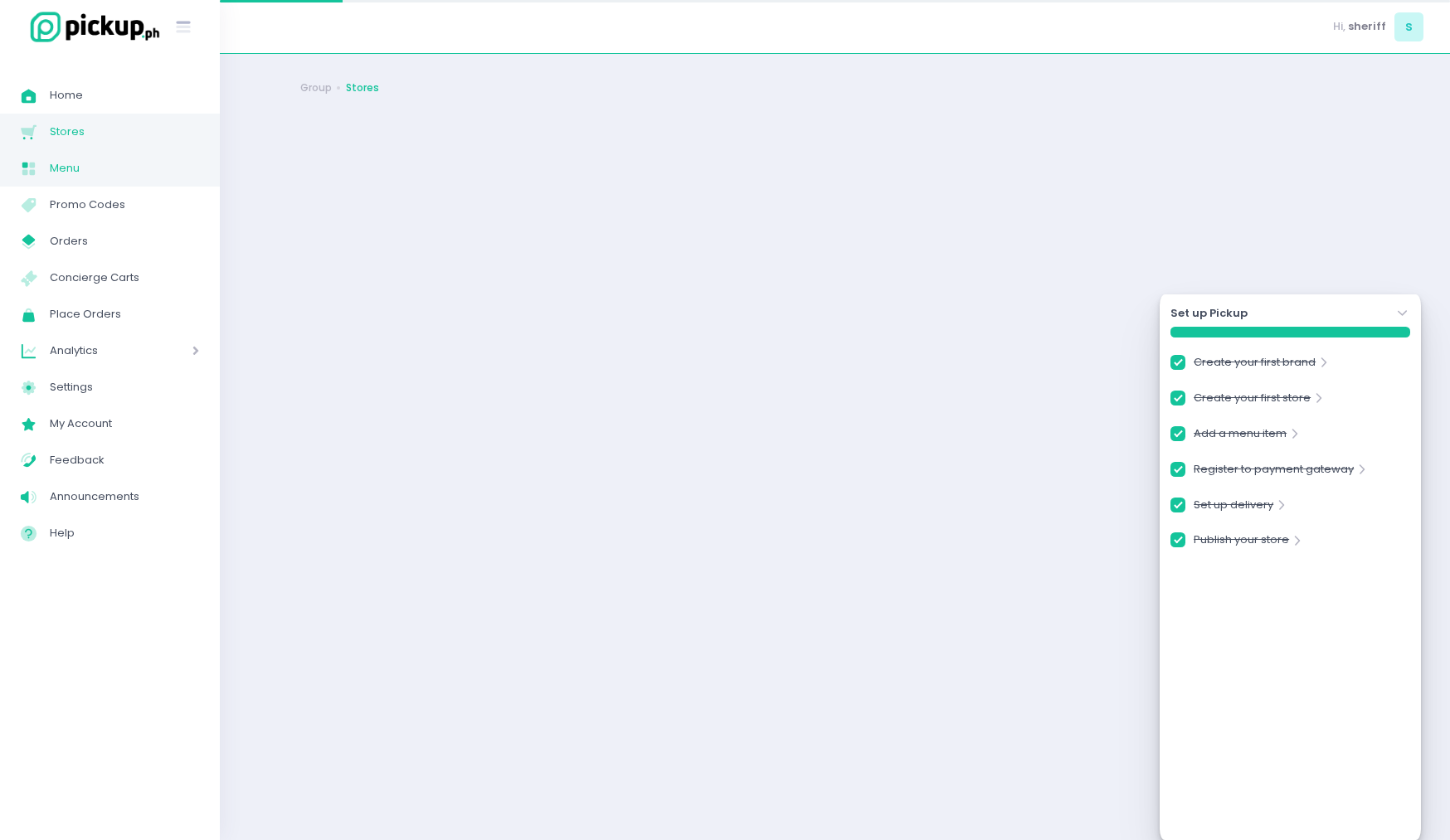
checkbox input "true"
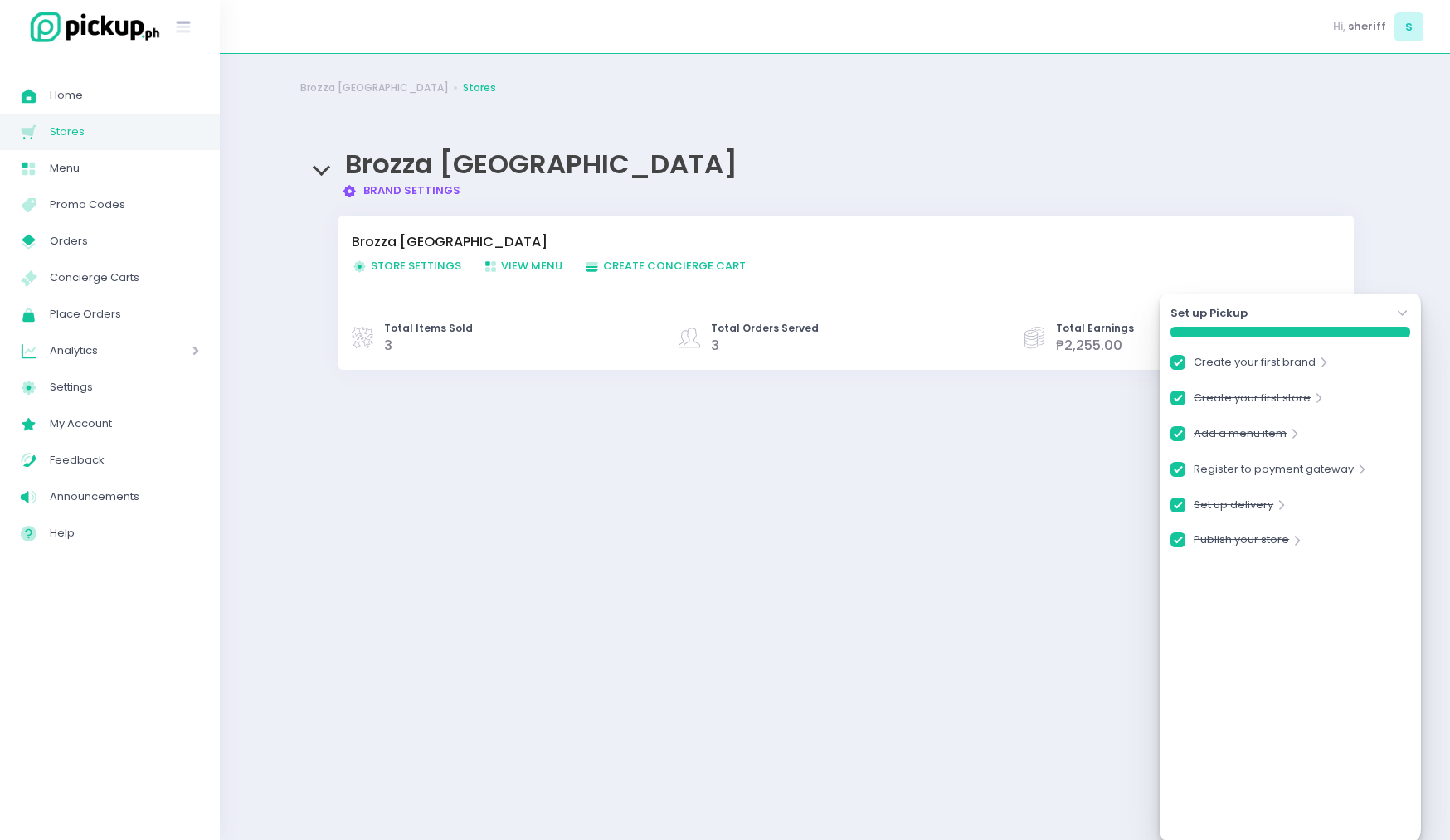
click at [383, 270] on span "Store Settings Created with Sketch. Store Settings" at bounding box center [406, 265] width 110 height 16
checkbox input "true"
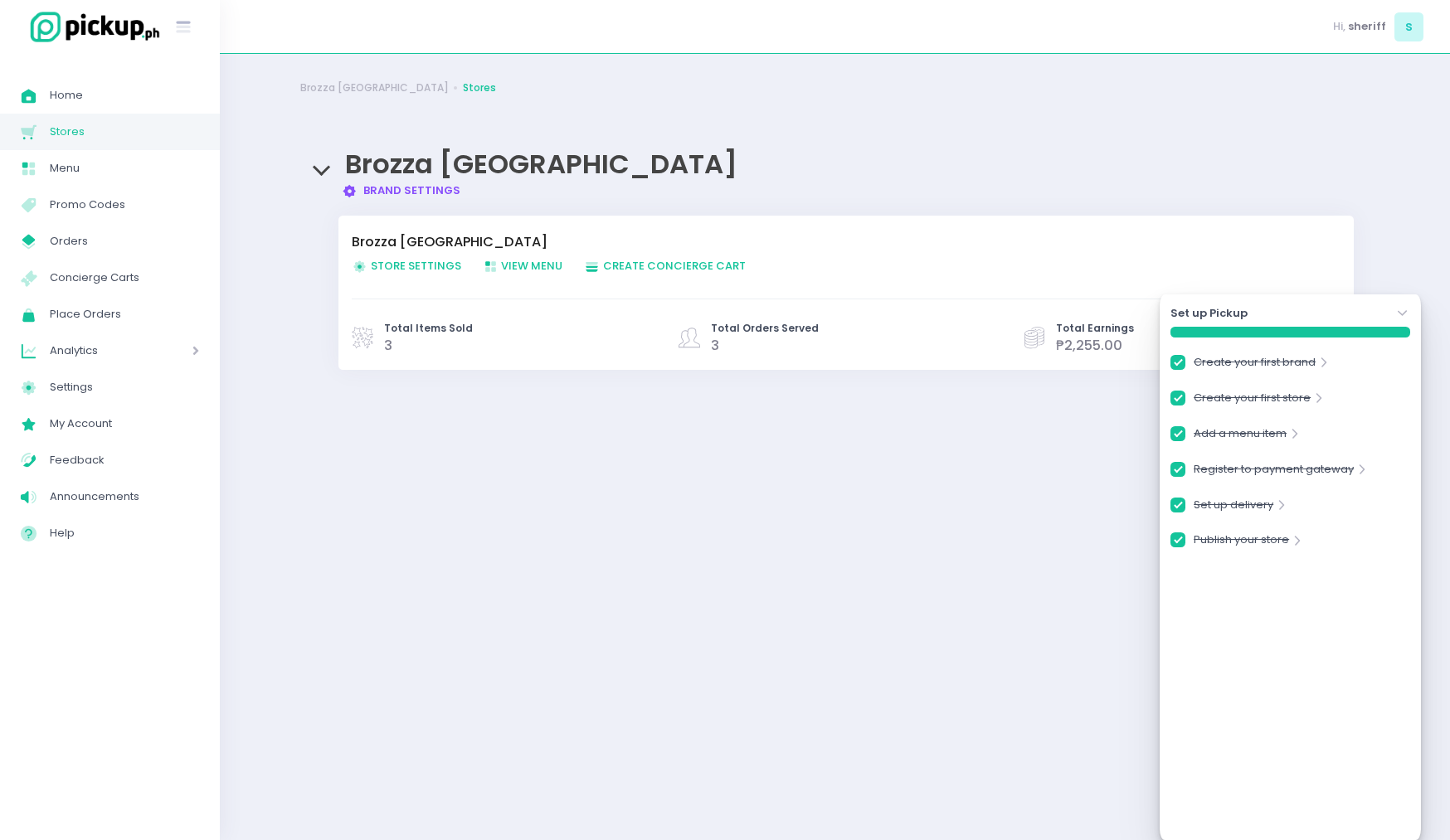
checkbox input "true"
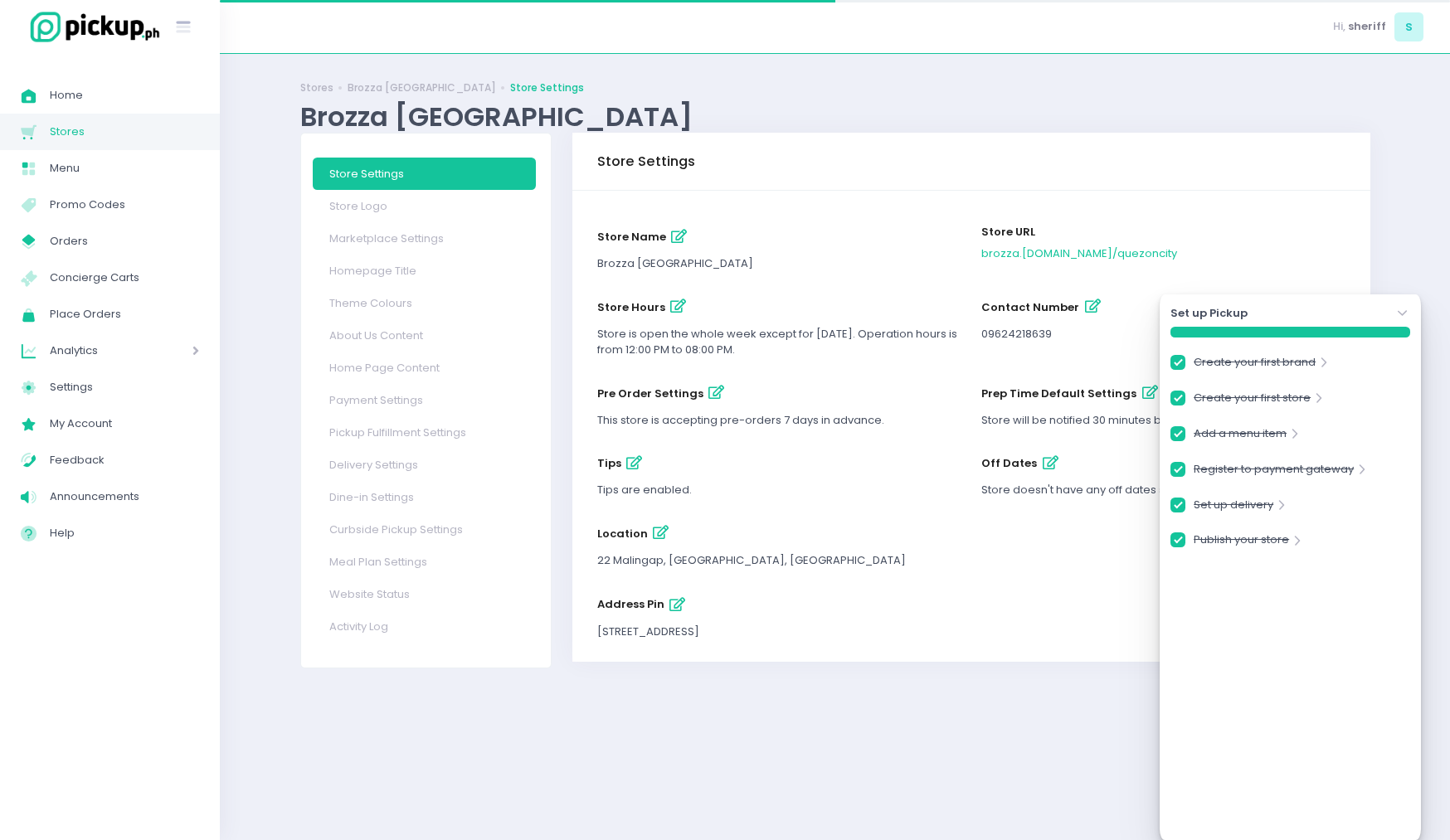
checkbox input "true"
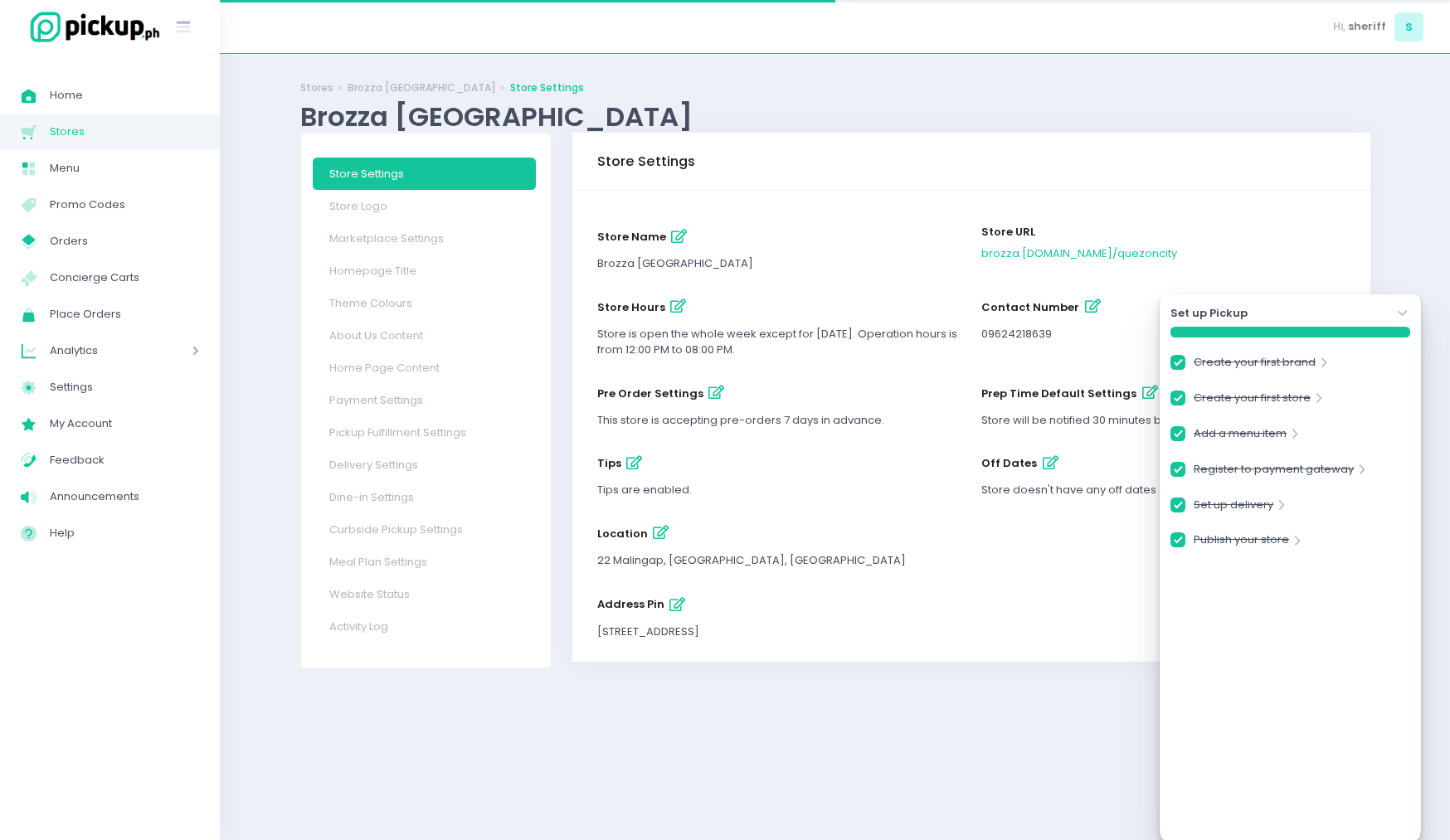
checkbox input "true"
click at [456, 234] on link "Marketplace Settings" at bounding box center [424, 238] width 223 height 32
checkbox input "true"
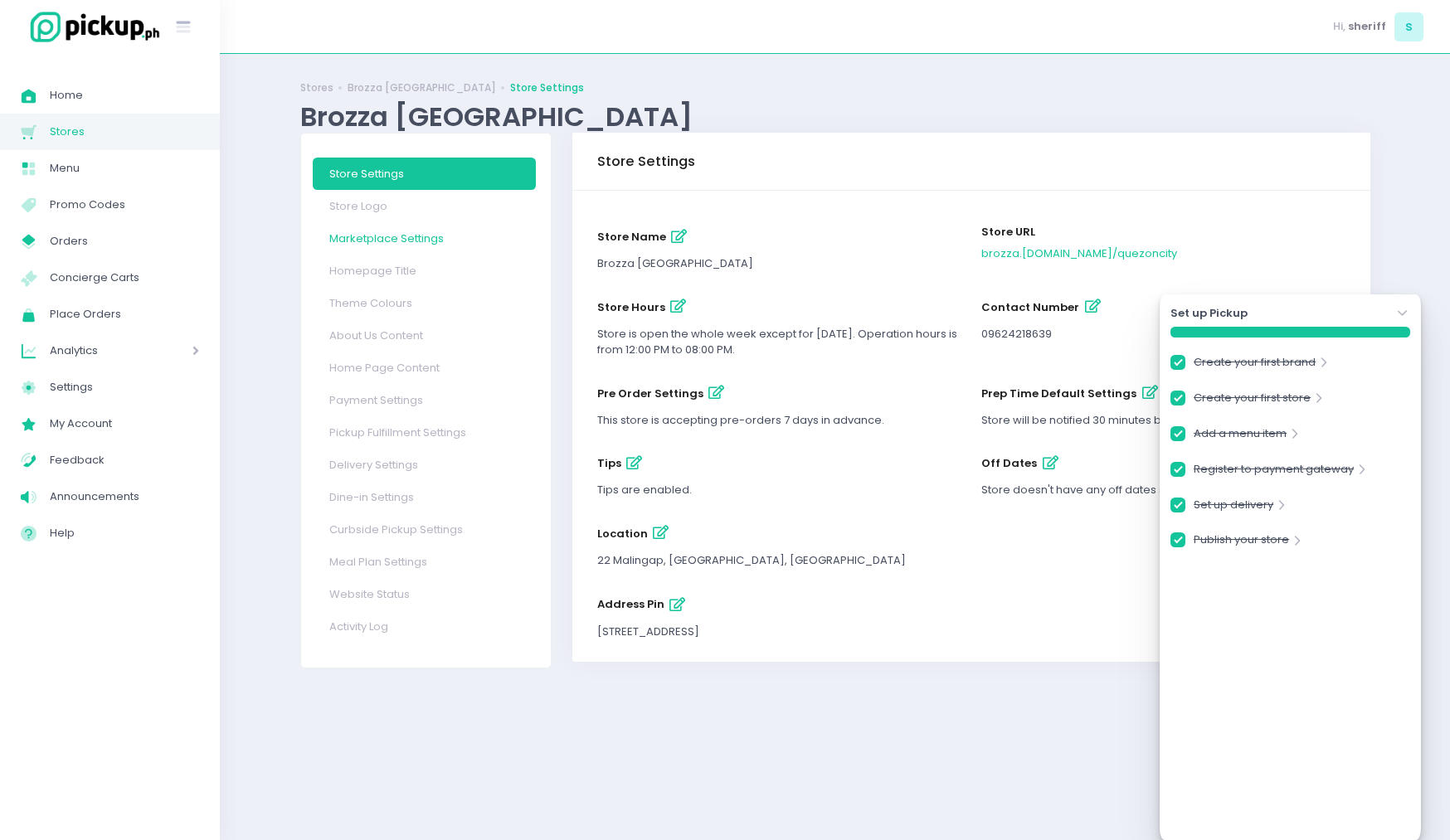
checkbox input "true"
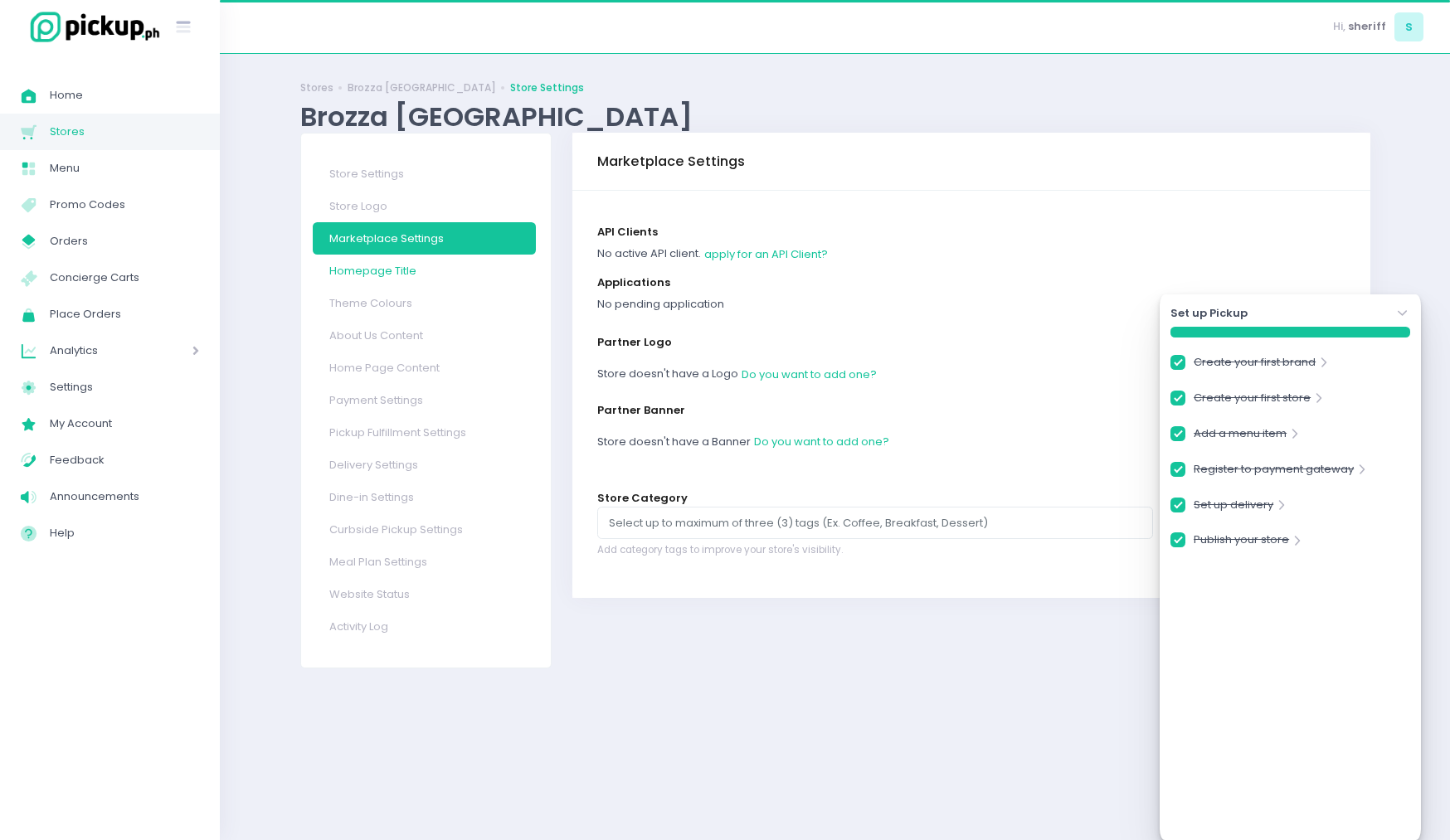
click at [436, 279] on link "Homepage Title" at bounding box center [424, 270] width 223 height 32
checkbox input "true"
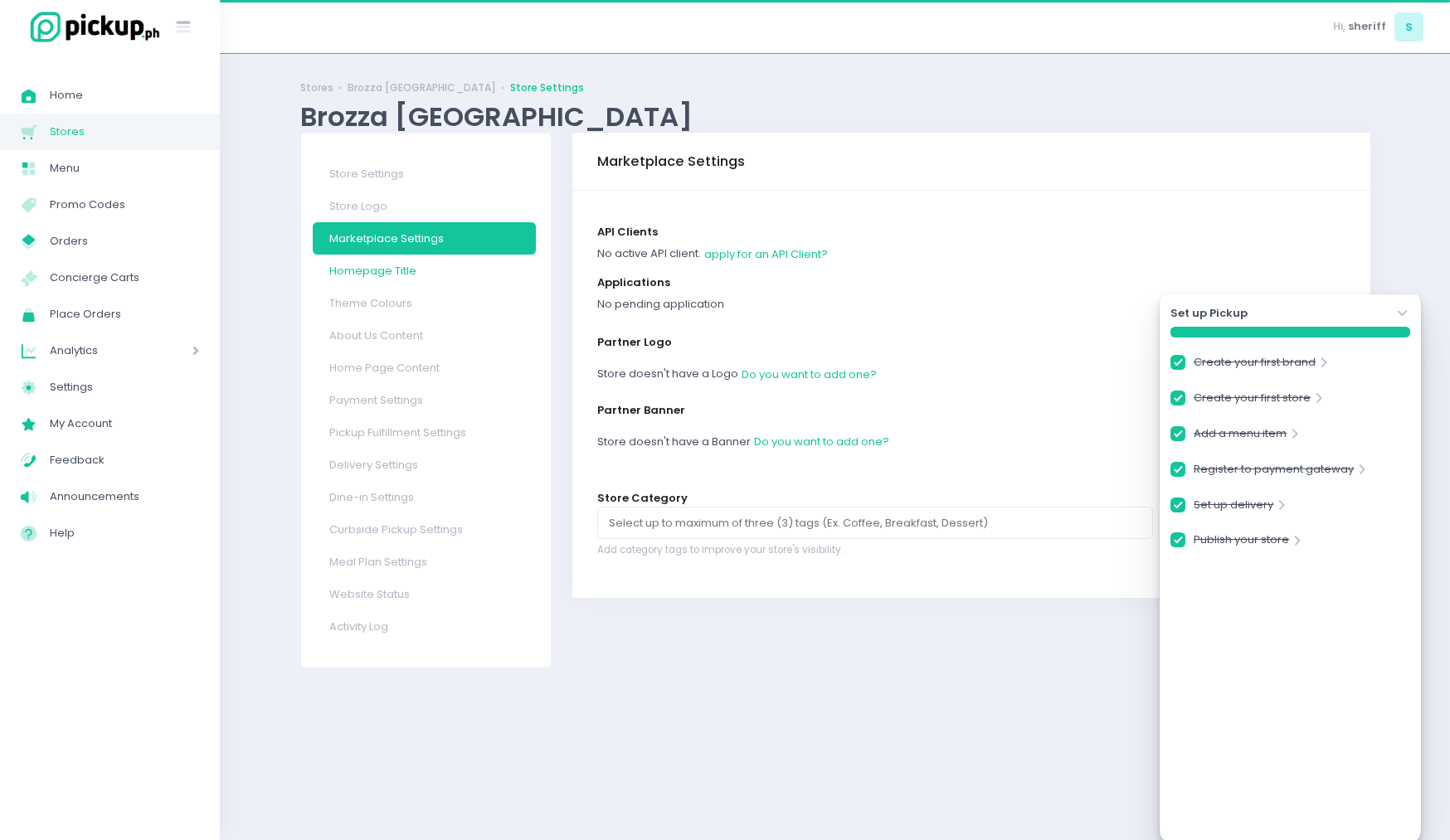
checkbox input "true"
select select "normal"
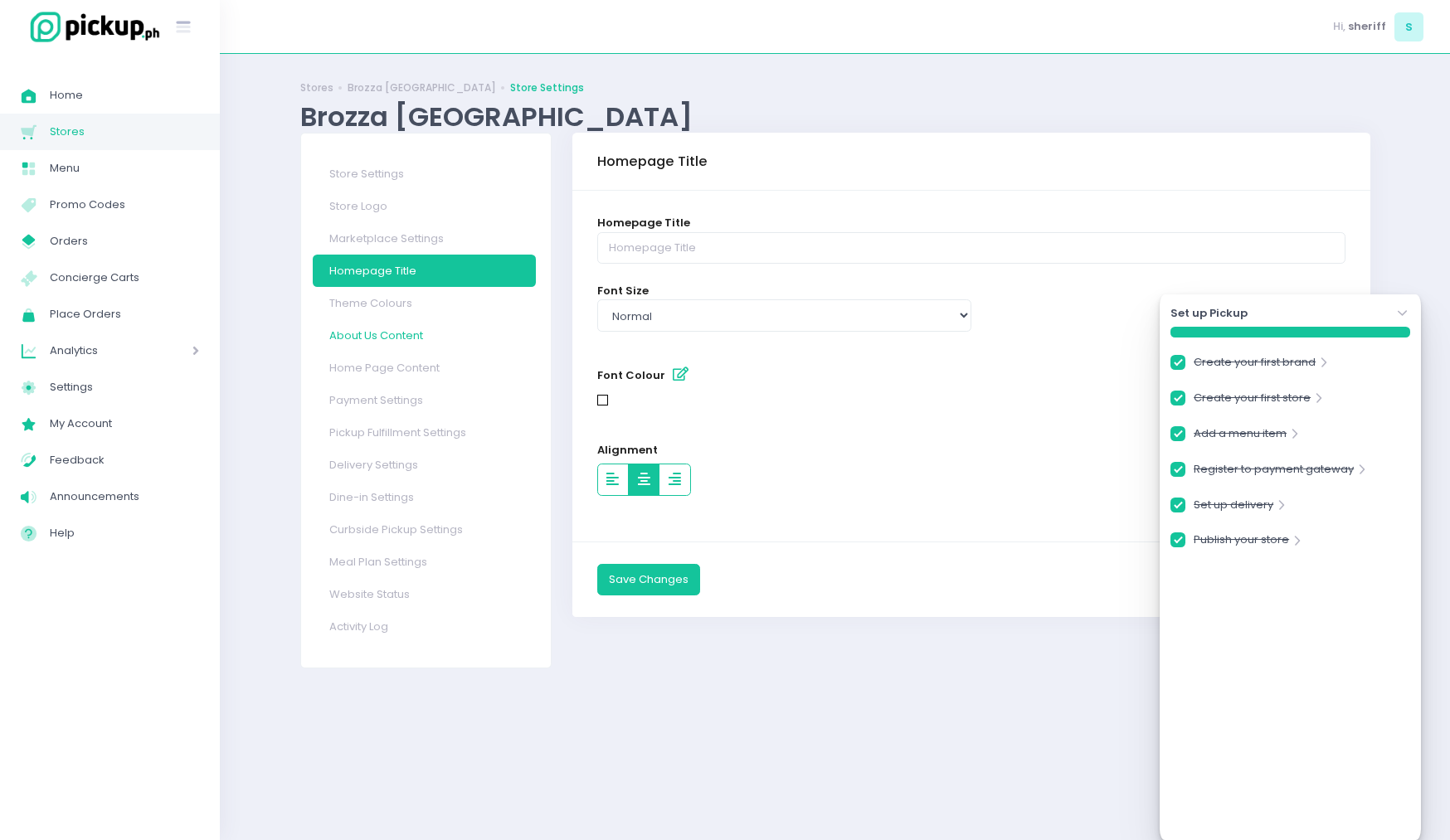
click at [407, 322] on link "About Us Content" at bounding box center [424, 335] width 223 height 32
checkbox input "true"
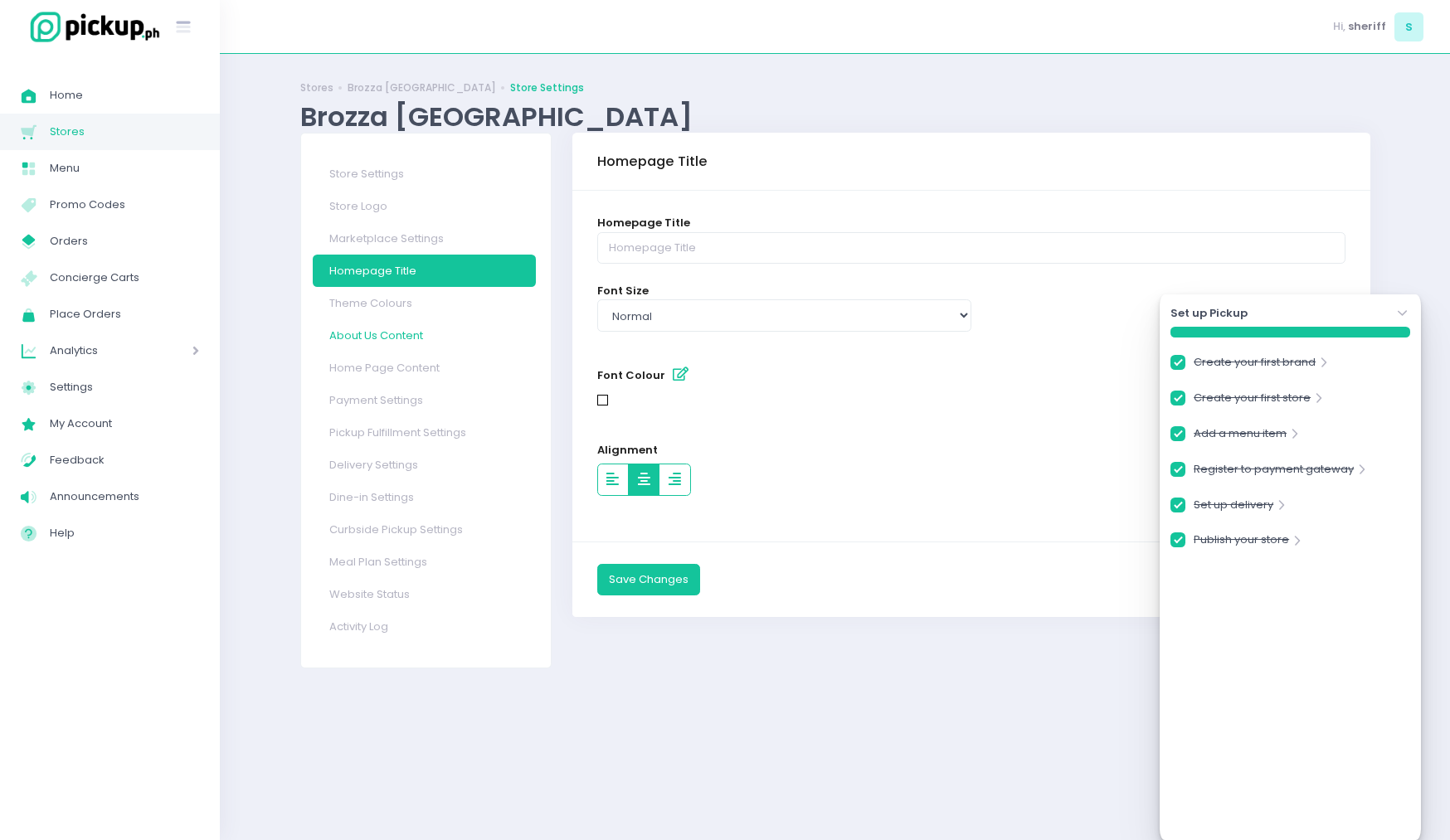
checkbox input "true"
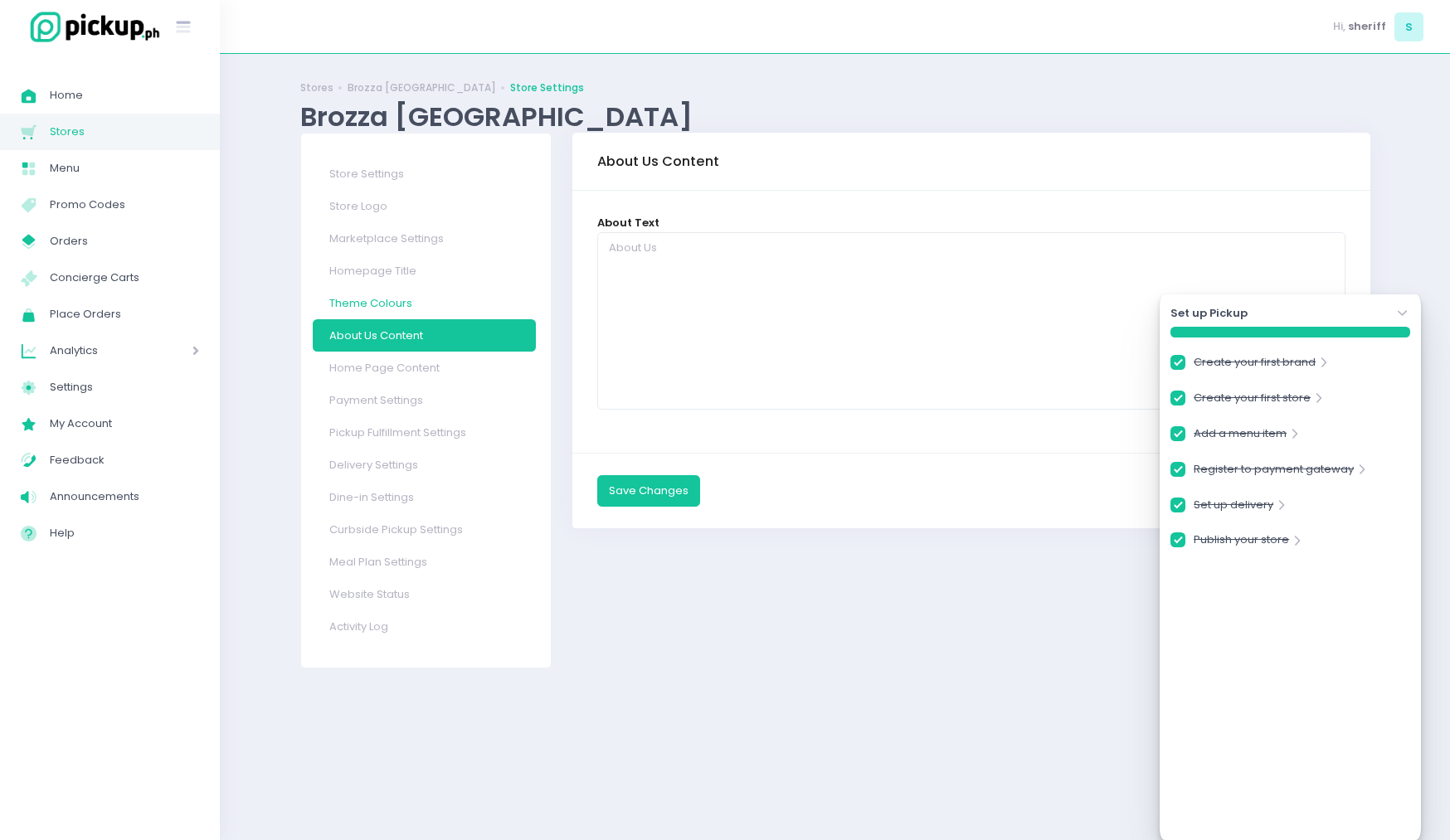
click at [412, 309] on link "Theme Colours" at bounding box center [424, 302] width 223 height 32
checkbox input "true"
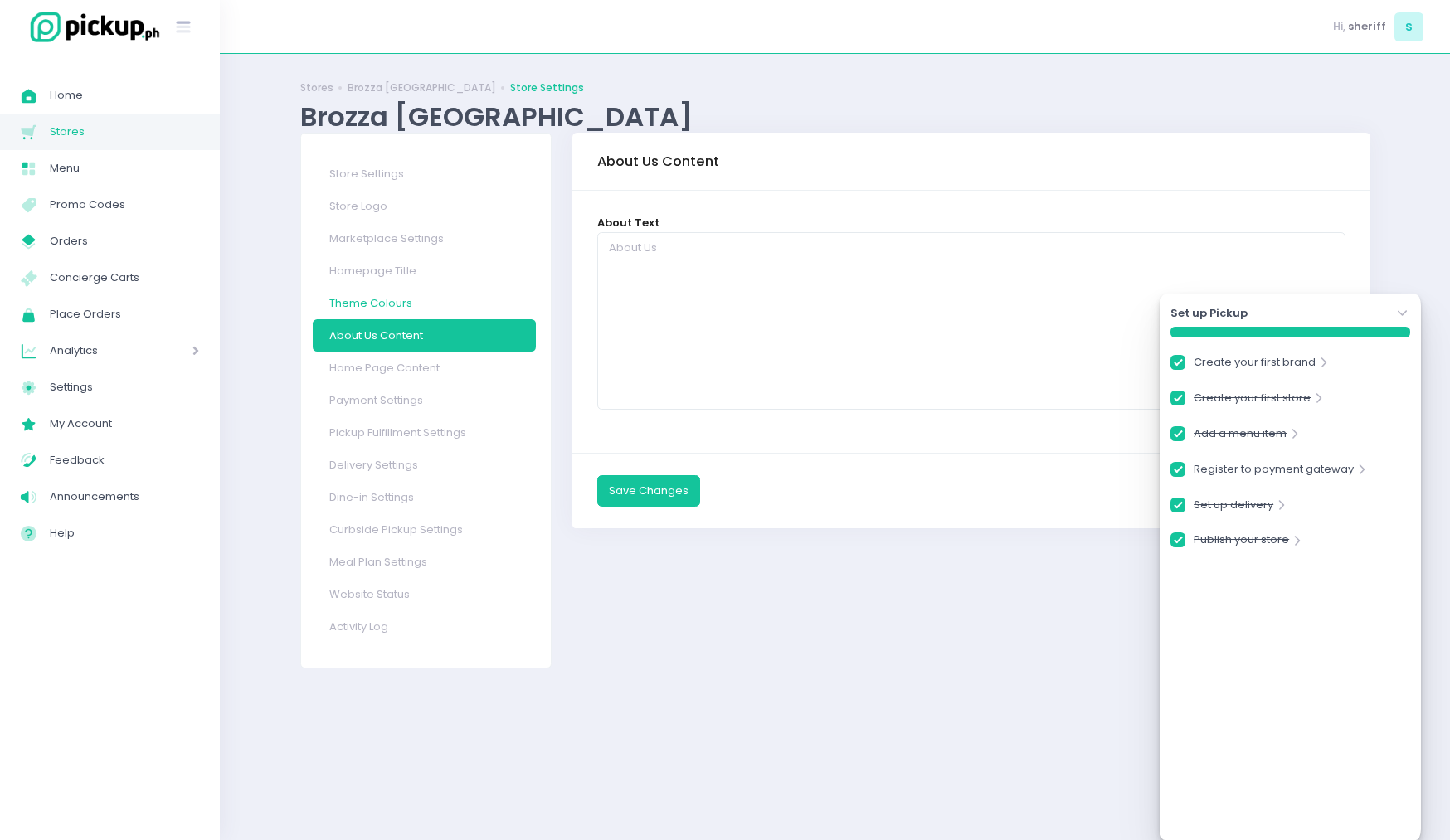
checkbox input "true"
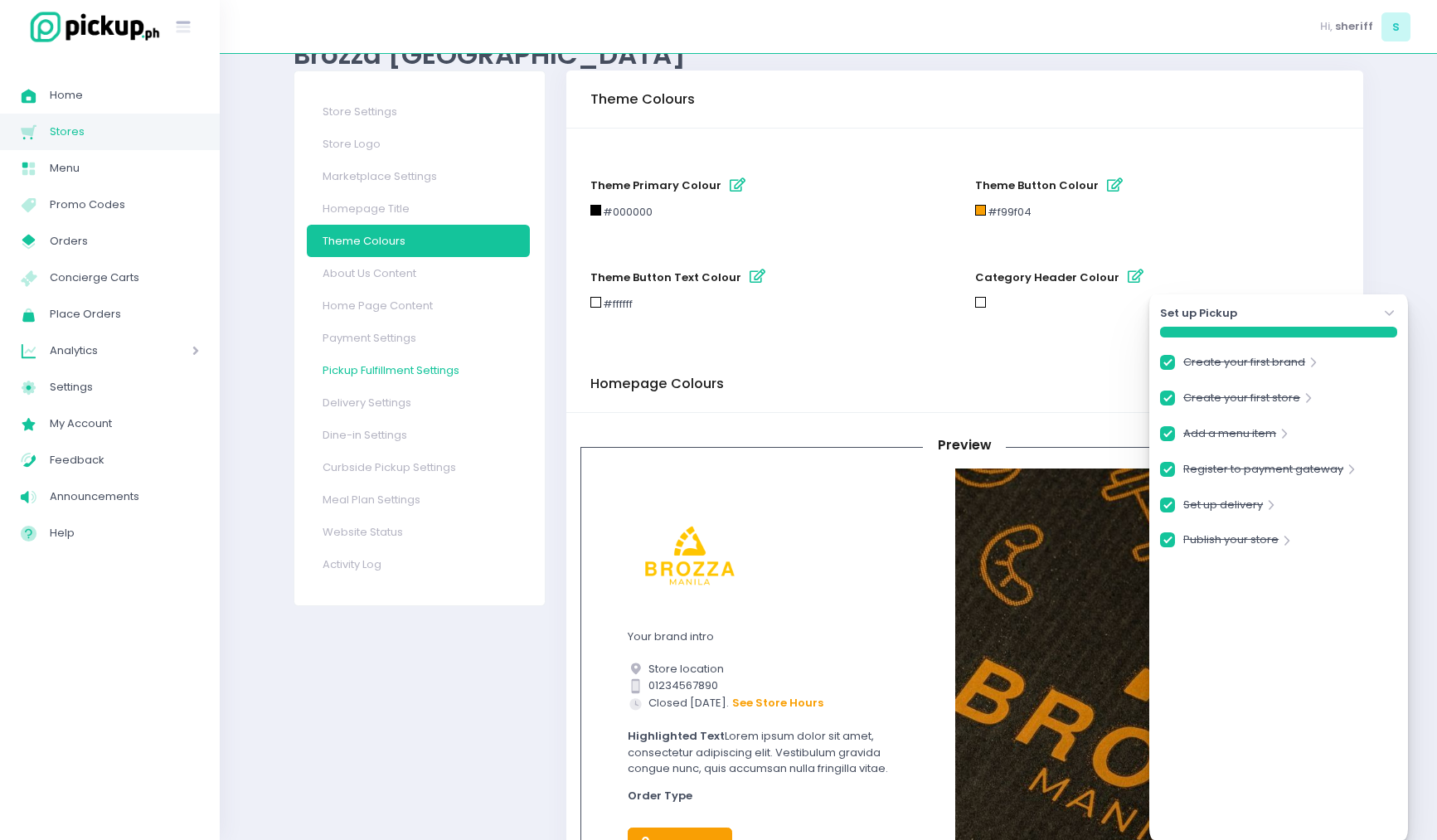
scroll to position [71, 0]
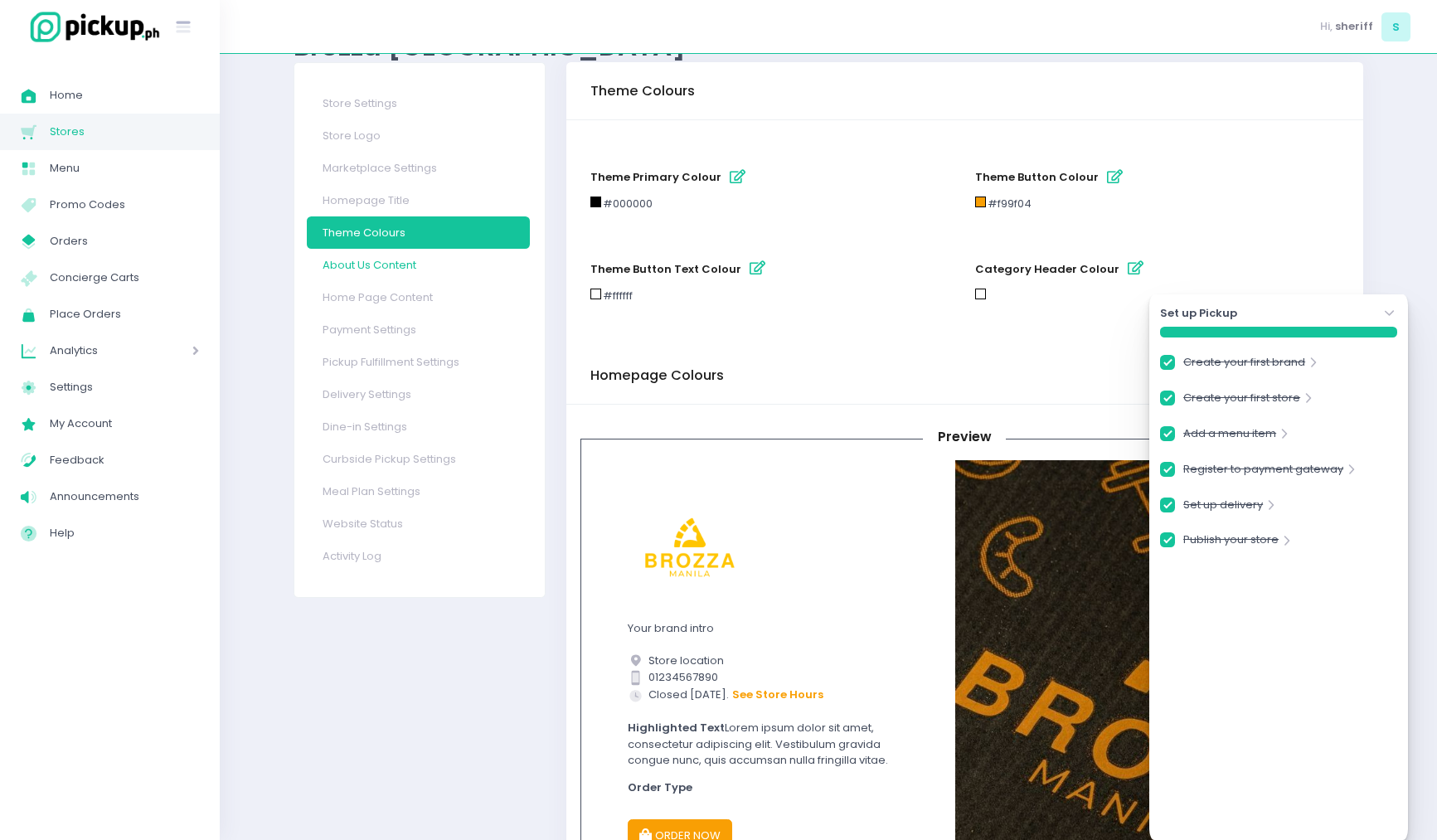
click at [420, 274] on link "About Us Content" at bounding box center [418, 264] width 223 height 32
checkbox input "true"
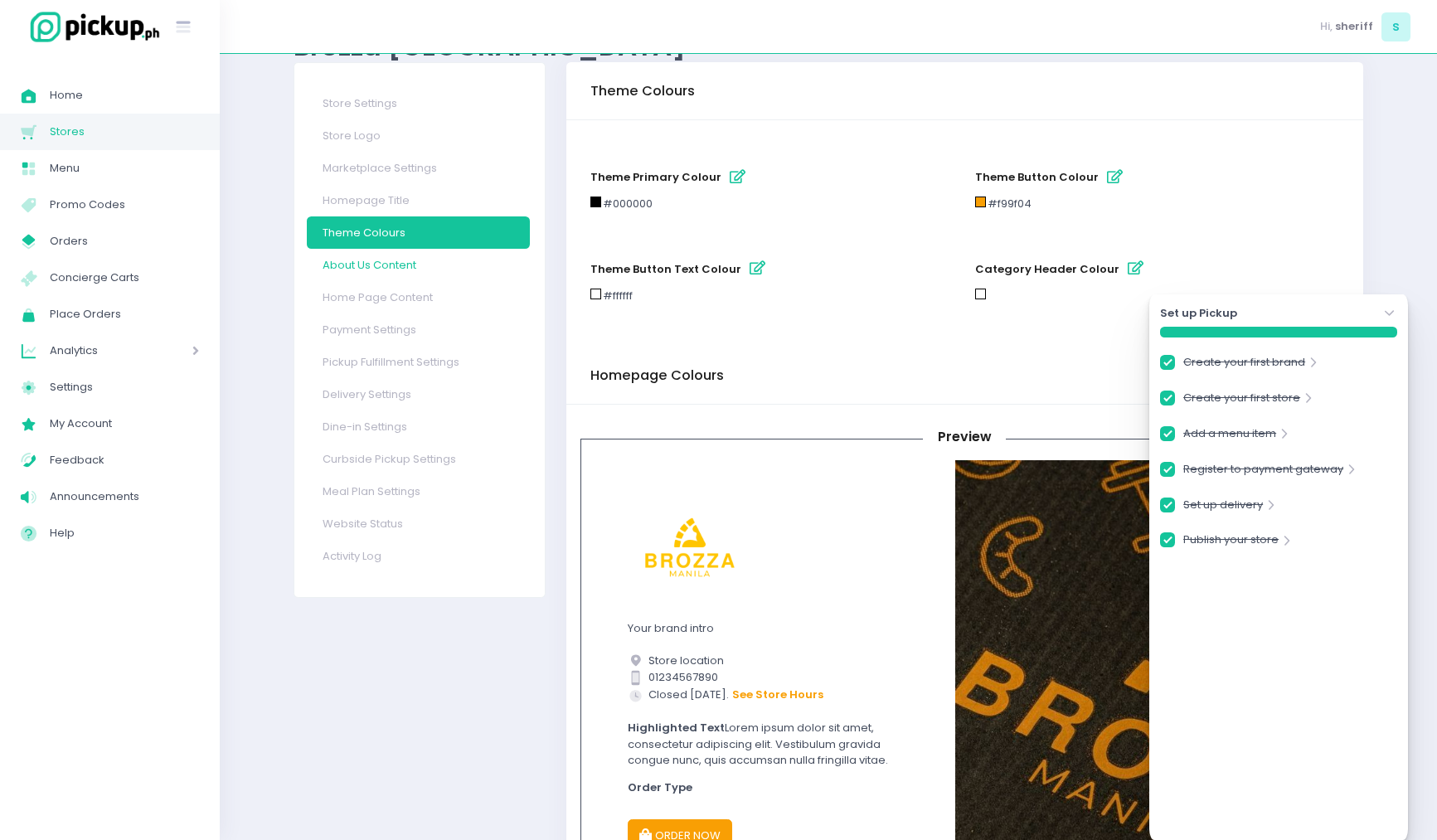
checkbox input "true"
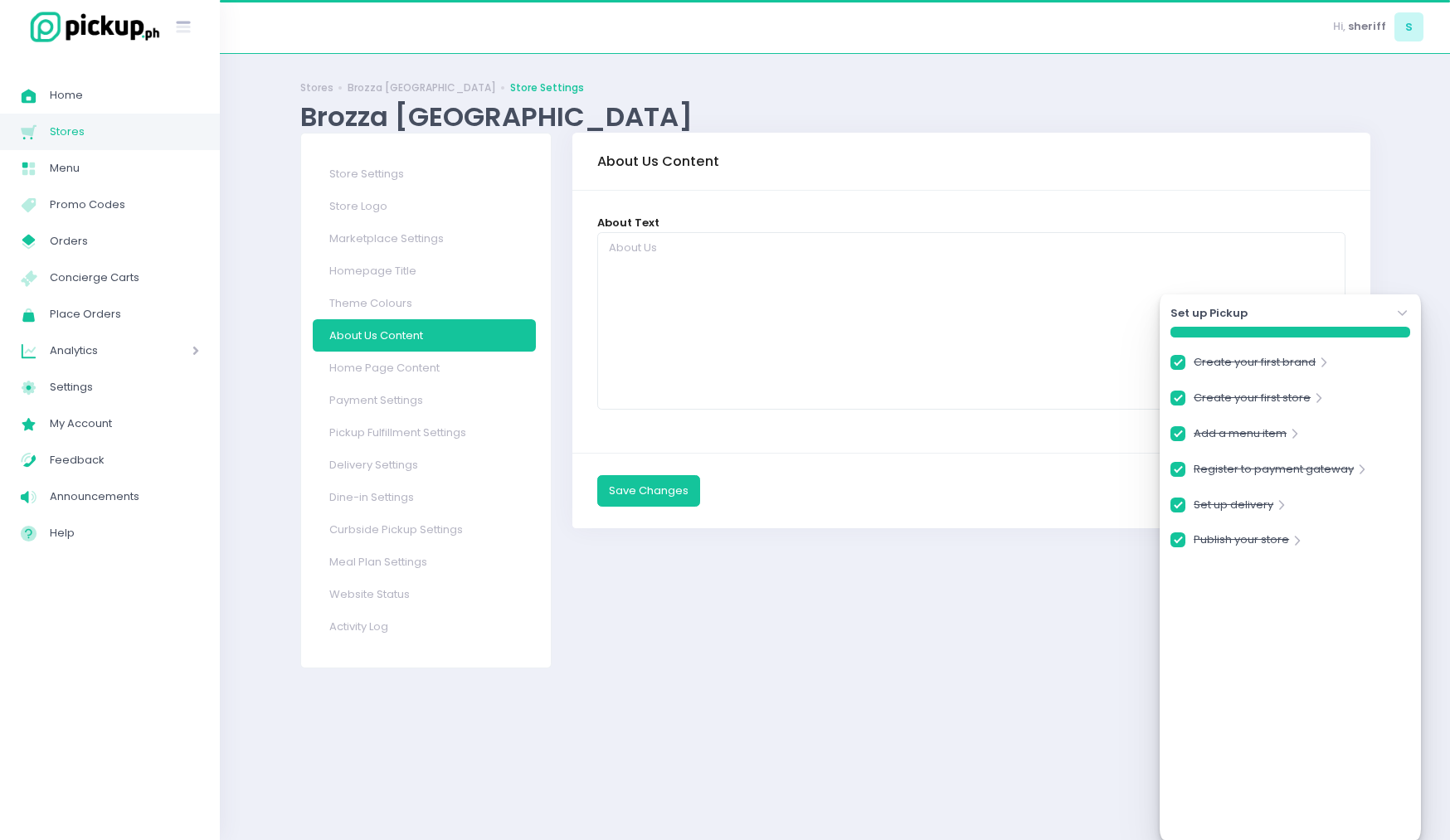
click at [420, 303] on link "Theme Colours" at bounding box center [424, 302] width 223 height 32
checkbox input "true"
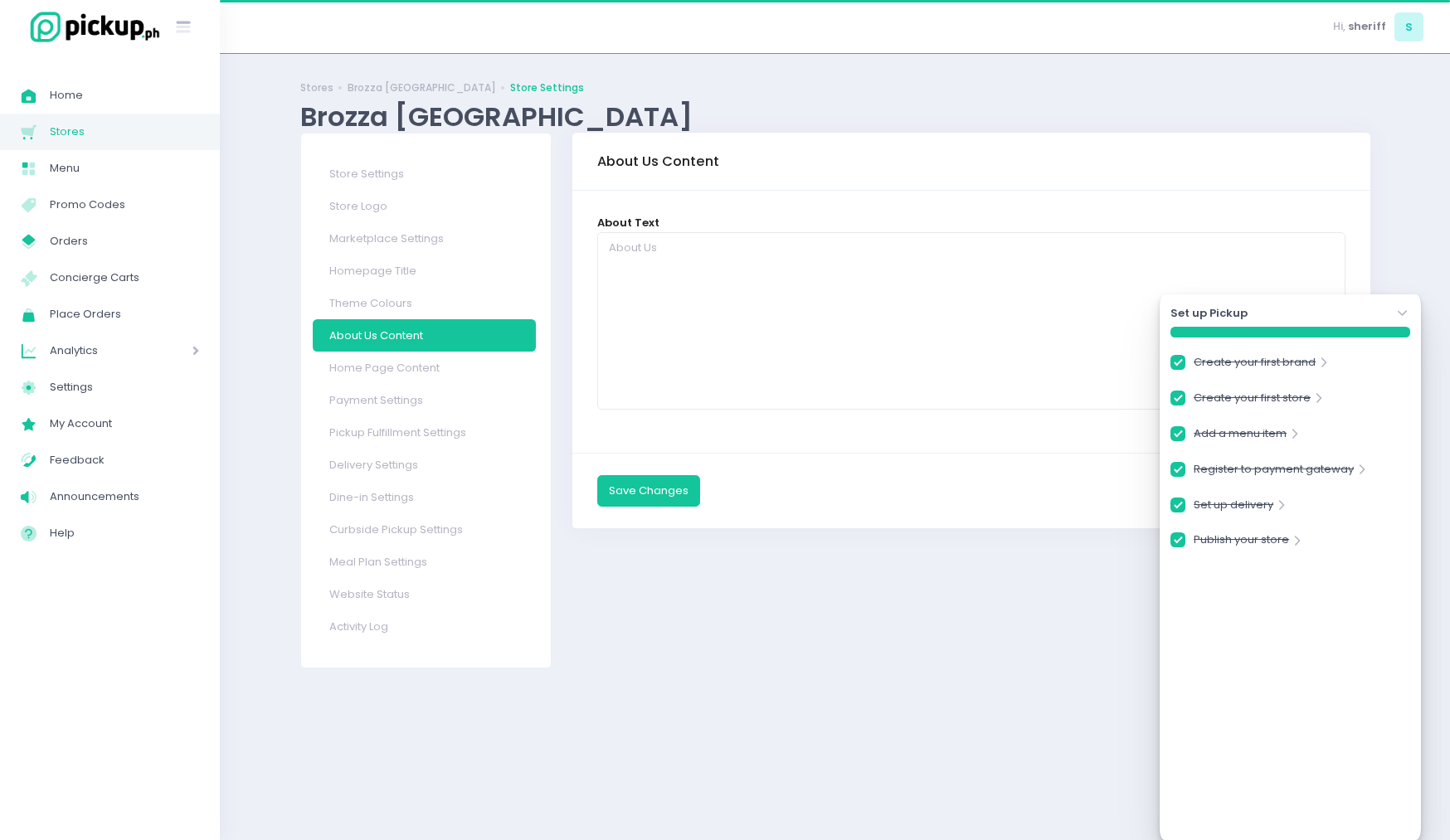
checkbox input "true"
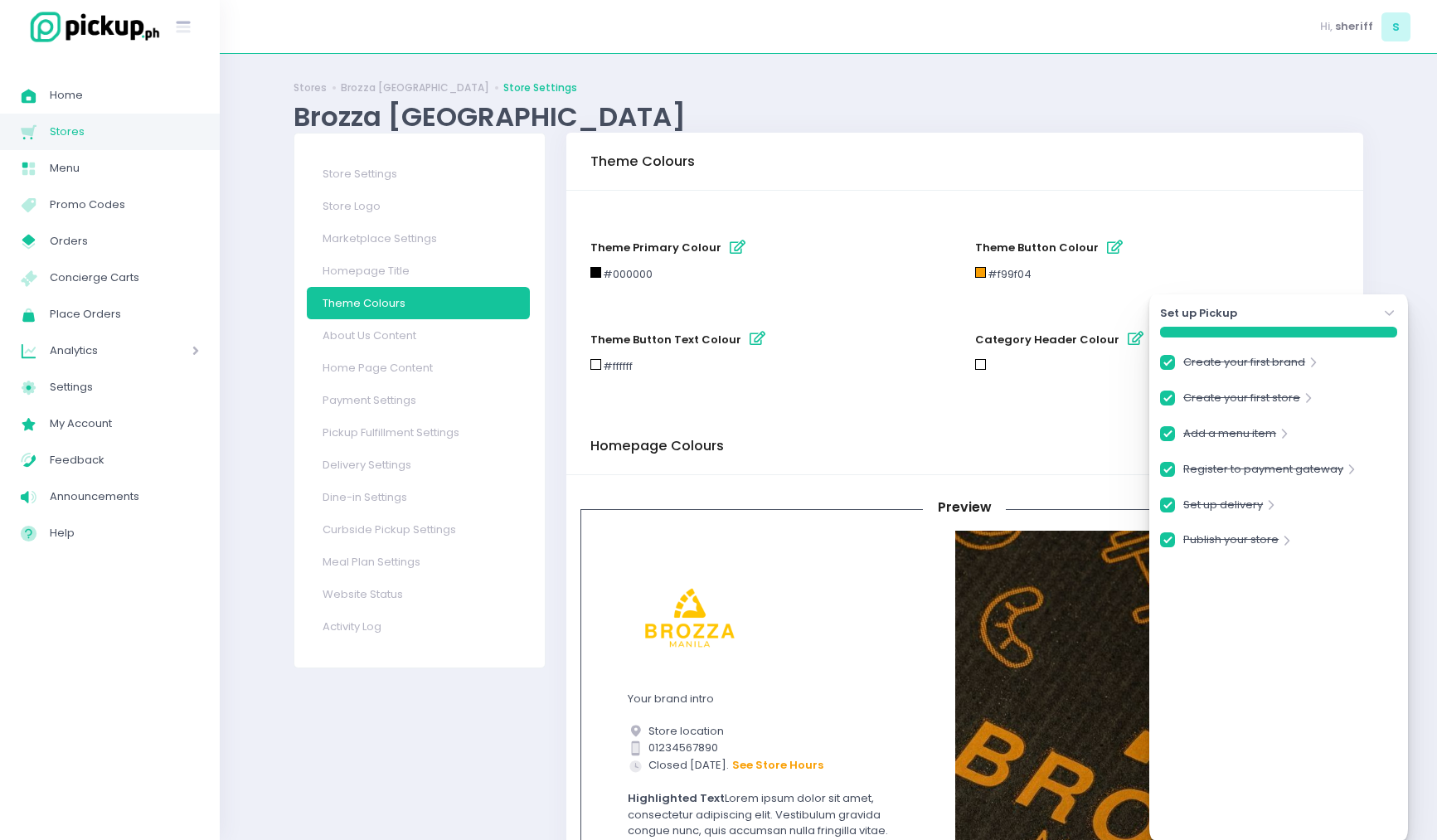
click at [1384, 309] on icon "Stockholm-icons / Navigation / Angle-down Created with Sketch." at bounding box center [1390, 313] width 17 height 17
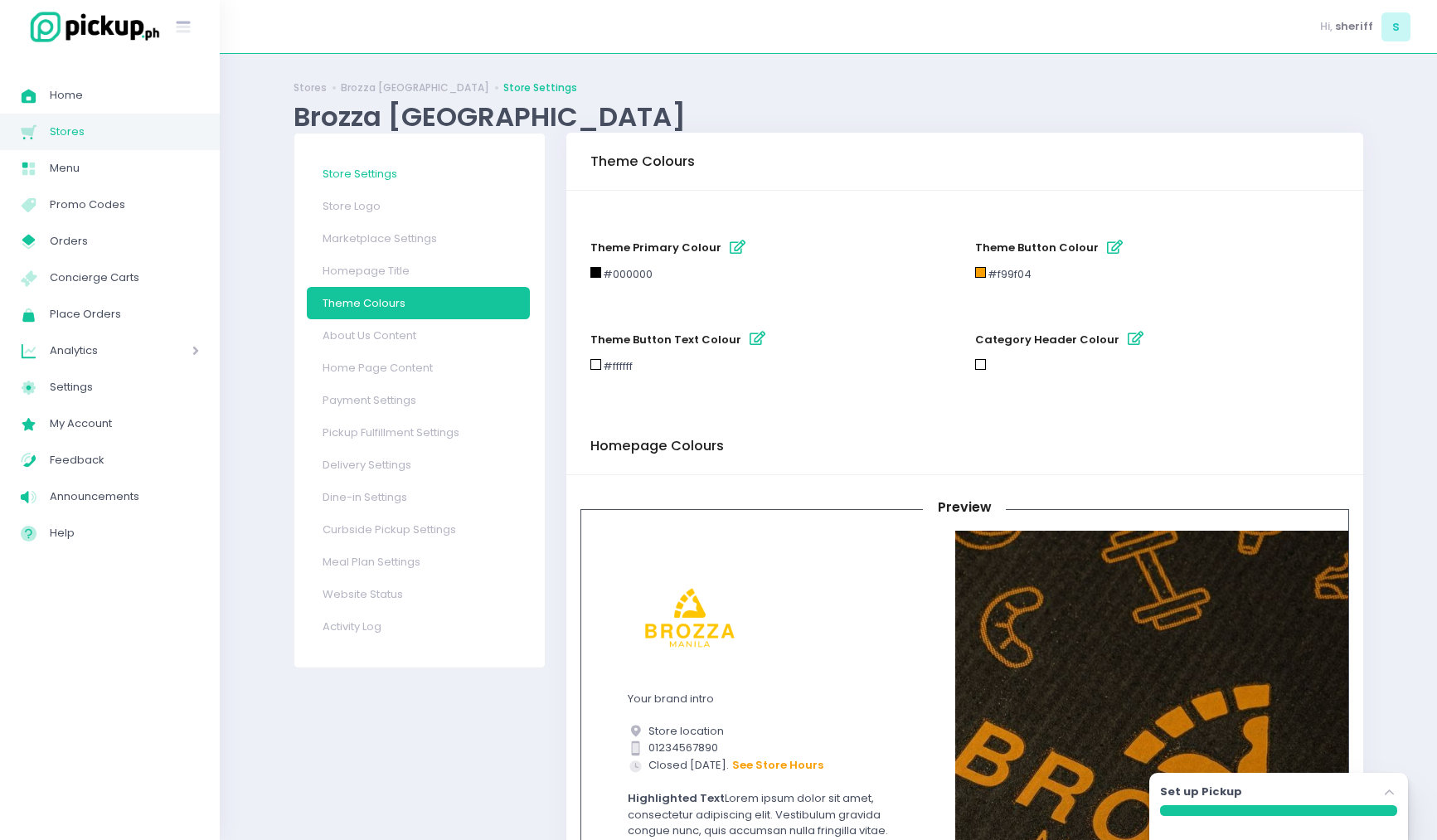
click at [411, 170] on link "Store Settings" at bounding box center [418, 173] width 223 height 32
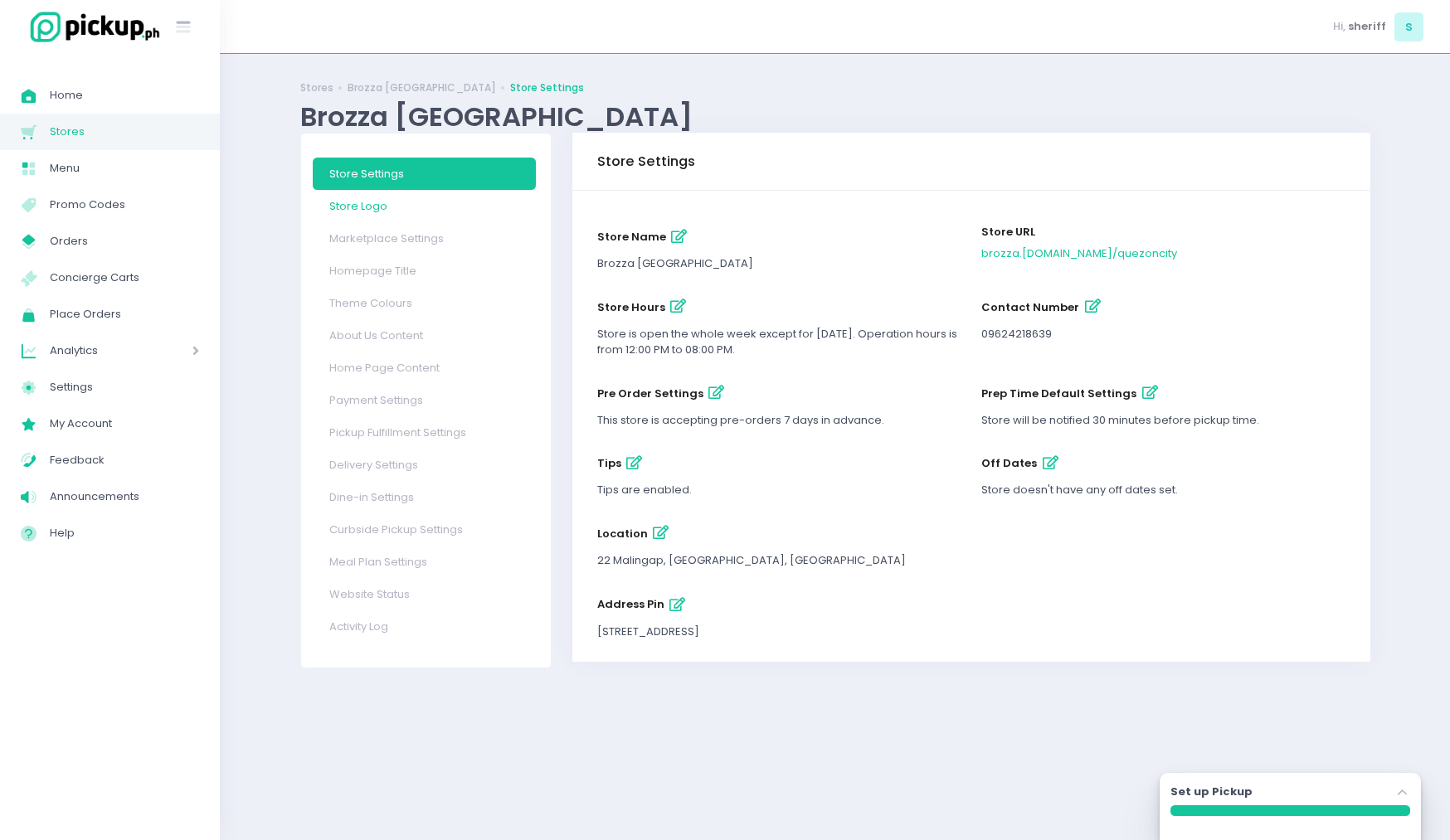
click at [415, 198] on link "Store Logo" at bounding box center [424, 205] width 223 height 32
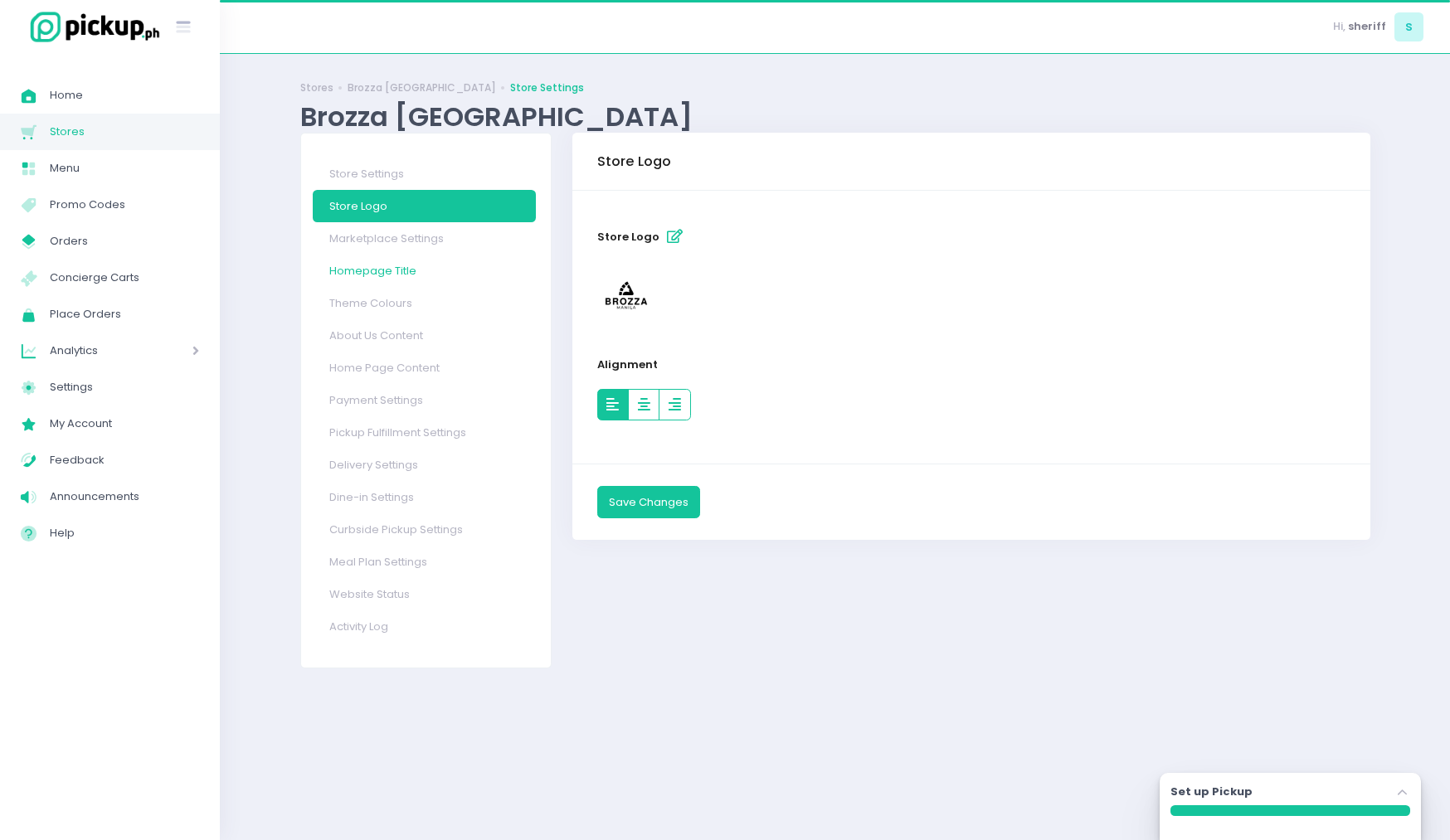
click at [412, 257] on link "Homepage Title" at bounding box center [424, 270] width 223 height 32
select select "normal"
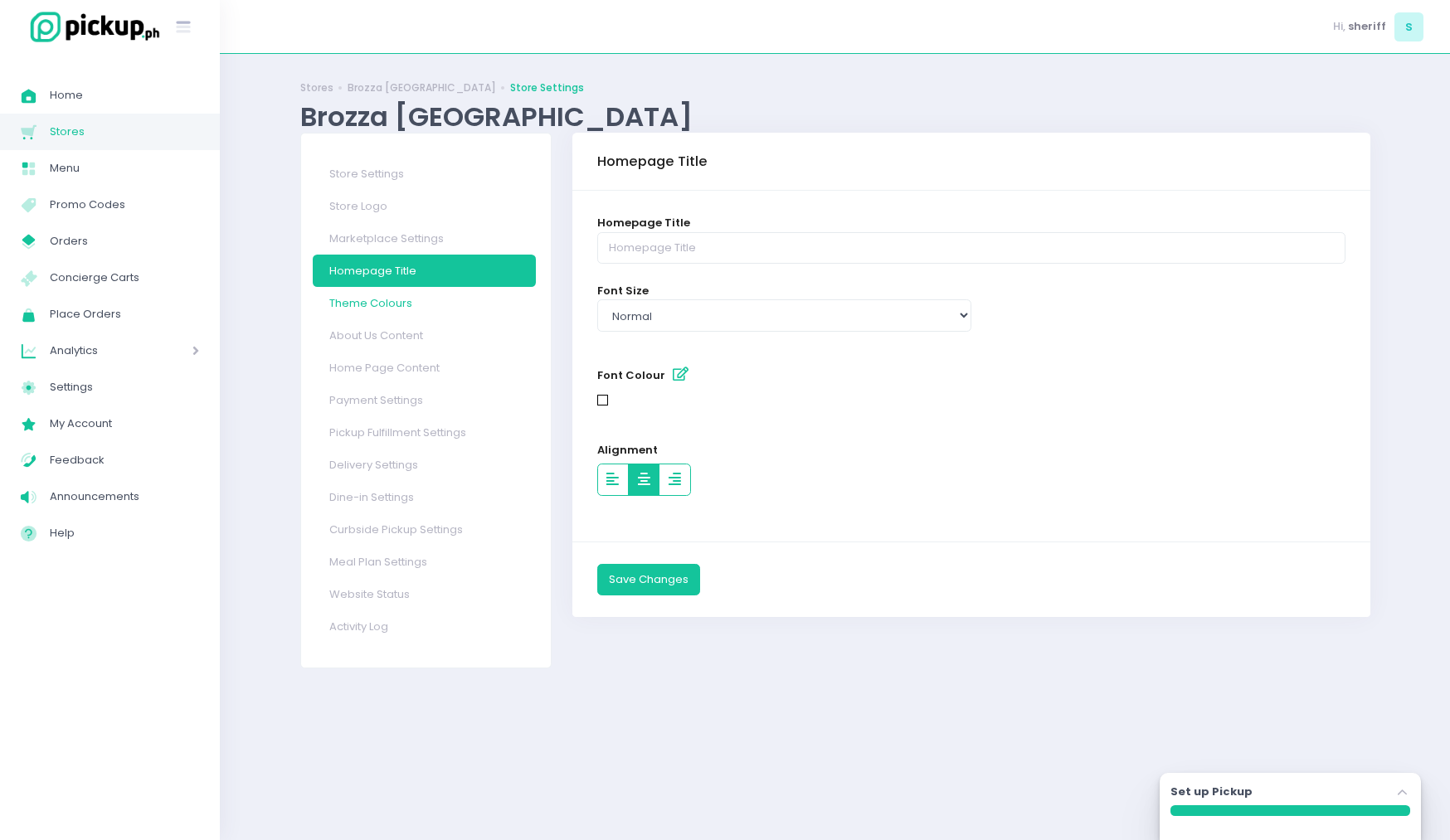
click at [409, 298] on link "Theme Colours" at bounding box center [424, 302] width 223 height 32
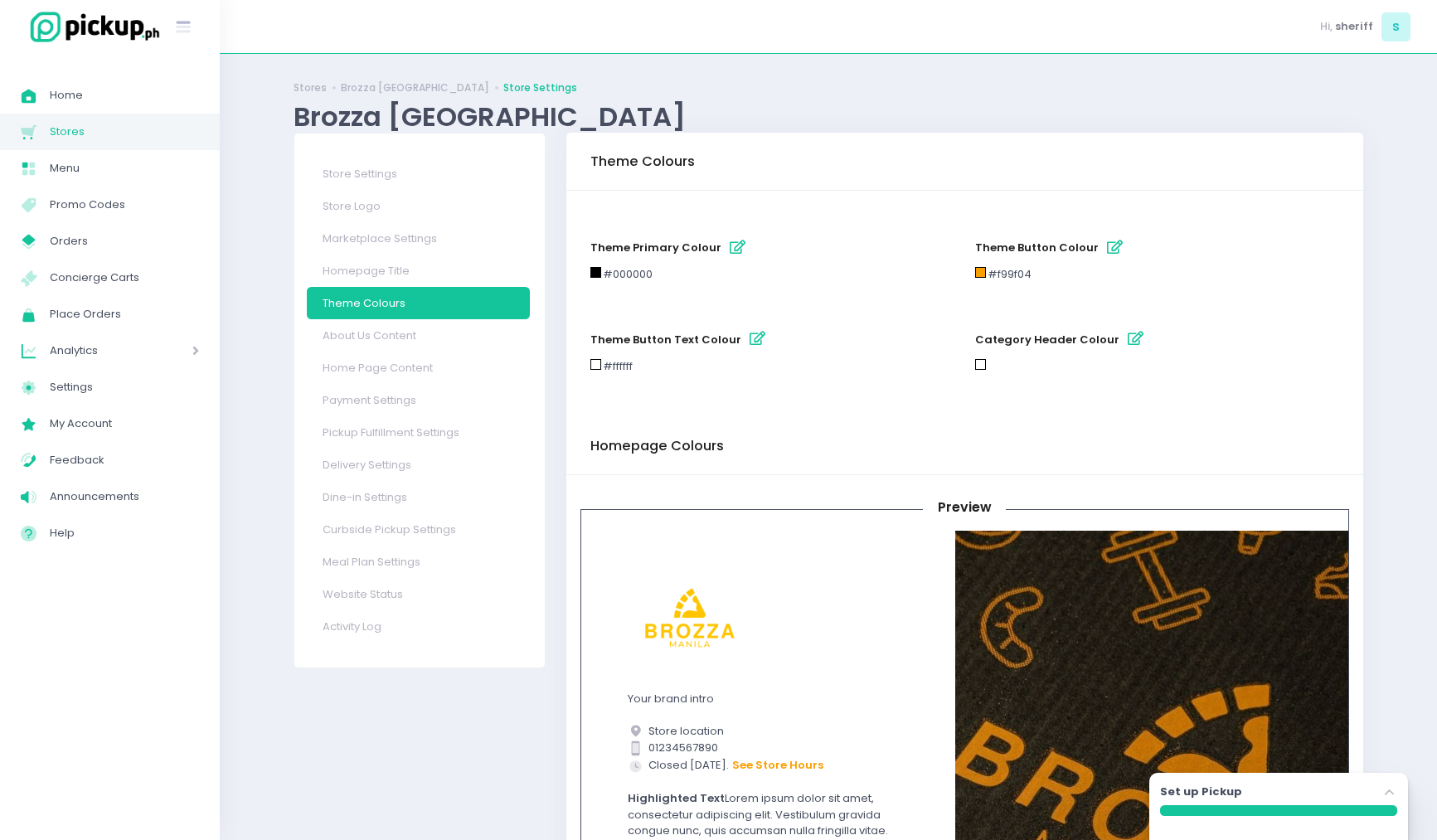
click at [407, 332] on link "About Us Content" at bounding box center [418, 335] width 223 height 32
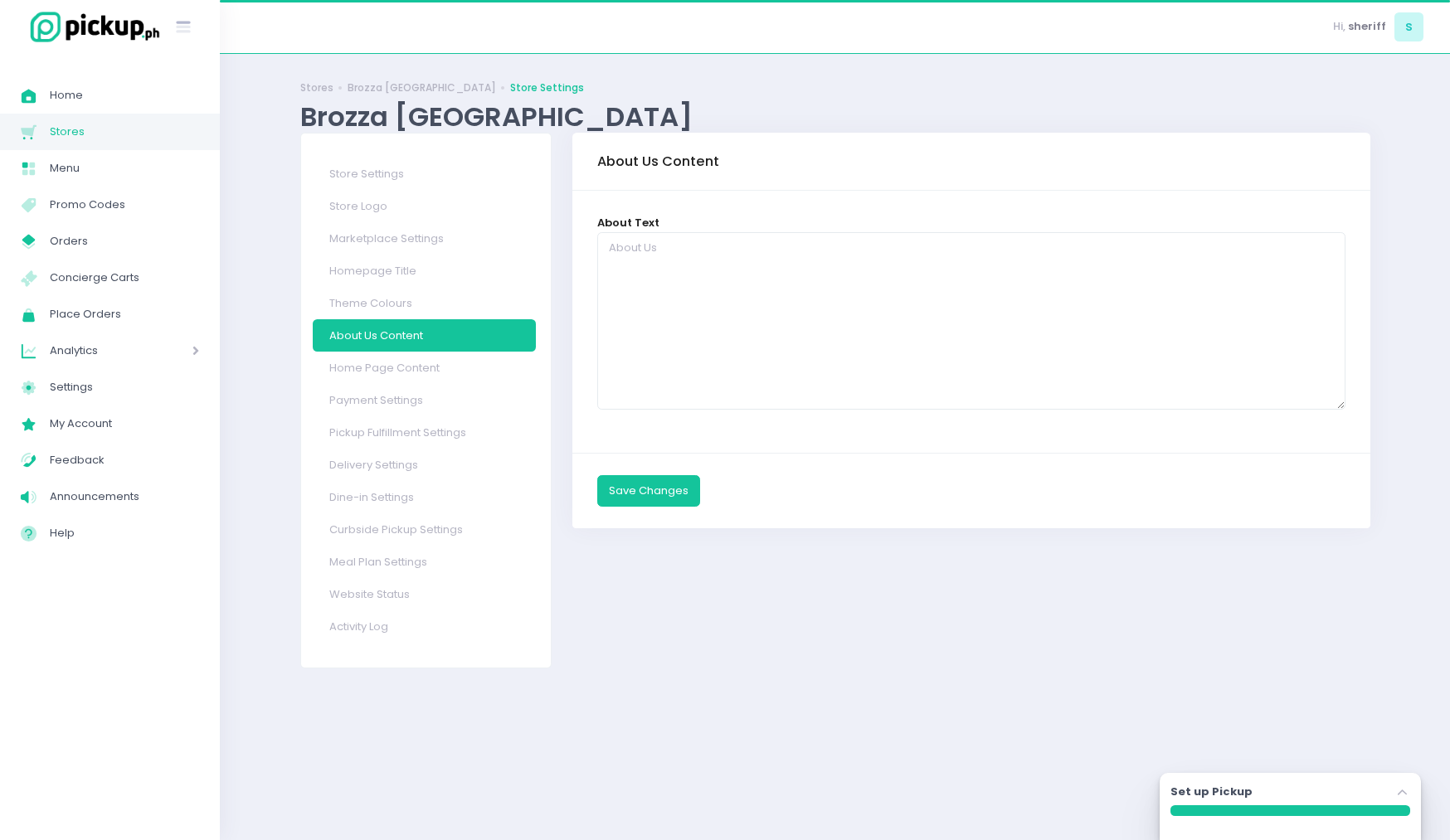
click at [404, 371] on link "Home Page Content" at bounding box center [424, 368] width 223 height 32
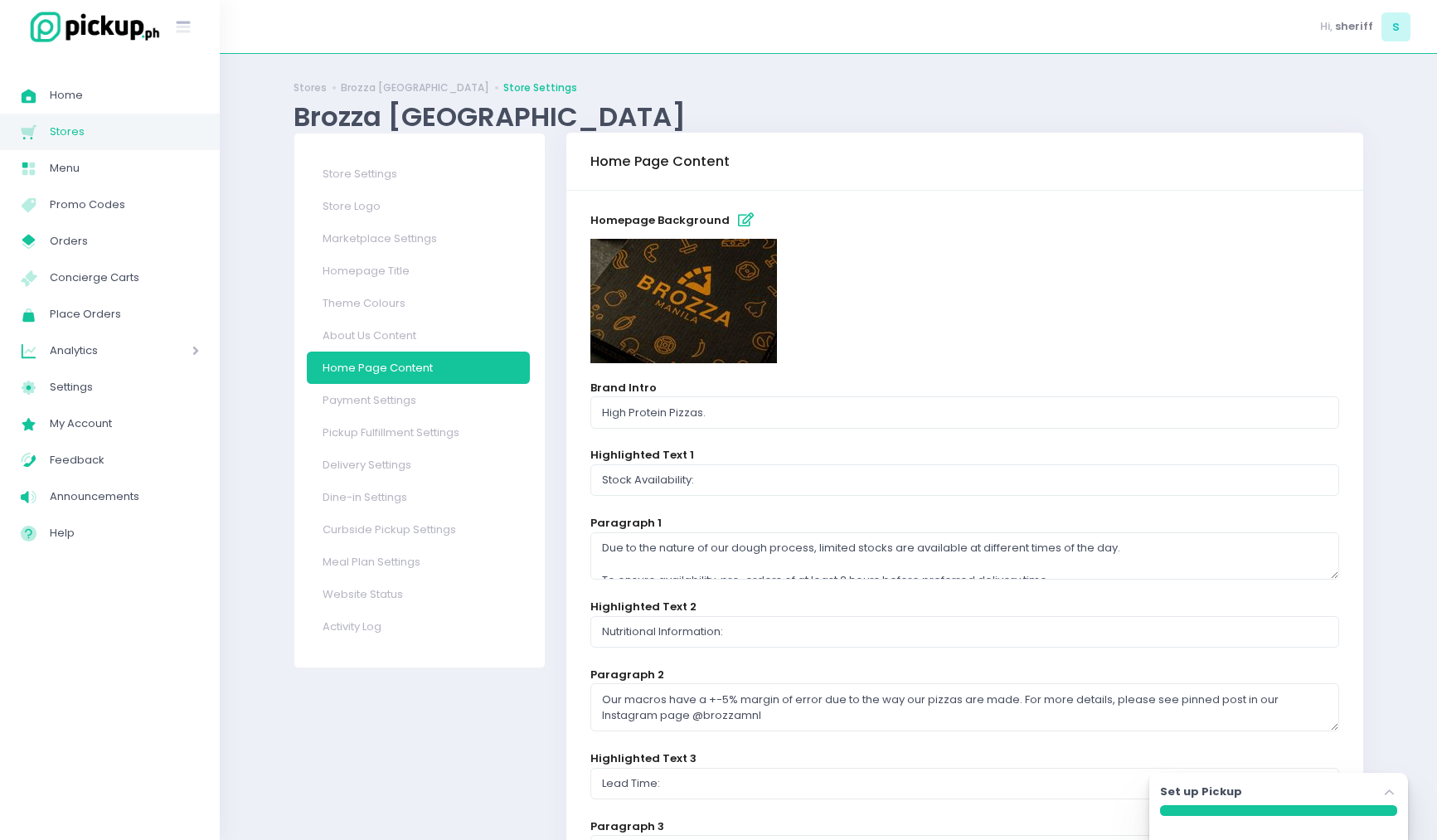
click at [702, 282] on img at bounding box center [683, 300] width 187 height 124
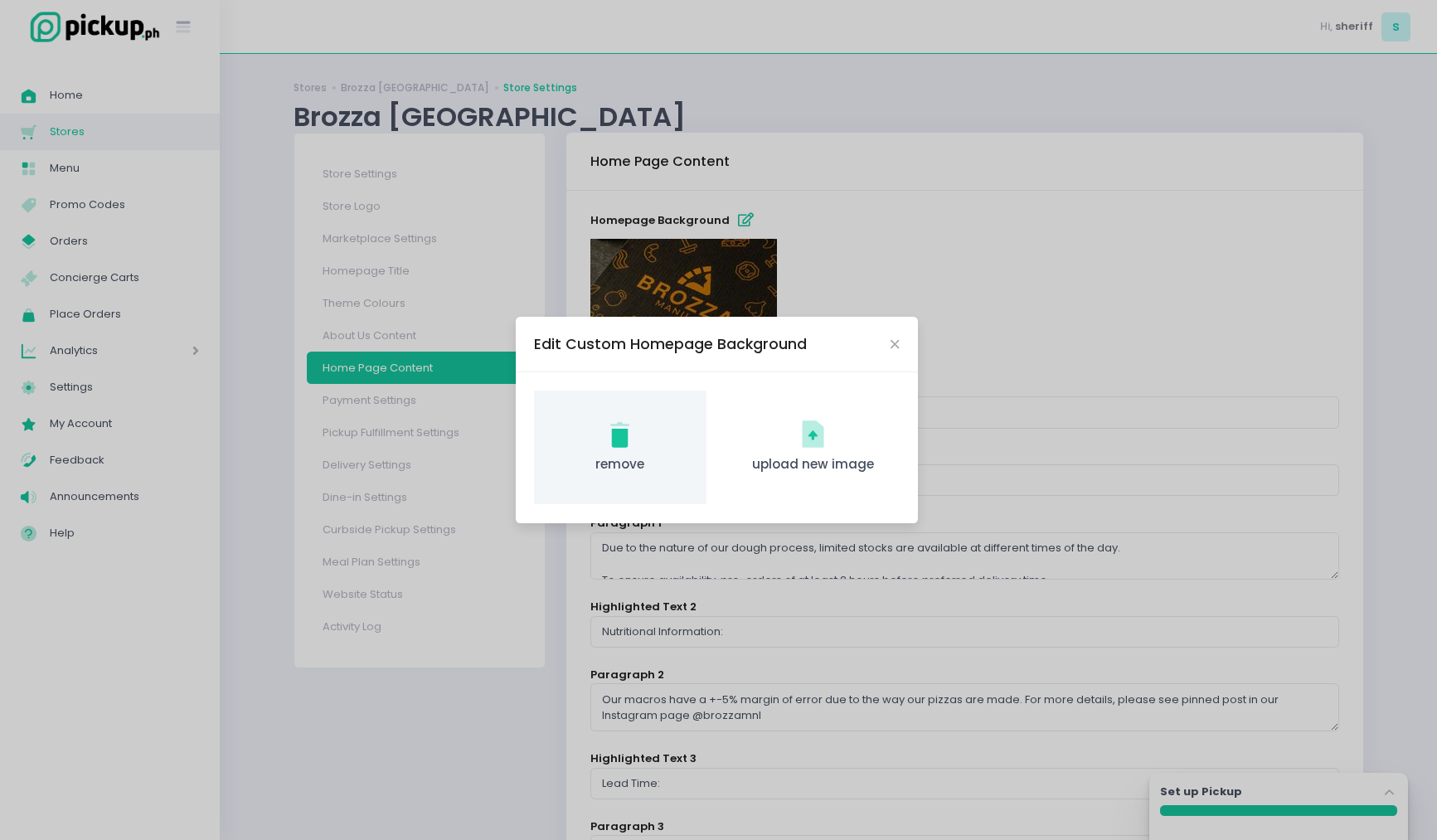
click at [627, 451] on div "remove Created with Sketch. remove" at bounding box center [620, 447] width 171 height 113
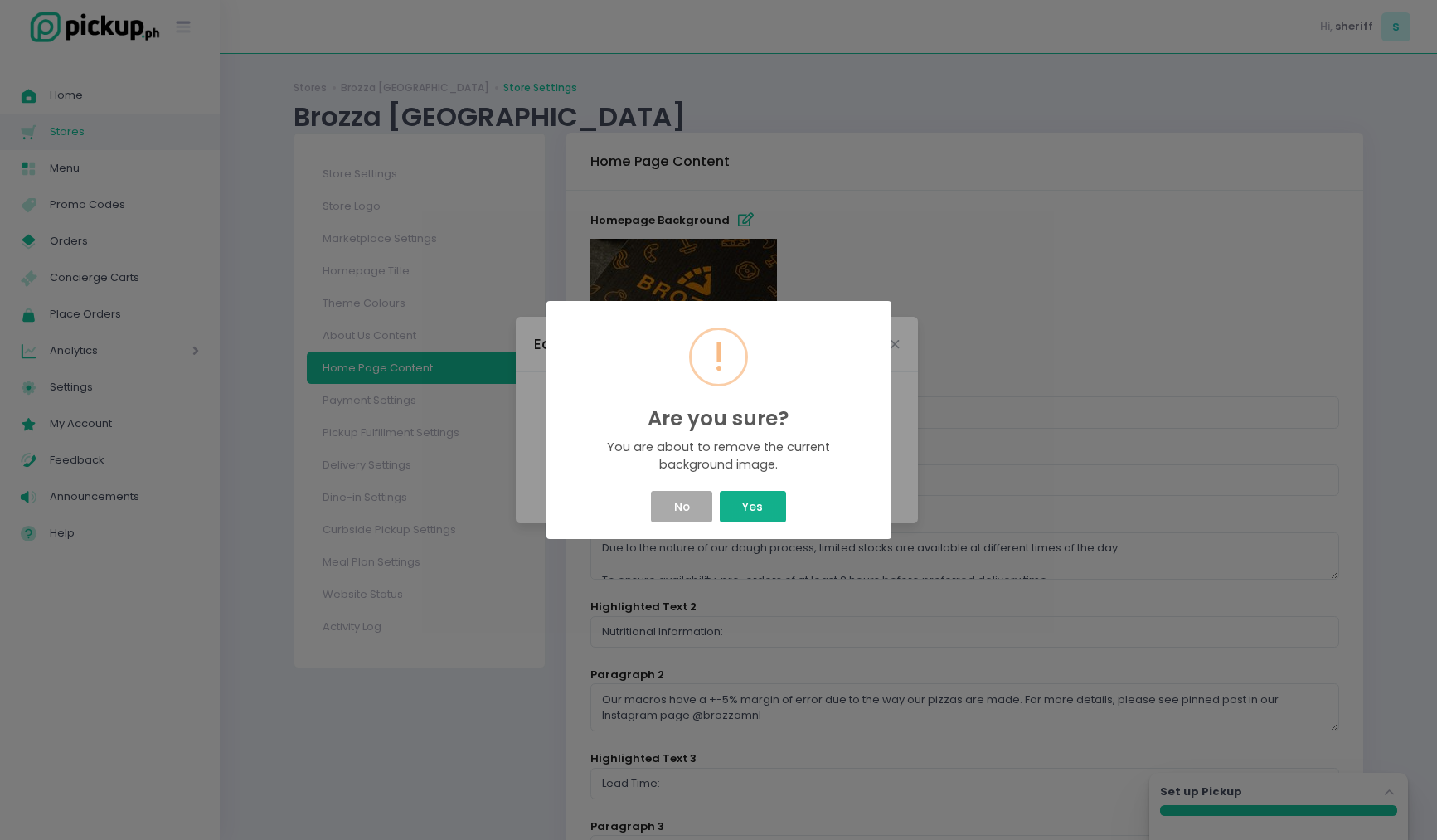
click at [766, 509] on button "Yes" at bounding box center [753, 507] width 66 height 31
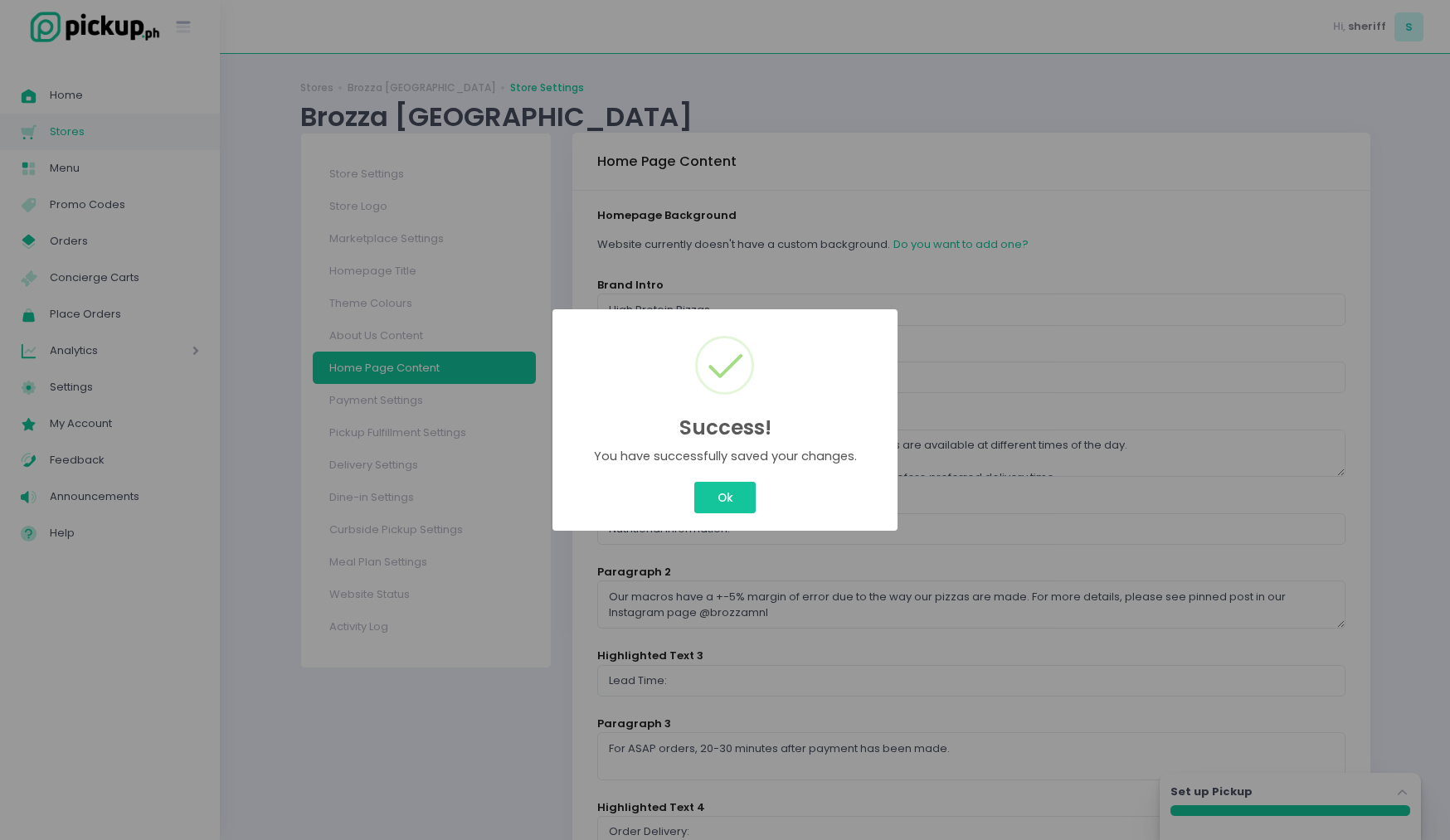
click at [727, 489] on button "Ok" at bounding box center [725, 497] width 62 height 31
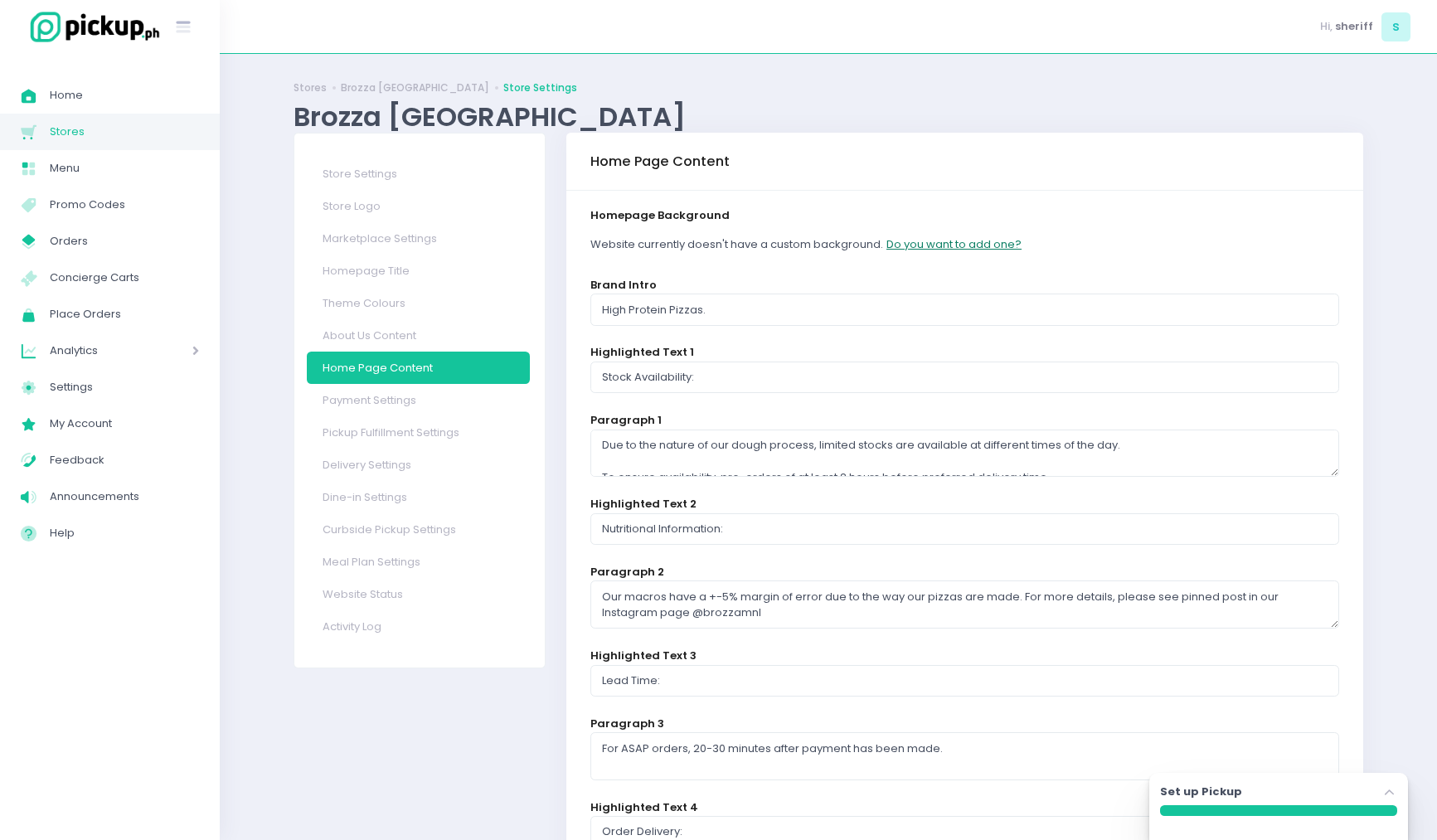
click at [969, 242] on button "Do you want to add one?" at bounding box center [953, 244] width 137 height 31
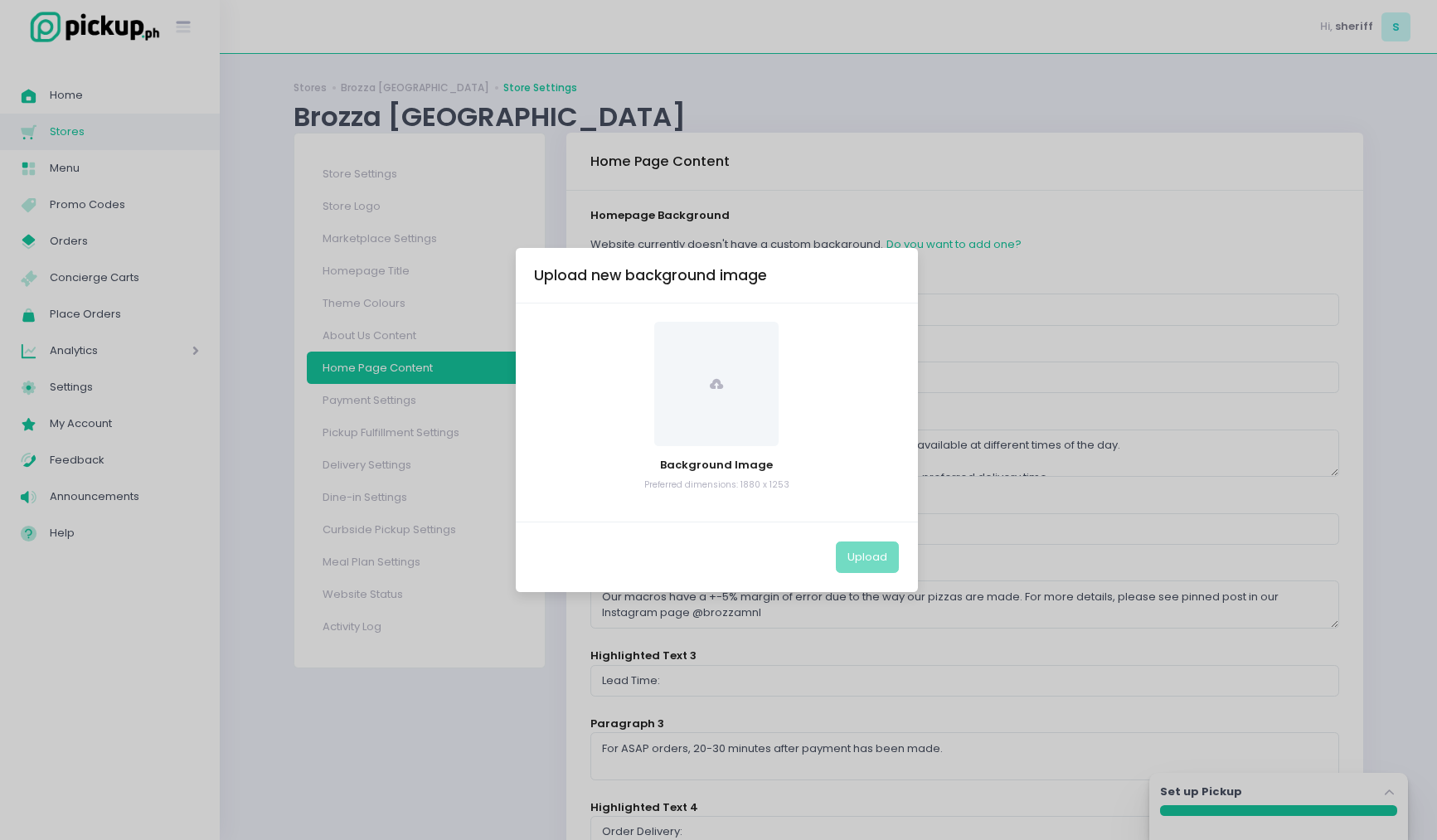
click at [745, 395] on span at bounding box center [716, 383] width 124 height 124
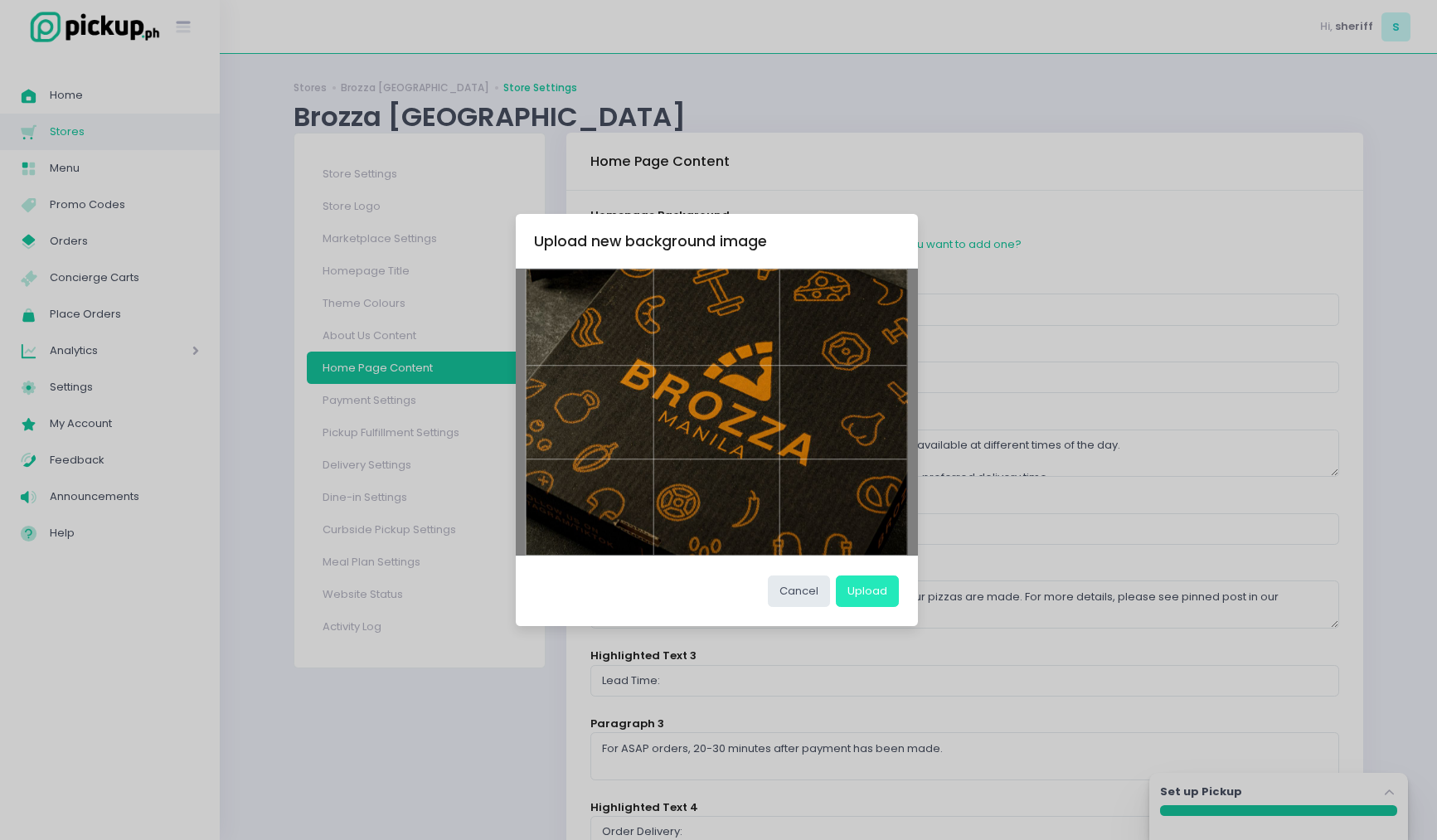
click at [884, 590] on button "Upload" at bounding box center [867, 591] width 63 height 31
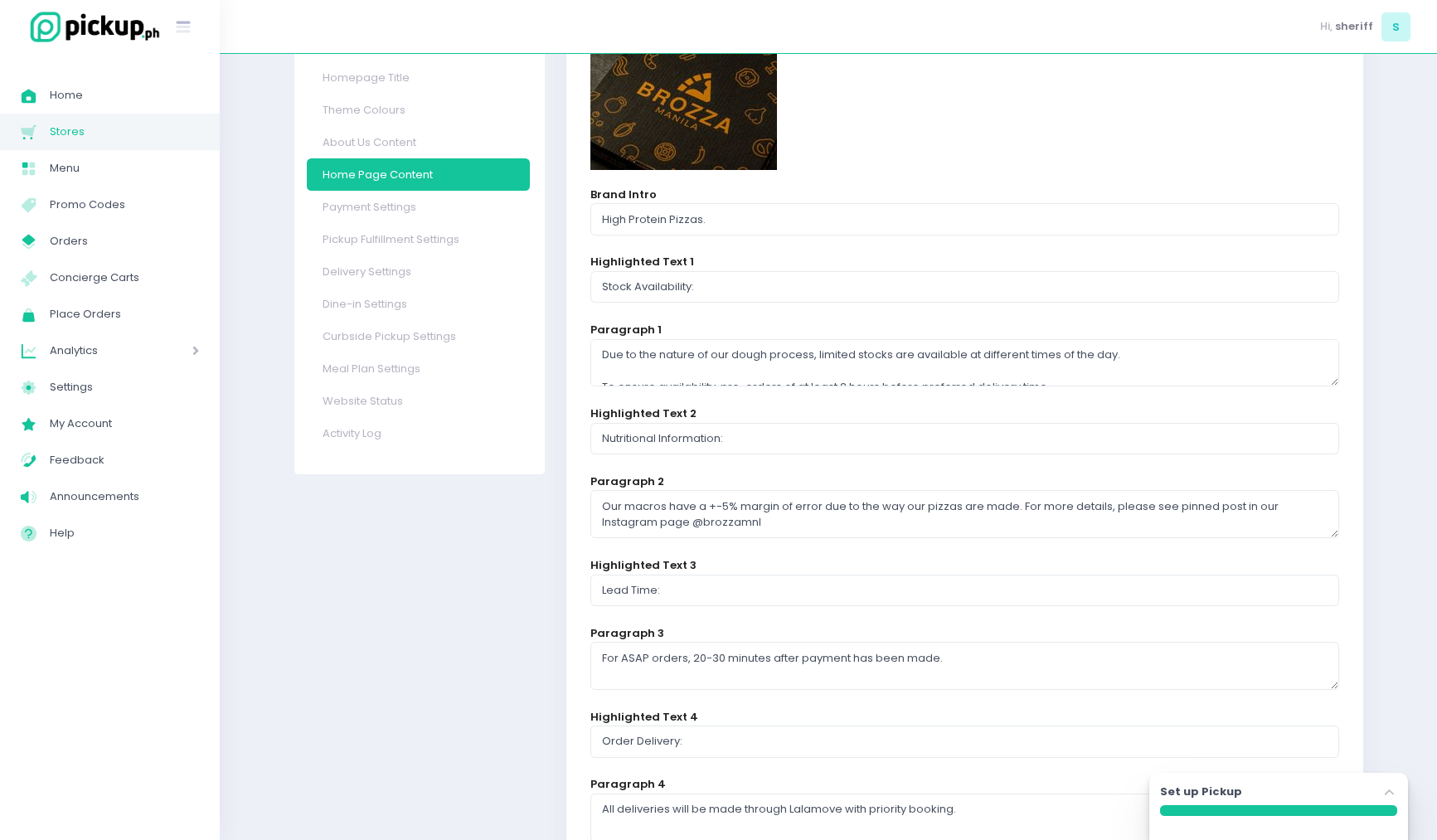
scroll to position [199, 0]
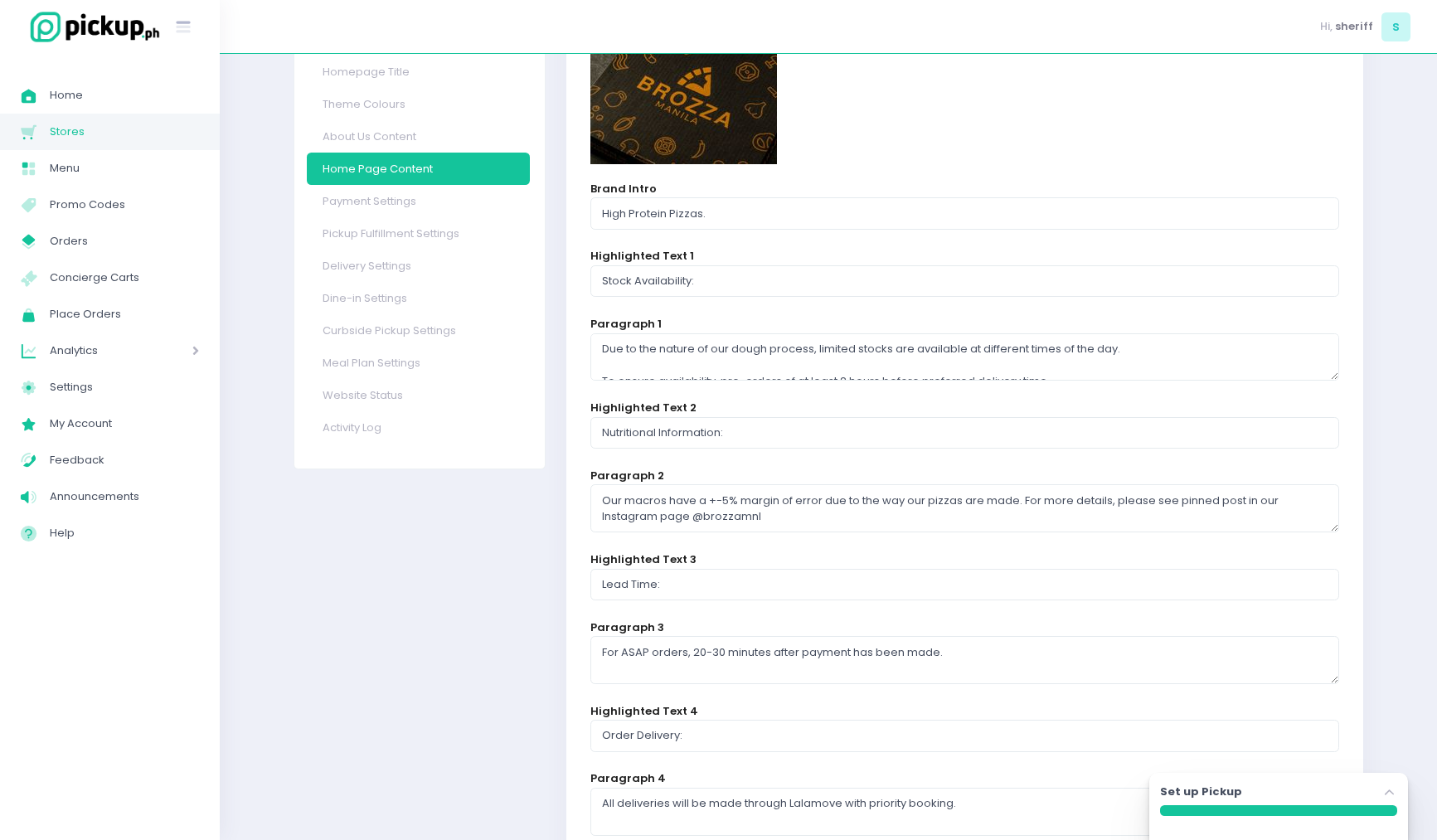
drag, startPoint x: 379, startPoint y: 427, endPoint x: 426, endPoint y: 437, distance: 48.1
click at [379, 427] on link "Activity Log" at bounding box center [418, 427] width 223 height 32
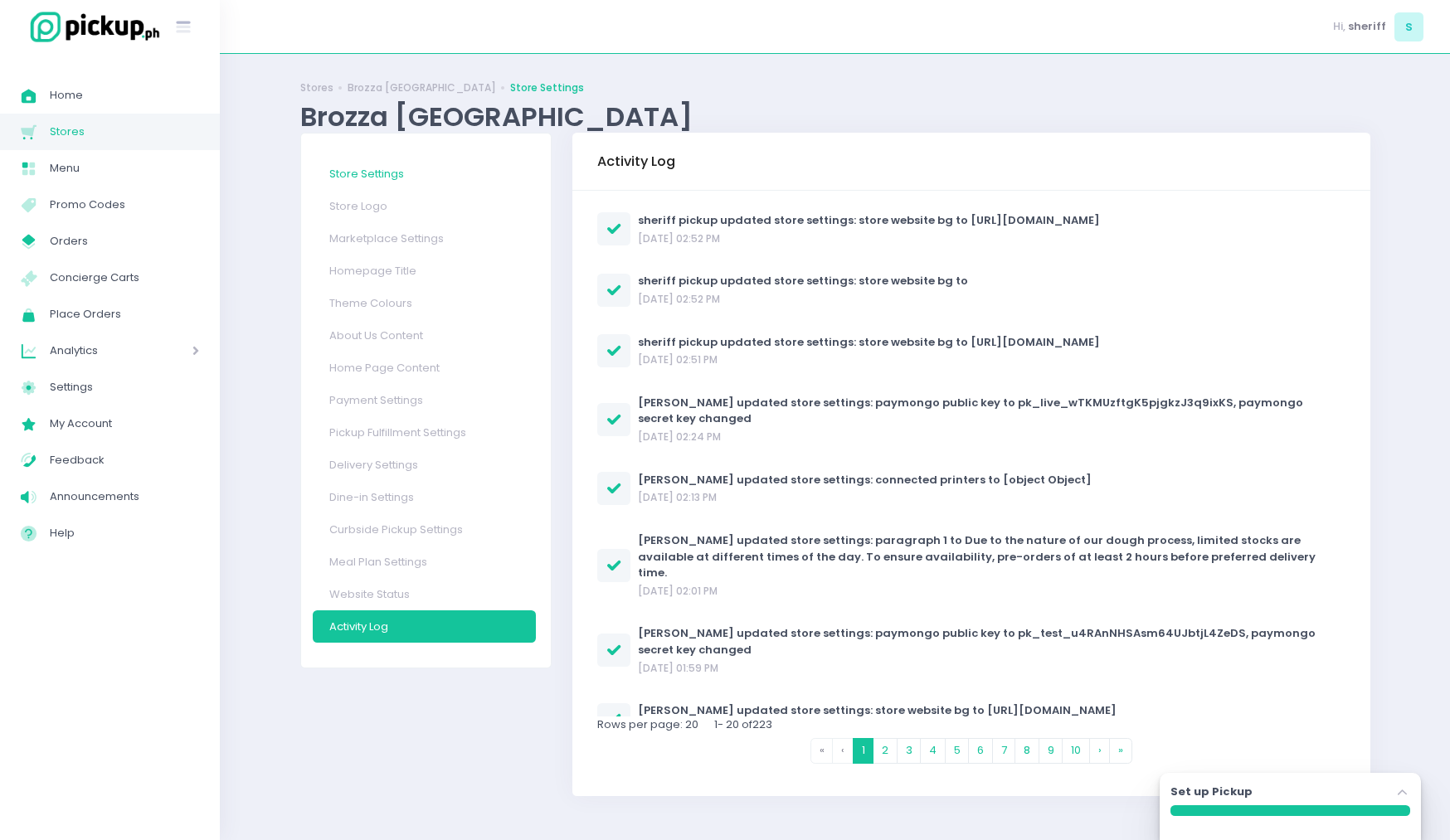
click at [396, 172] on link "Store Settings" at bounding box center [424, 173] width 223 height 32
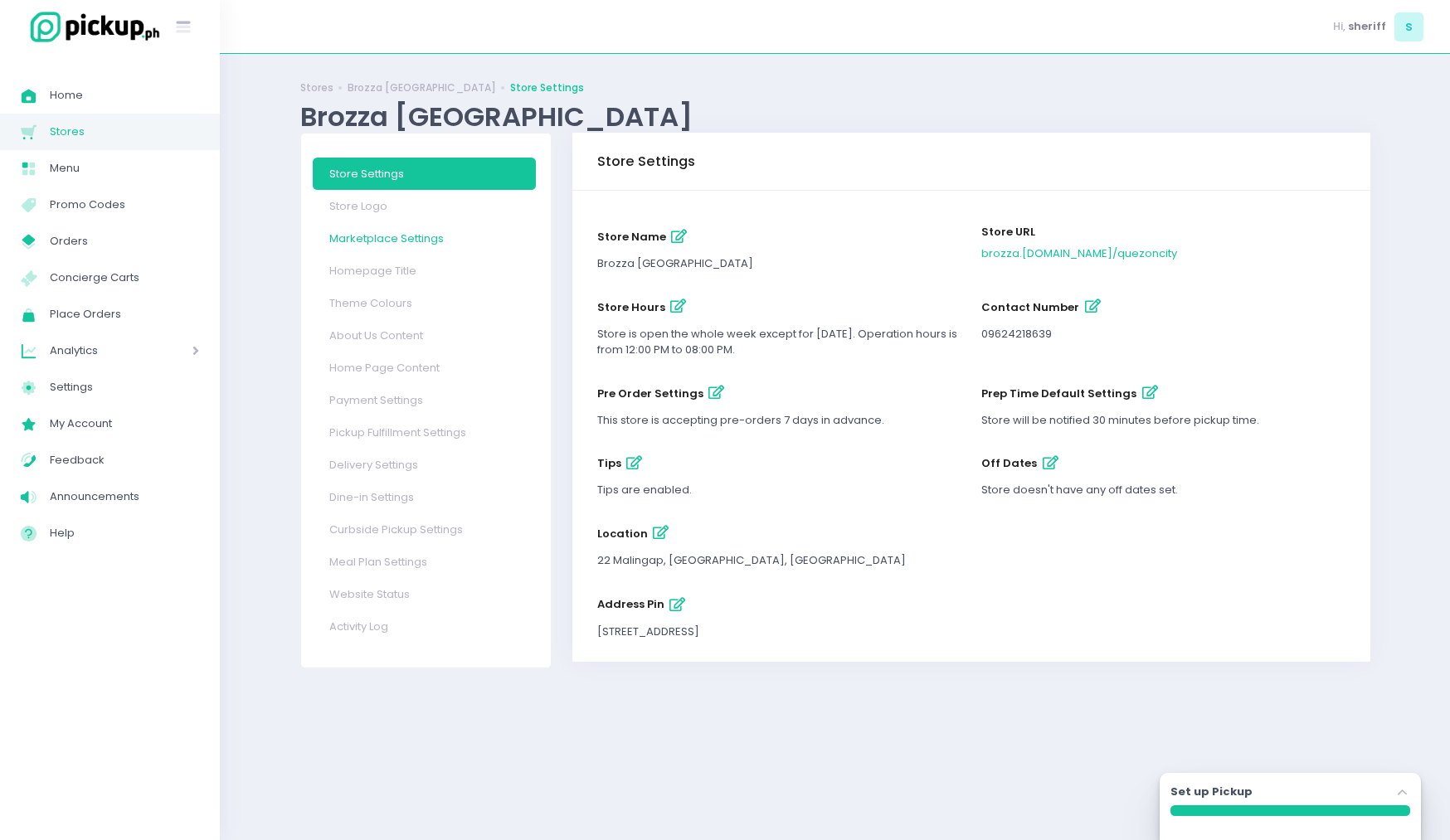
click at [381, 243] on link "Marketplace Settings" at bounding box center [424, 238] width 223 height 32
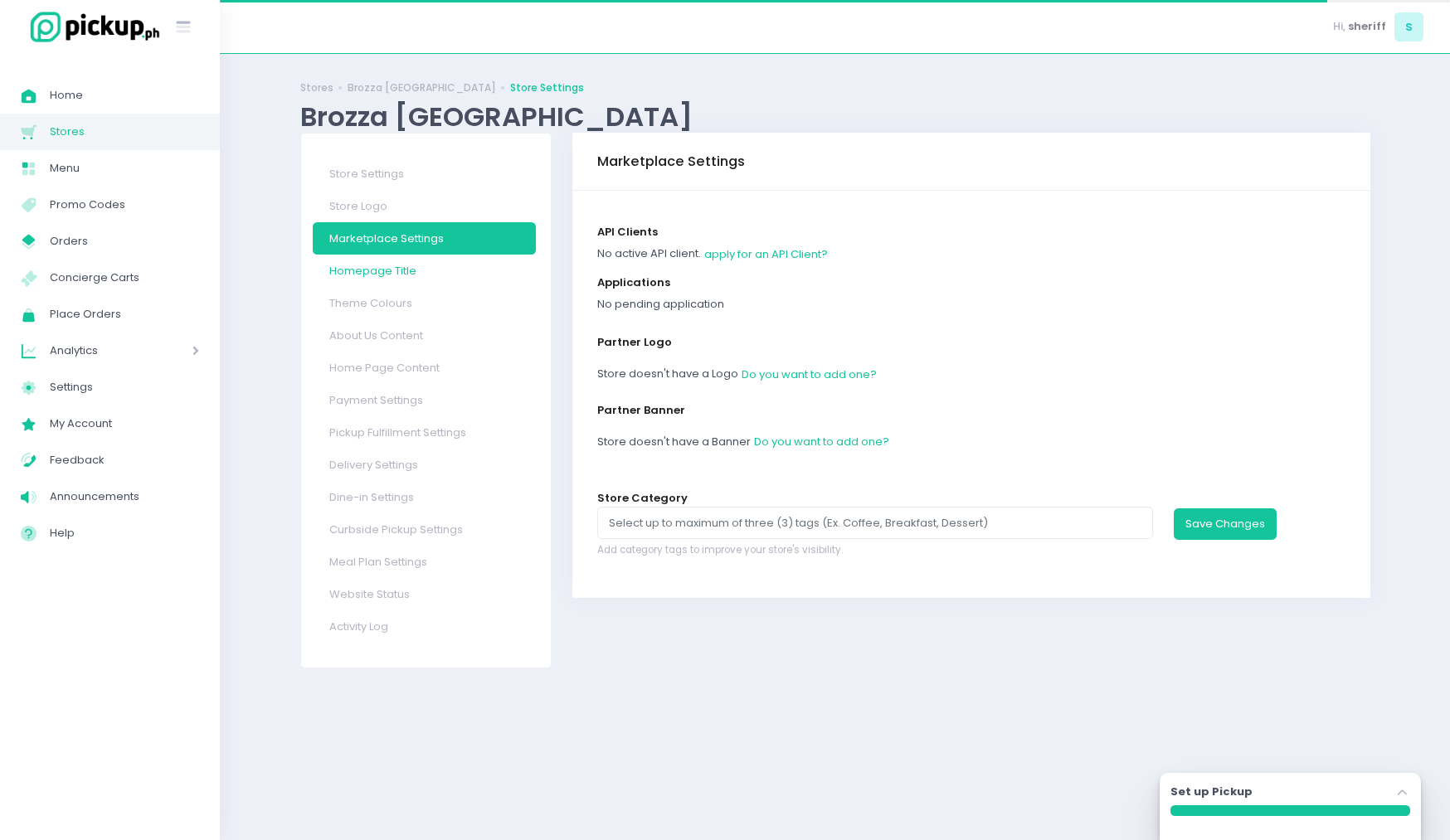
click at [392, 271] on link "Homepage Title" at bounding box center [424, 270] width 223 height 32
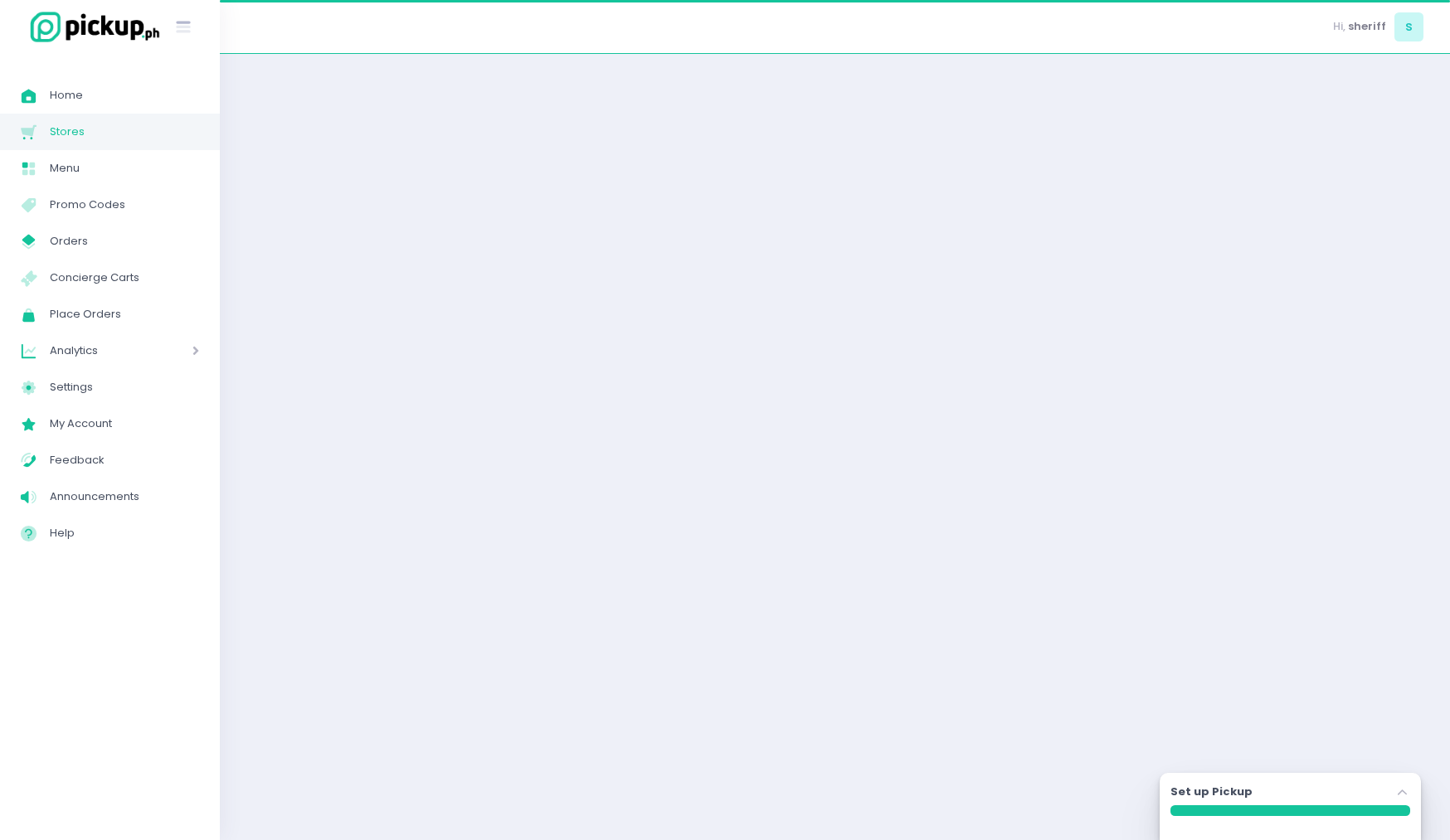
select select "normal"
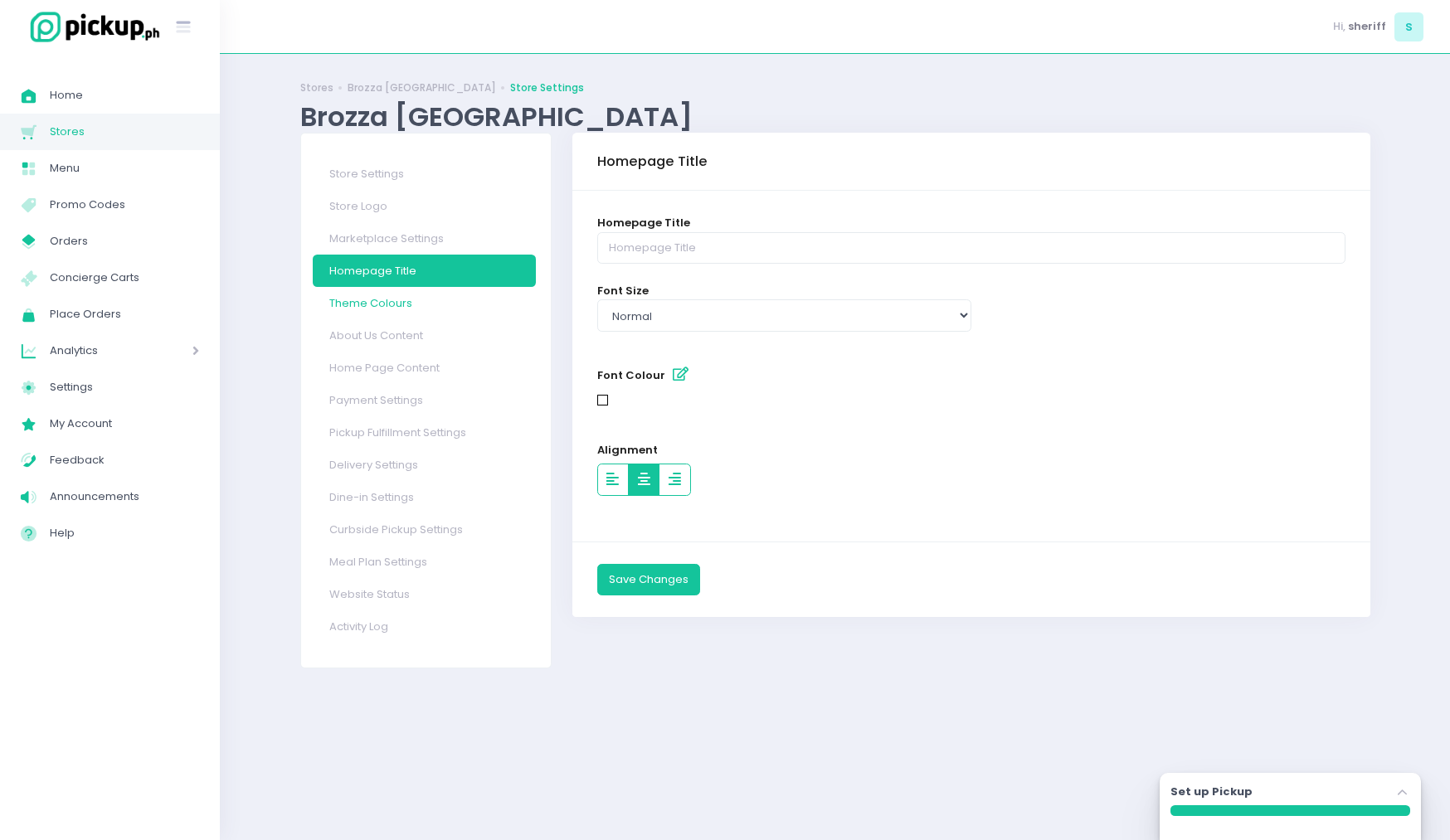
click at [378, 309] on link "Theme Colours" at bounding box center [424, 302] width 223 height 32
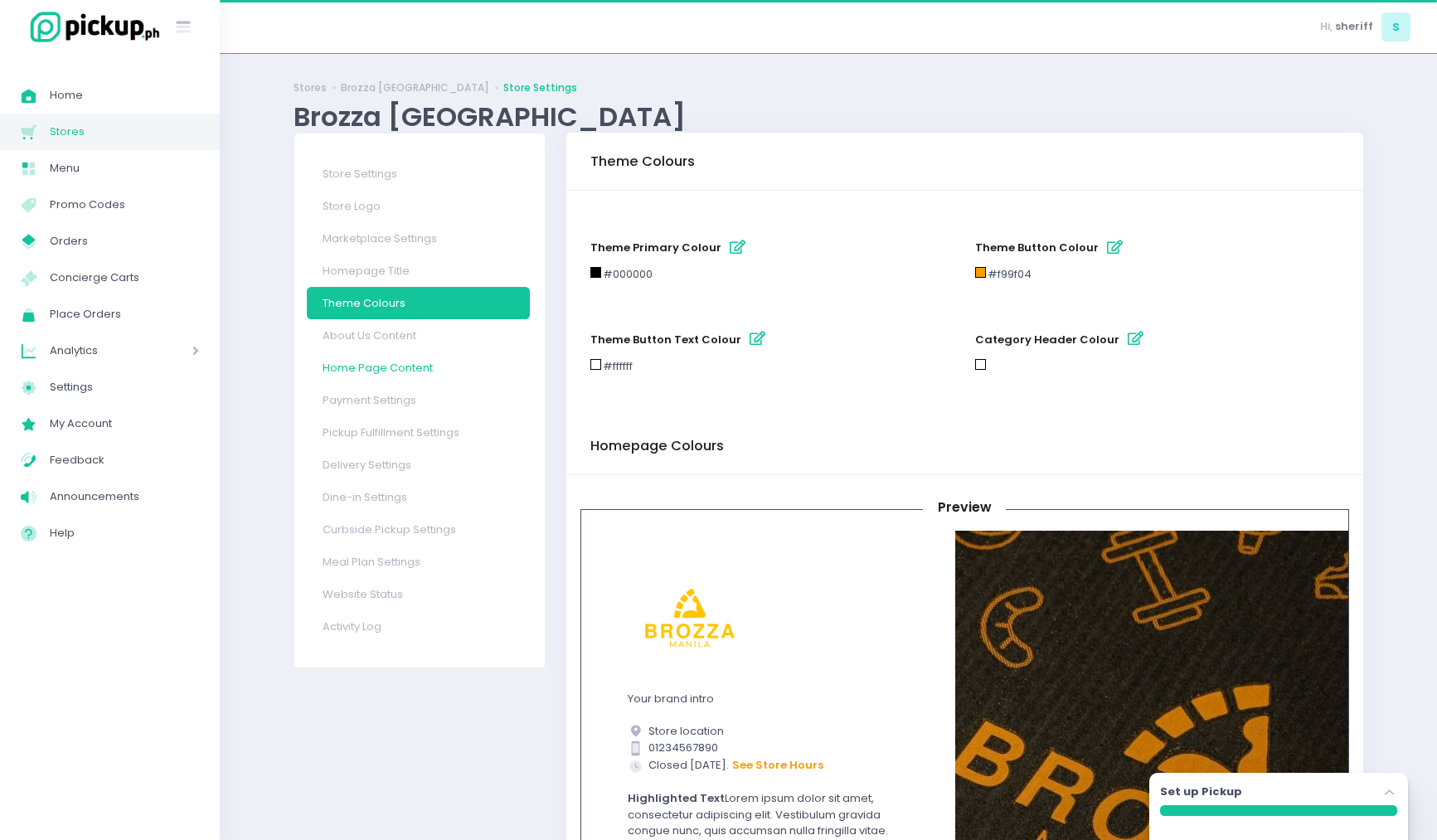
click at [383, 361] on link "Home Page Content" at bounding box center [418, 368] width 223 height 32
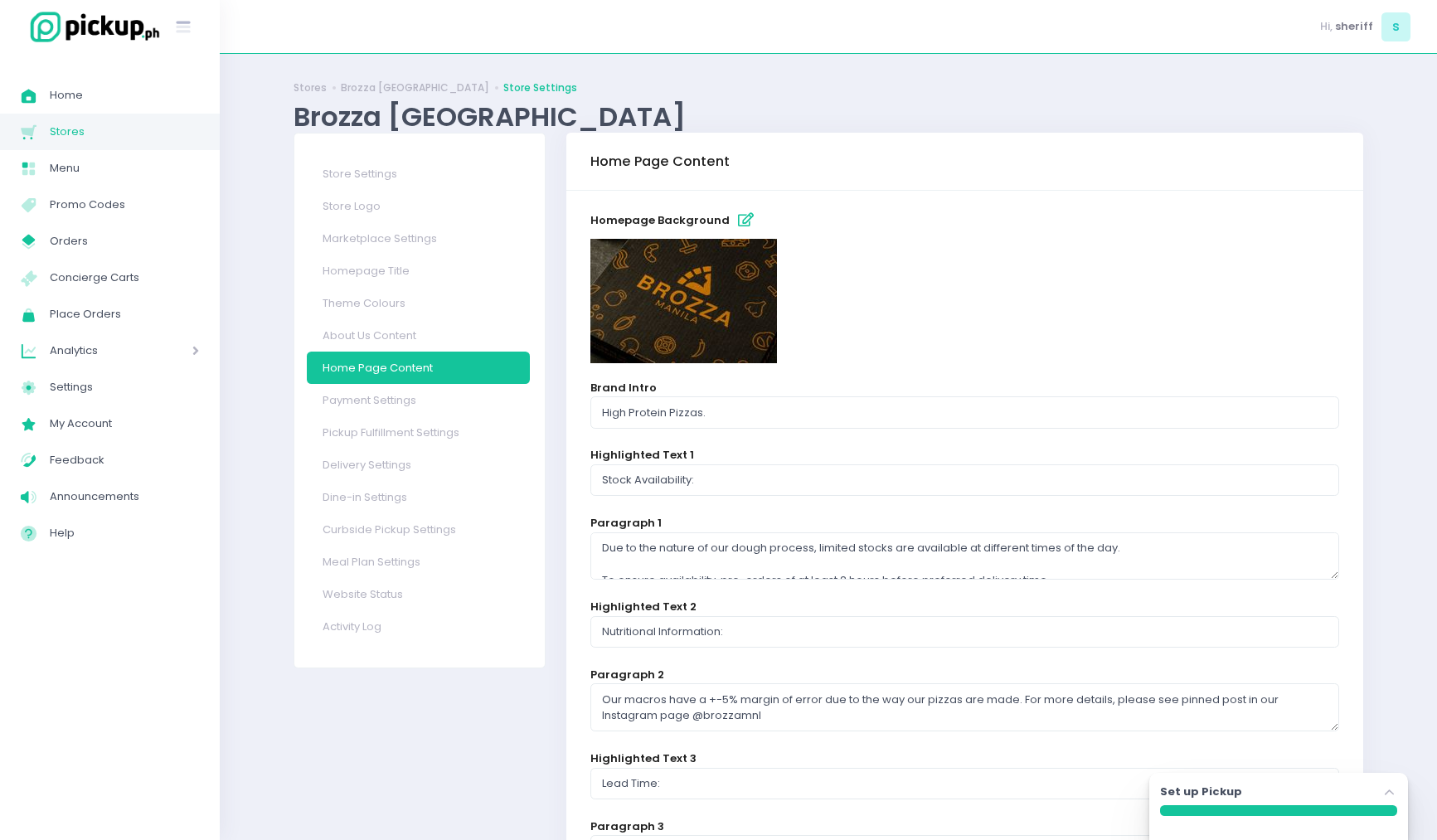
click at [738, 221] on icon "button" at bounding box center [745, 219] width 16 height 14
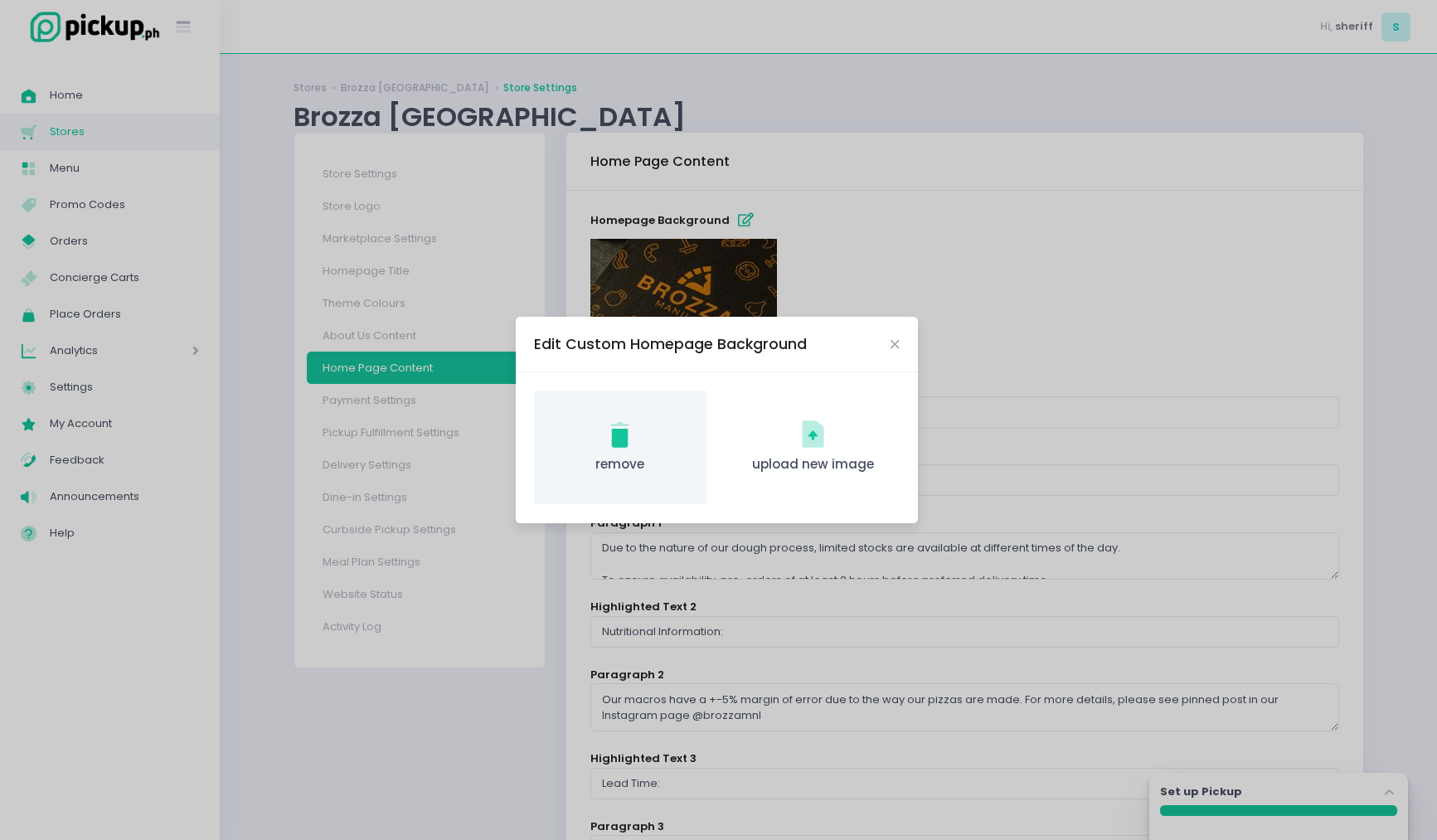
click at [649, 450] on div "remove Created with Sketch. remove" at bounding box center [620, 447] width 171 height 113
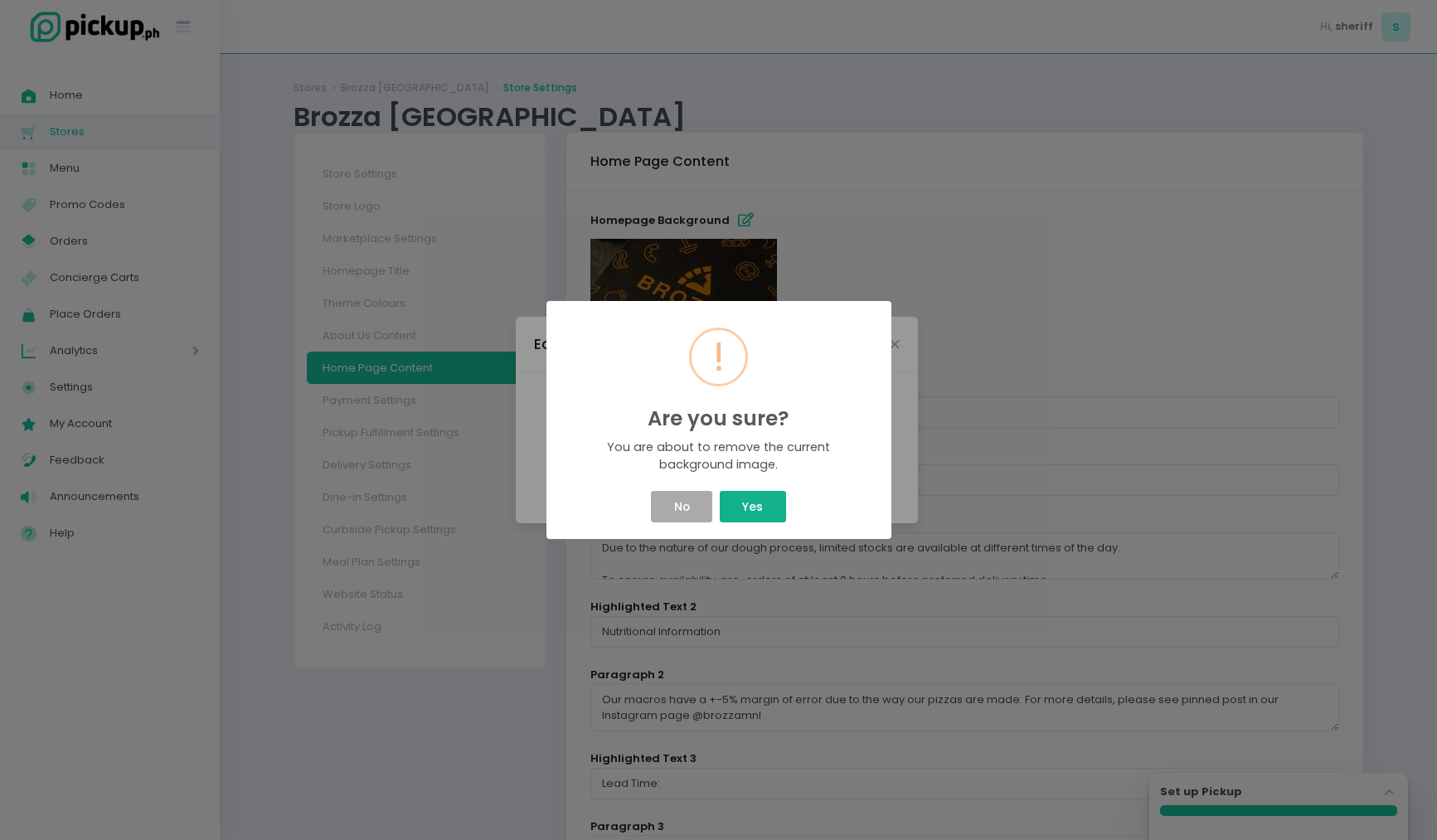
click at [754, 506] on button "Yes" at bounding box center [753, 507] width 66 height 31
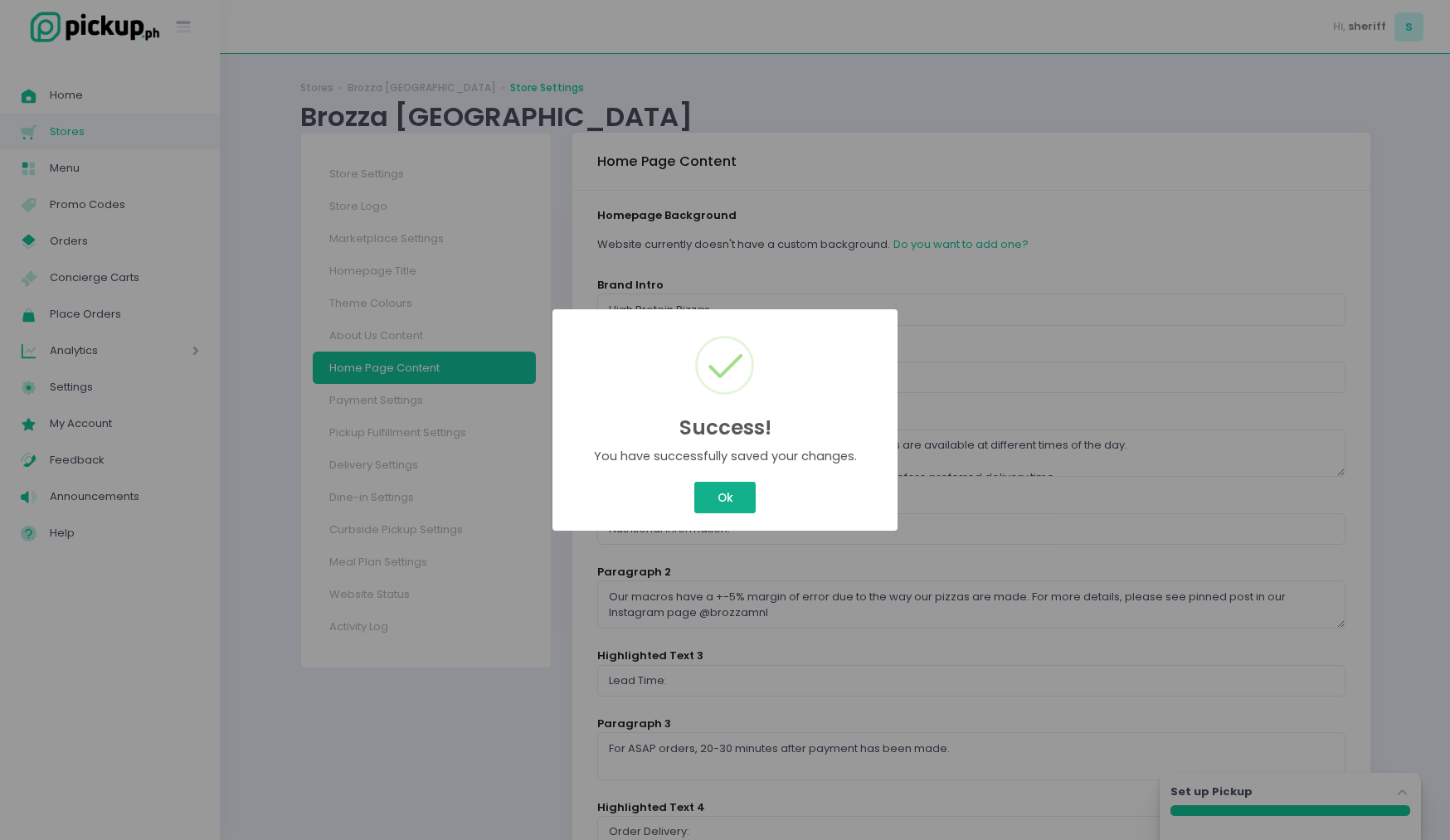
click at [714, 485] on button "Ok" at bounding box center [725, 497] width 62 height 31
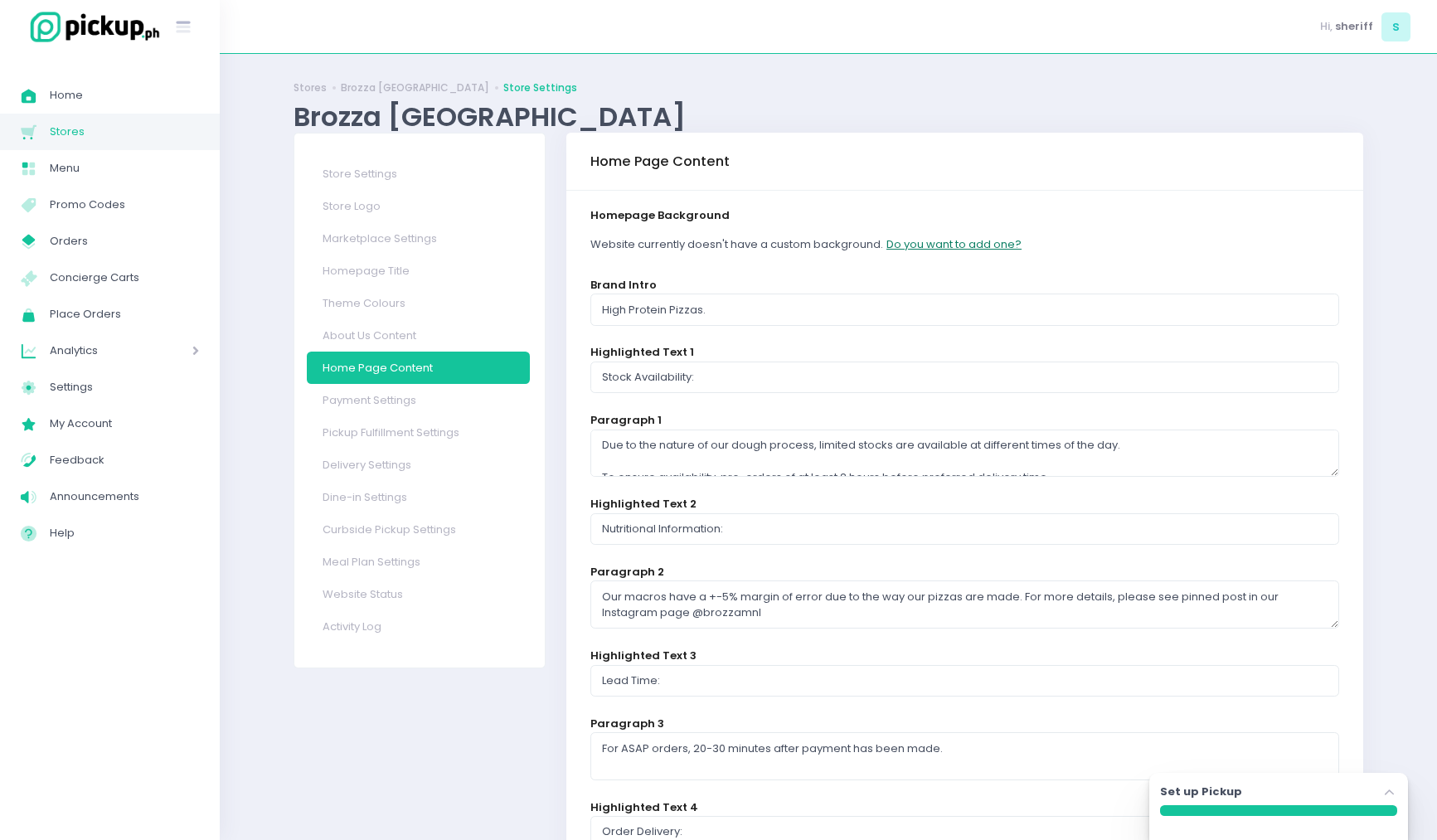
click at [976, 243] on button "Do you want to add one?" at bounding box center [953, 244] width 137 height 31
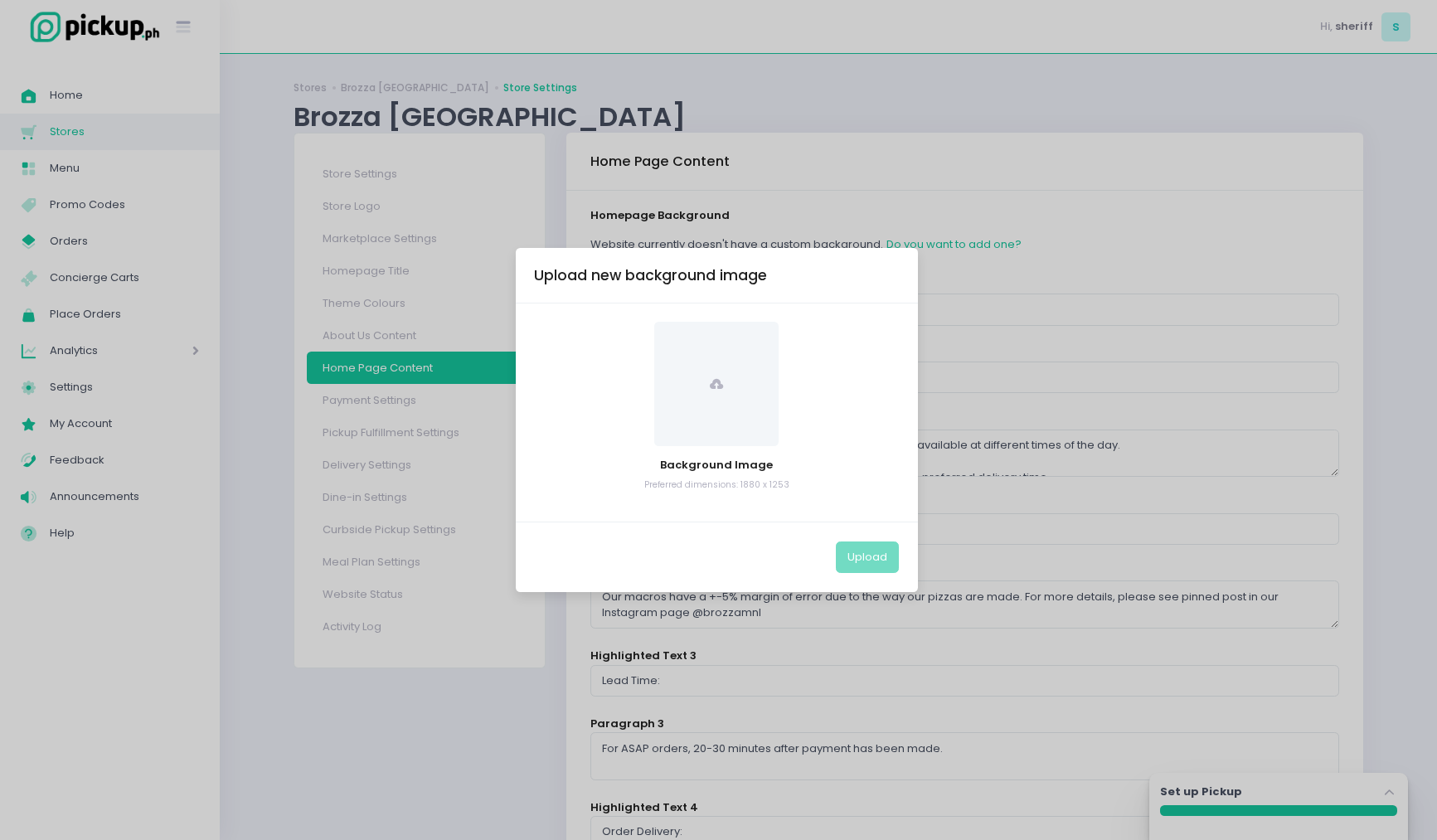
click at [726, 420] on span at bounding box center [716, 383] width 124 height 124
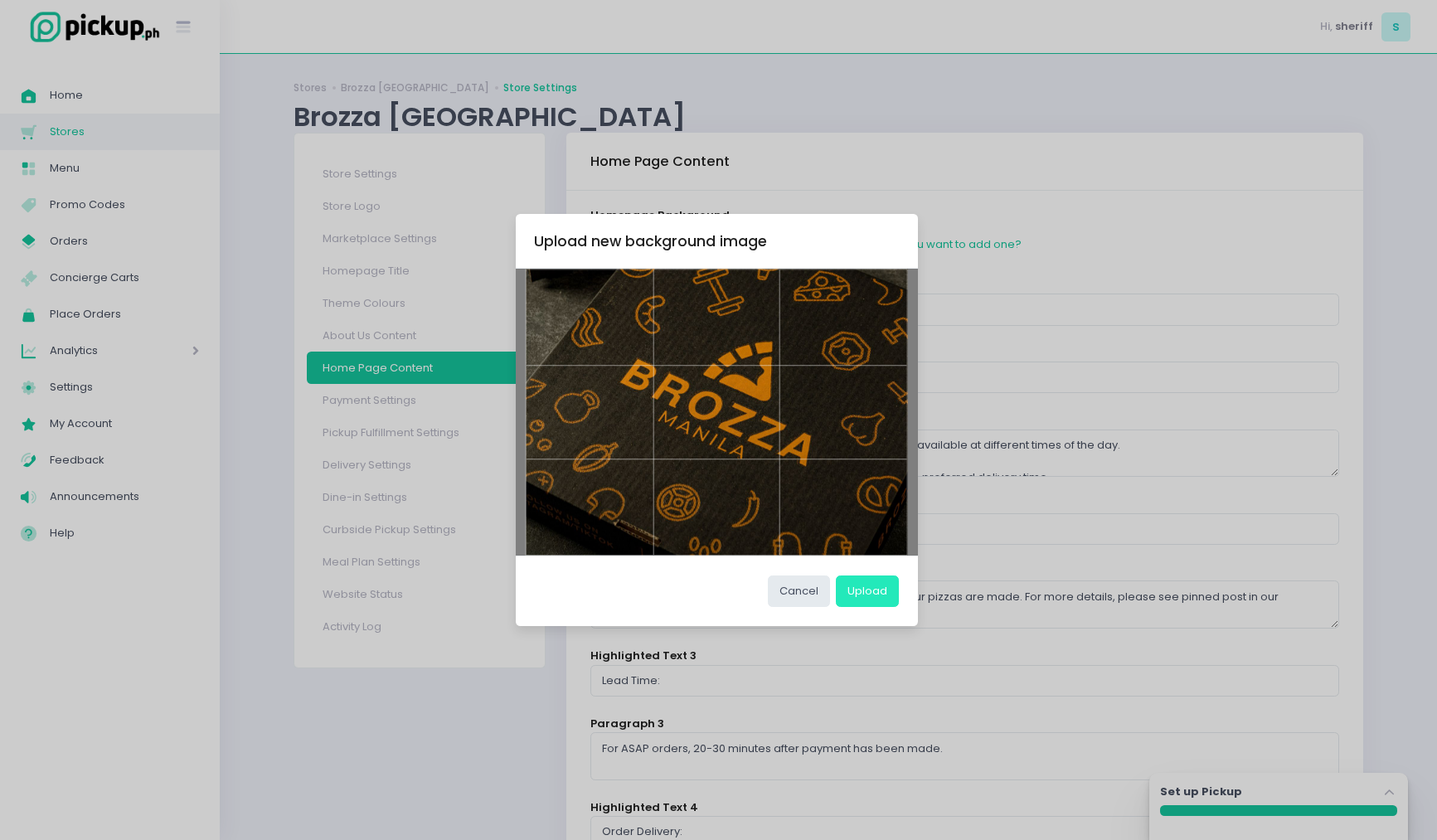
click at [863, 603] on button "Upload" at bounding box center [867, 591] width 63 height 31
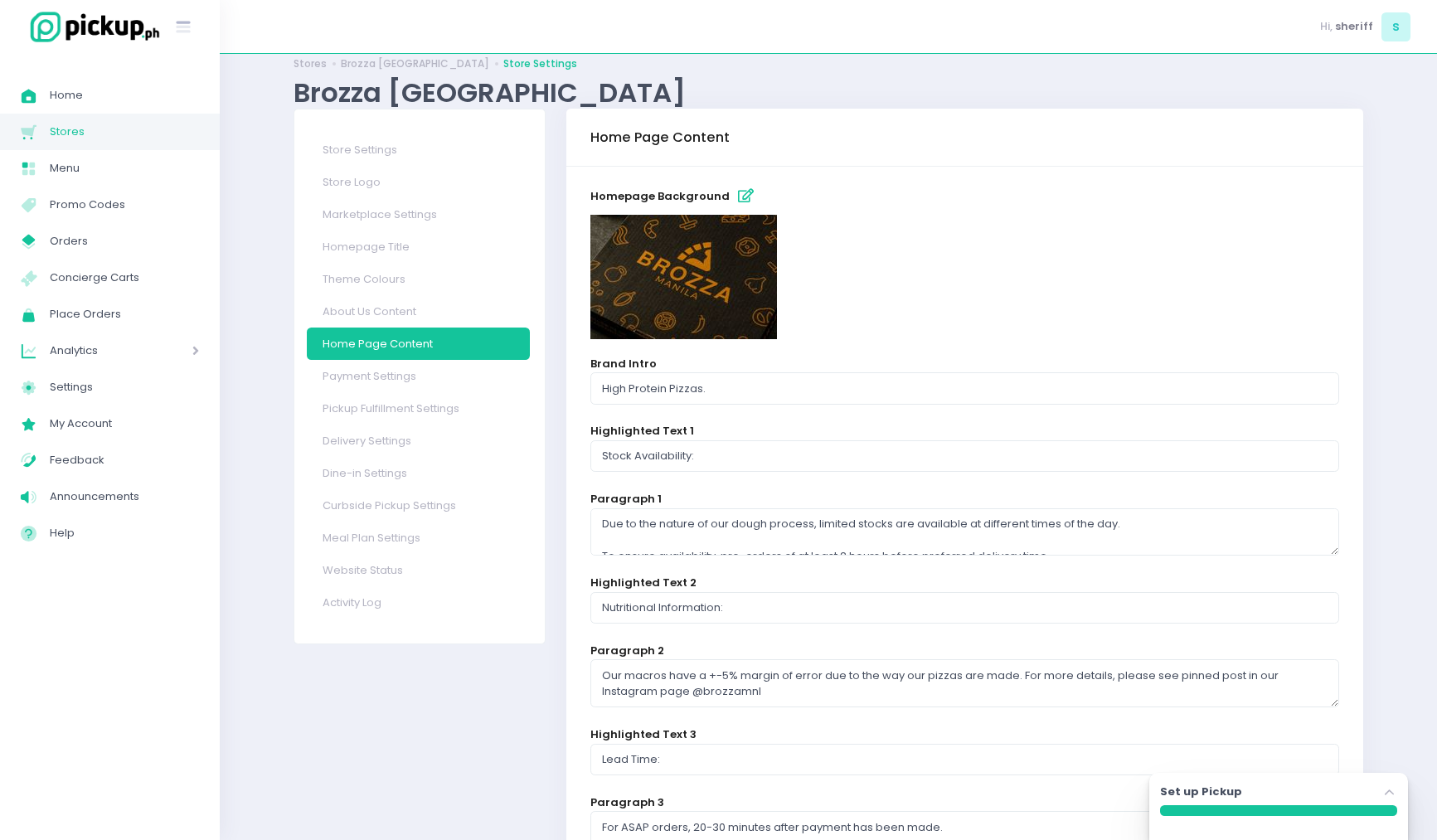
scroll to position [71, 0]
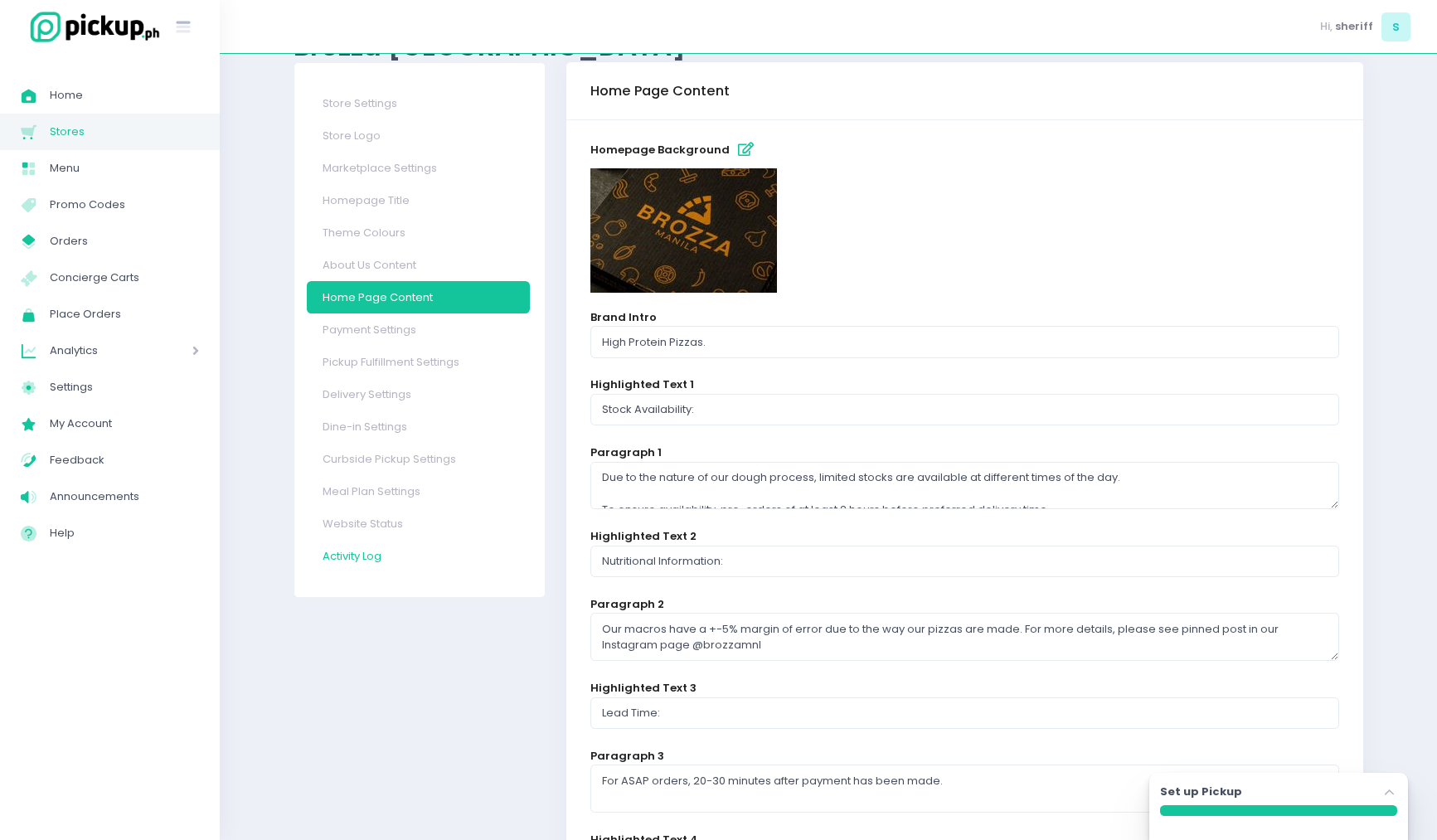
click at [377, 554] on link "Activity Log" at bounding box center [418, 555] width 223 height 32
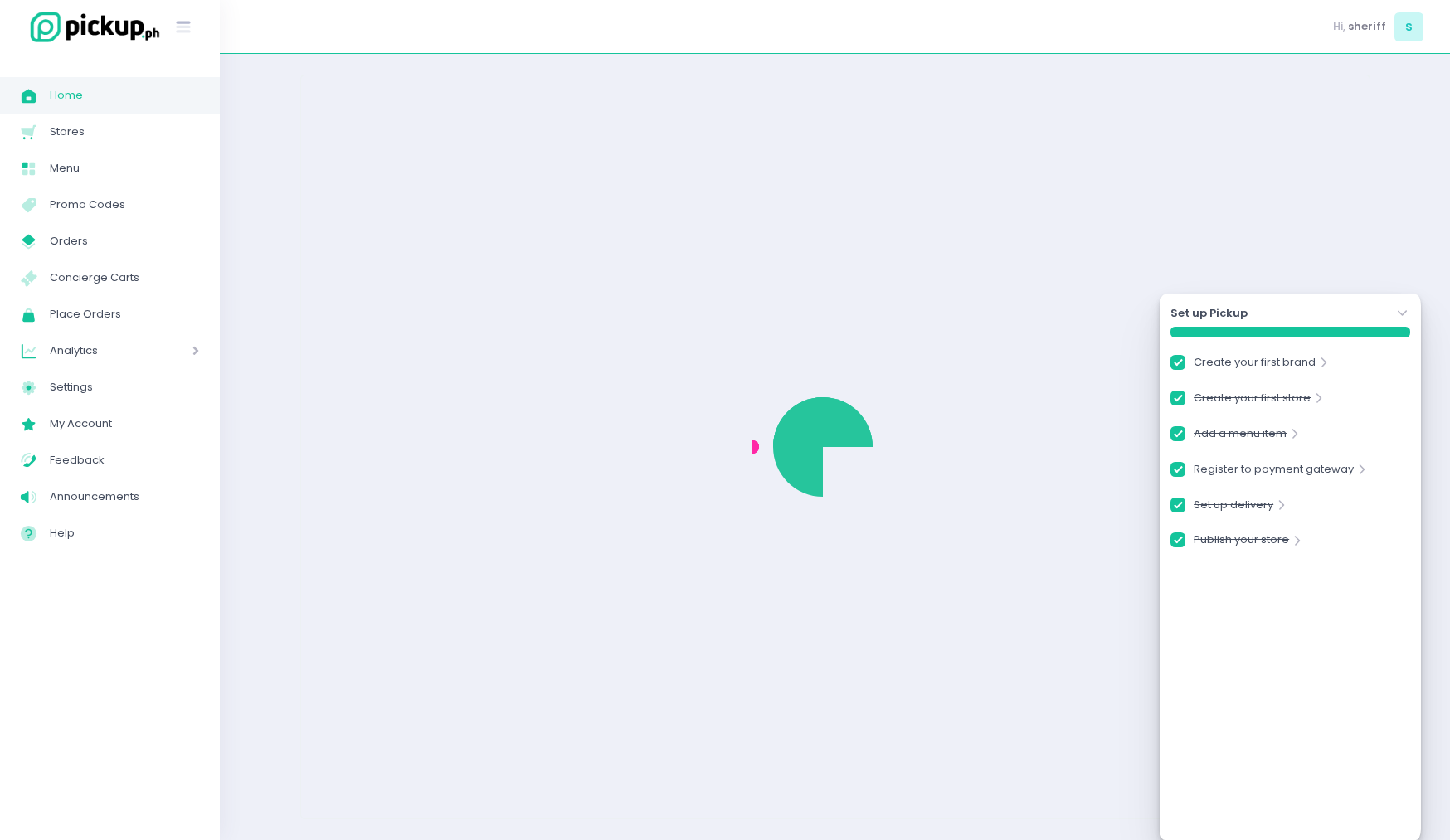
checkbox input "true"
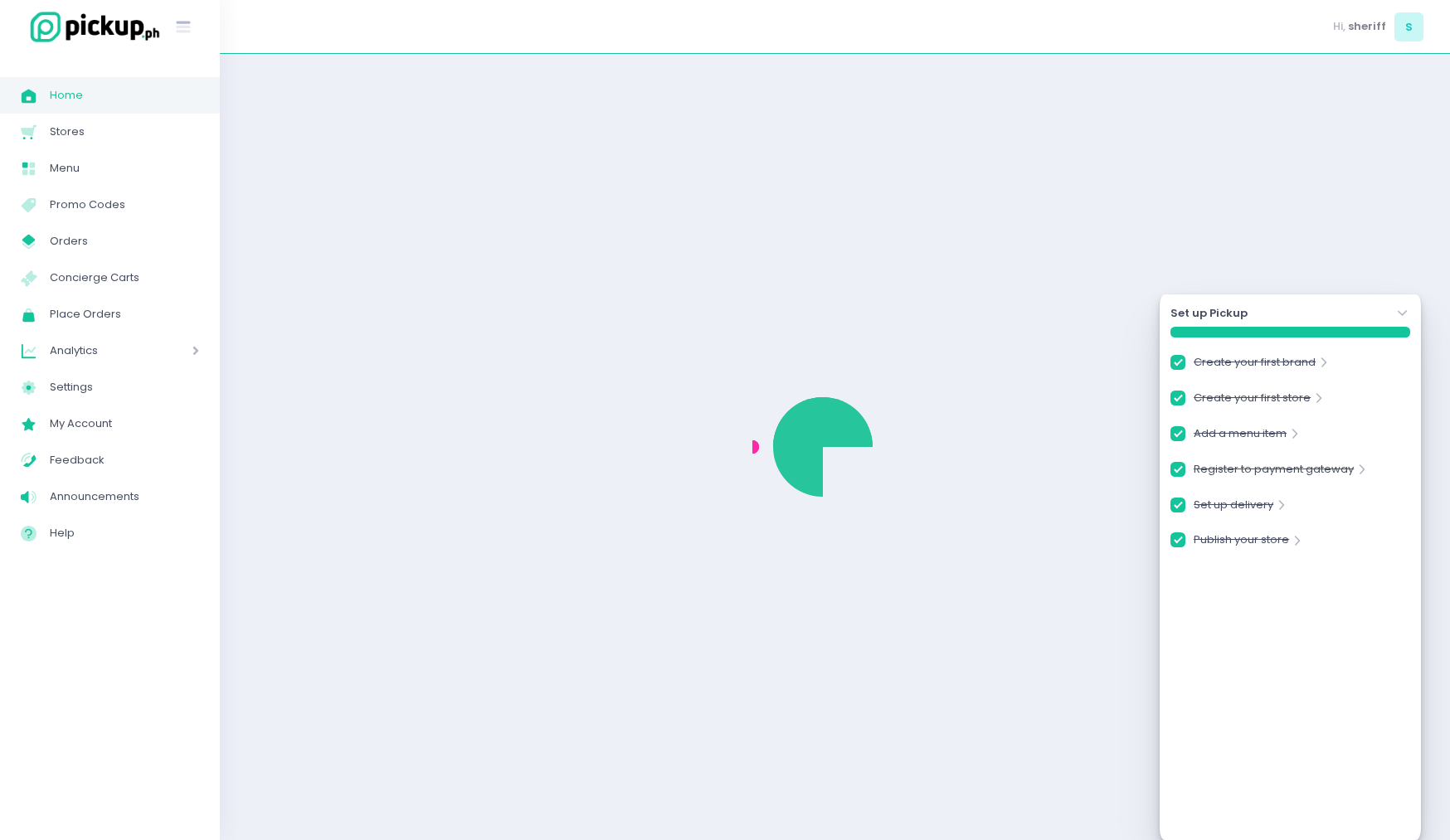
checkbox input "true"
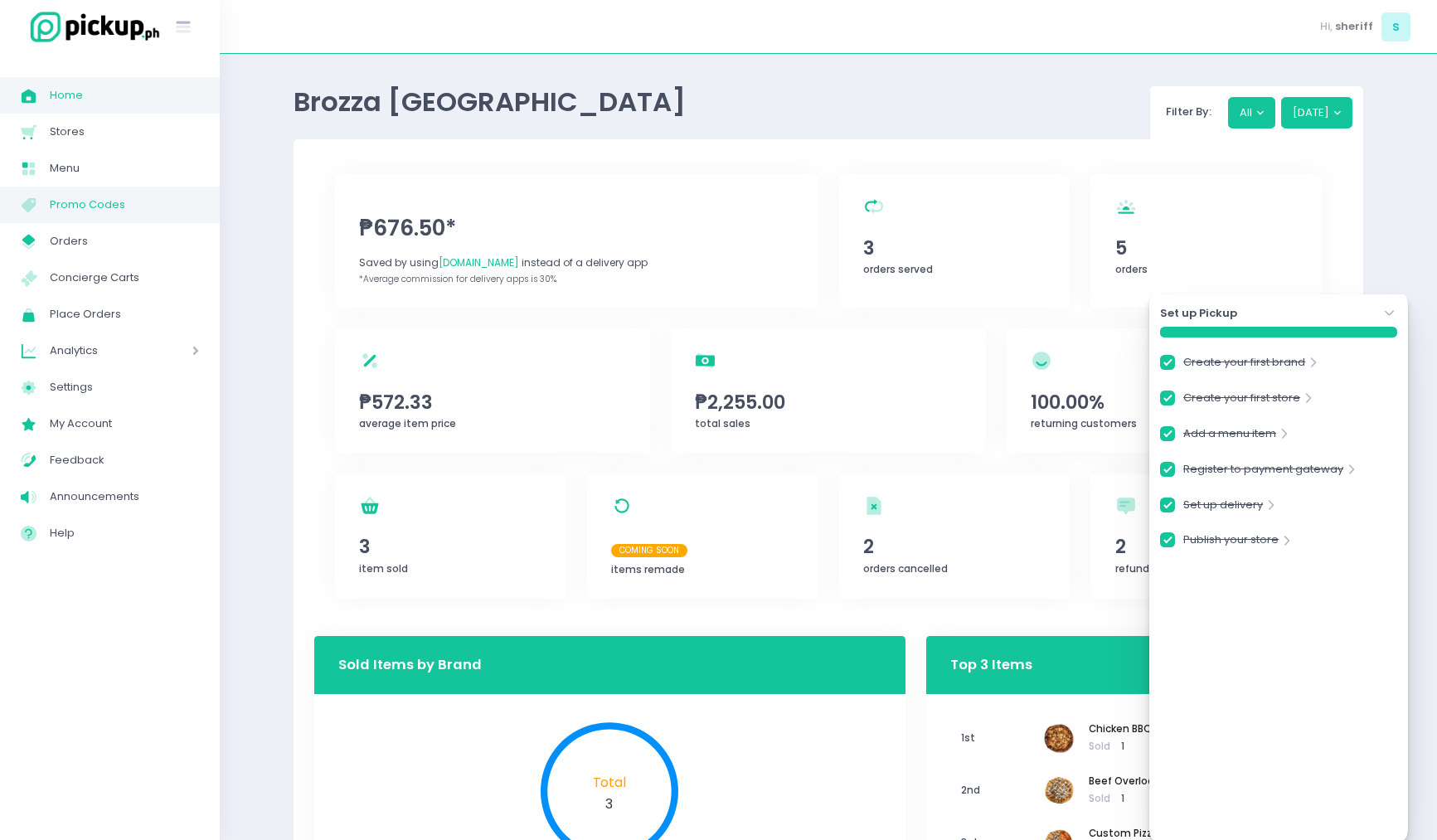
click at [101, 202] on span "Promo Codes" at bounding box center [124, 204] width 149 height 21
checkbox input "true"
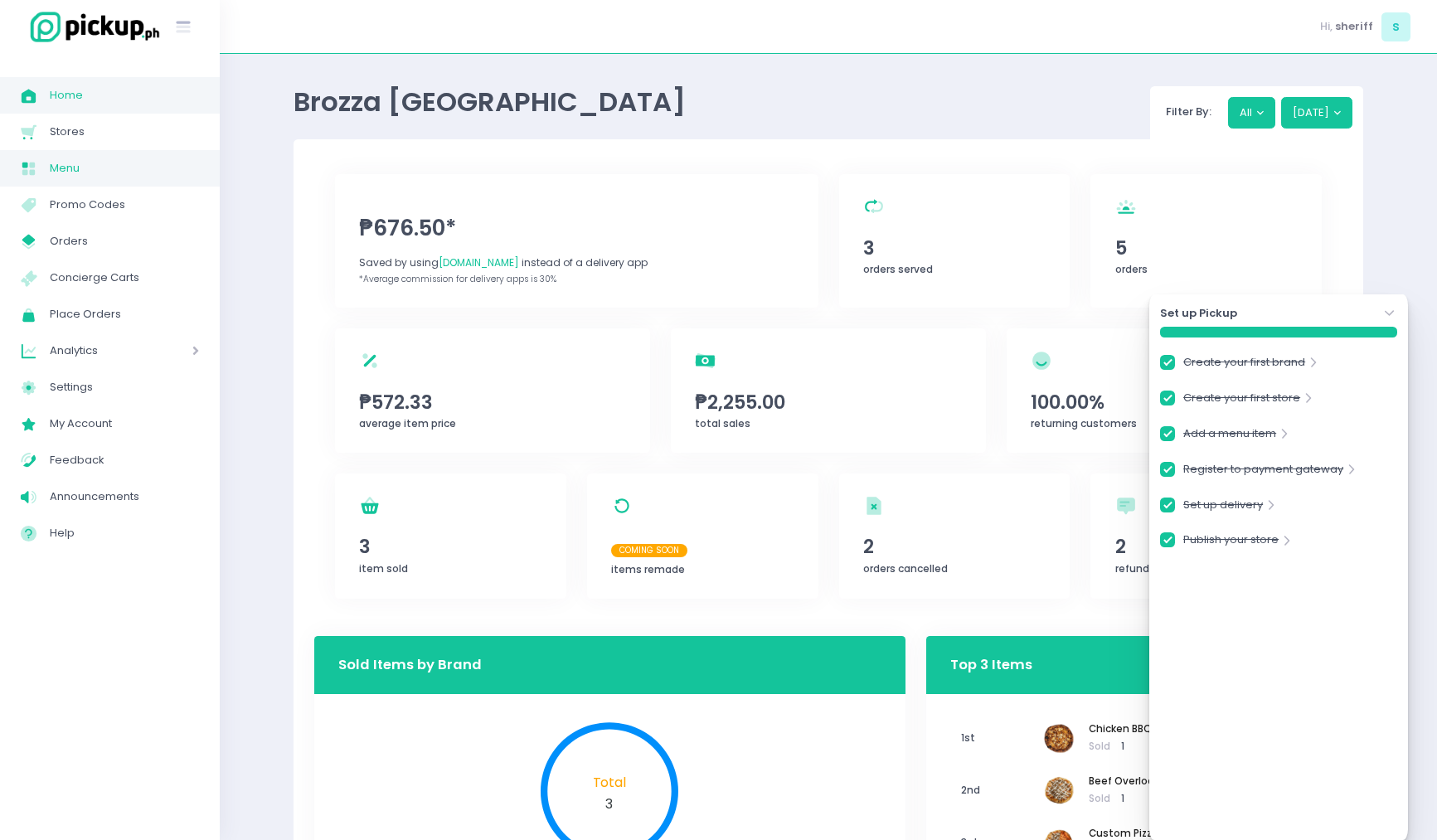
checkbox input "true"
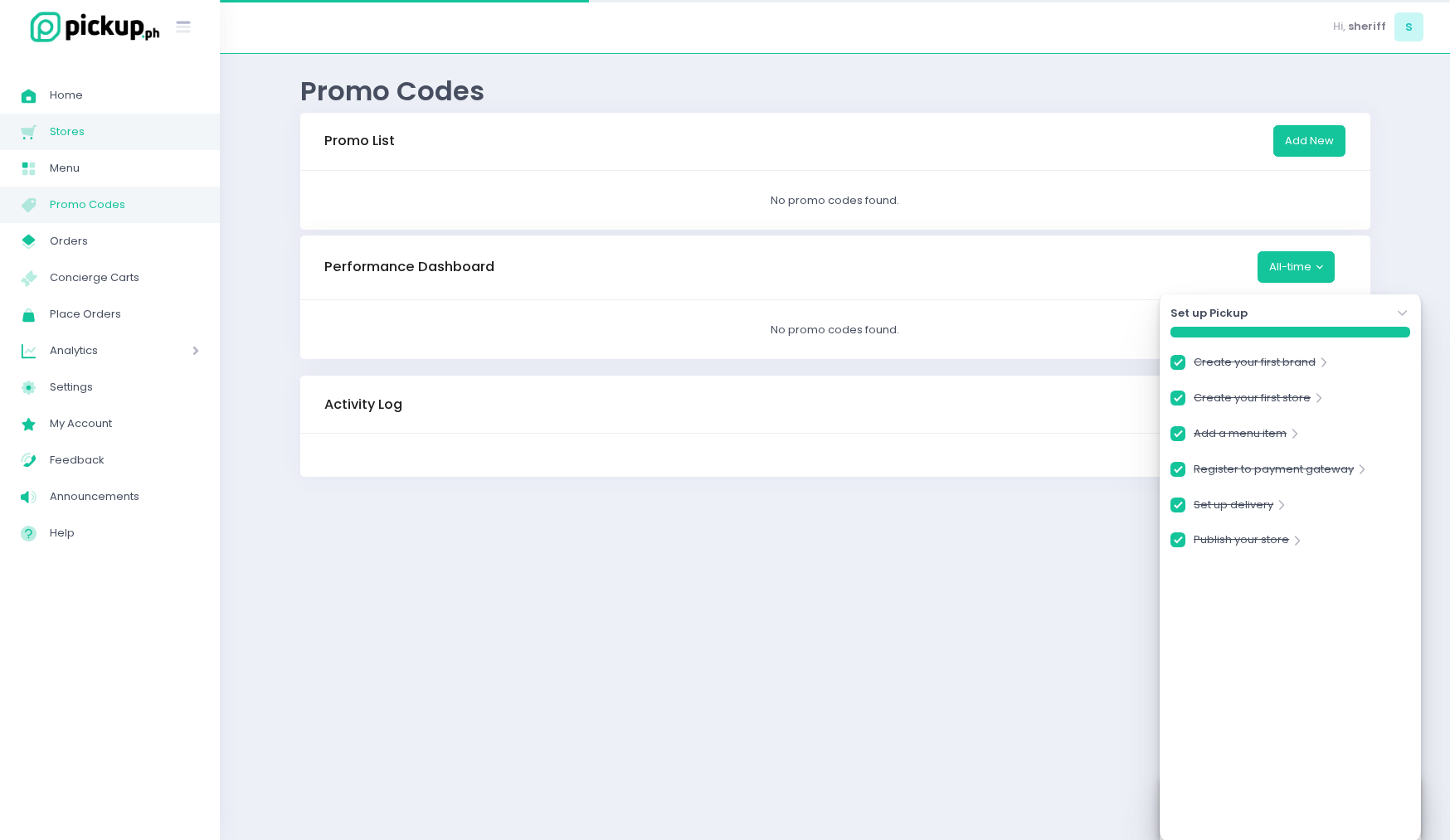
checkbox input "true"
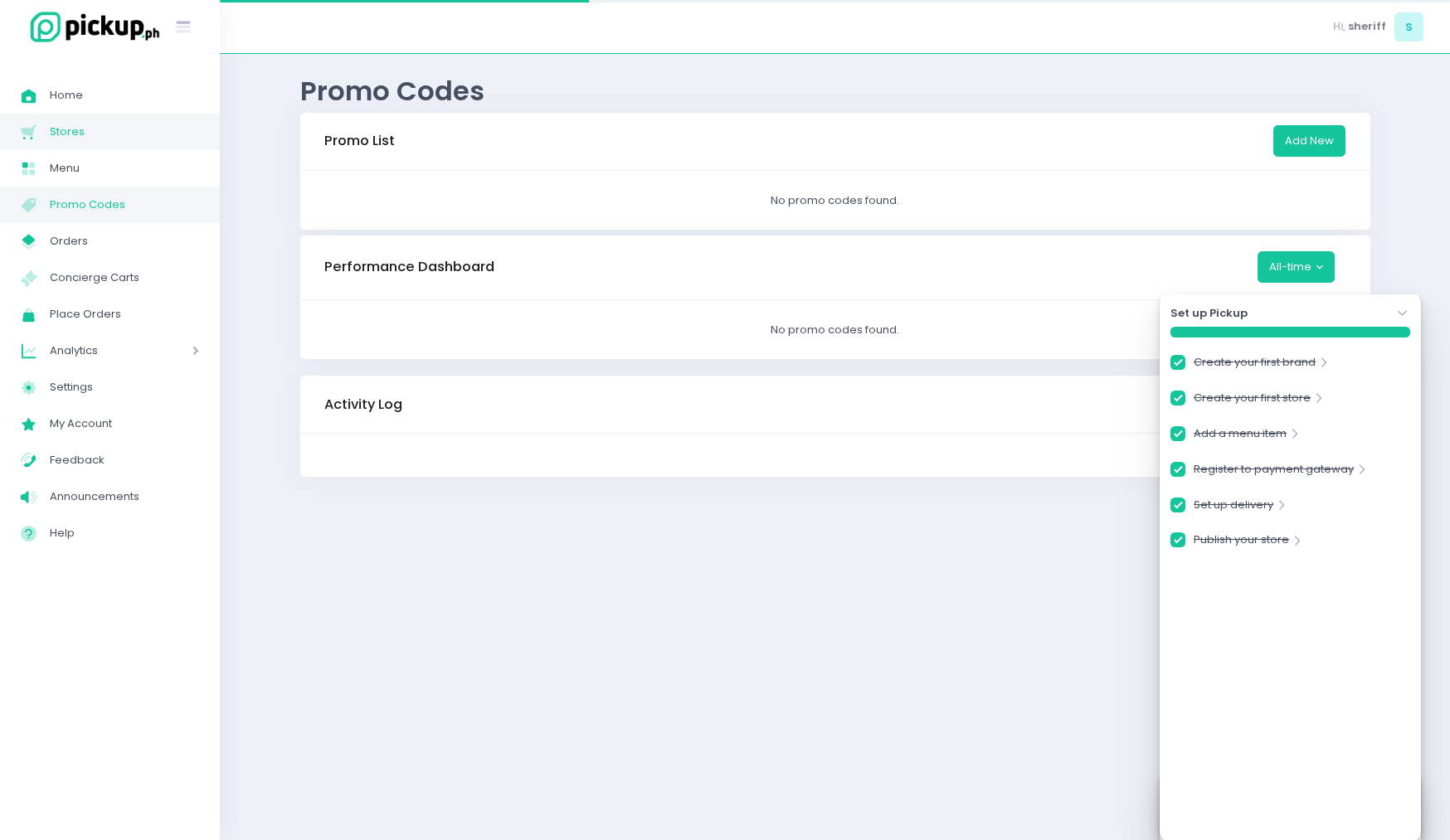
checkbox input "true"
click at [107, 137] on span "Stores" at bounding box center [124, 131] width 149 height 21
checkbox input "true"
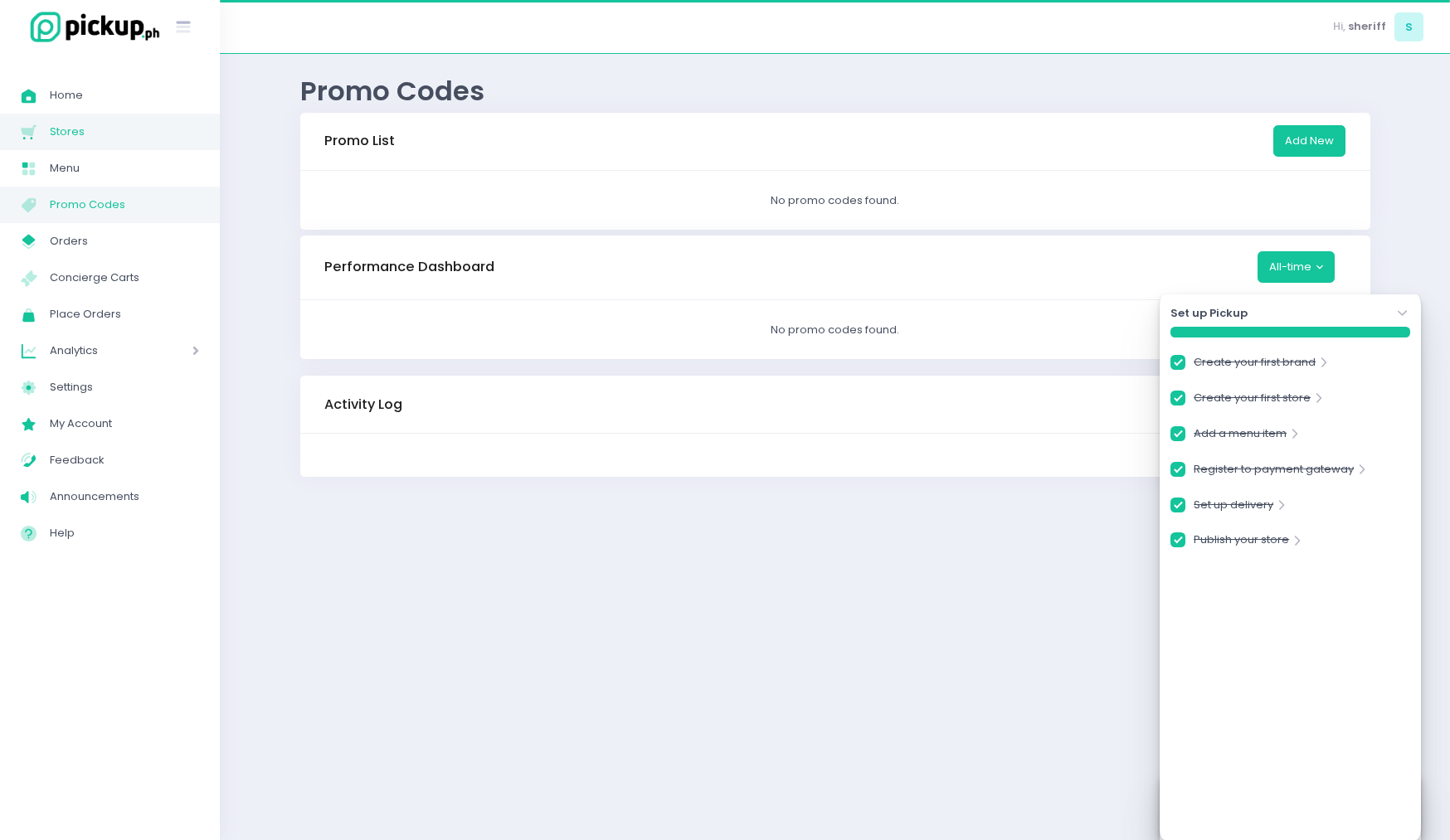
checkbox input "true"
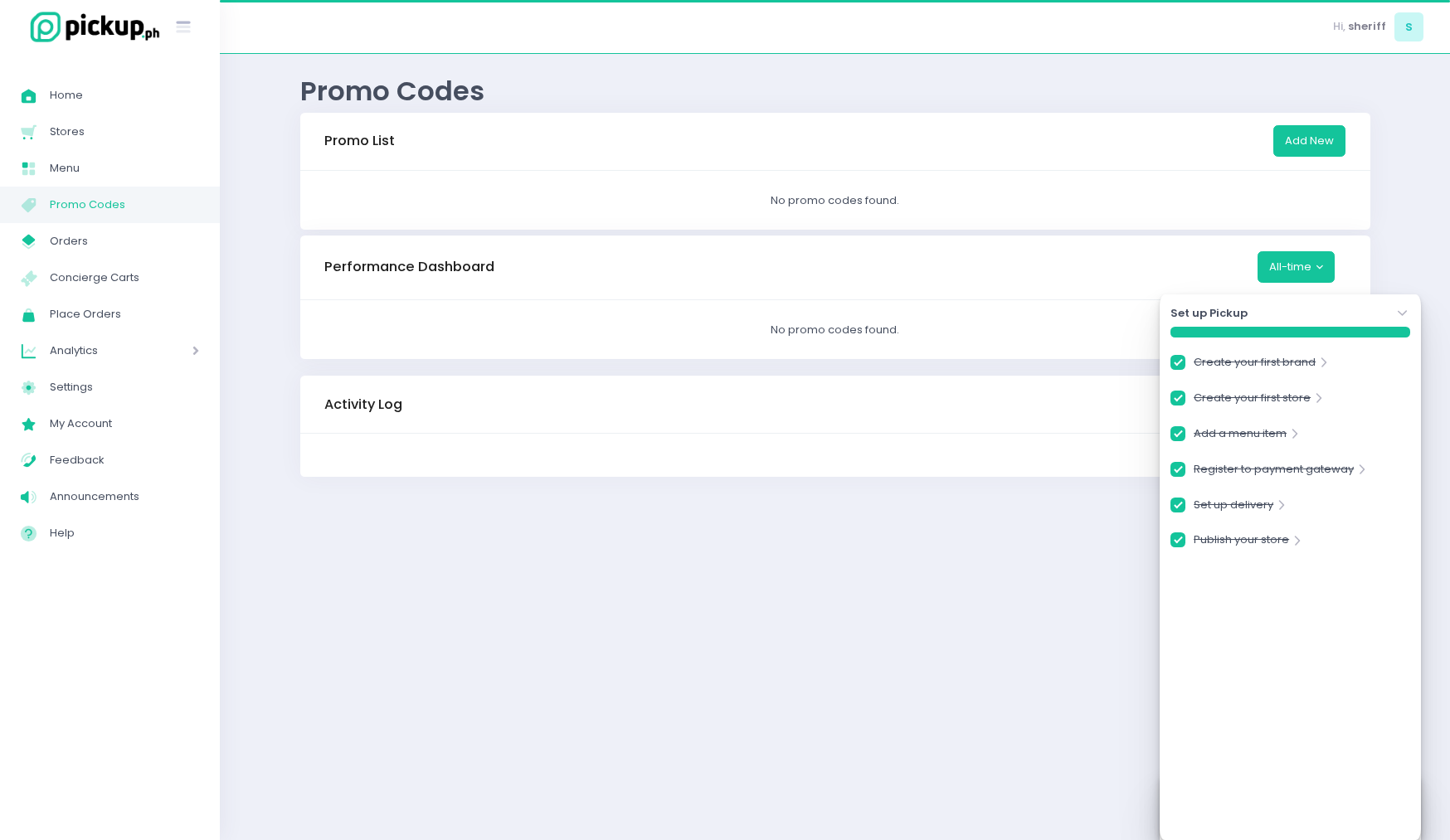
checkbox input "true"
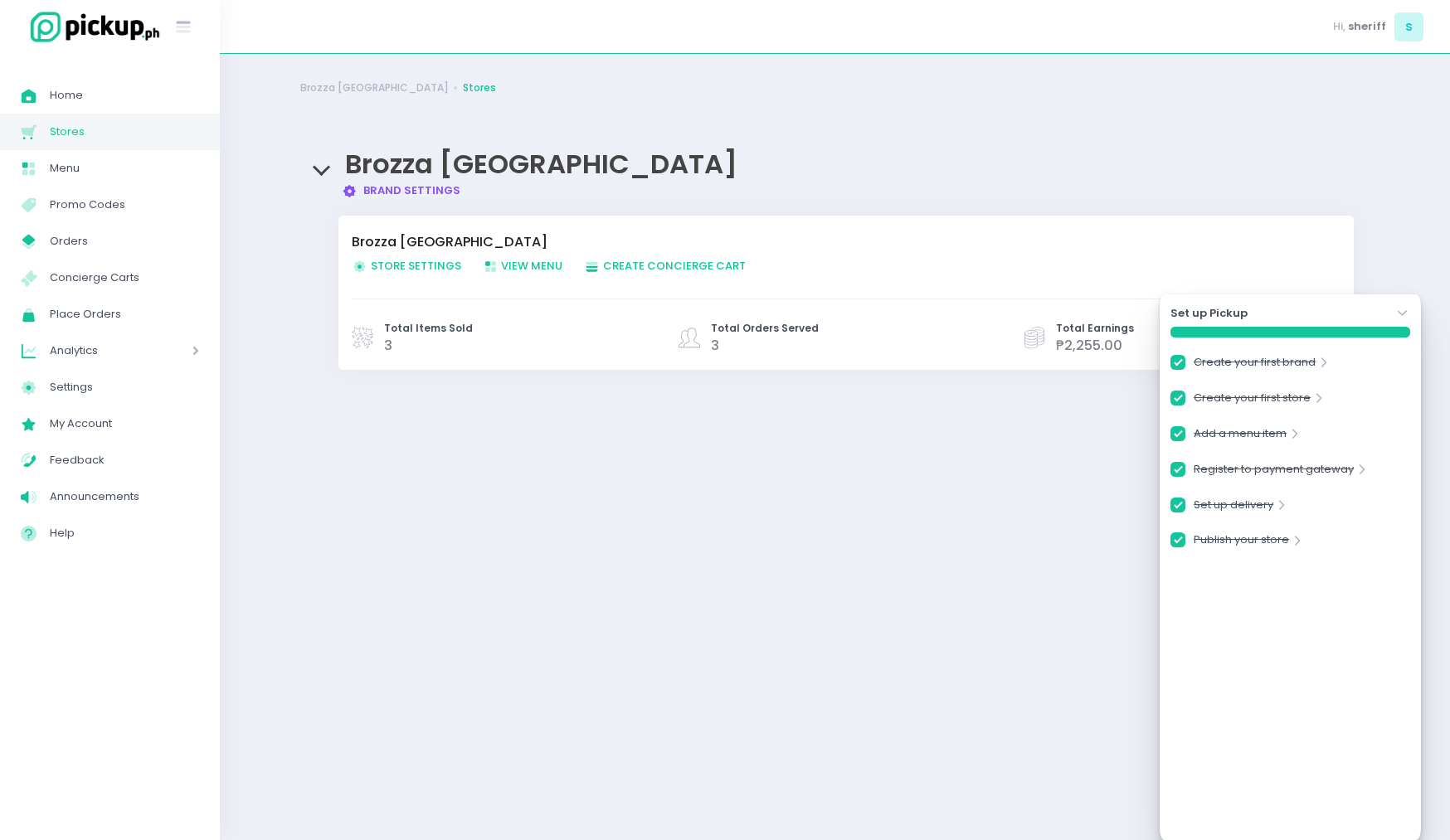
click at [419, 264] on span "Store Settings Created with Sketch. Store Settings" at bounding box center [406, 265] width 110 height 16
checkbox input "true"
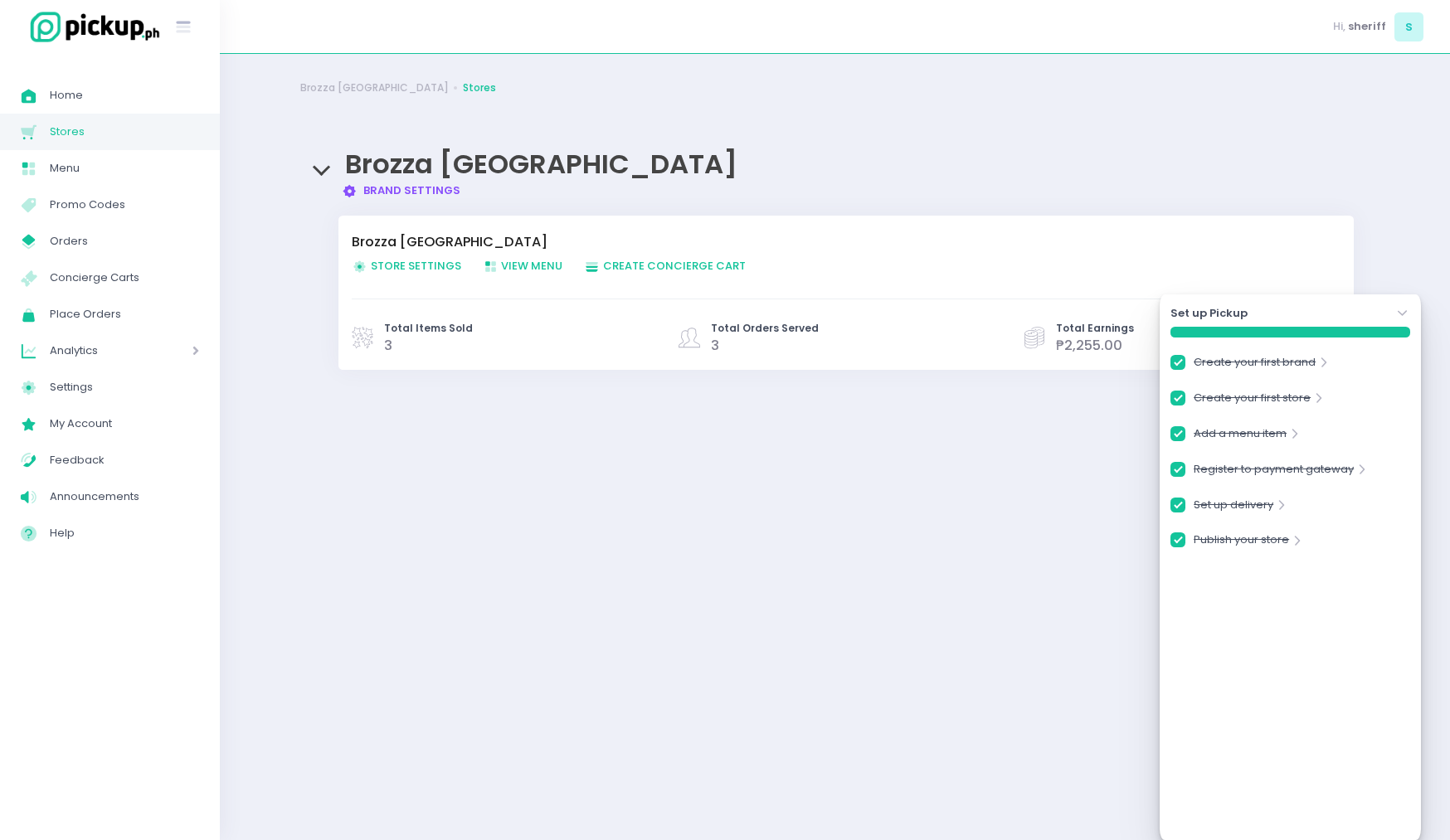
checkbox input "true"
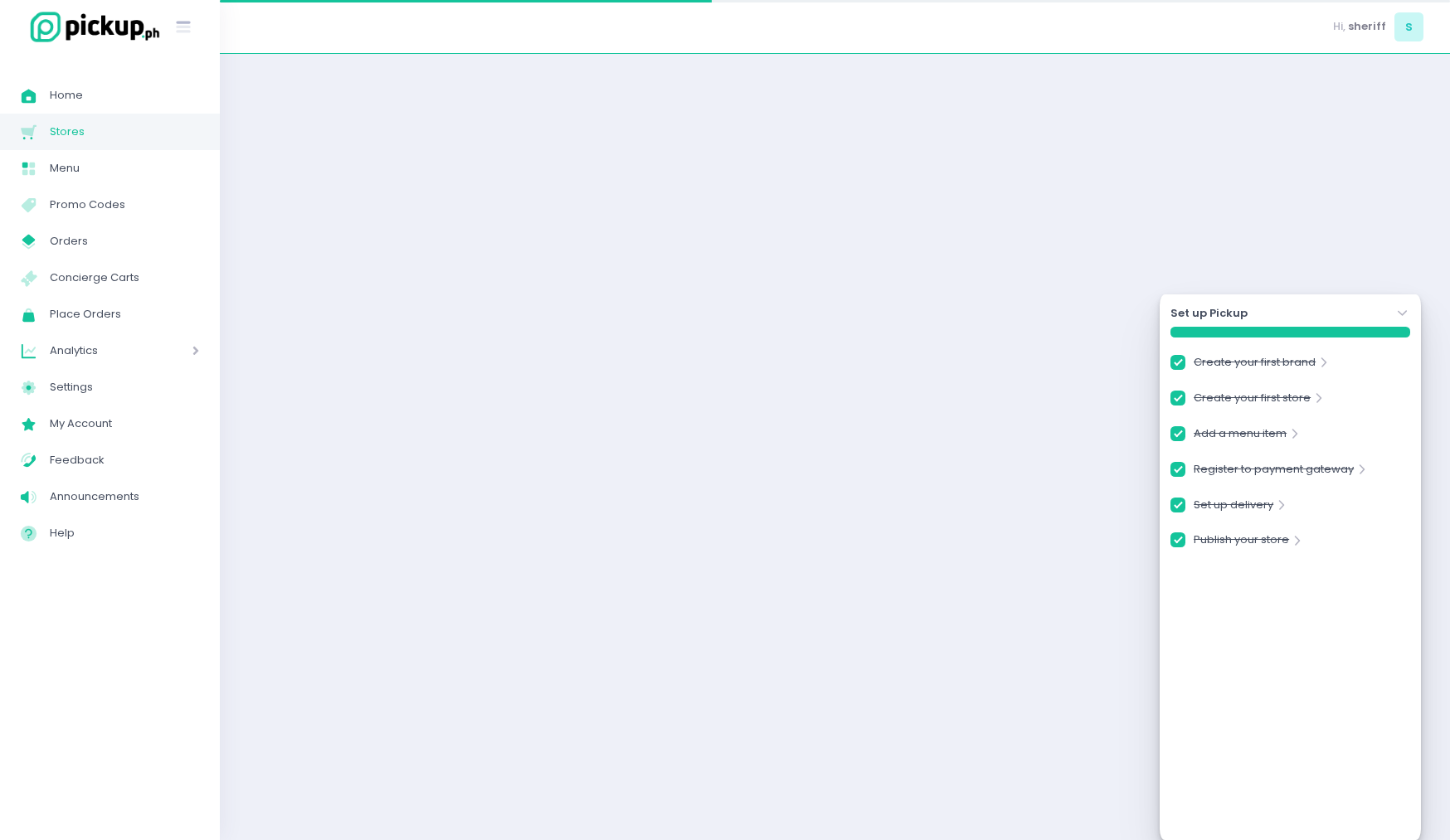
checkbox input "true"
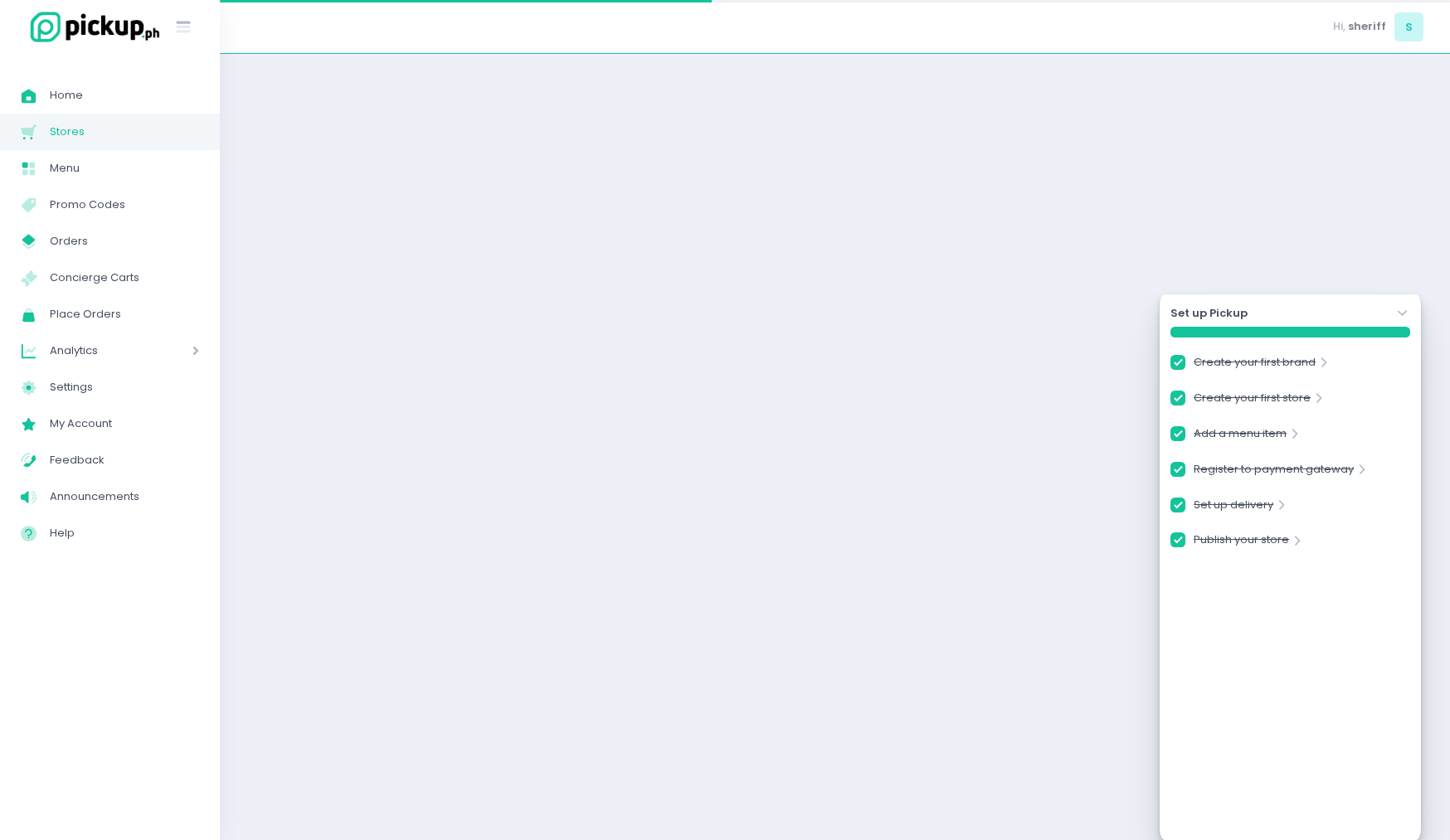
checkbox input "true"
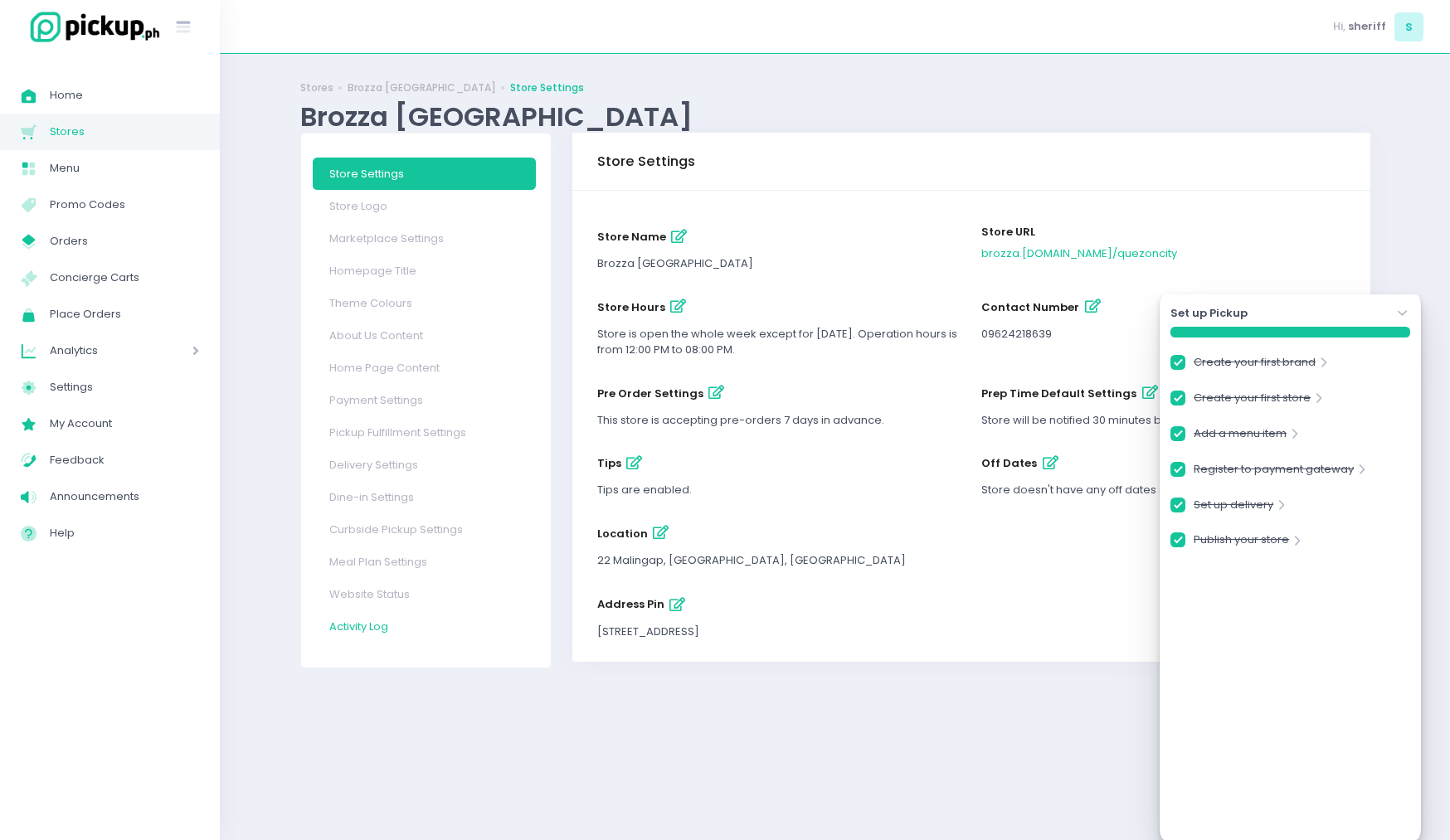
click at [373, 630] on link "Activity Log" at bounding box center [424, 626] width 223 height 32
checkbox input "true"
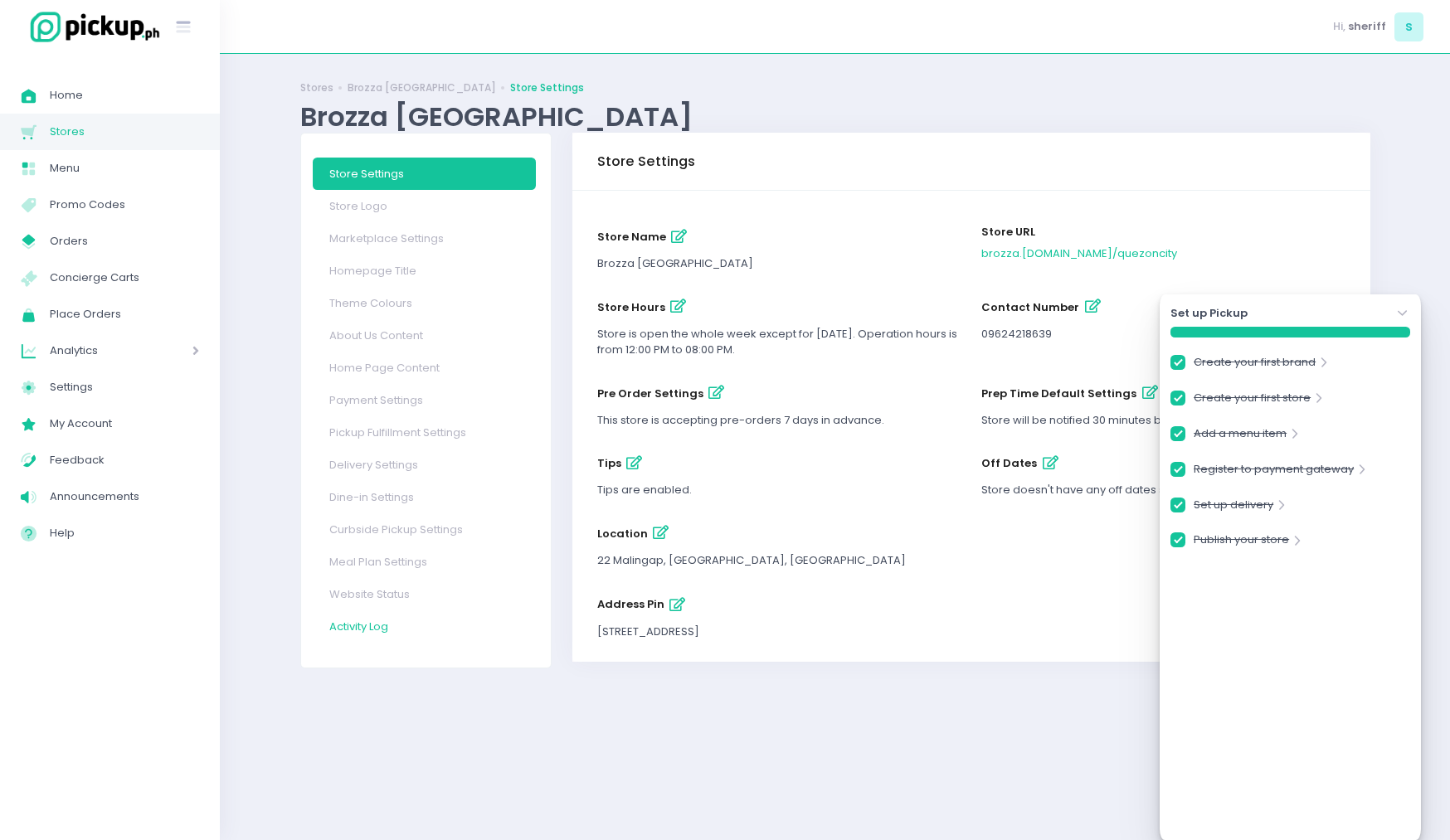
checkbox input "true"
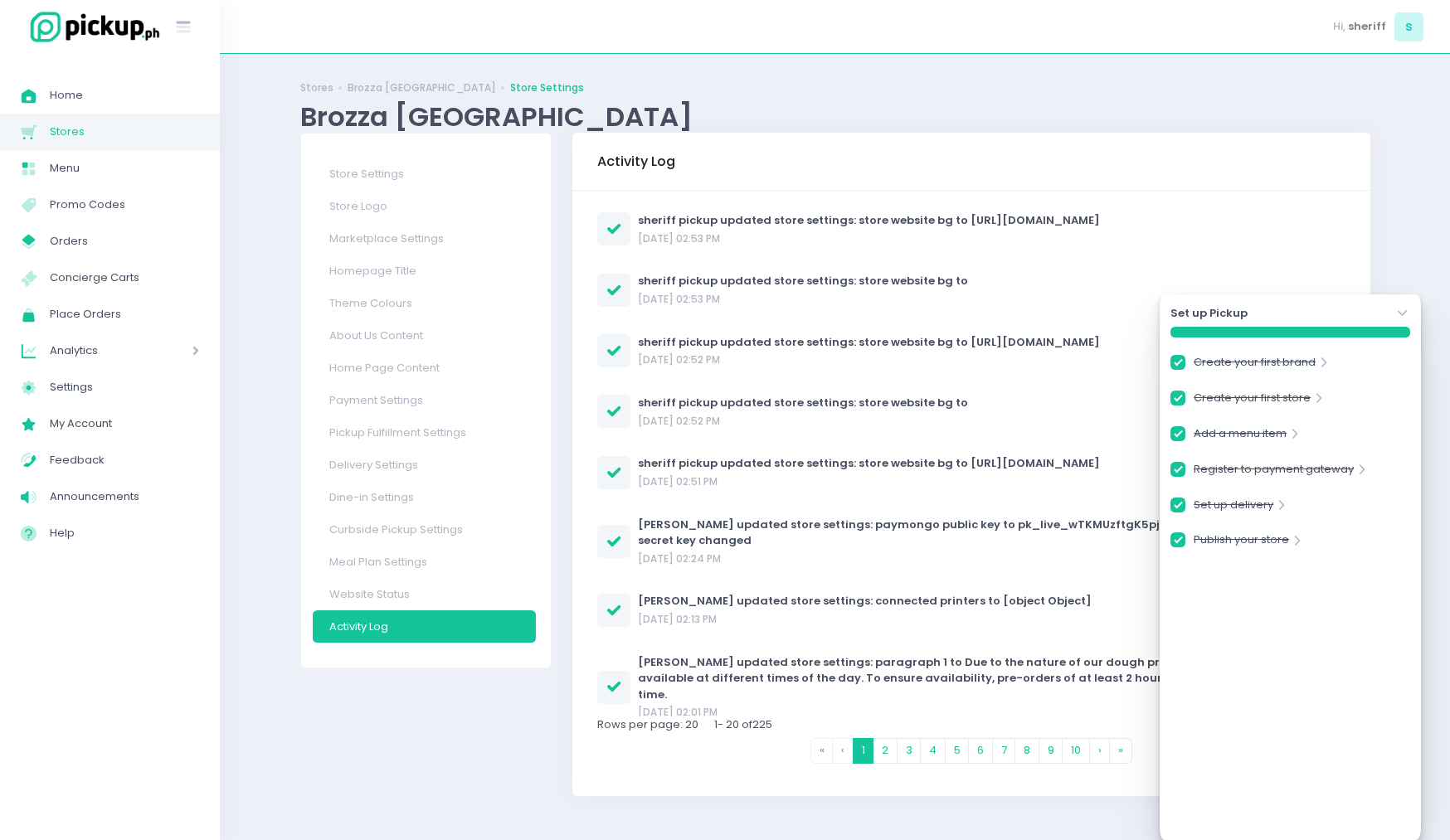
click at [728, 112] on div "Brozza [GEOGRAPHIC_DATA]" at bounding box center [835, 116] width 1070 height 32
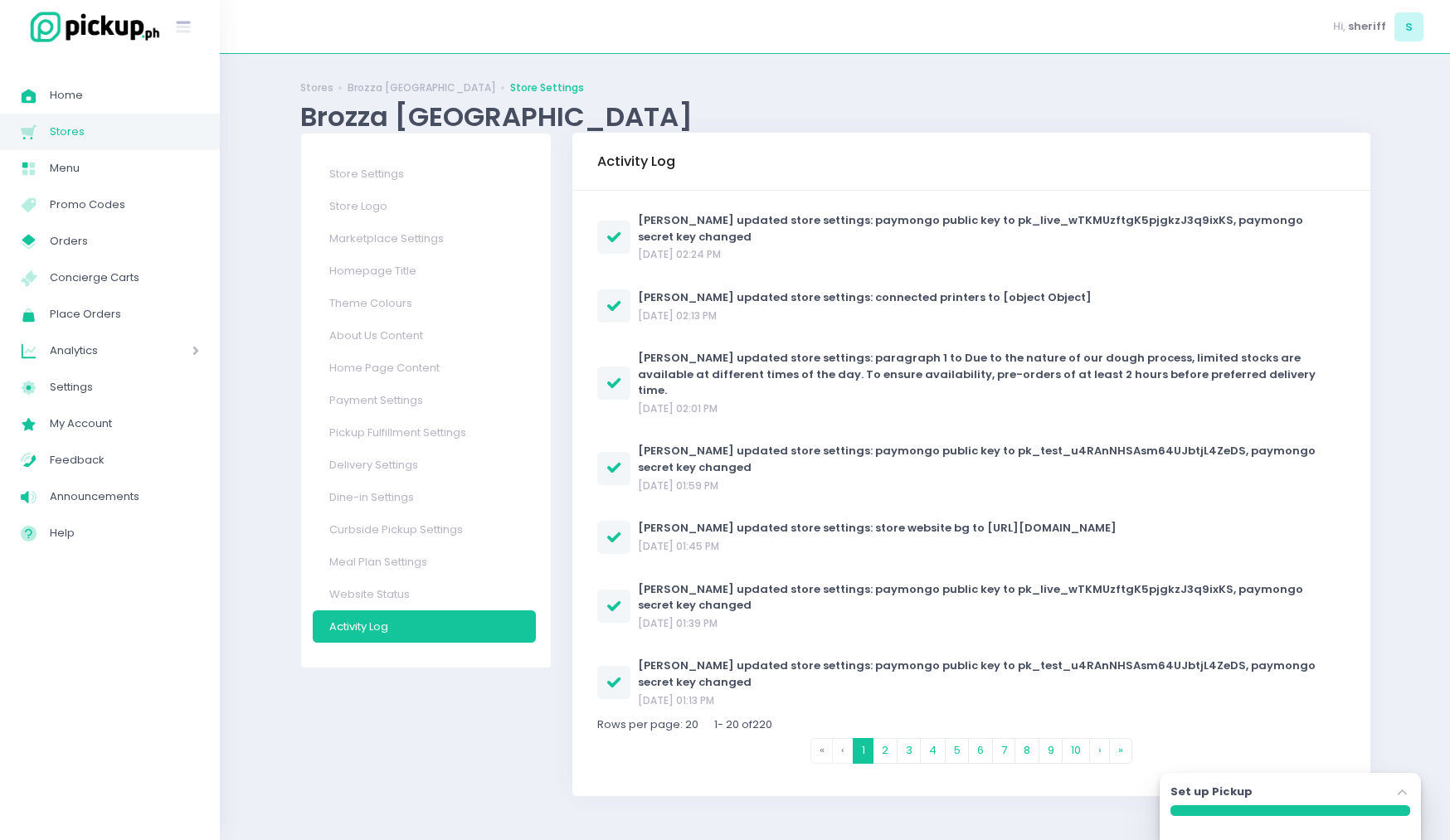
click at [393, 168] on link "Store Settings" at bounding box center [424, 173] width 223 height 32
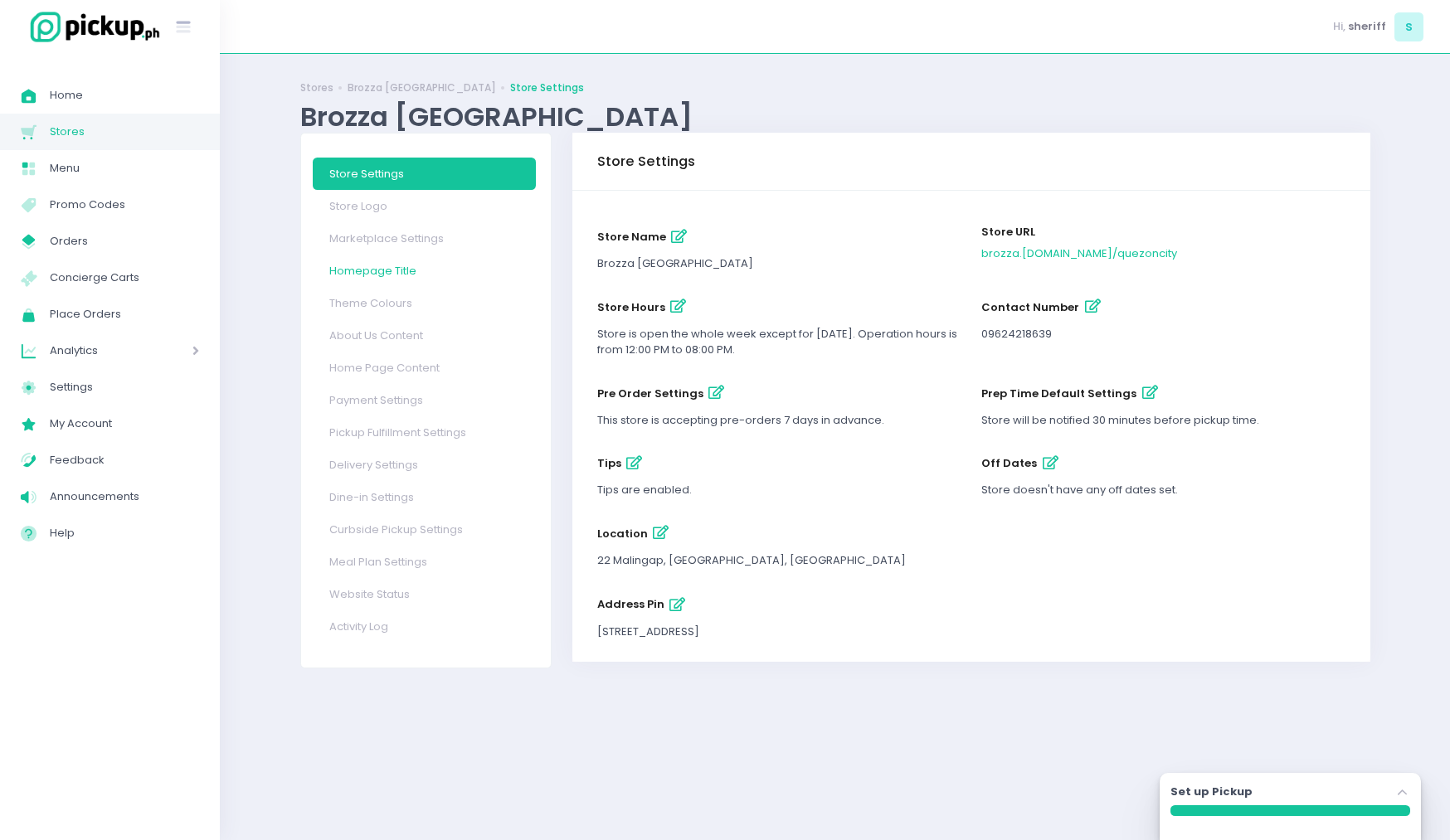
click at [417, 261] on link "Homepage Title" at bounding box center [424, 270] width 223 height 32
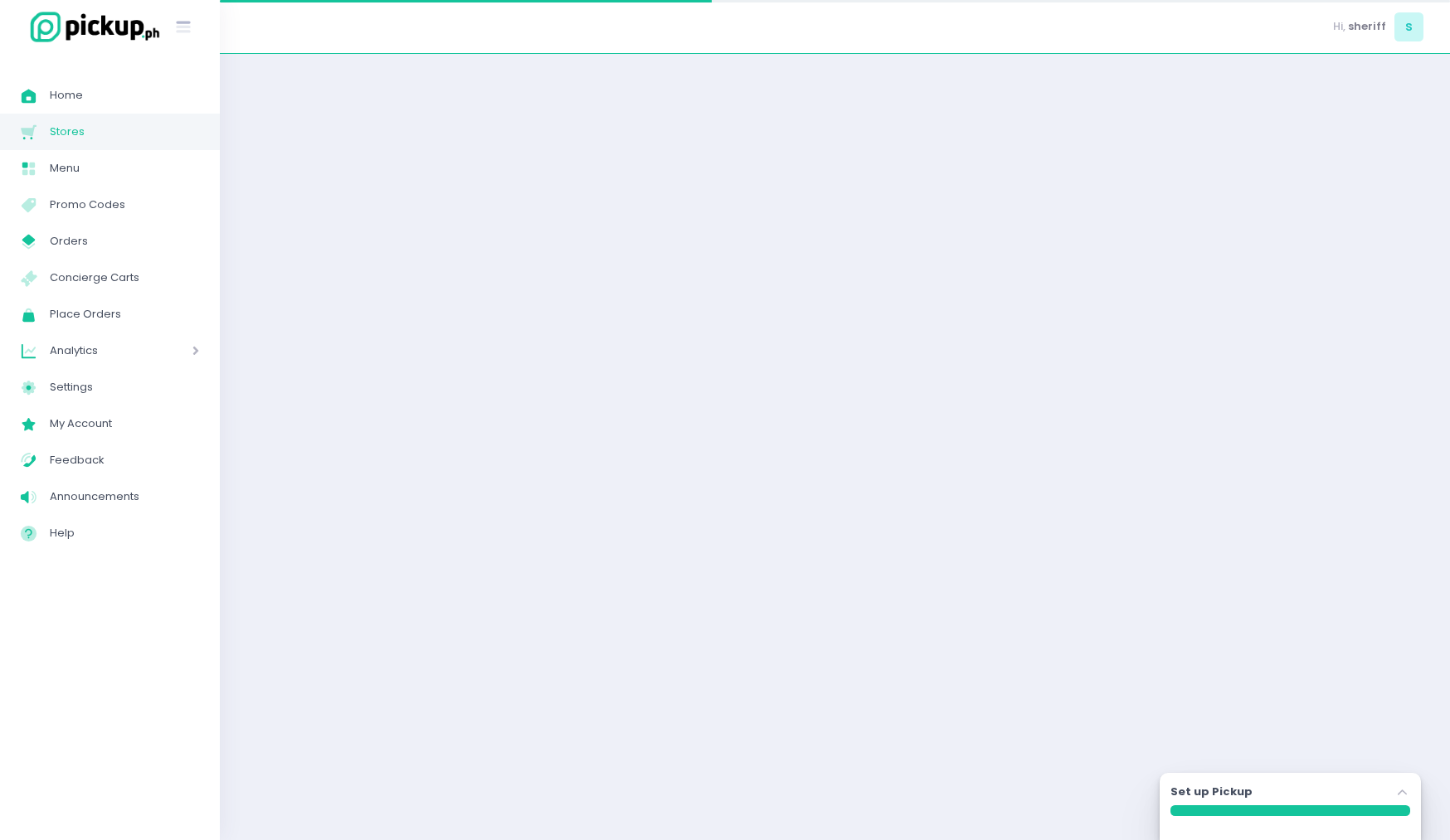
select select "normal"
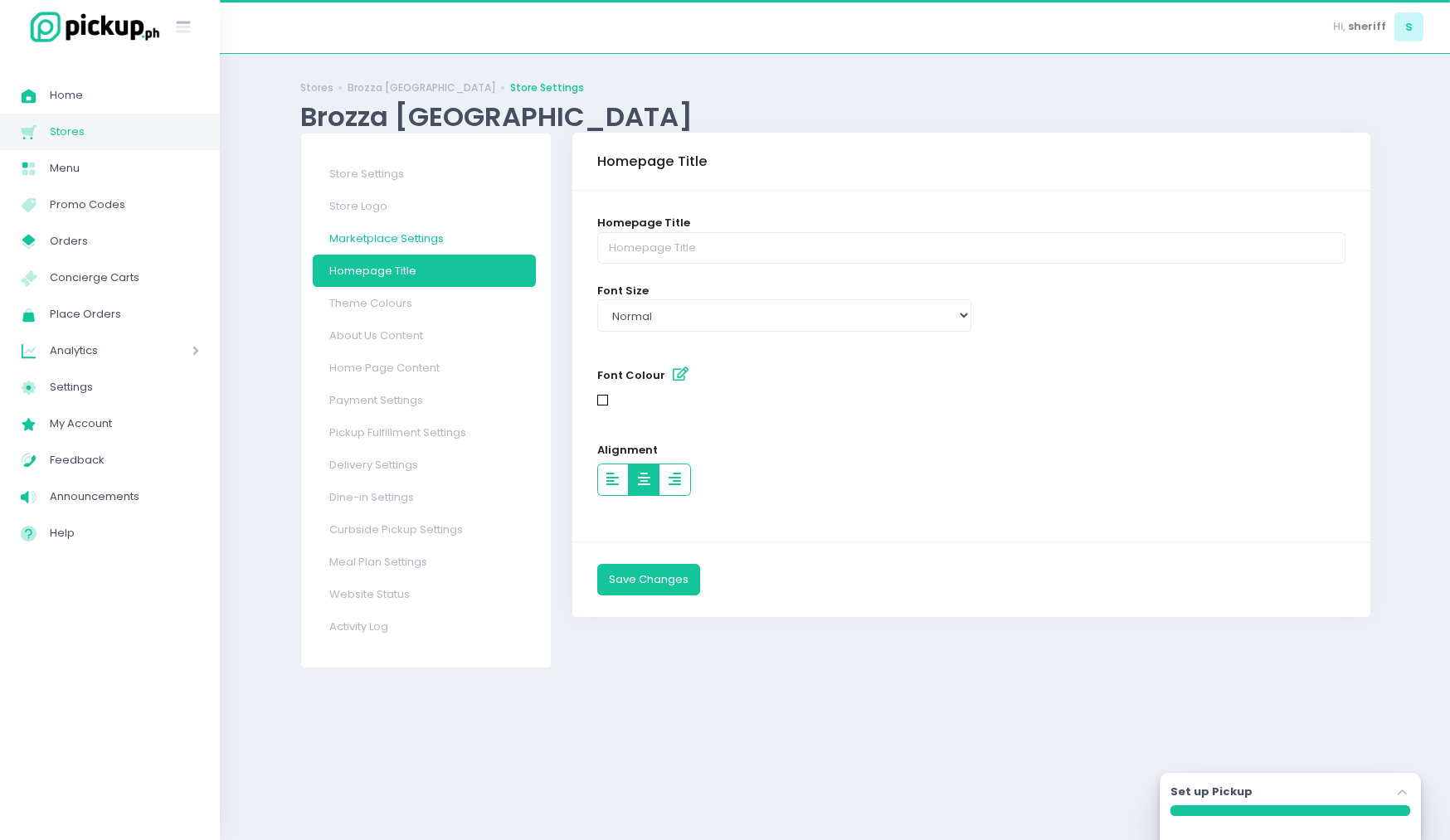
click at [438, 240] on link "Marketplace Settings" at bounding box center [424, 238] width 223 height 32
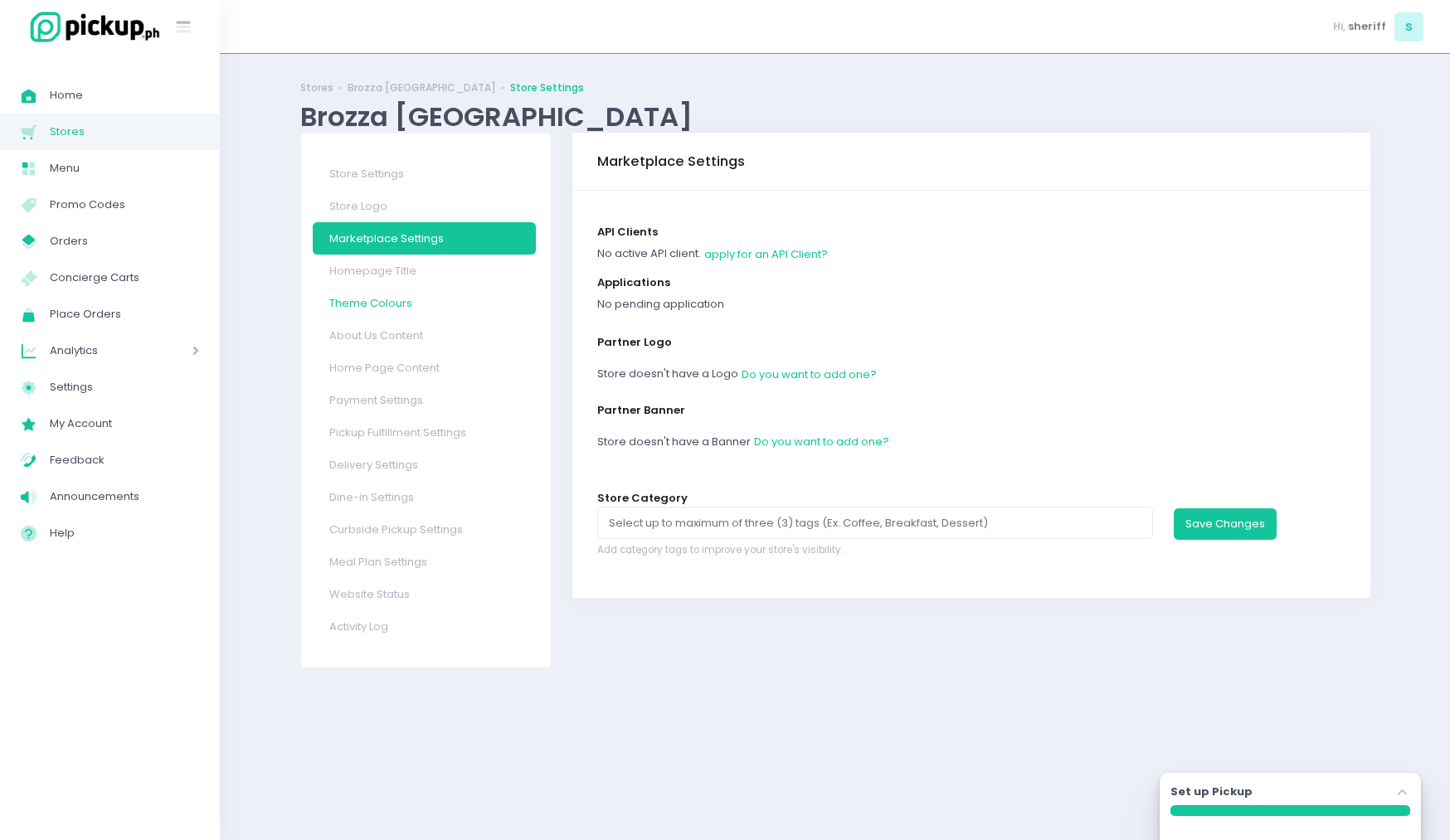
click at [420, 314] on link "Theme Colours" at bounding box center [424, 302] width 223 height 32
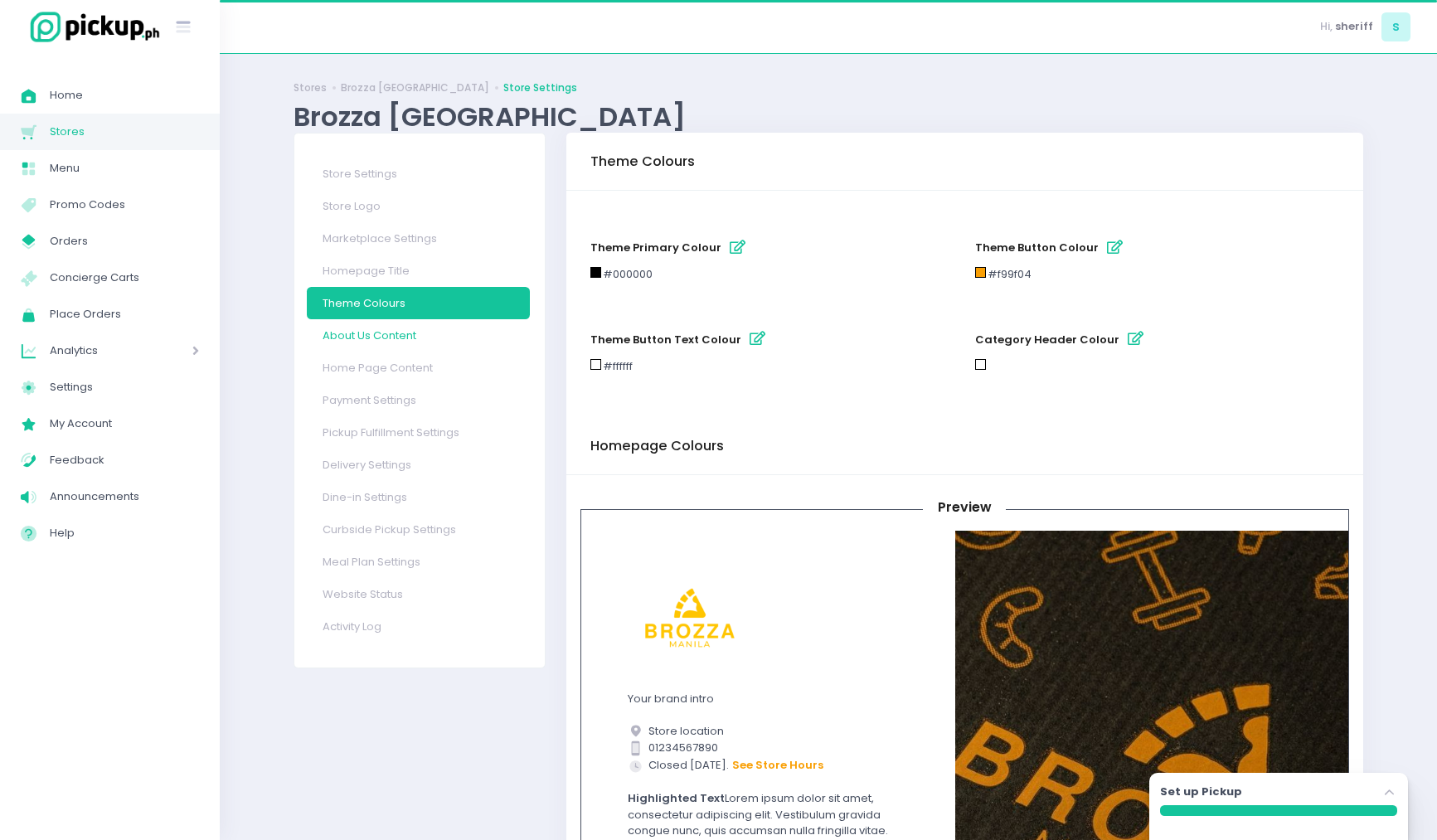
click at [417, 334] on link "About Us Content" at bounding box center [418, 335] width 223 height 32
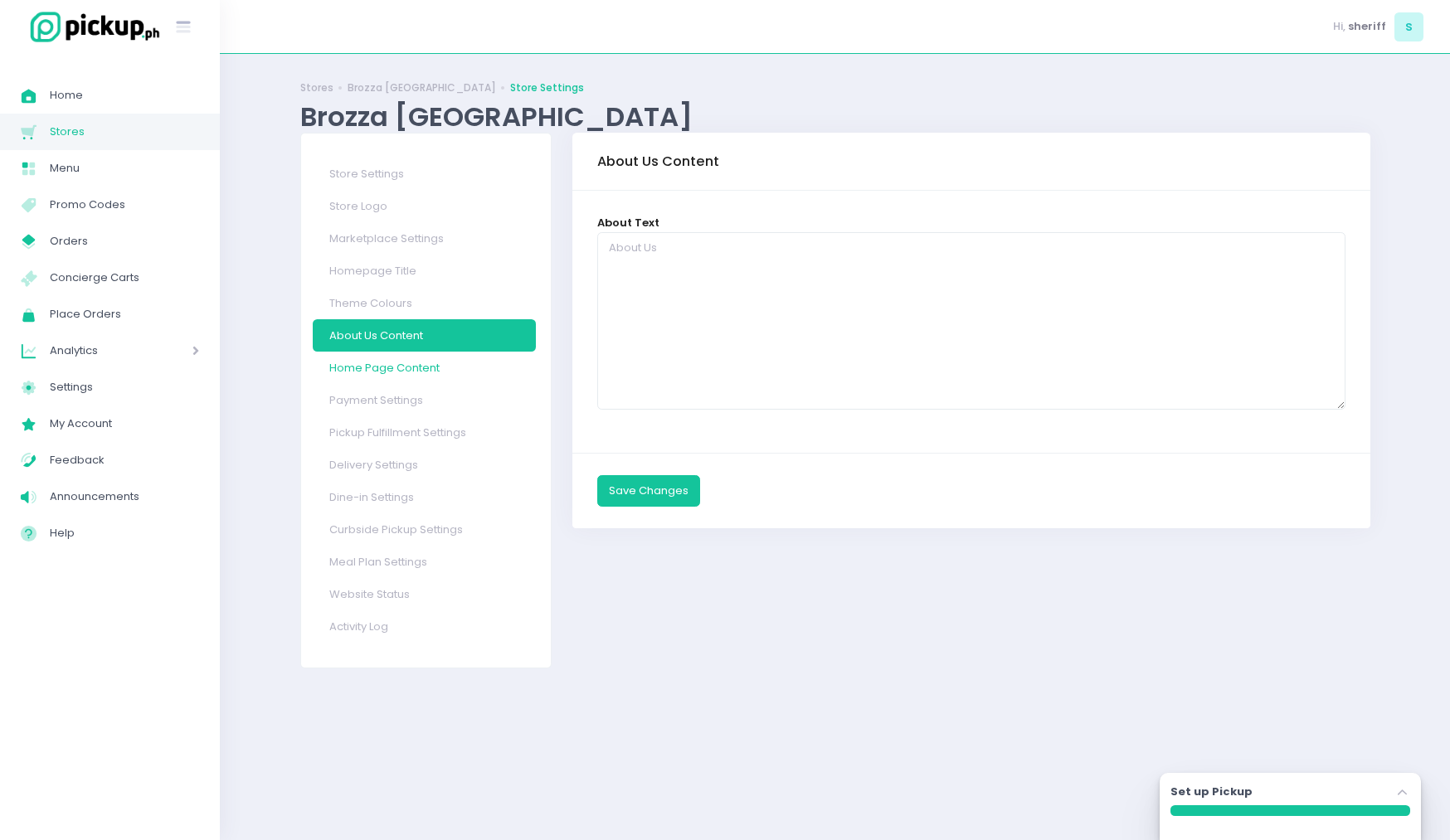
click at [407, 372] on link "Home Page Content" at bounding box center [424, 368] width 223 height 32
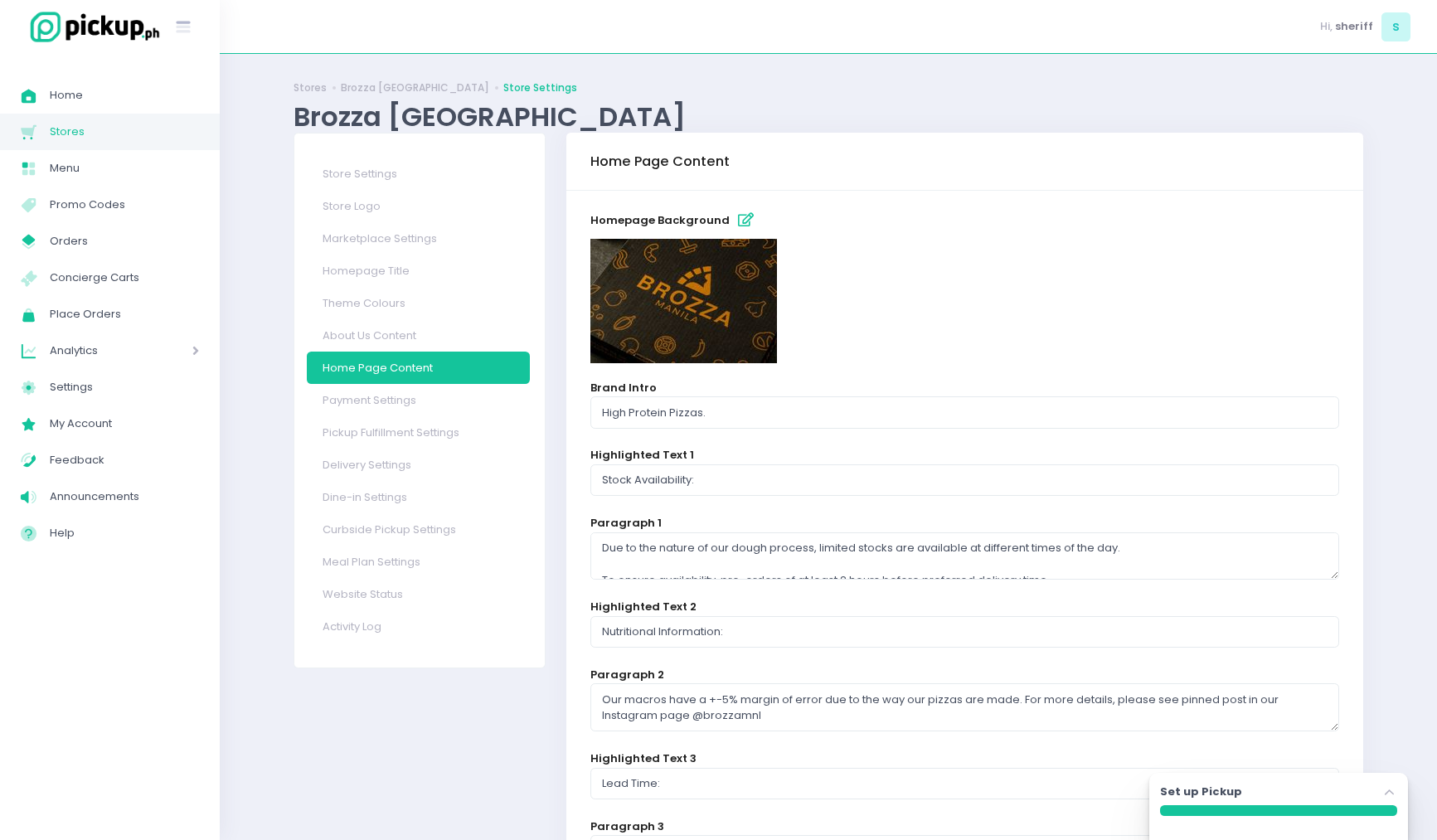
click at [363, 628] on link "Activity Log" at bounding box center [418, 626] width 223 height 32
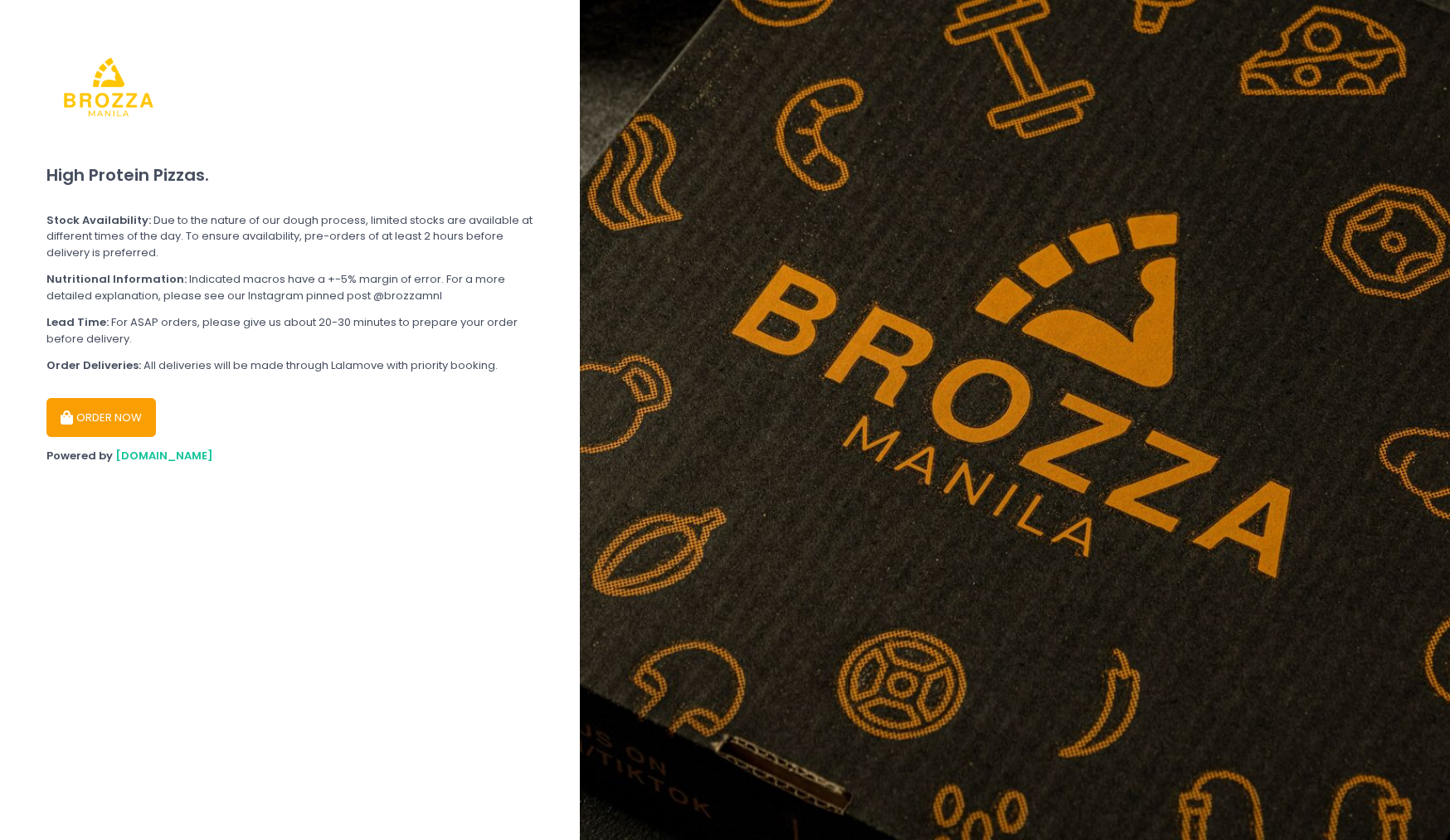
click at [124, 424] on button "ORDER NOW" at bounding box center [100, 417] width 110 height 40
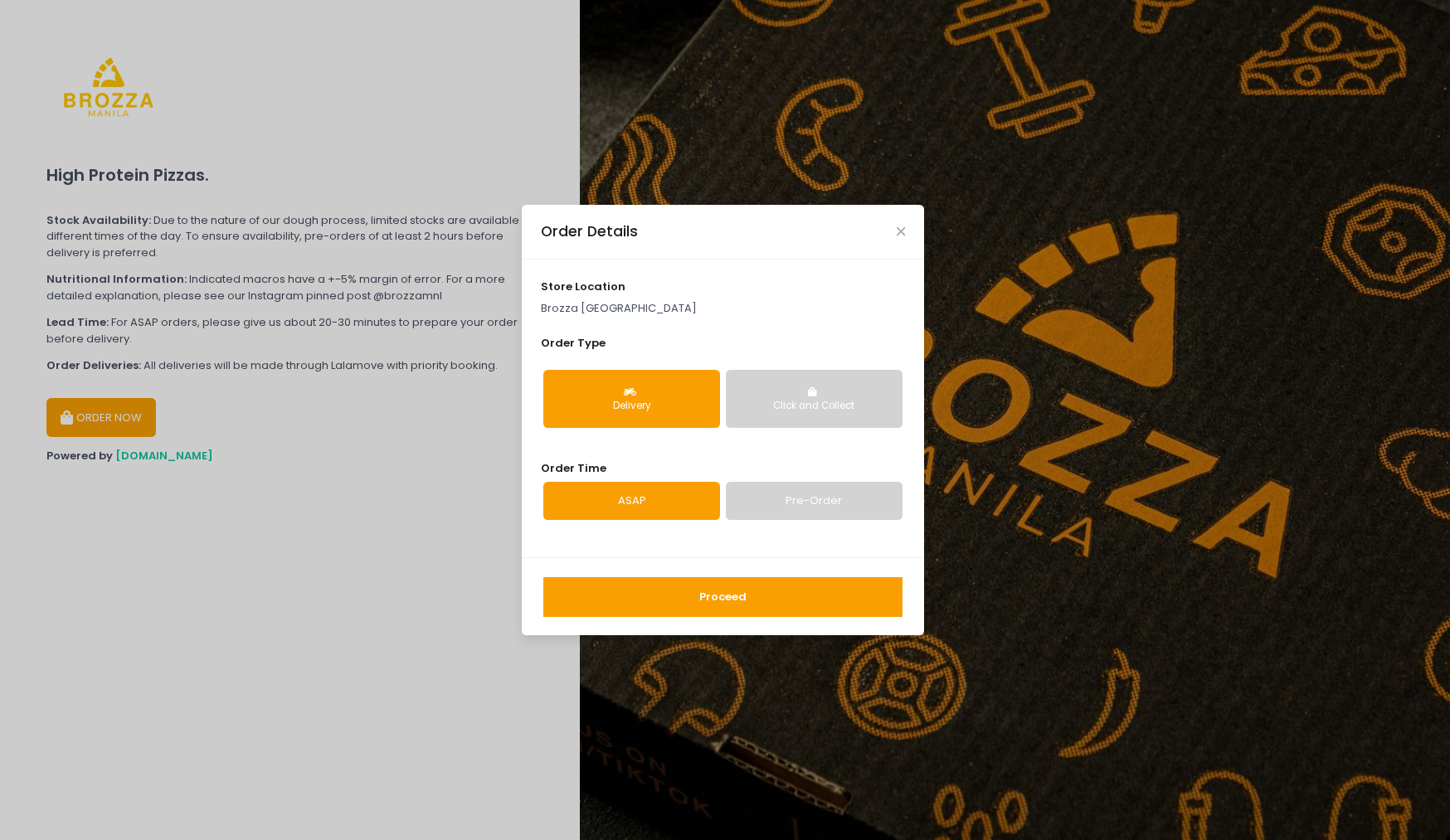
click at [711, 599] on button "Proceed" at bounding box center [723, 597] width 359 height 40
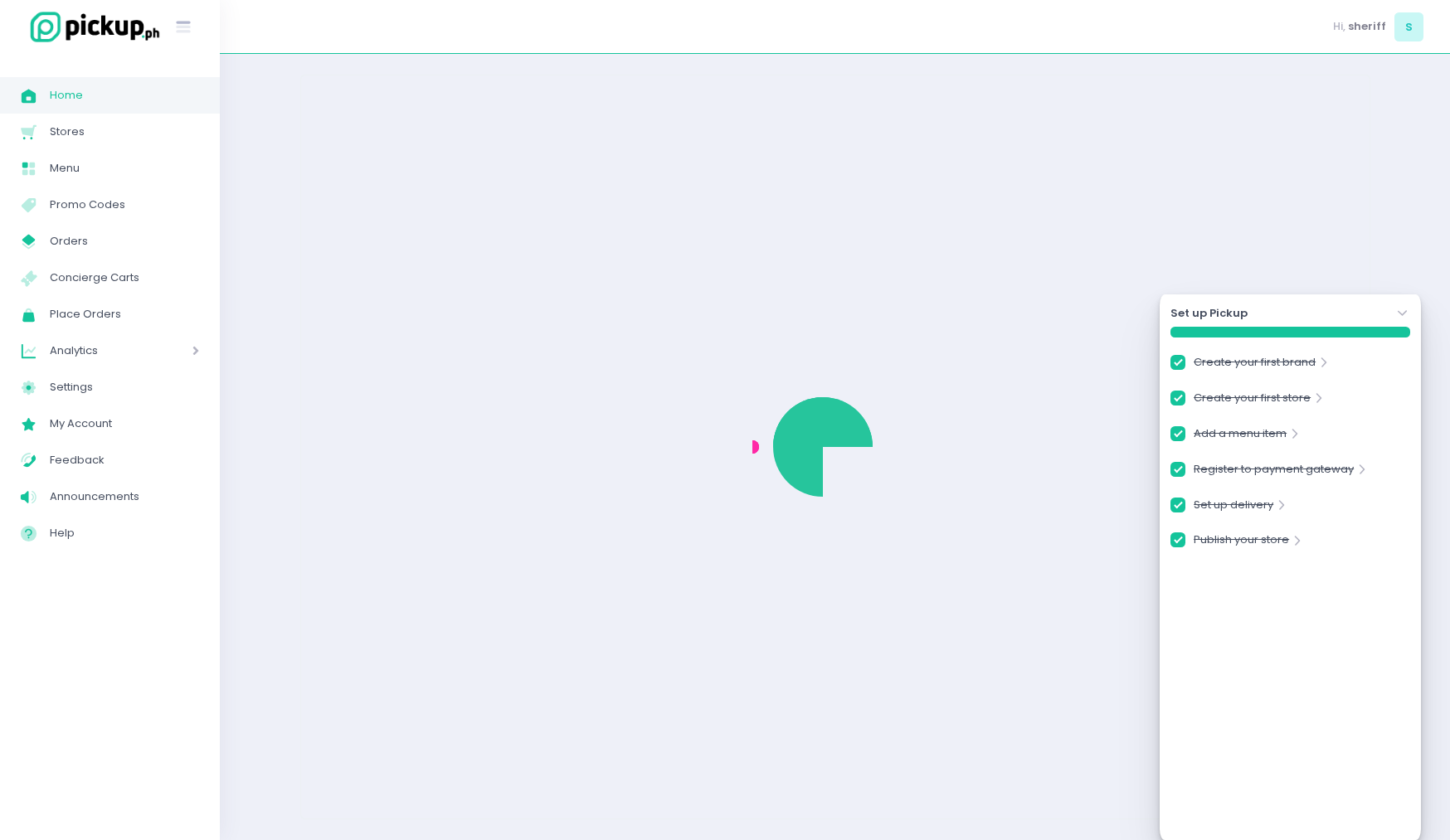
checkbox input "true"
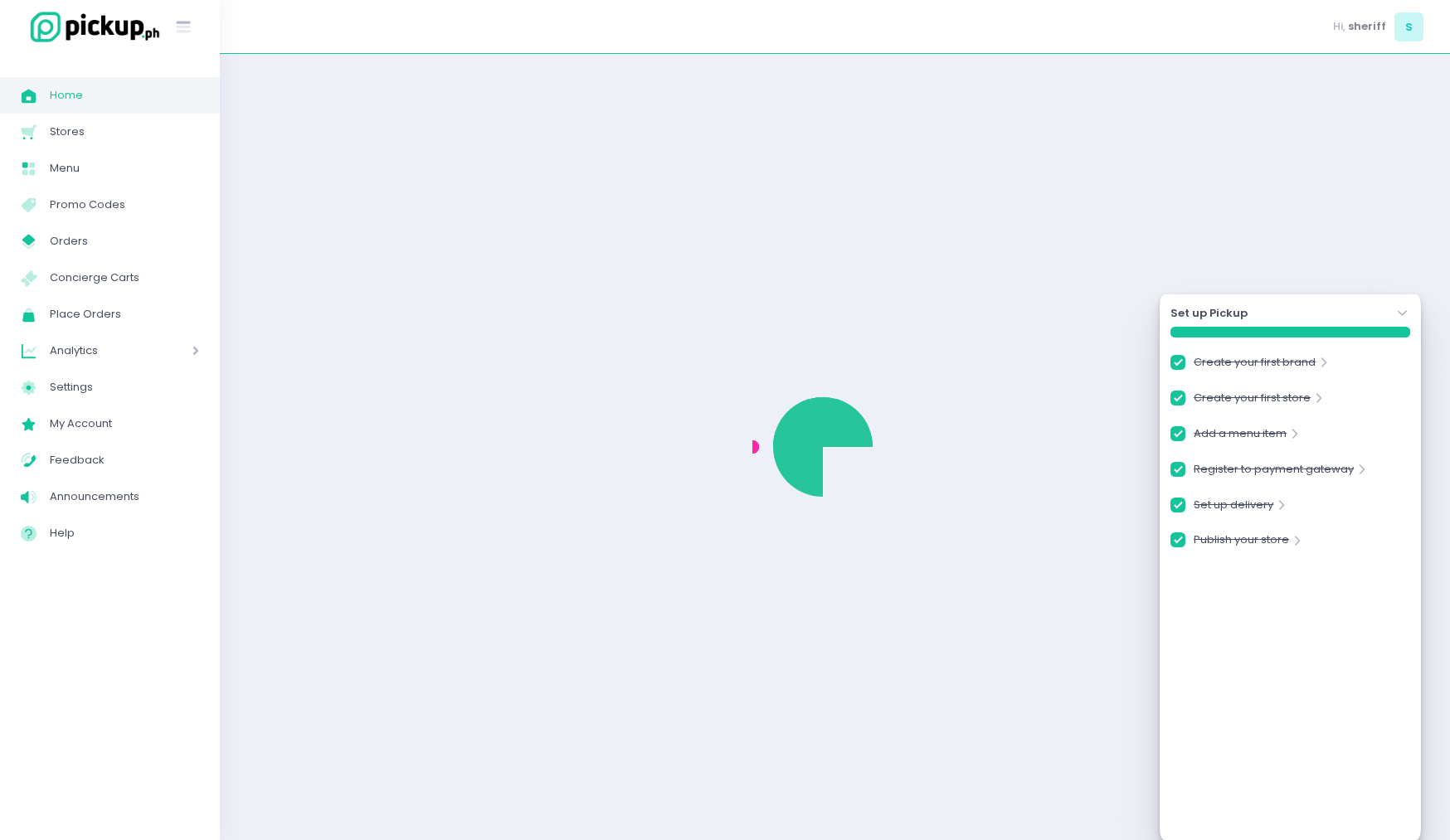
checkbox input "true"
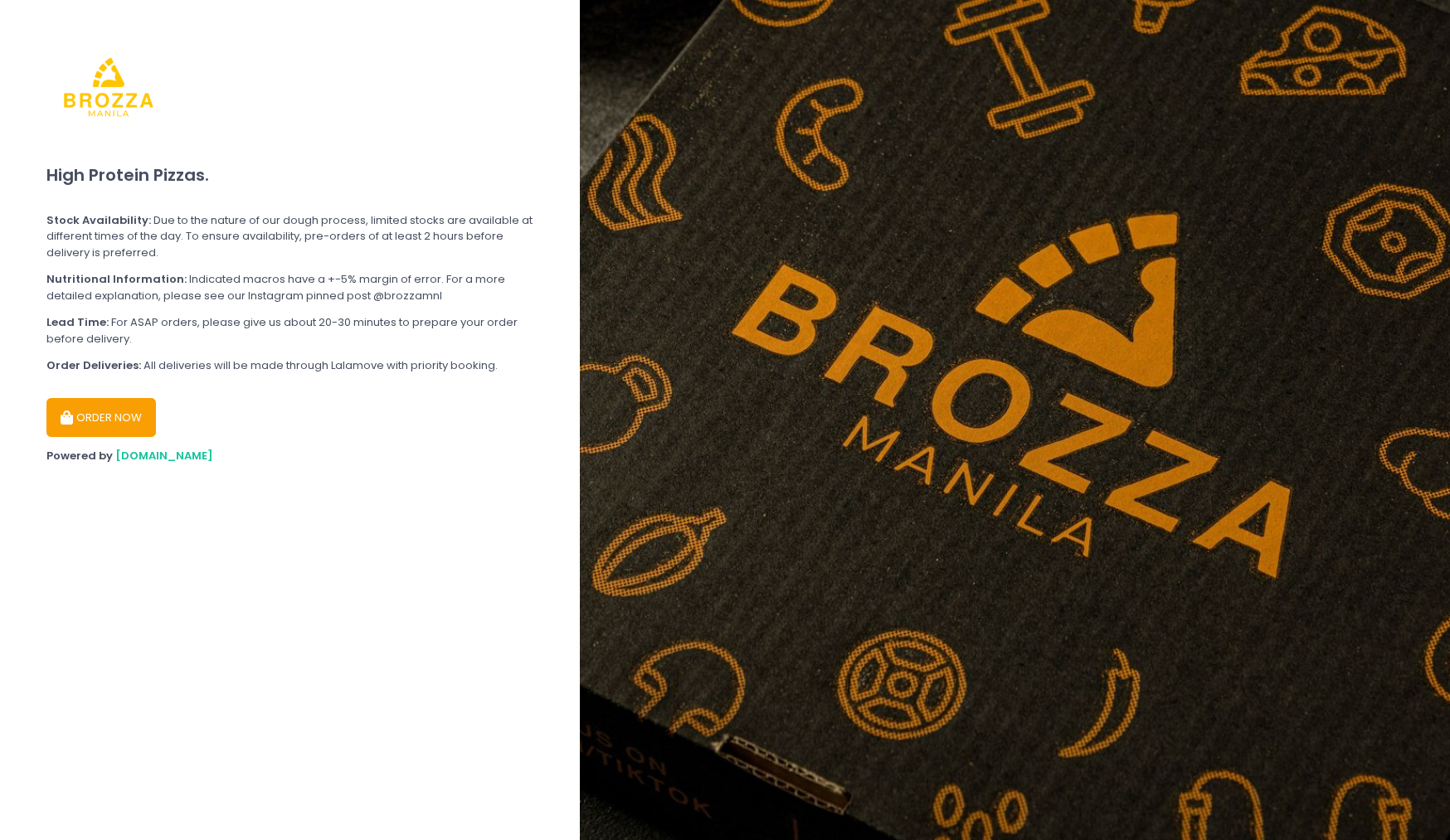
click at [79, 413] on button "ORDER NOW" at bounding box center [100, 417] width 110 height 40
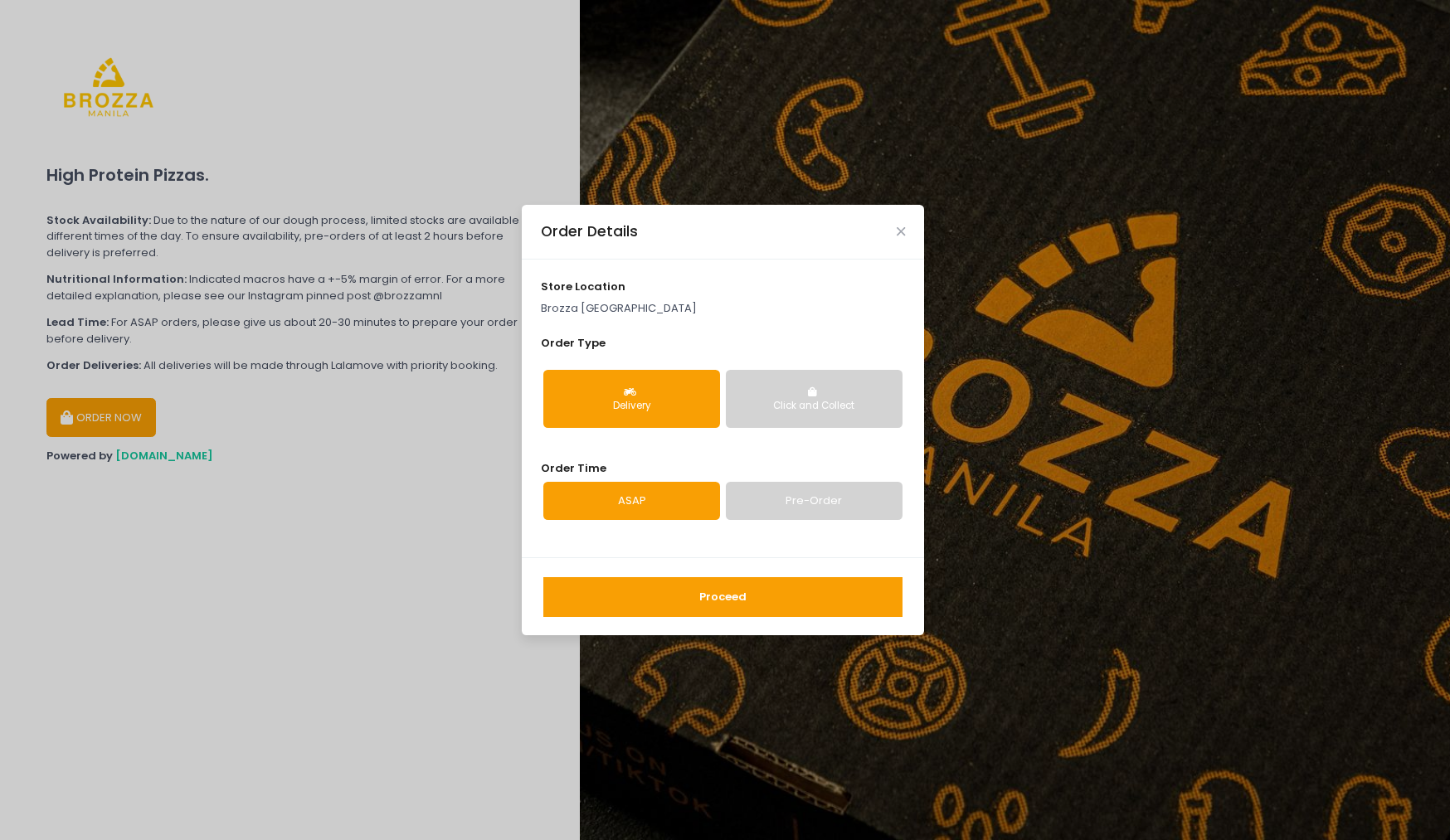
click at [742, 583] on button "Proceed" at bounding box center [723, 597] width 359 height 40
